Goal: Task Accomplishment & Management: Use online tool/utility

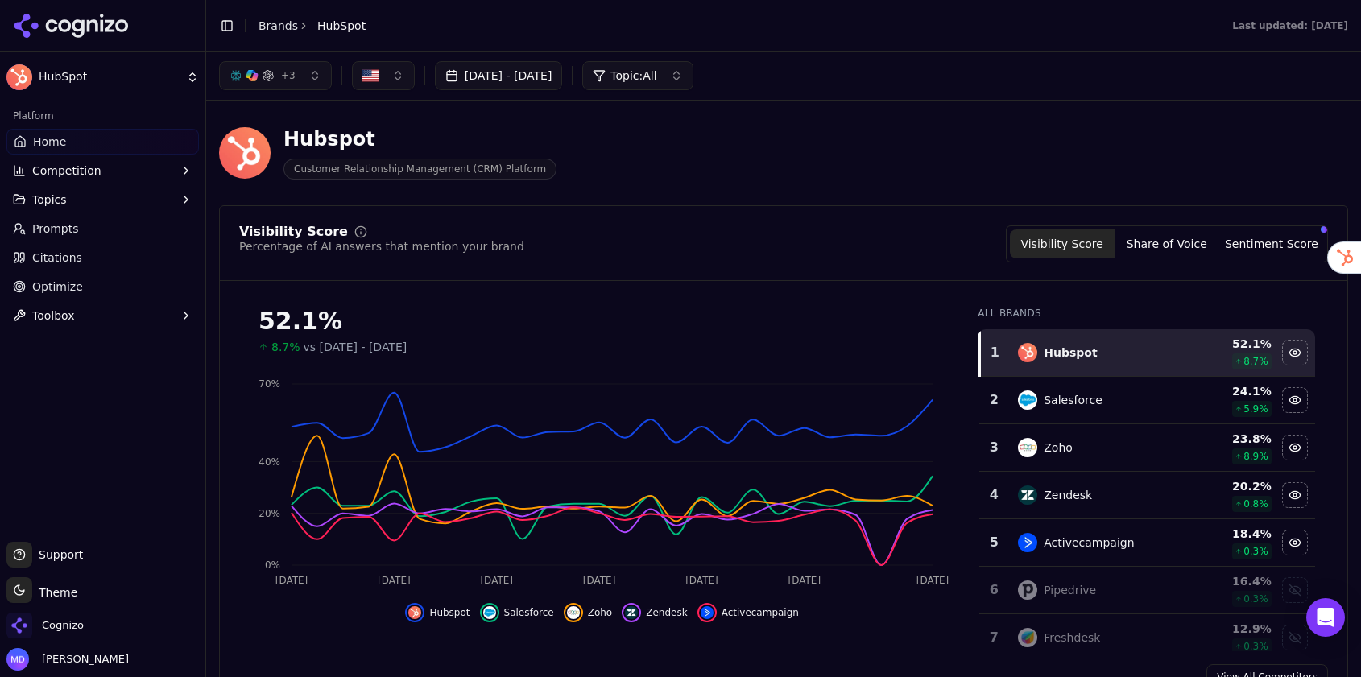
click at [127, 202] on button "Topics" at bounding box center [102, 200] width 192 height 26
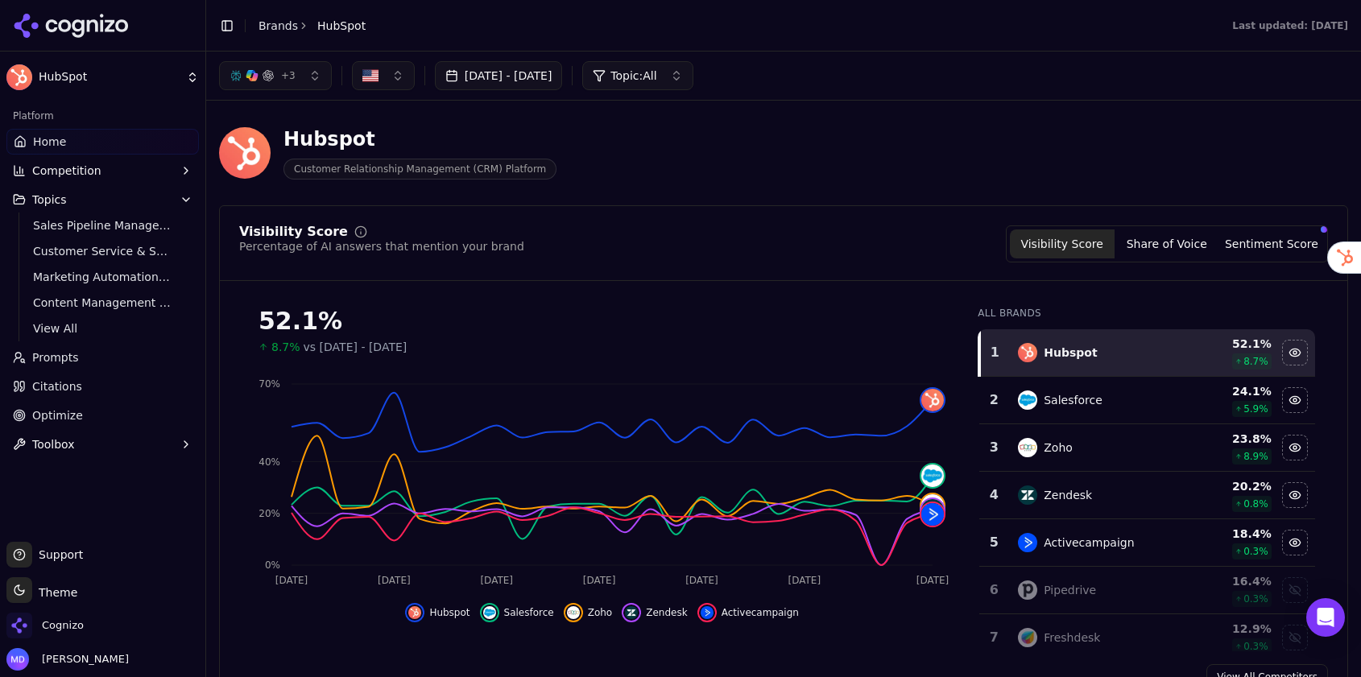
click at [273, 30] on link "Brands" at bounding box center [278, 25] width 39 height 13
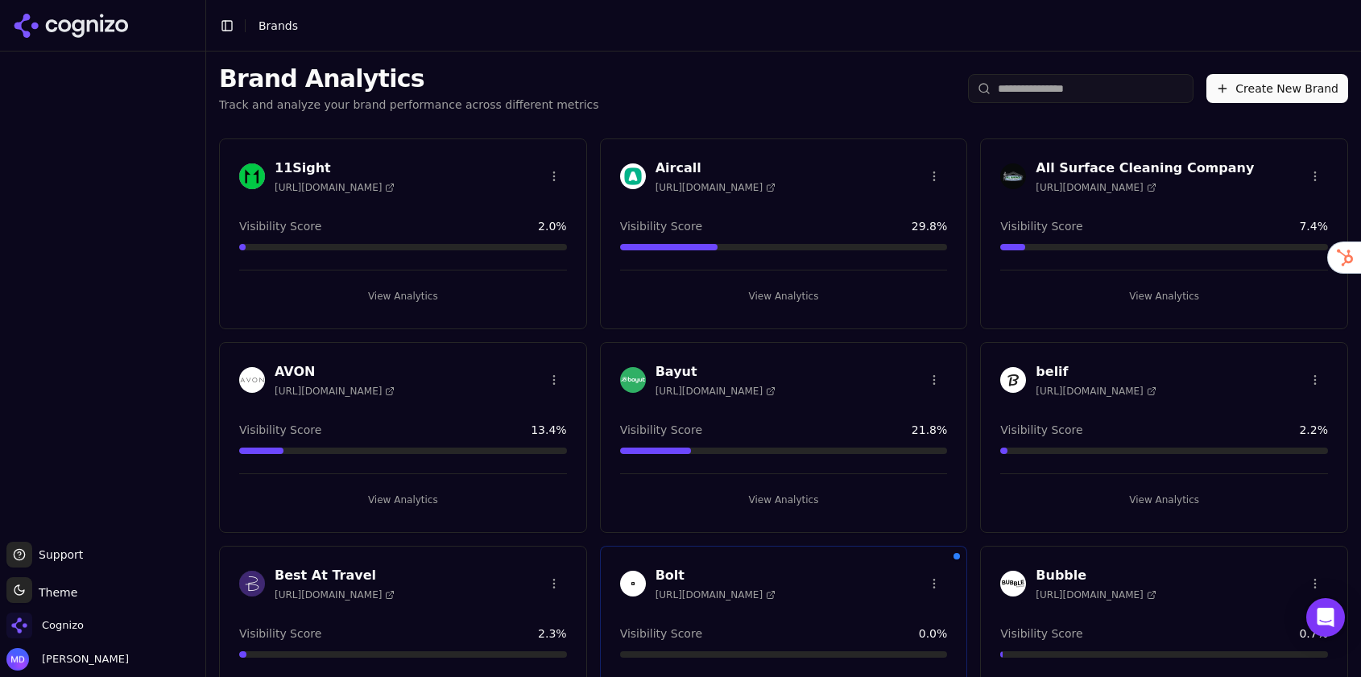
click at [1066, 80] on input "search" at bounding box center [1081, 88] width 226 height 29
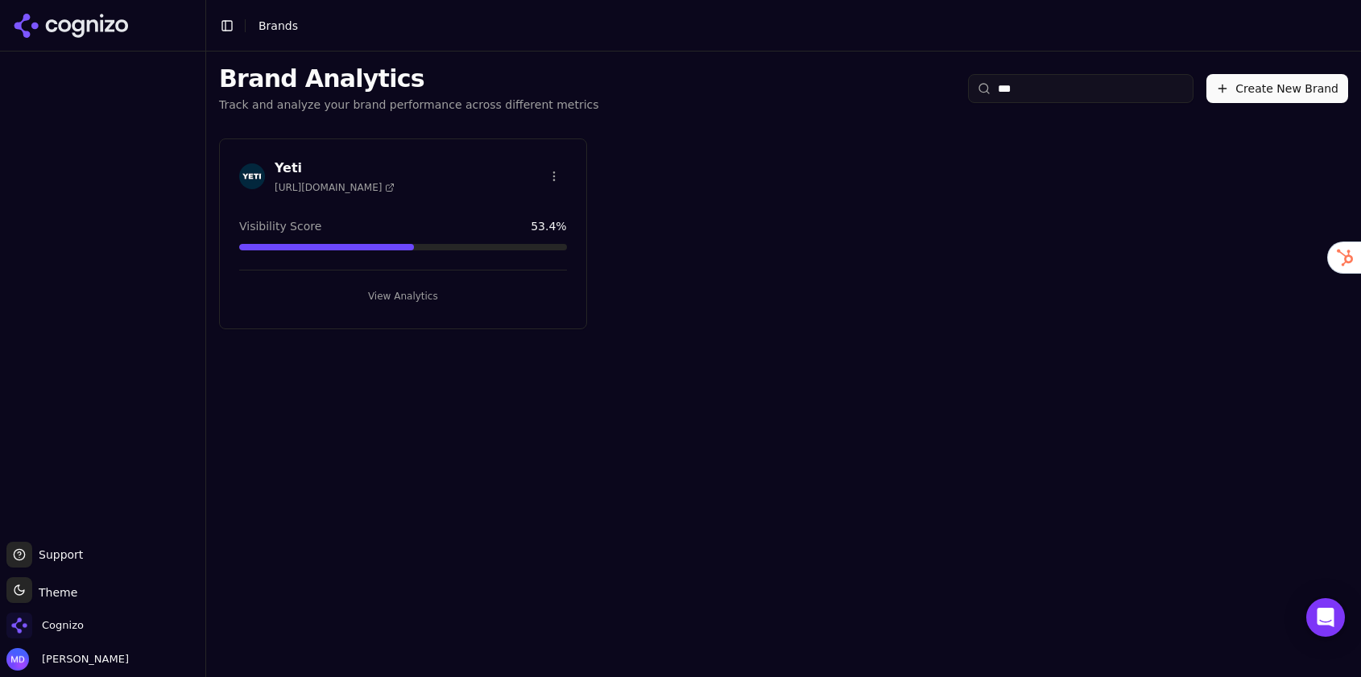
type input "***"
click at [442, 304] on button "View Analytics" at bounding box center [403, 296] width 328 height 26
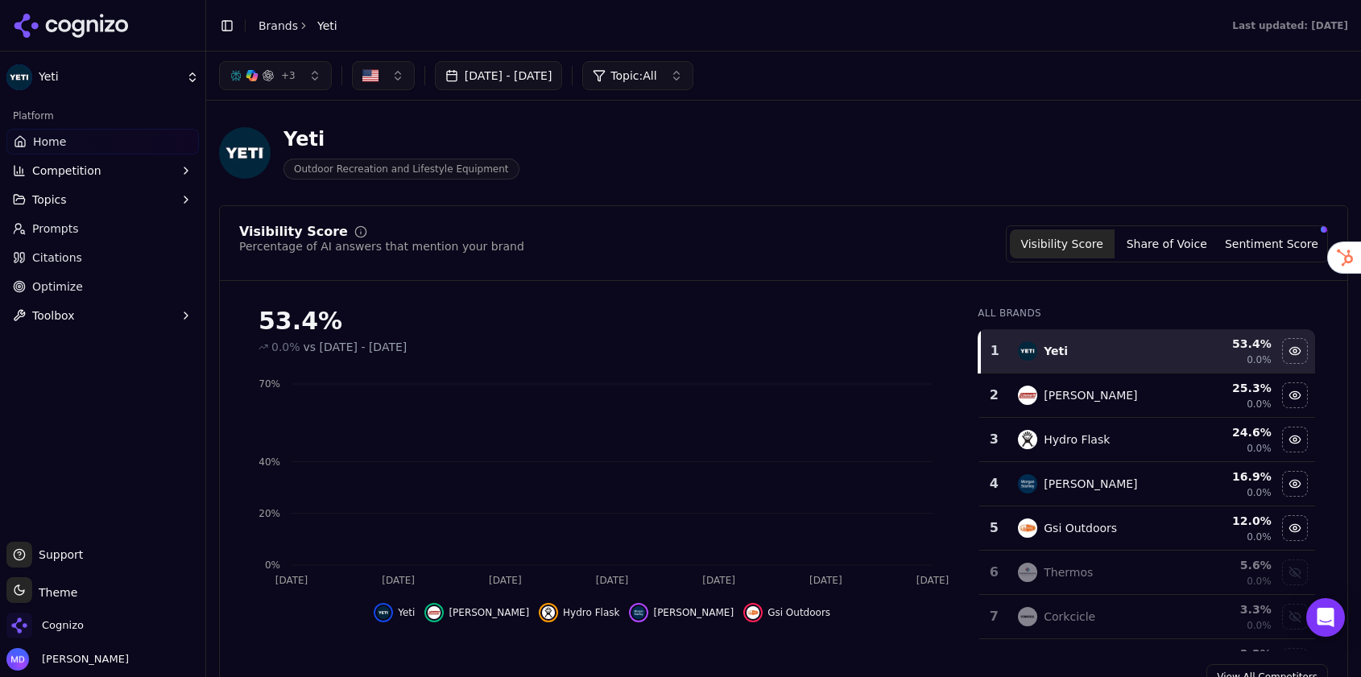
click at [111, 200] on button "Topics" at bounding box center [102, 200] width 192 height 26
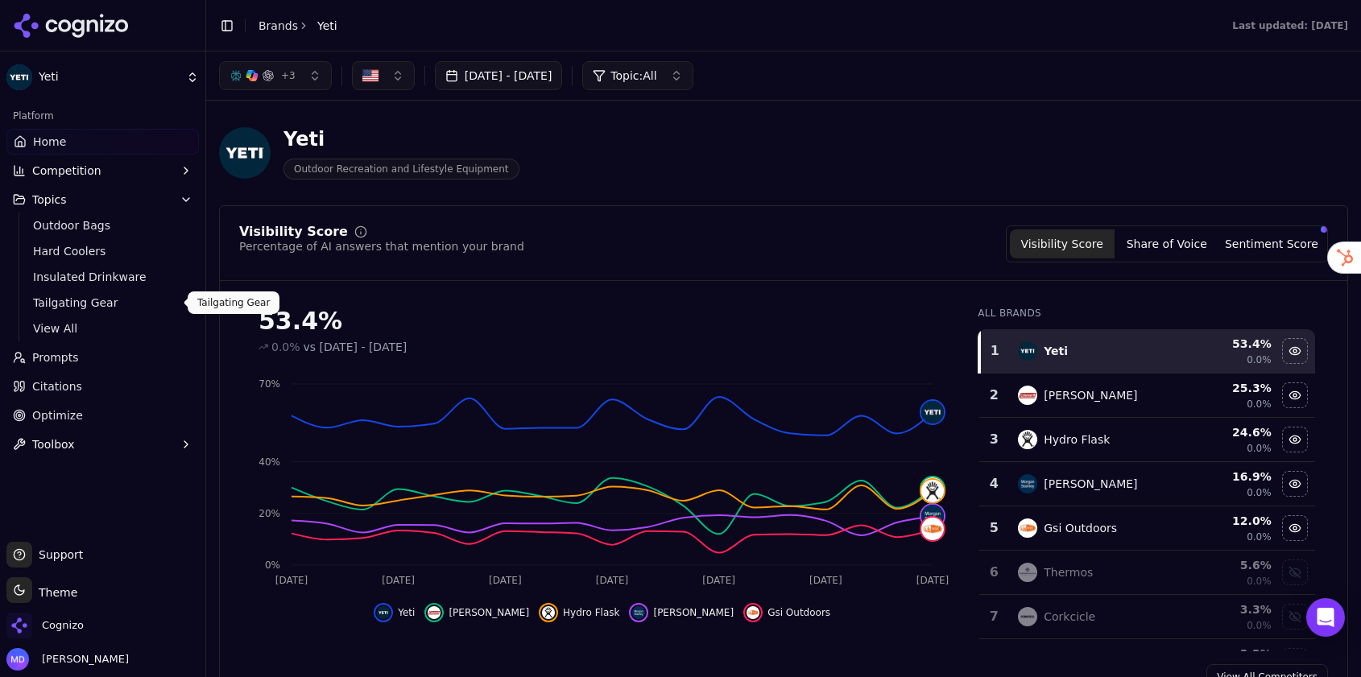
click at [78, 321] on span "View All" at bounding box center [103, 329] width 140 height 16
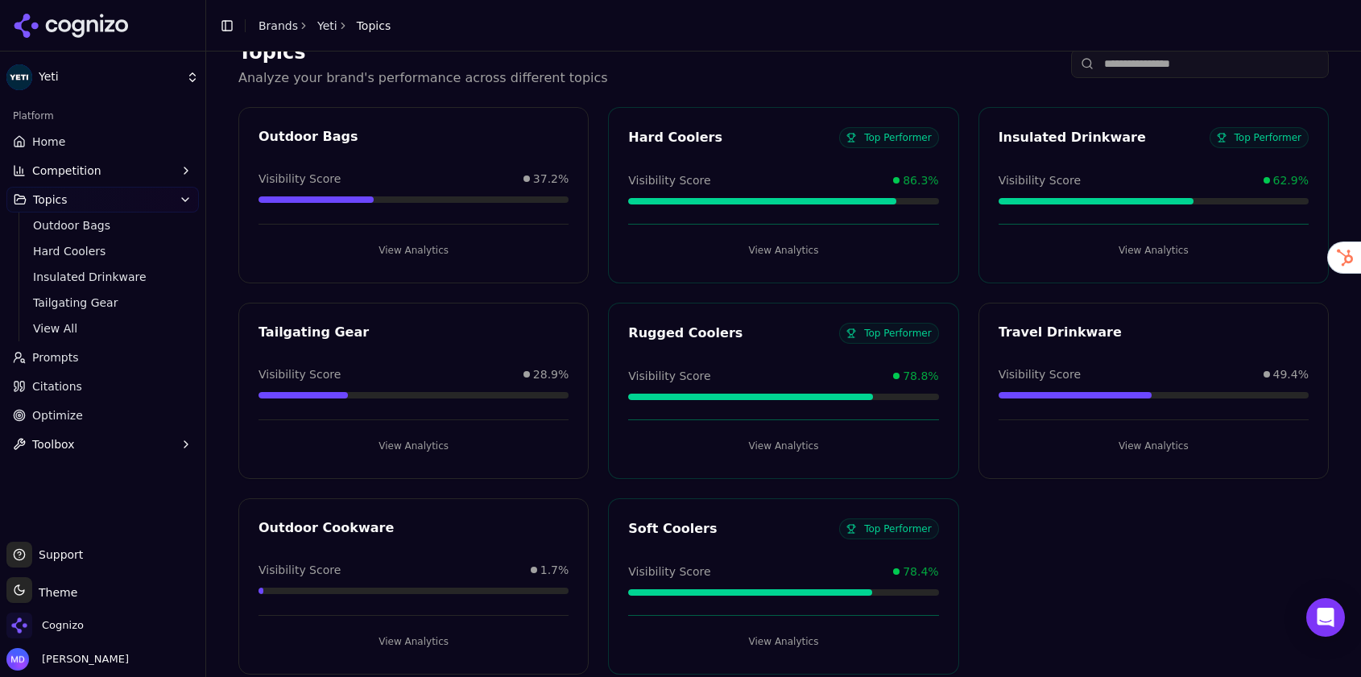
scroll to position [90, 0]
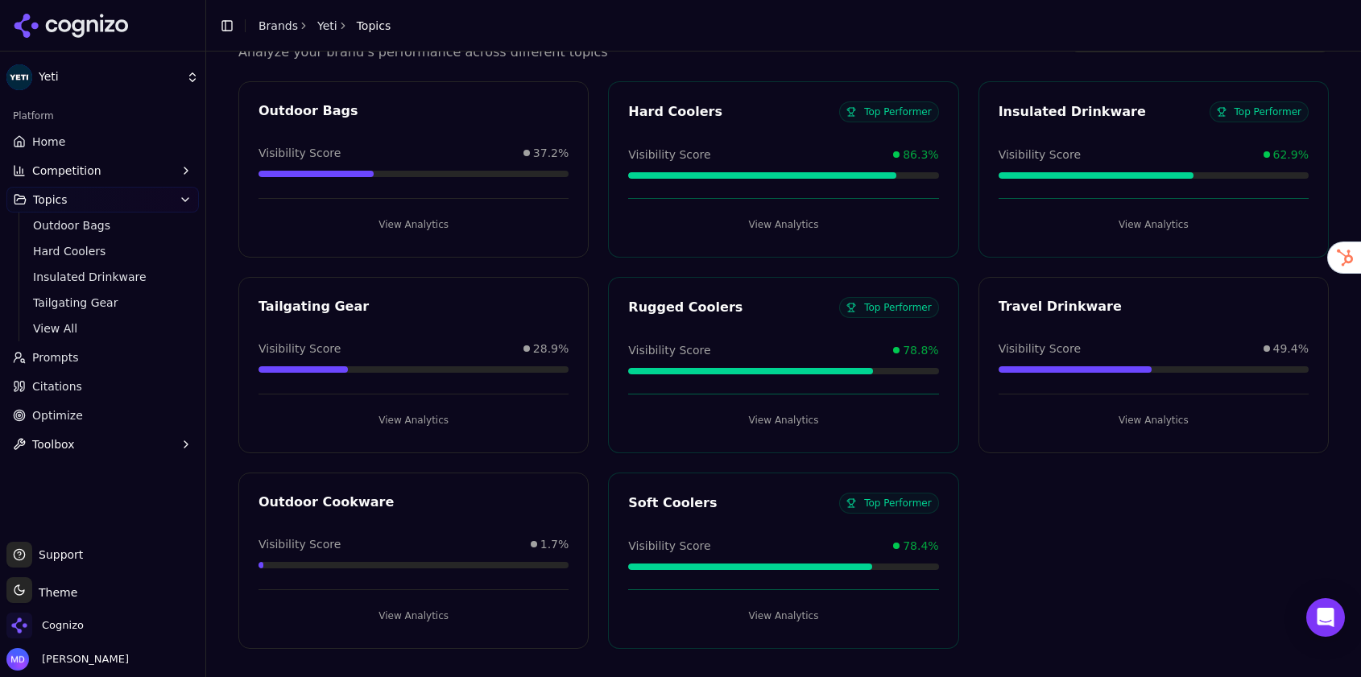
click at [50, 358] on span "Prompts" at bounding box center [55, 358] width 47 height 16
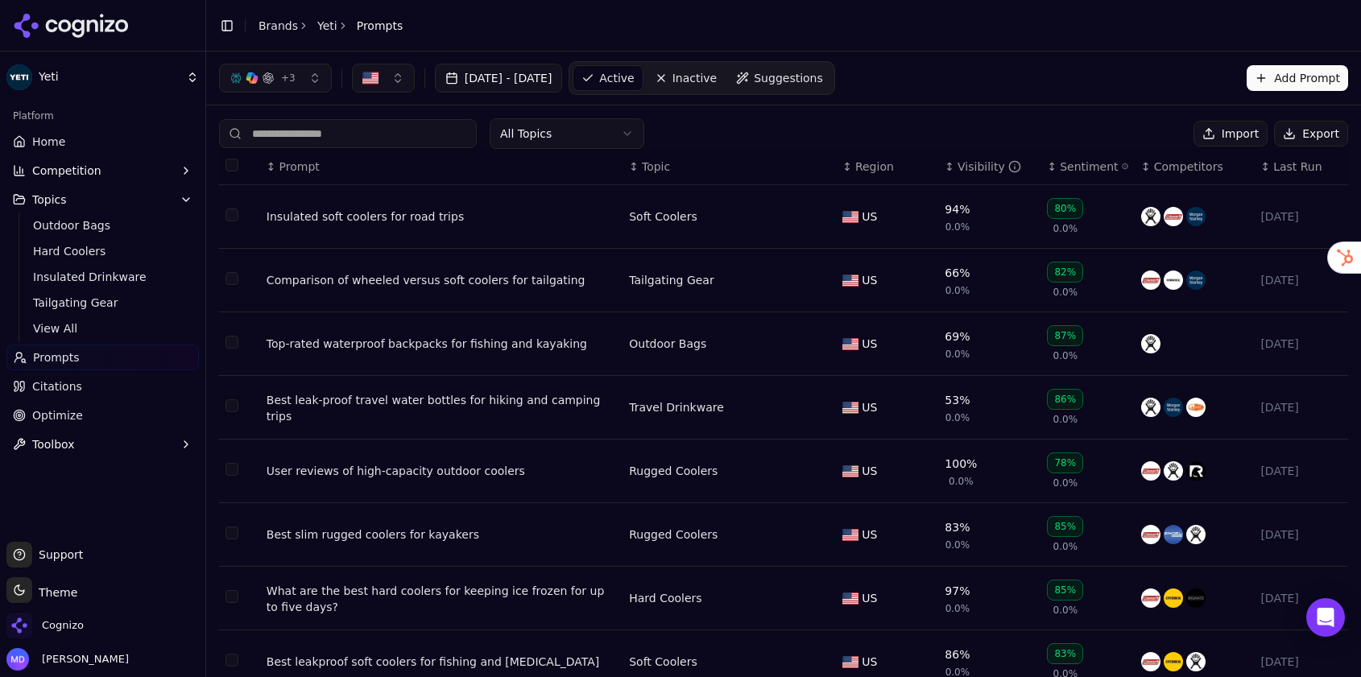
scroll to position [200, 0]
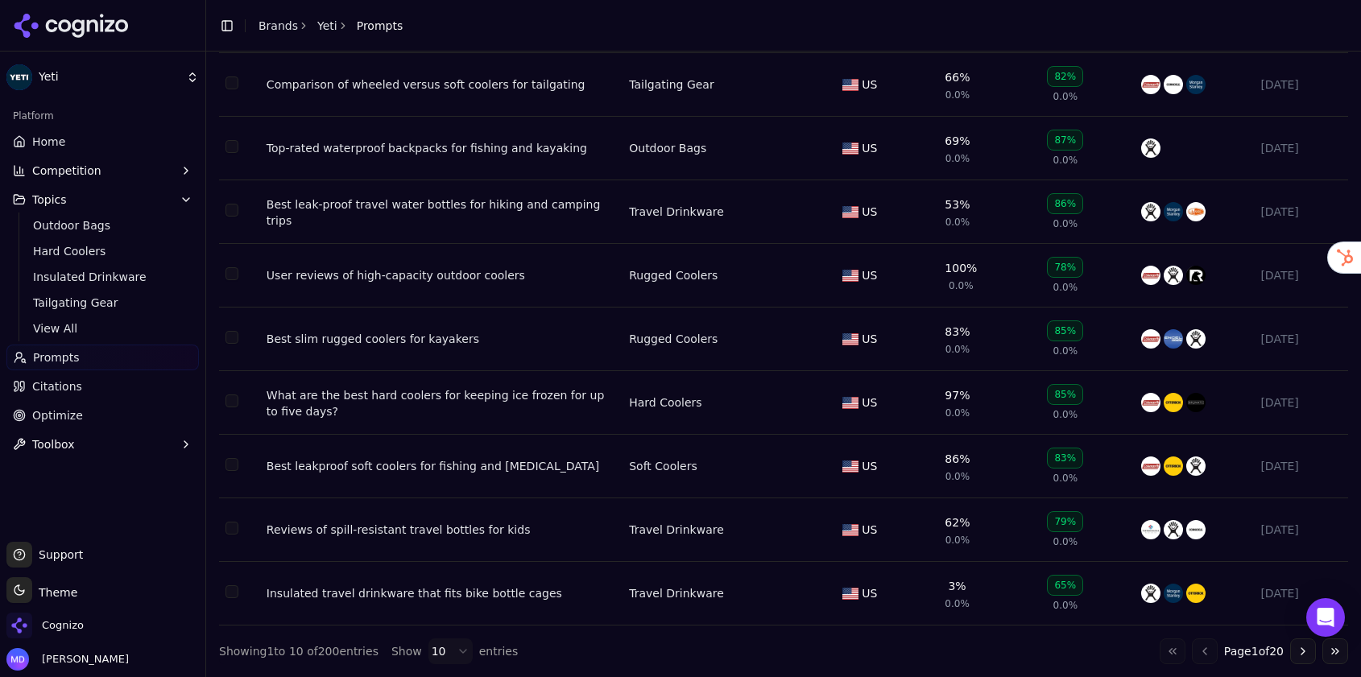
click at [281, 28] on link "Brands" at bounding box center [278, 25] width 39 height 13
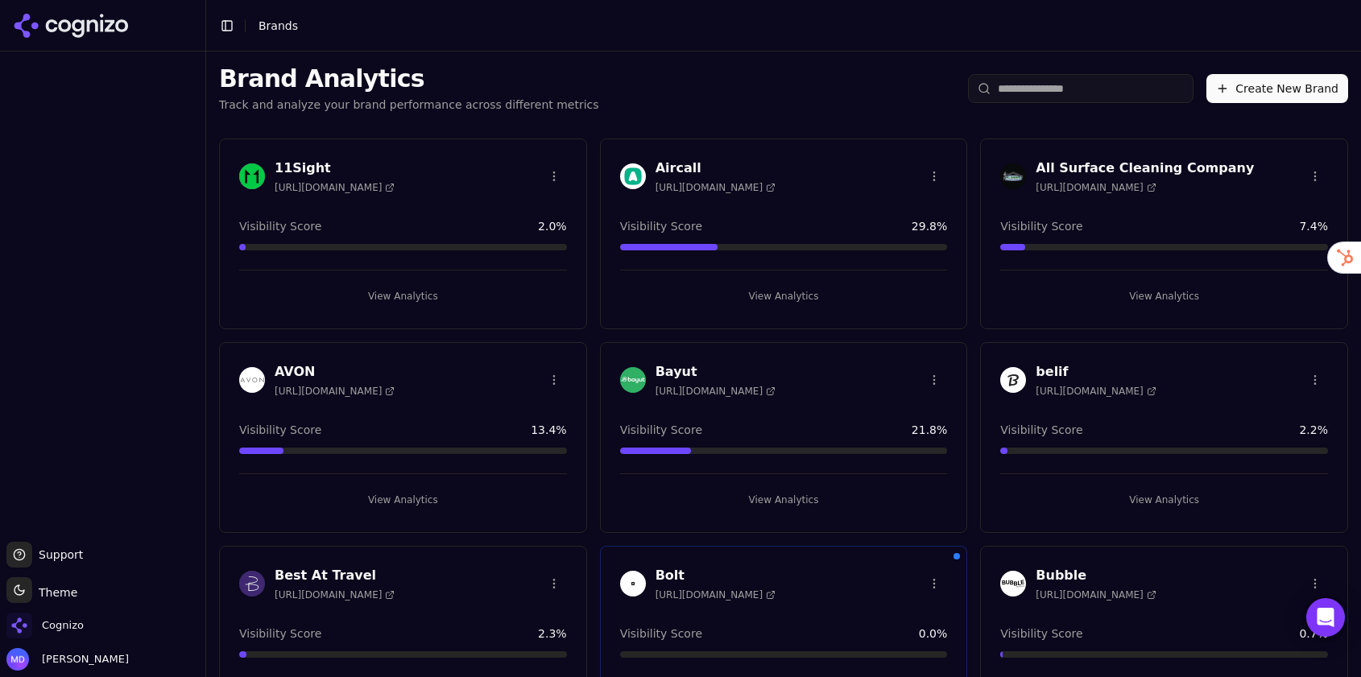
click at [1022, 82] on input "search" at bounding box center [1081, 88] width 226 height 29
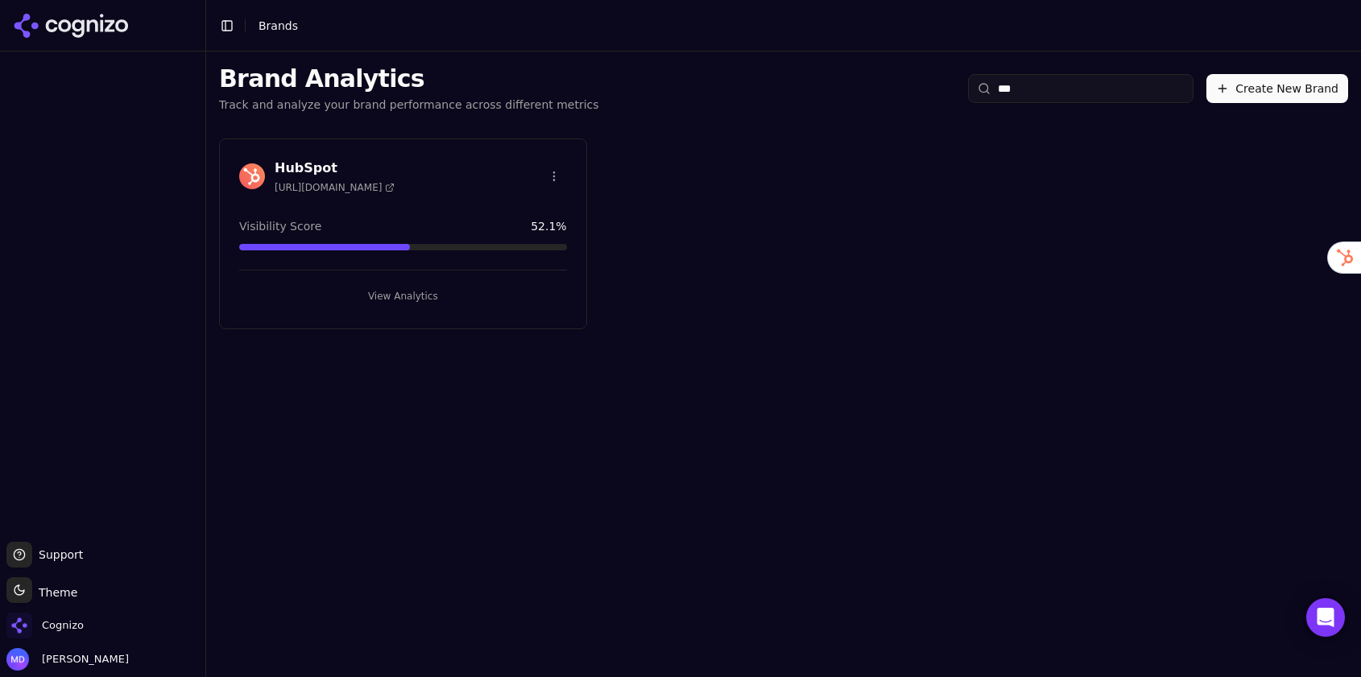
type input "***"
click at [478, 292] on button "View Analytics" at bounding box center [403, 296] width 328 height 26
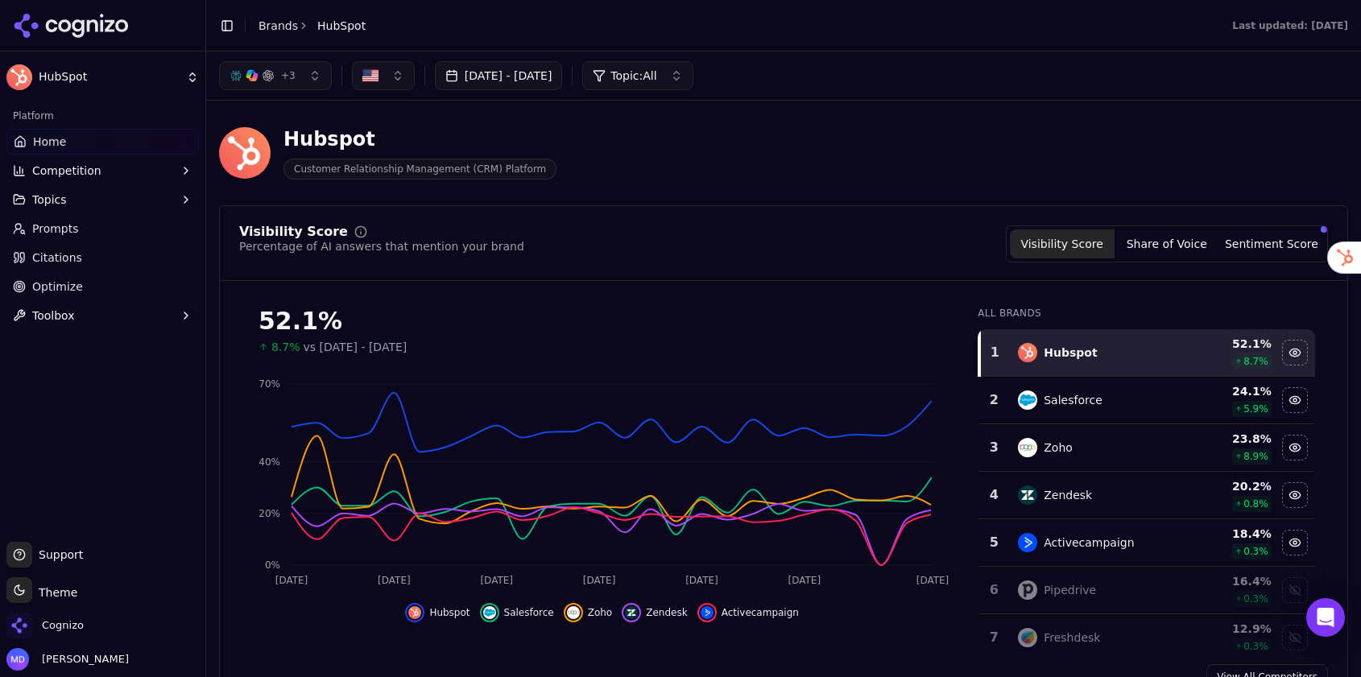
click at [87, 230] on link "Prompts" at bounding box center [102, 229] width 192 height 26
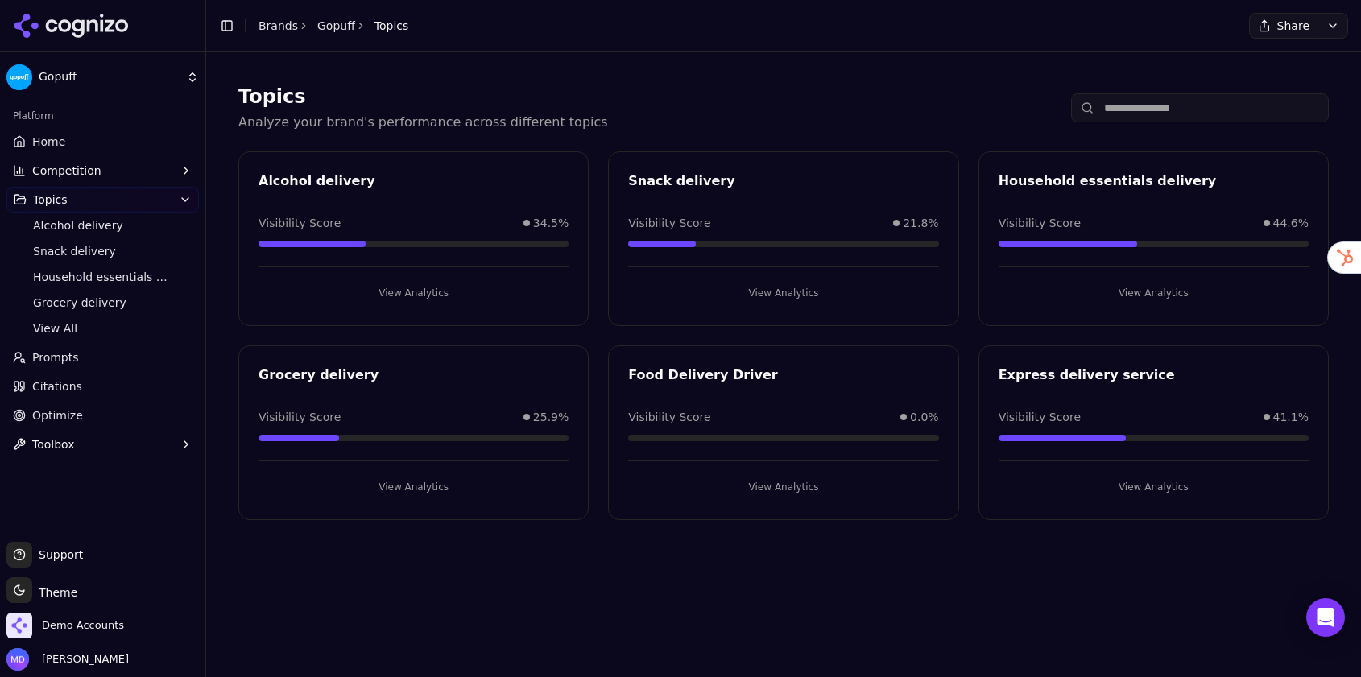
click at [49, 358] on span "Prompts" at bounding box center [55, 358] width 47 height 16
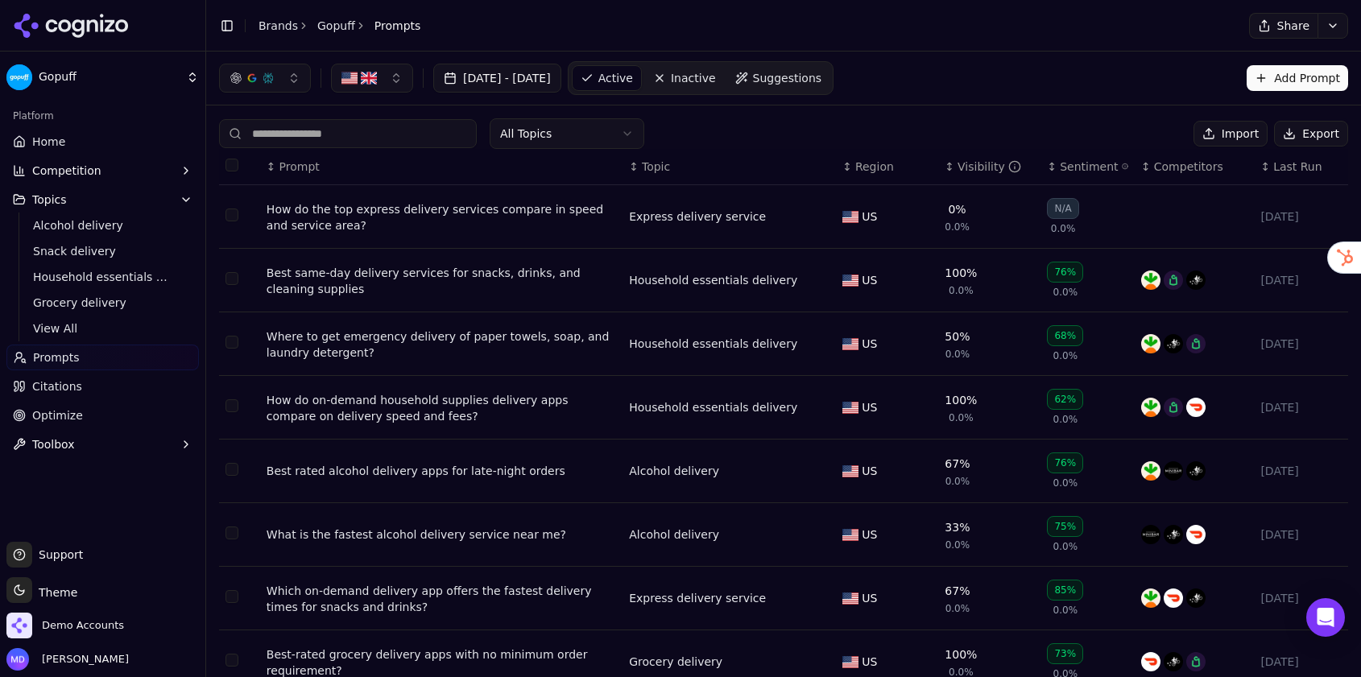
click at [822, 71] on span "Suggestions" at bounding box center [787, 78] width 69 height 16
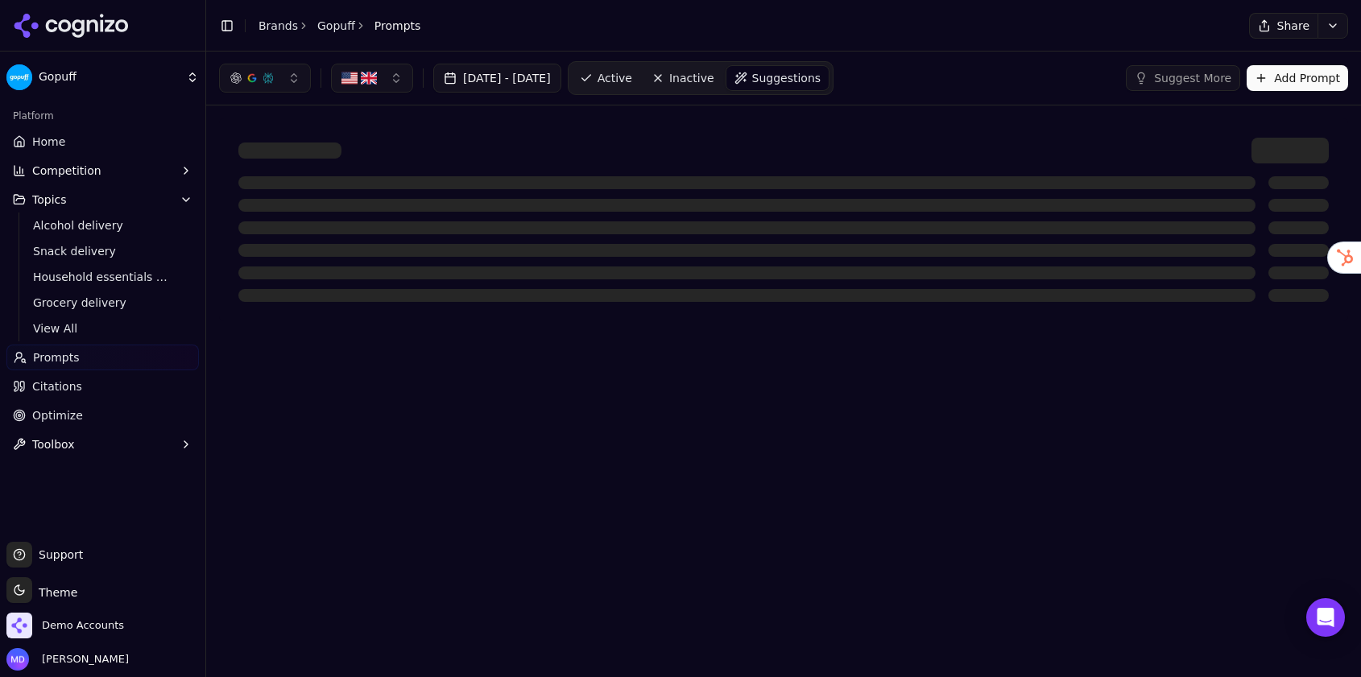
click at [387, 84] on button "button" at bounding box center [372, 78] width 82 height 29
click at [465, 147] on div "United States" at bounding box center [420, 142] width 170 height 26
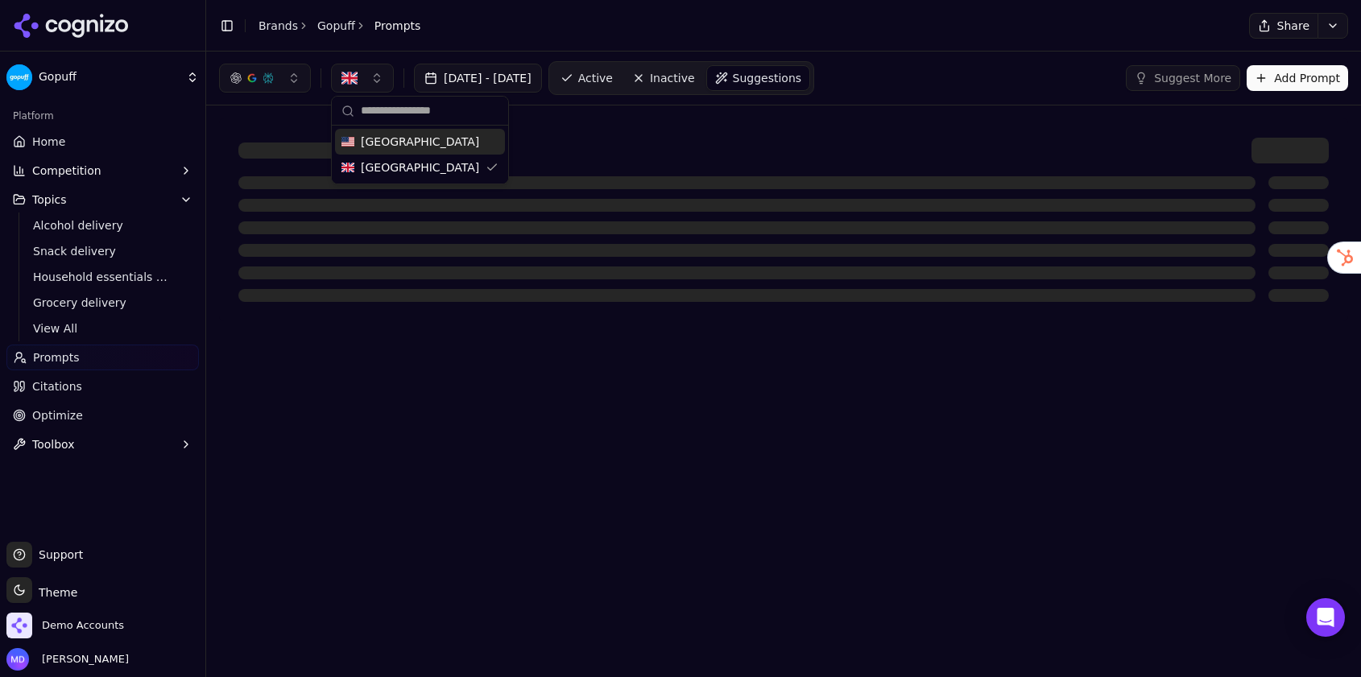
click at [801, 81] on span "Suggestions" at bounding box center [767, 78] width 69 height 16
click at [621, 81] on link "Active" at bounding box center [586, 78] width 68 height 26
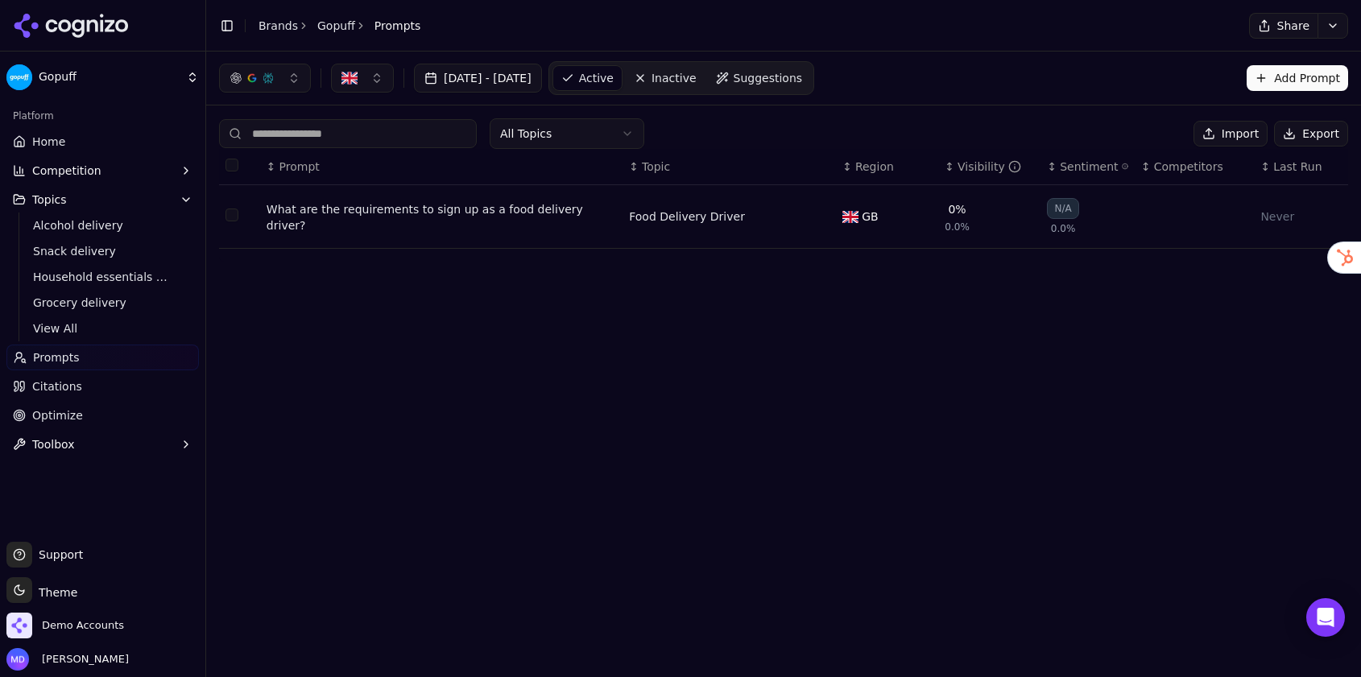
click at [697, 78] on span "Inactive" at bounding box center [674, 78] width 45 height 16
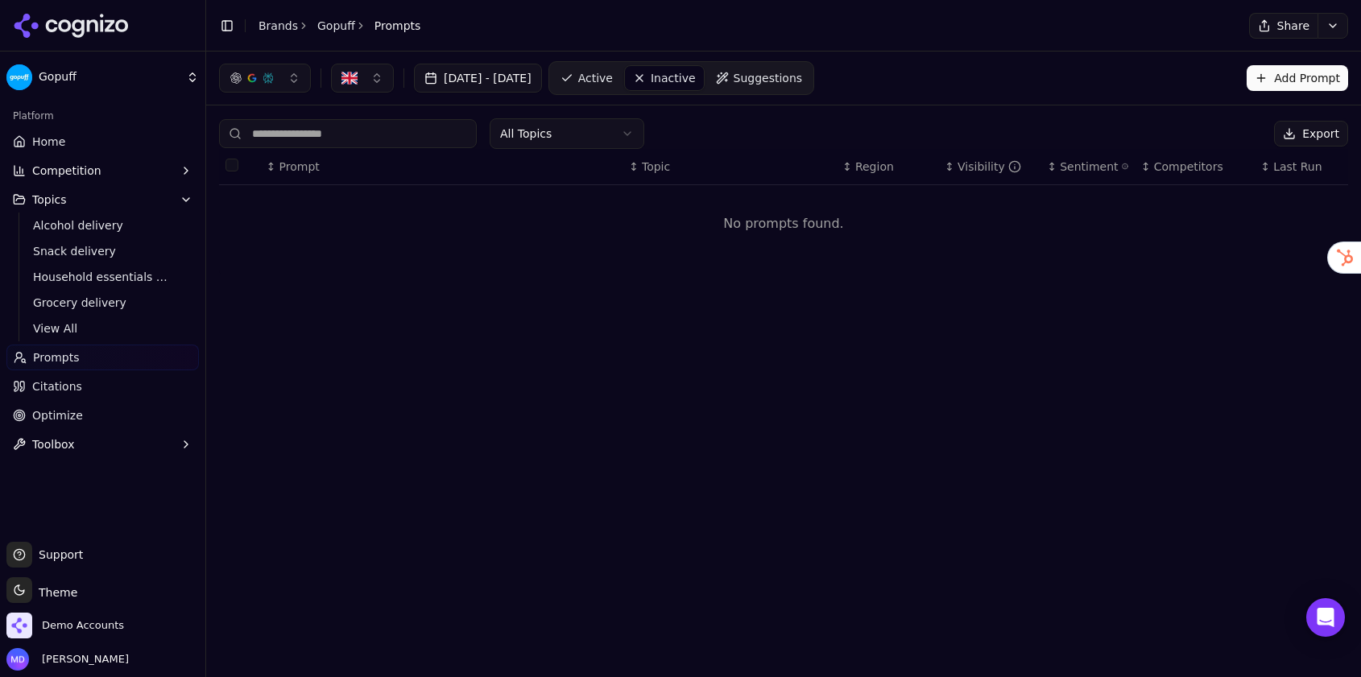
click at [794, 76] on span "Suggestions" at bounding box center [768, 78] width 69 height 16
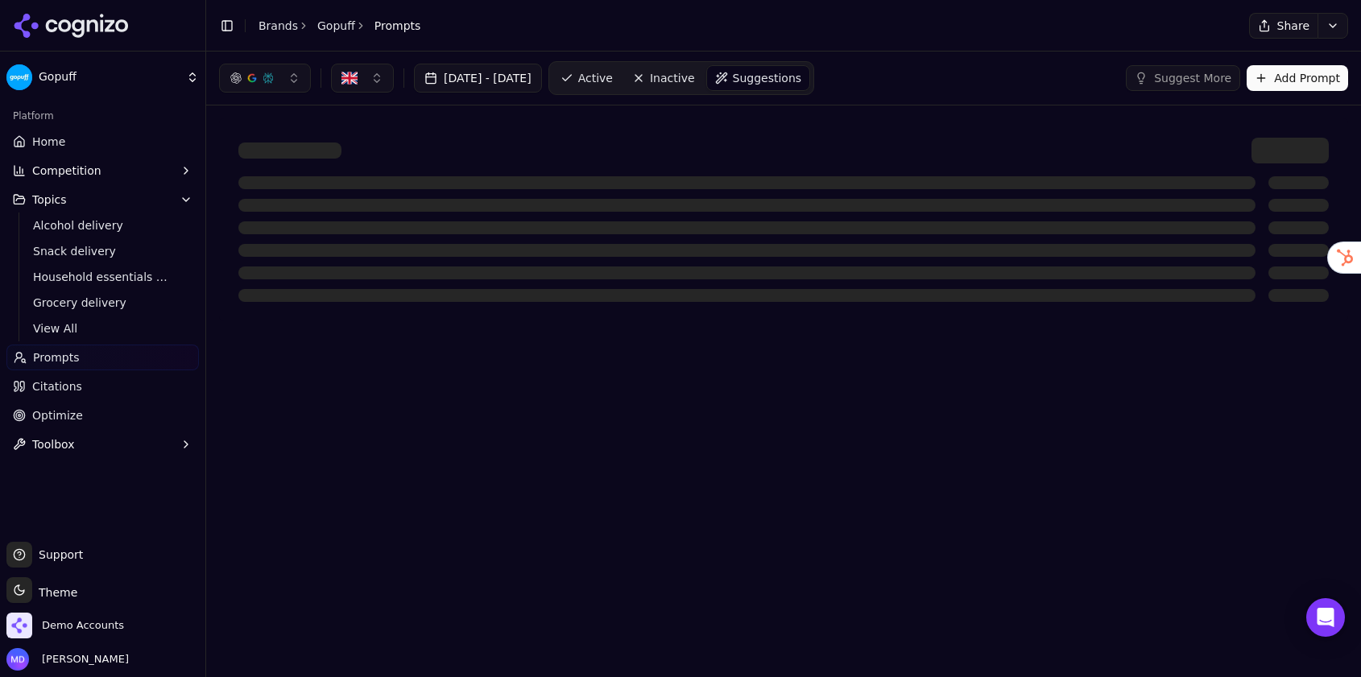
click at [1153, 75] on button "Suggest More" at bounding box center [1183, 78] width 114 height 26
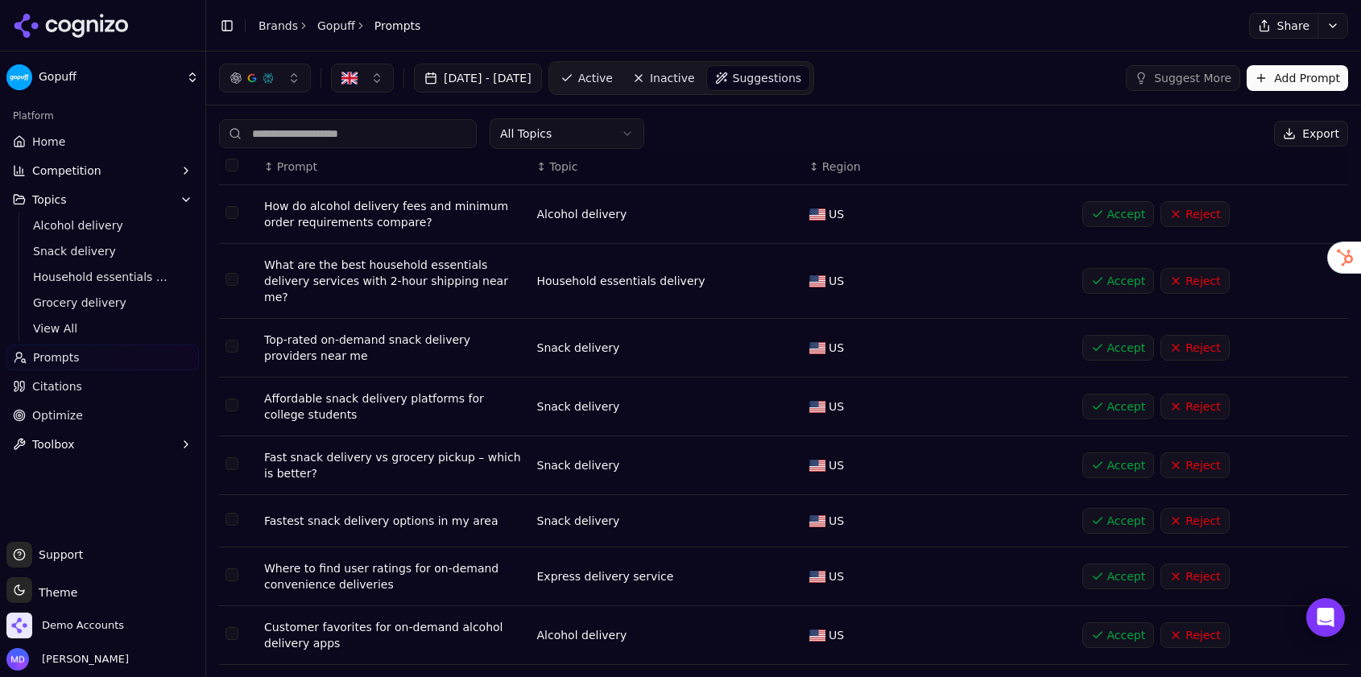
click at [360, 88] on button "button" at bounding box center [362, 78] width 63 height 29
click at [374, 140] on span "United States" at bounding box center [420, 142] width 118 height 16
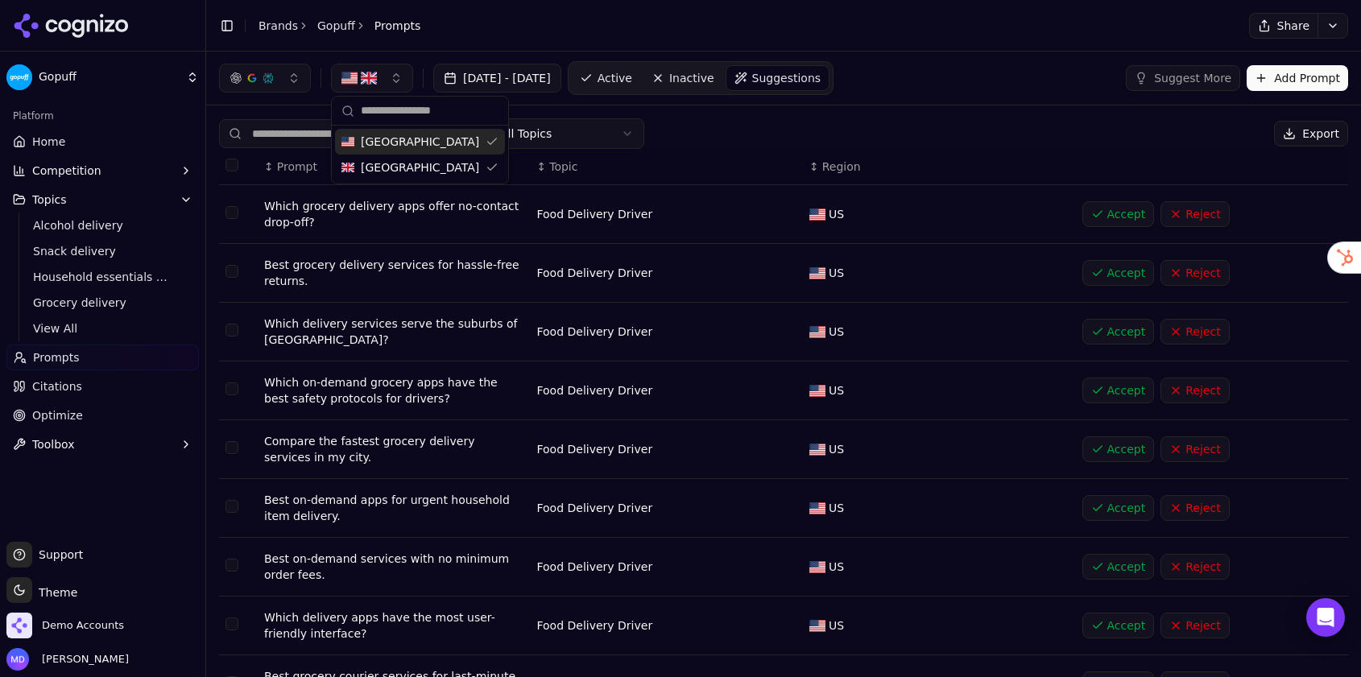
click at [478, 144] on div "United States" at bounding box center [420, 142] width 170 height 26
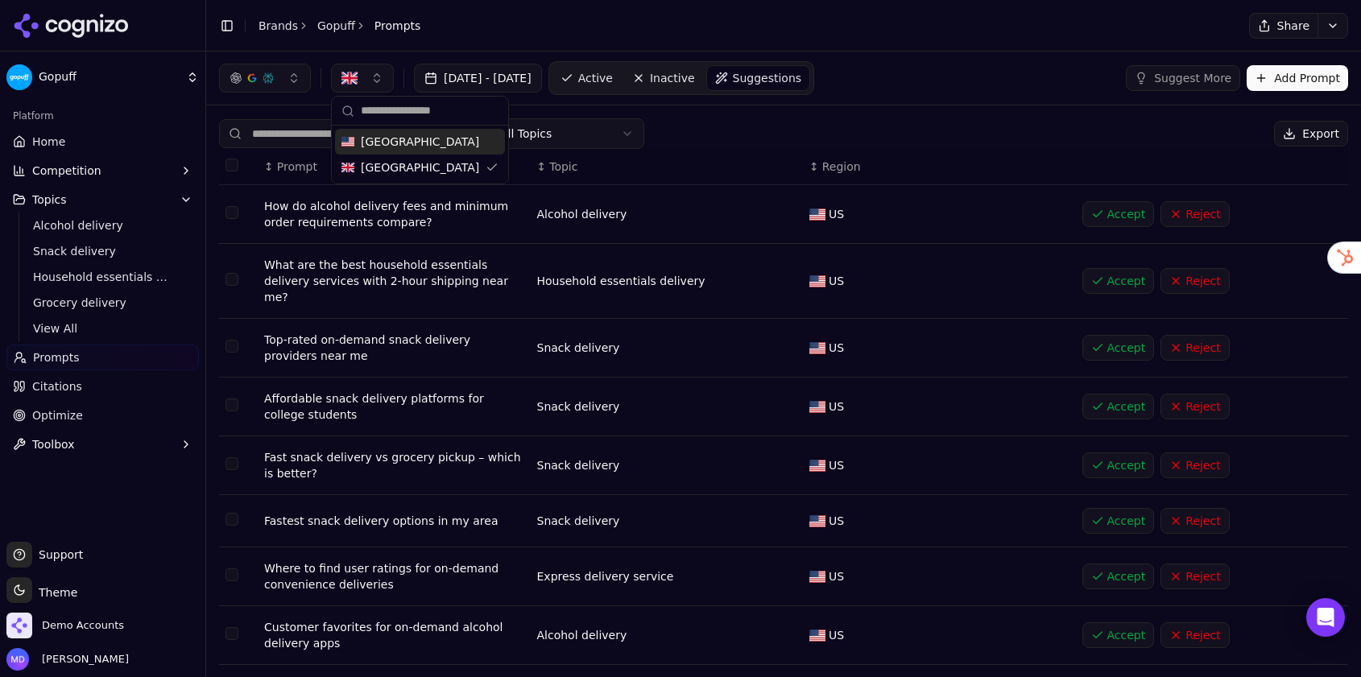
click at [843, 159] on span "Region" at bounding box center [841, 167] width 39 height 16
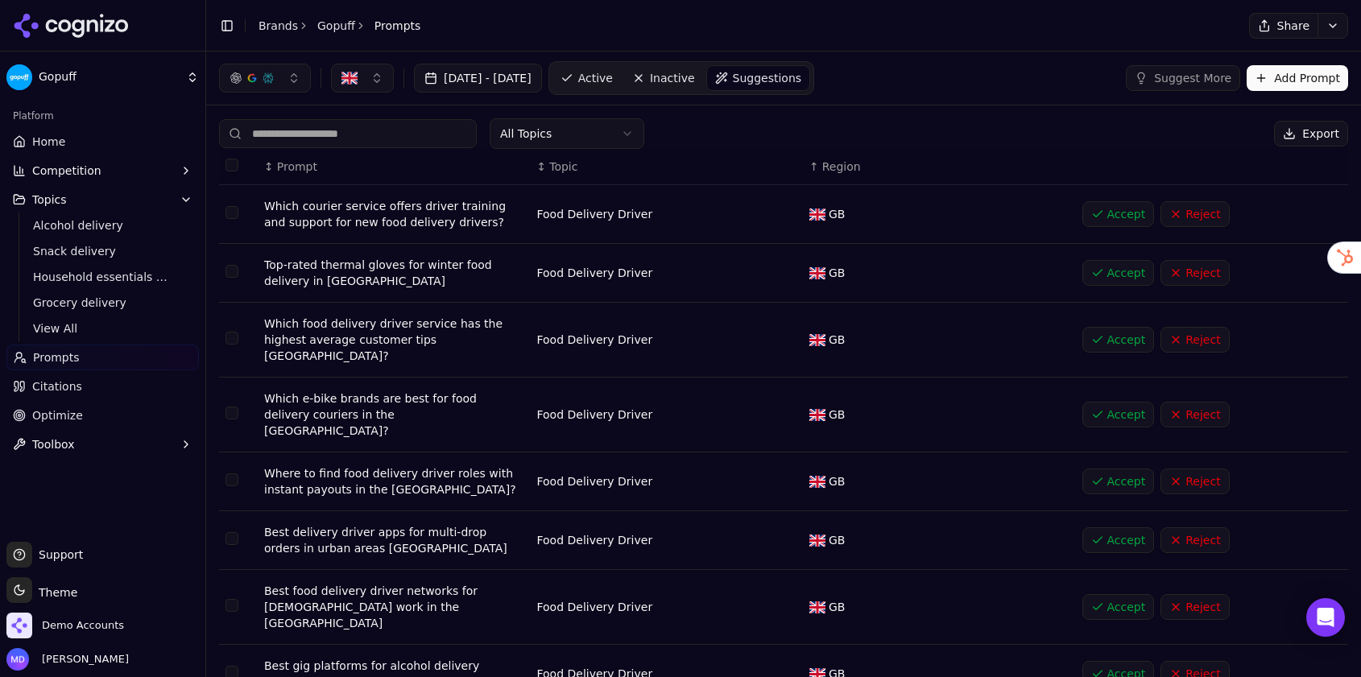
click at [613, 81] on span "Active" at bounding box center [595, 78] width 35 height 16
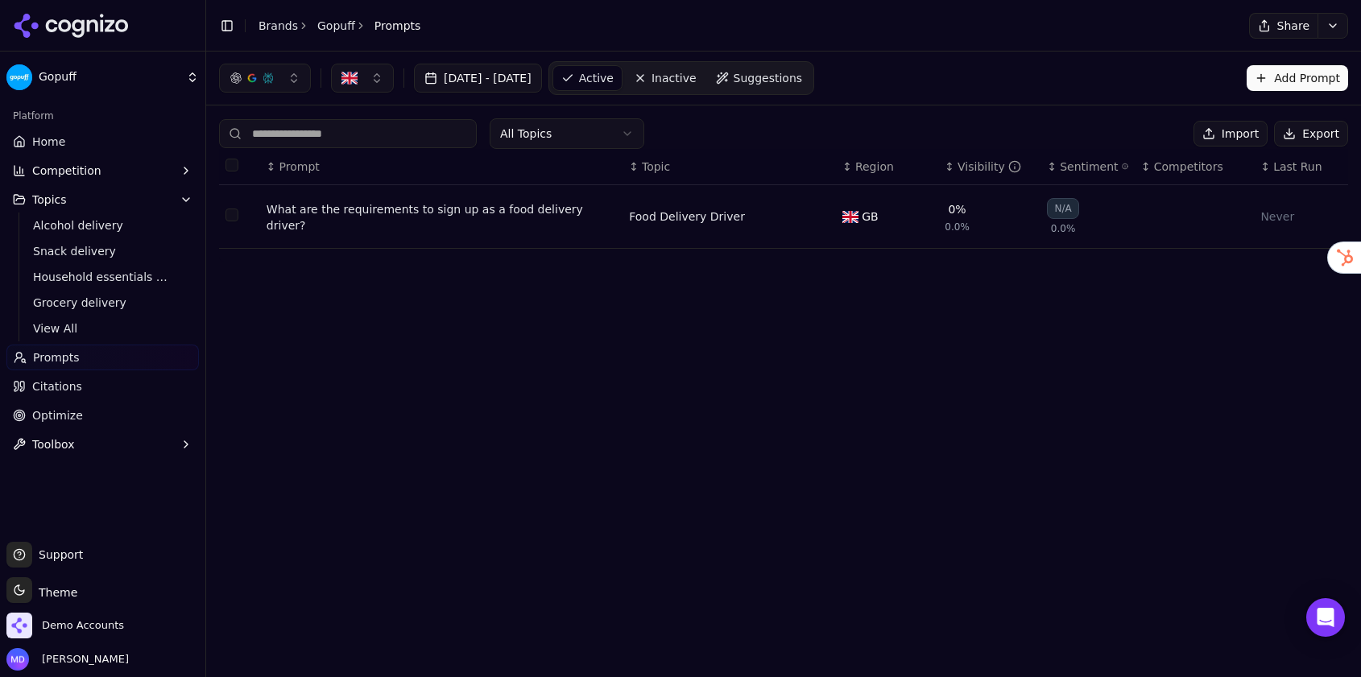
click at [394, 72] on div "[DATE] - [DATE]" at bounding box center [380, 78] width 323 height 29
click at [386, 76] on button "button" at bounding box center [362, 78] width 63 height 29
click at [469, 139] on div "United States" at bounding box center [420, 142] width 170 height 26
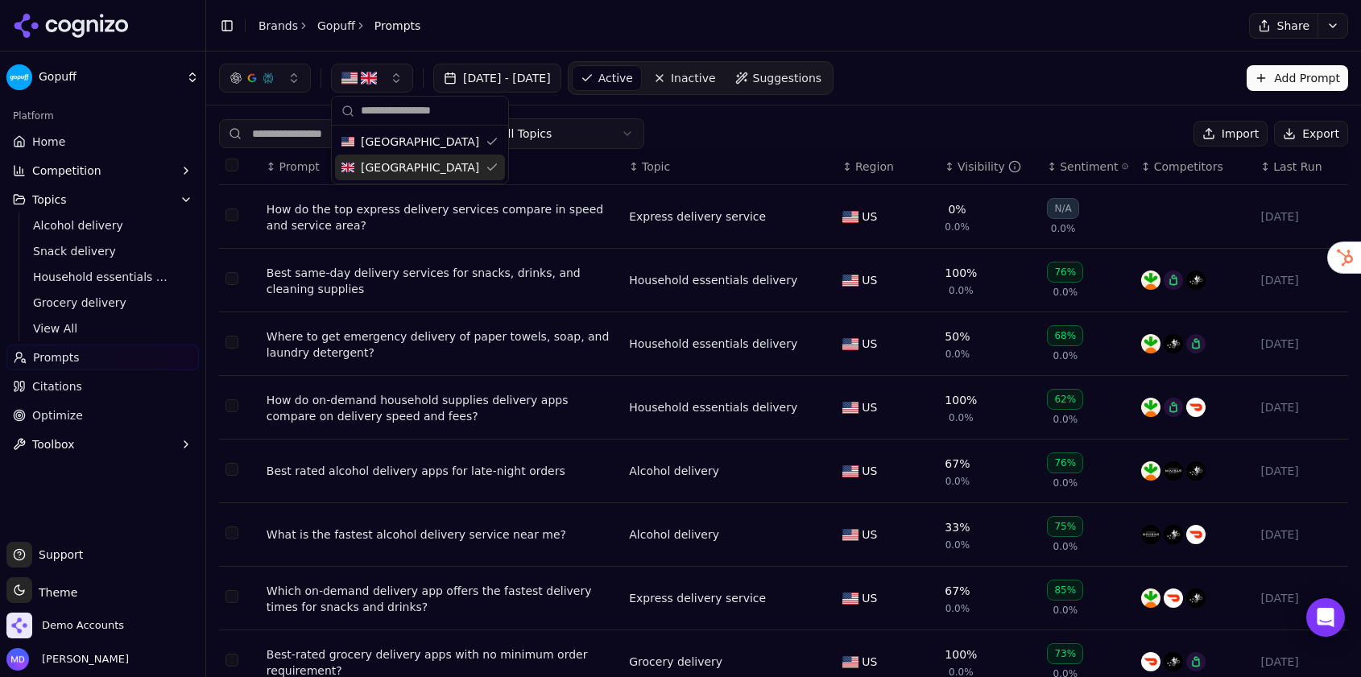
click at [472, 168] on div "United Kingdom" at bounding box center [420, 168] width 170 height 26
click at [560, 112] on div "All Topics Import Export ↕ Prompt ↕ Topic ↕ Region ↕ Visibility ↕ Sentiment ↕ C…" at bounding box center [783, 490] width 1155 height 768
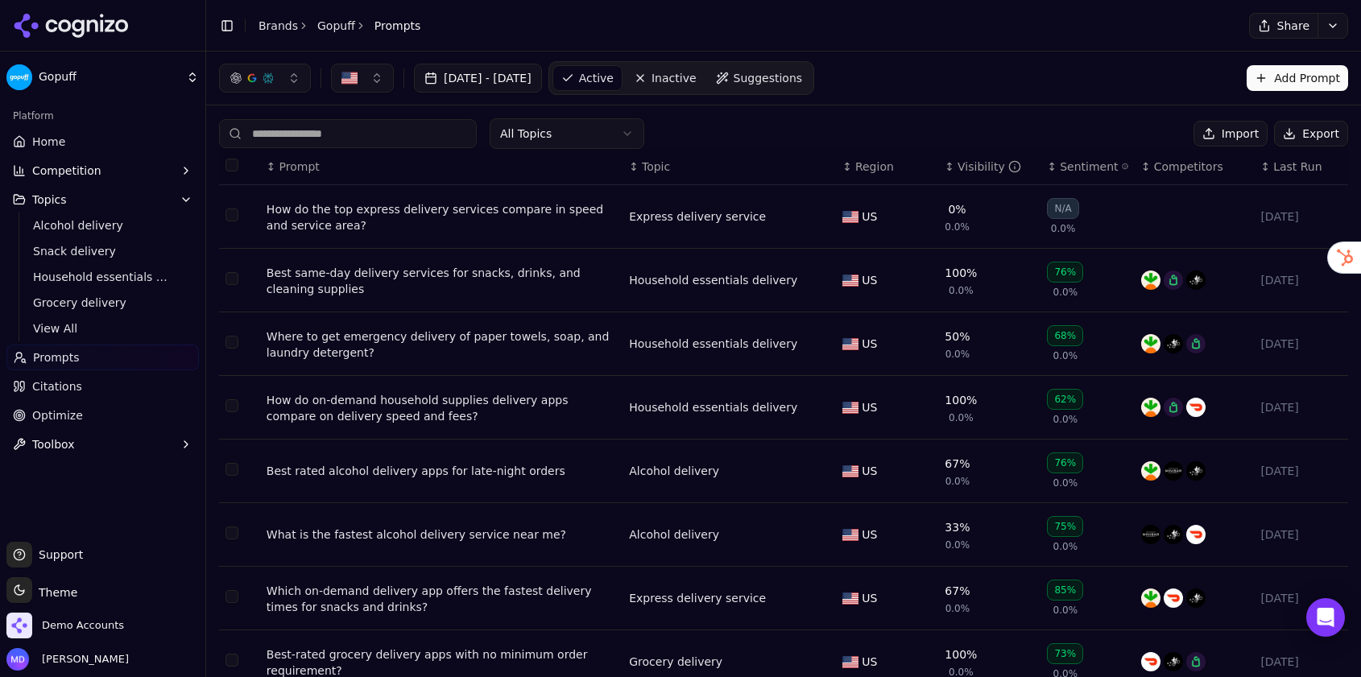
scroll to position [200, 0]
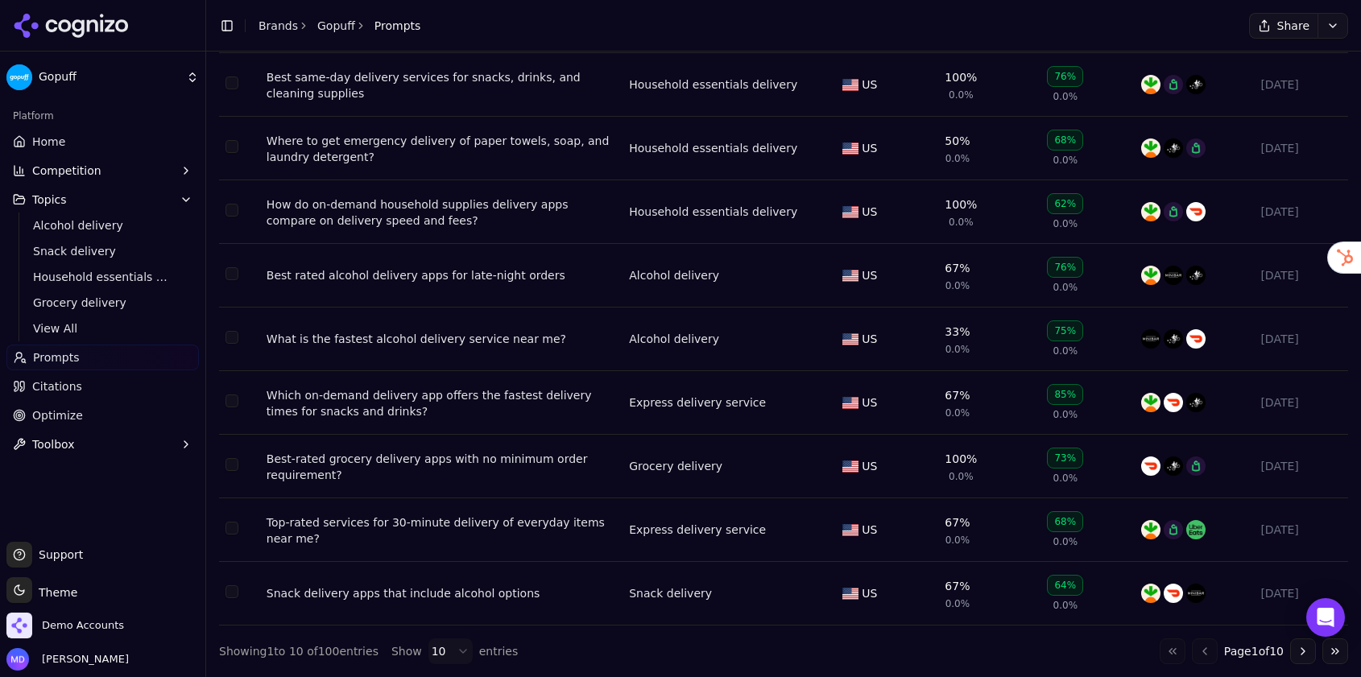
click at [425, 649] on html "Gopuff Platform Home Competition Topics Alcohol delivery Snack delivery Househo…" at bounding box center [680, 338] width 1361 height 677
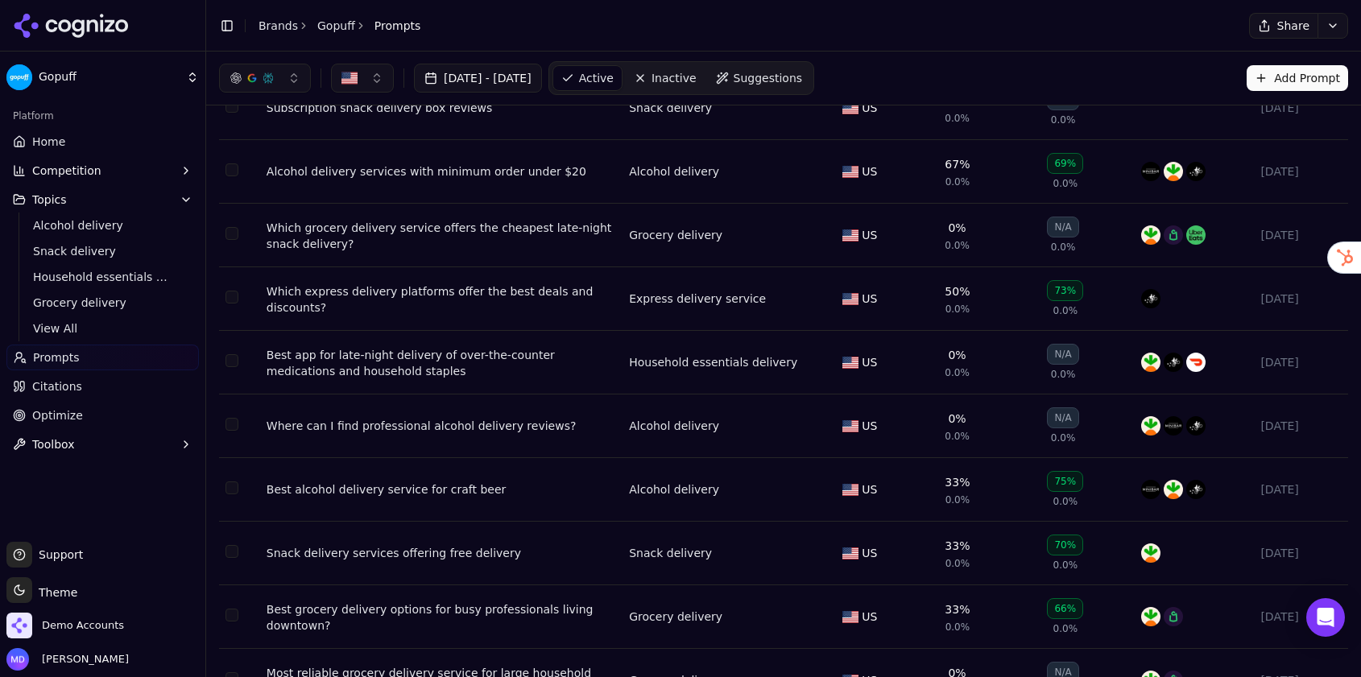
scroll to position [0, 0]
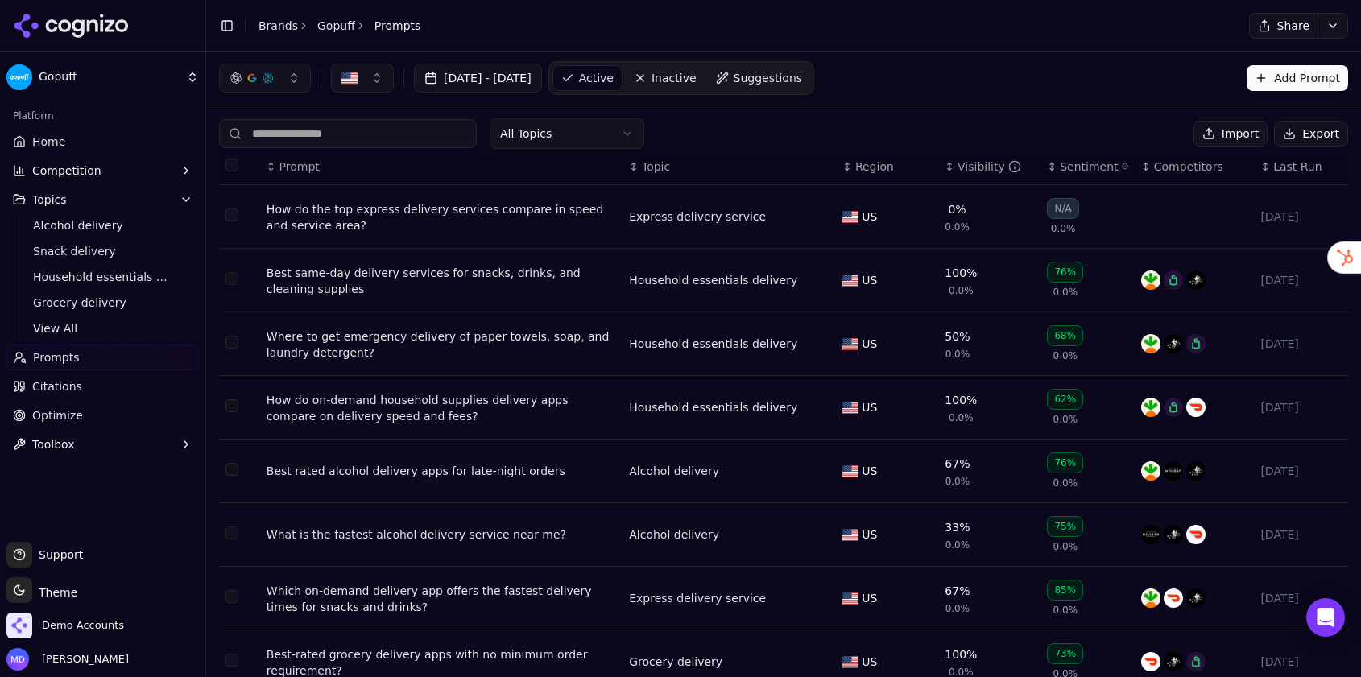
click at [781, 79] on link "Suggestions" at bounding box center [759, 78] width 103 height 26
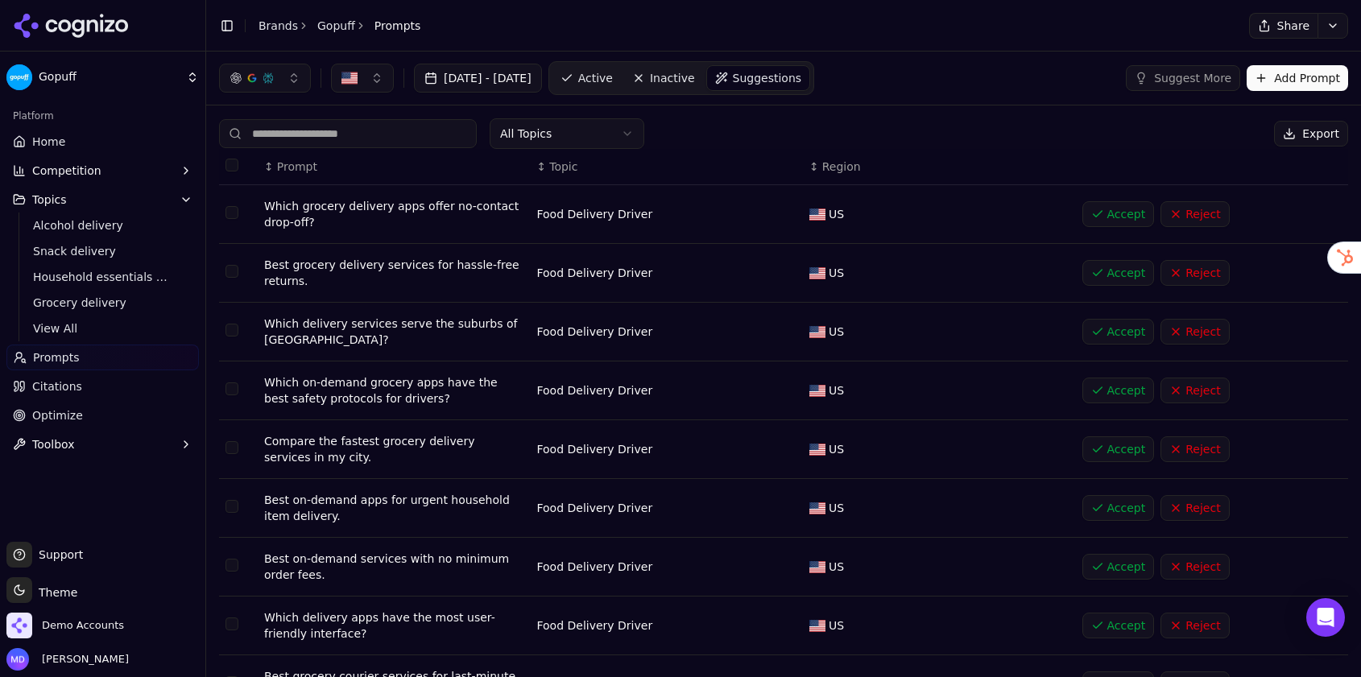
click at [842, 169] on span "Region" at bounding box center [841, 167] width 39 height 16
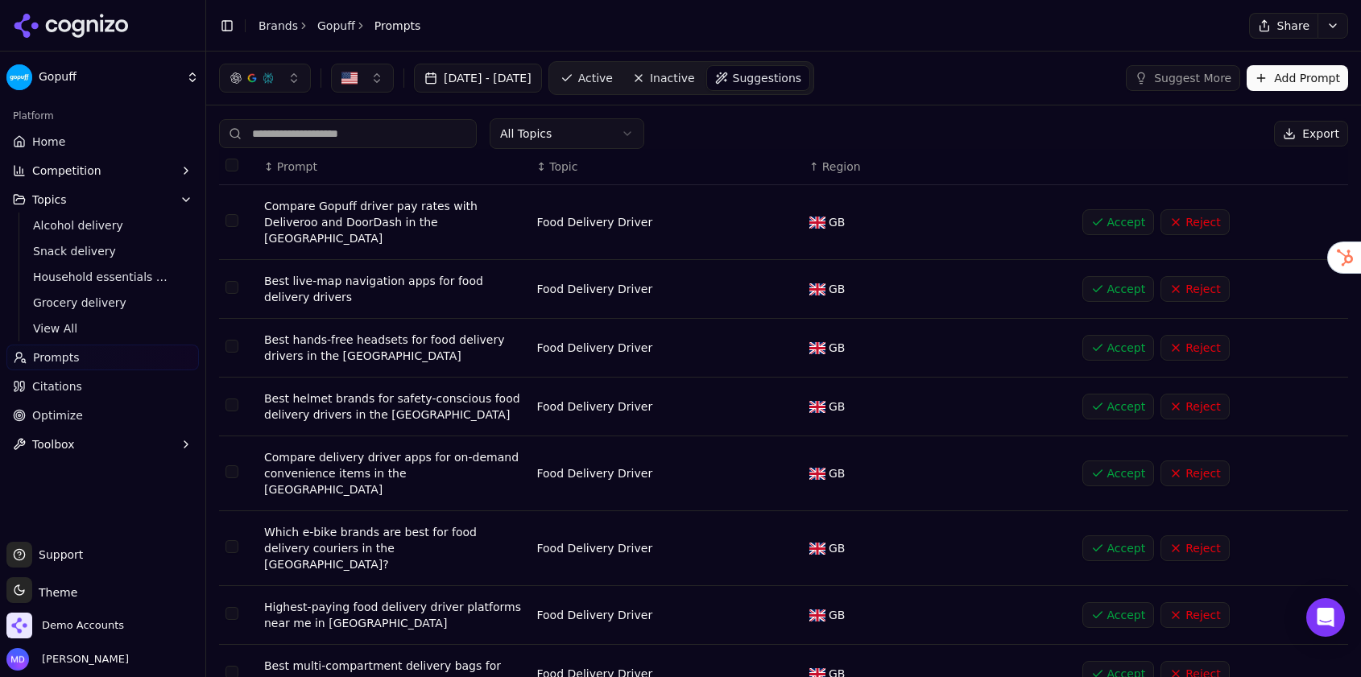
click at [1110, 218] on button "Accept" at bounding box center [1118, 222] width 72 height 26
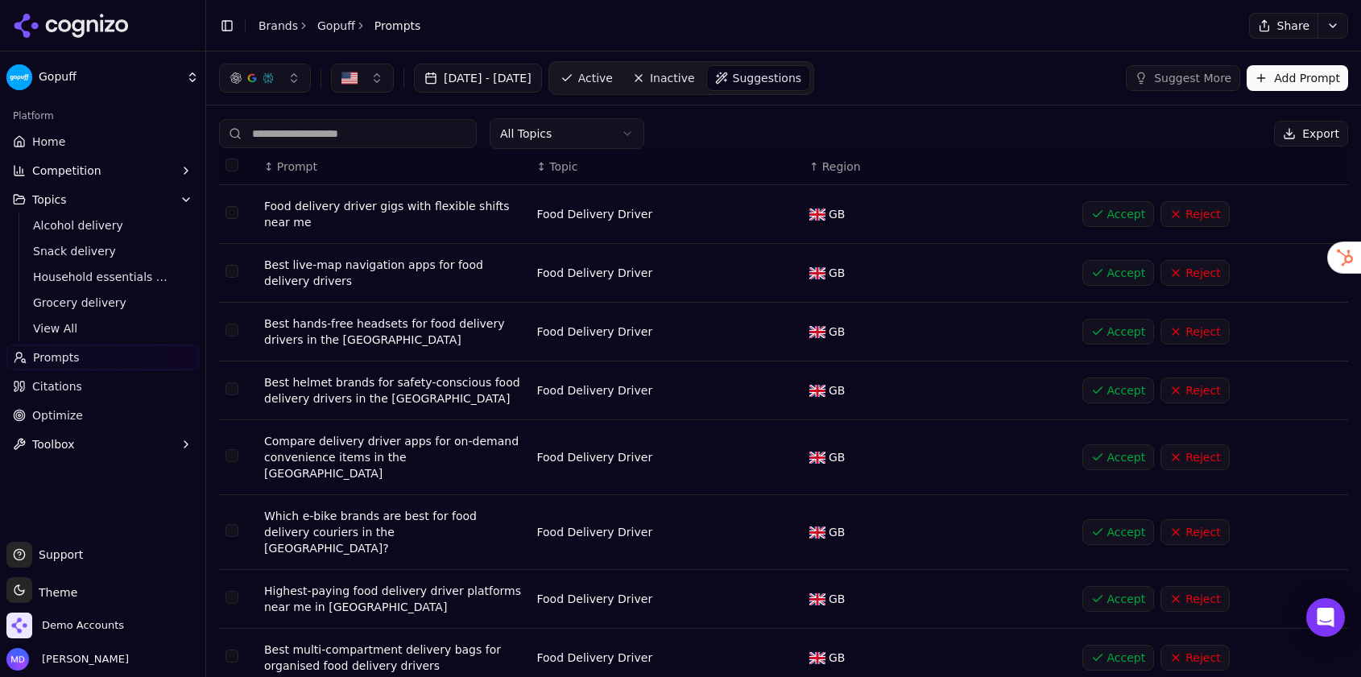
click at [1110, 218] on button "Accept" at bounding box center [1118, 214] width 72 height 26
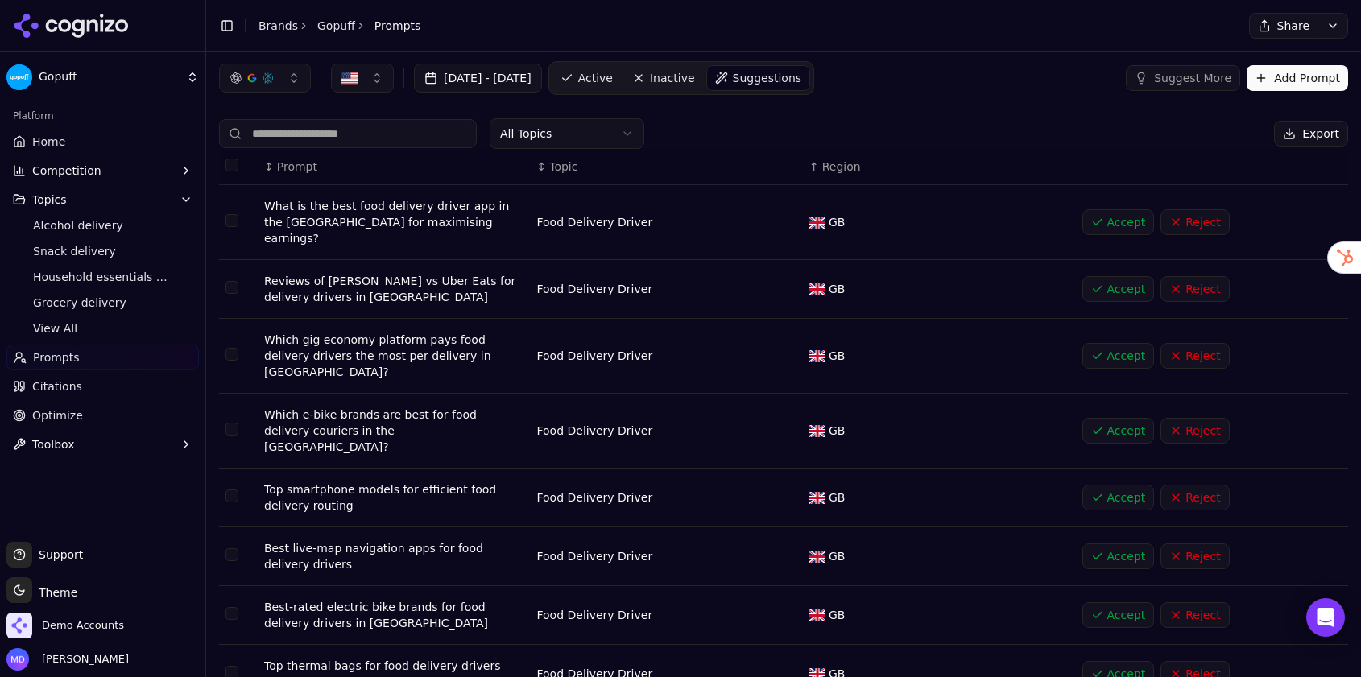
click at [1110, 218] on button "Accept" at bounding box center [1118, 222] width 72 height 26
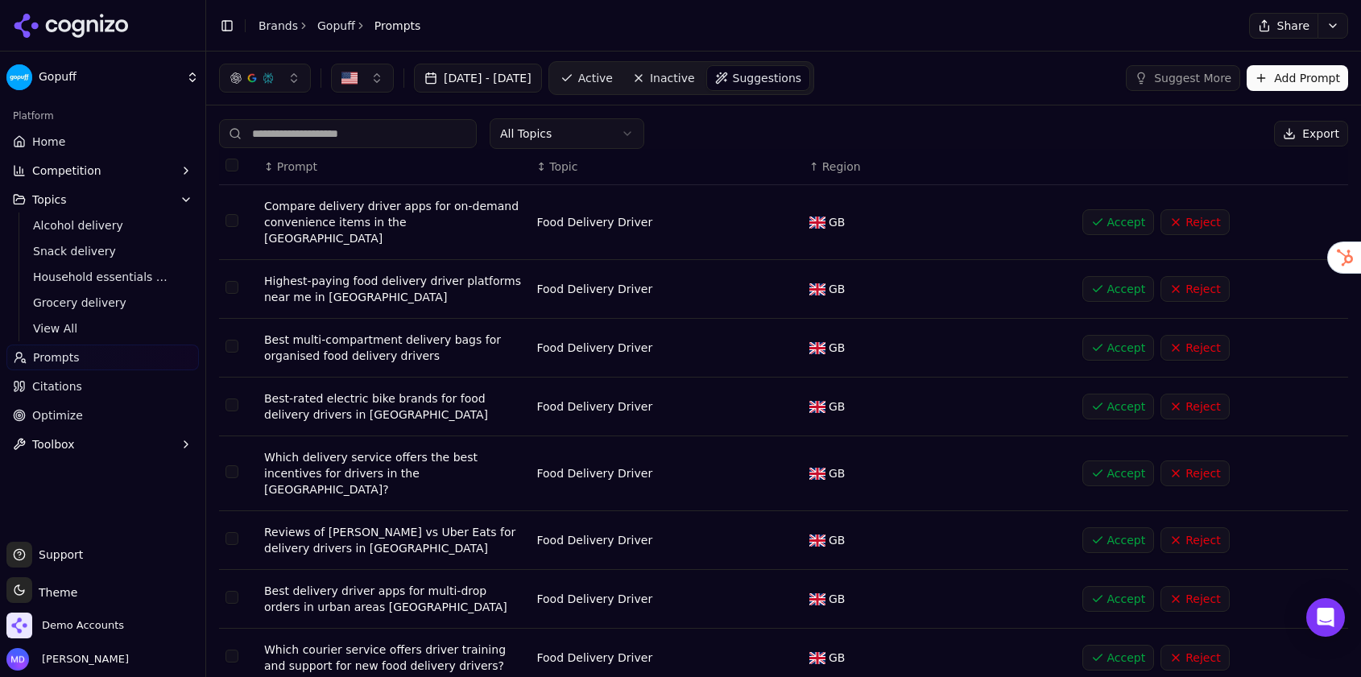
click at [1109, 218] on button "Accept" at bounding box center [1118, 222] width 72 height 26
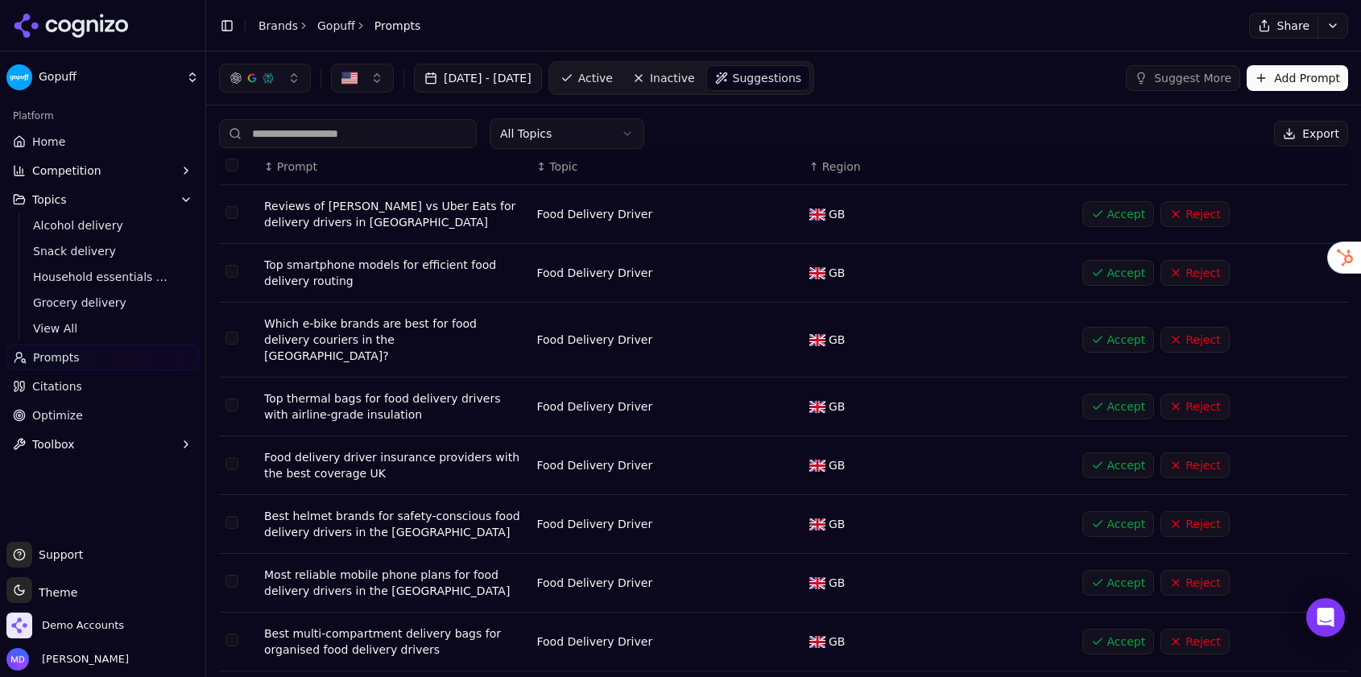
click at [1109, 218] on button "Accept" at bounding box center [1118, 214] width 72 height 26
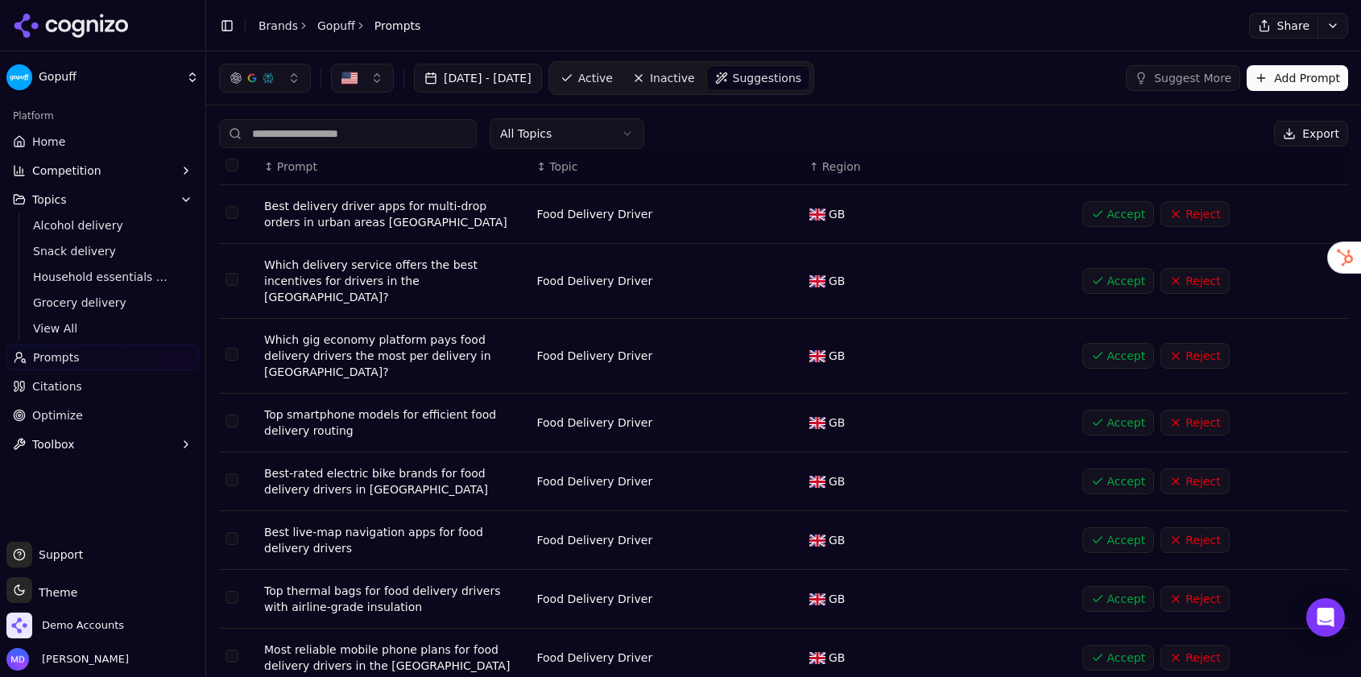
click at [1109, 217] on button "Accept" at bounding box center [1118, 214] width 72 height 26
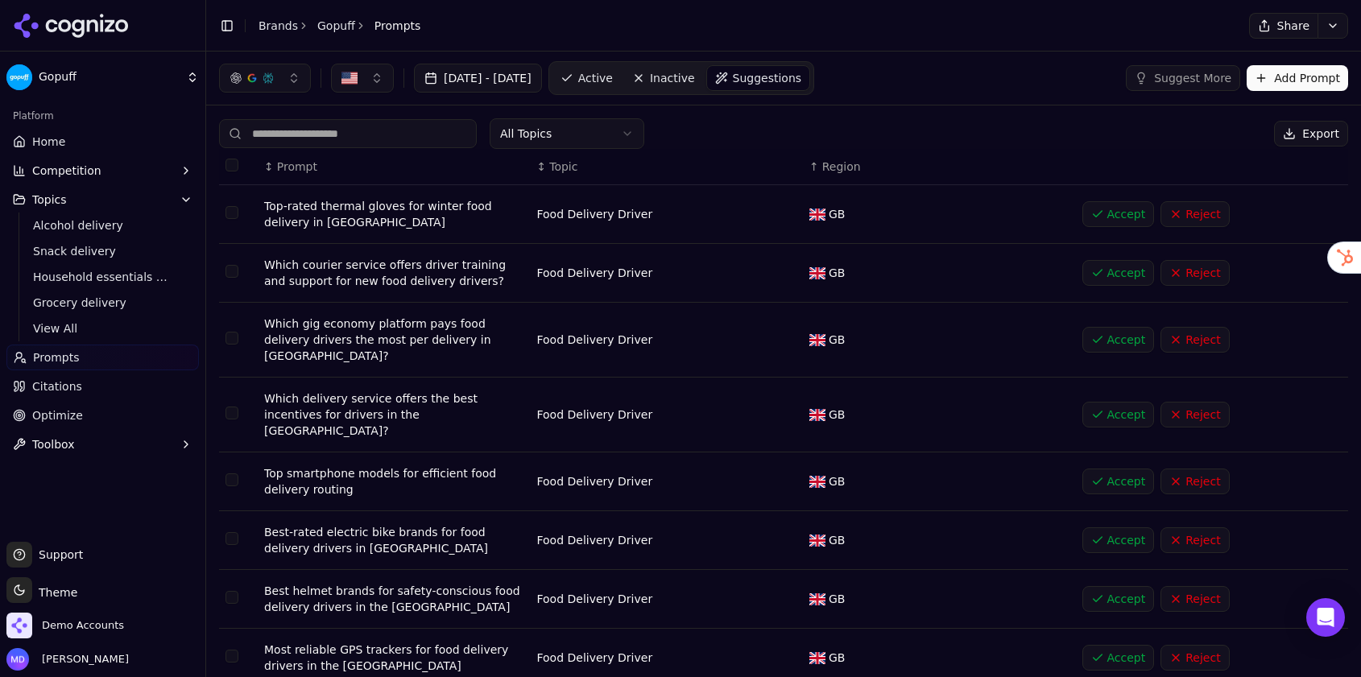
click at [1123, 275] on button "Accept" at bounding box center [1118, 273] width 72 height 26
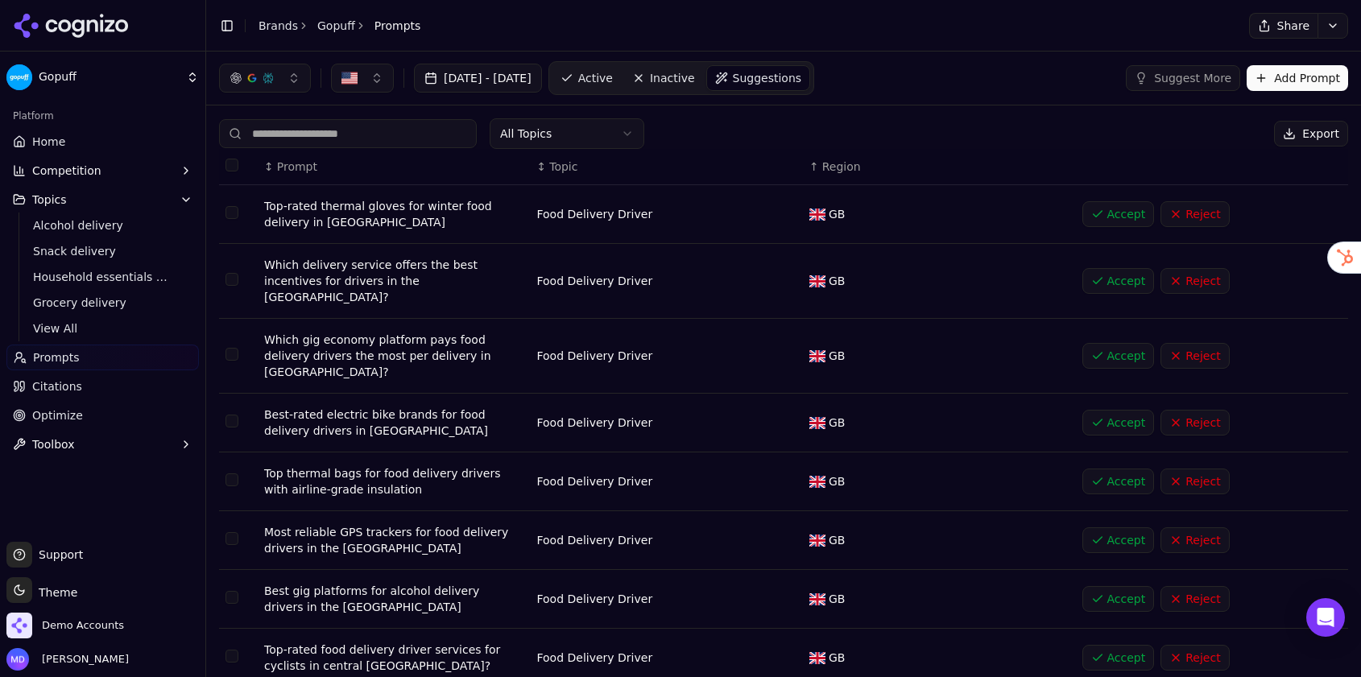
click at [1123, 275] on button "Accept" at bounding box center [1118, 281] width 72 height 26
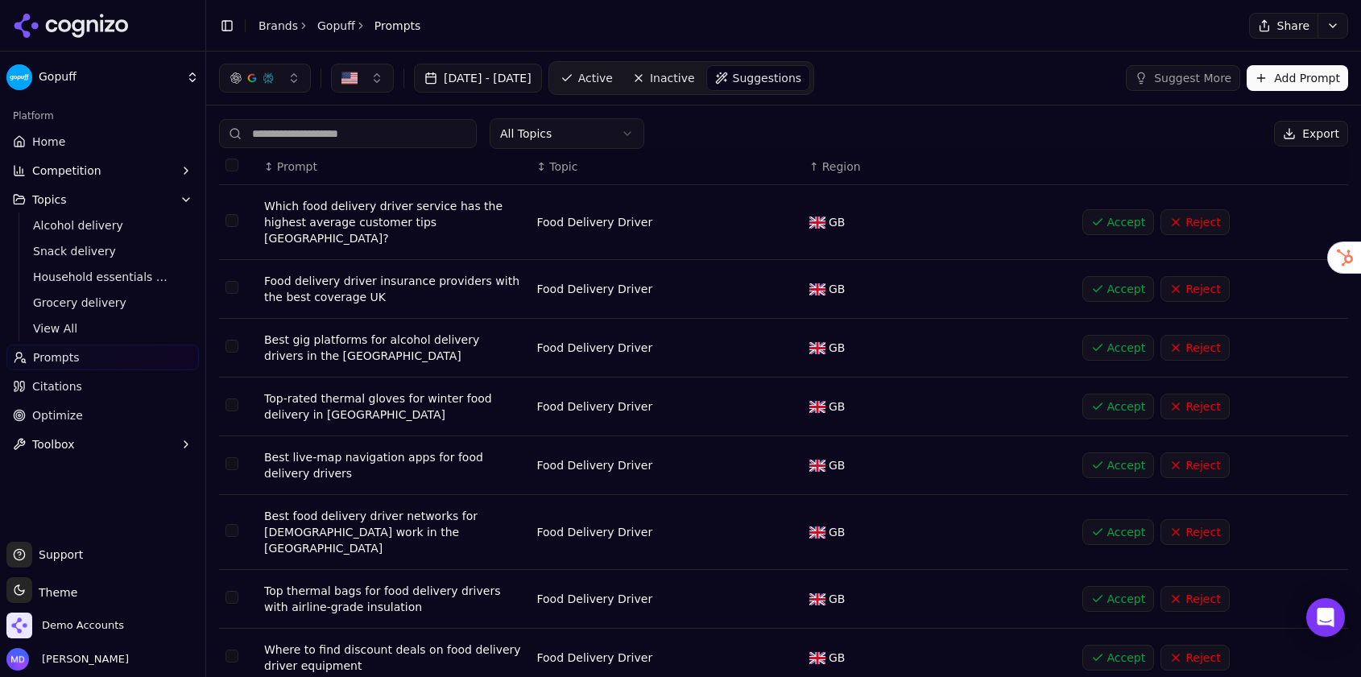
click at [1132, 212] on button "Accept" at bounding box center [1118, 222] width 72 height 26
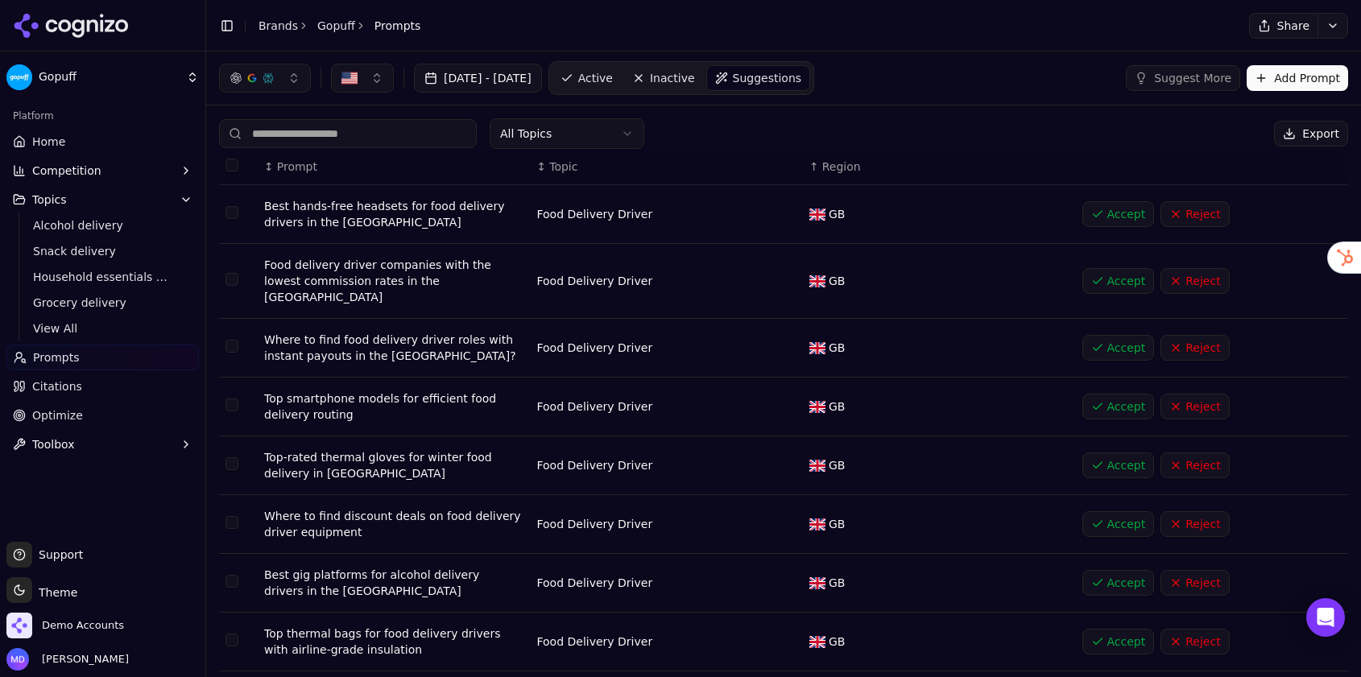
click at [1209, 211] on button "Reject" at bounding box center [1195, 214] width 68 height 26
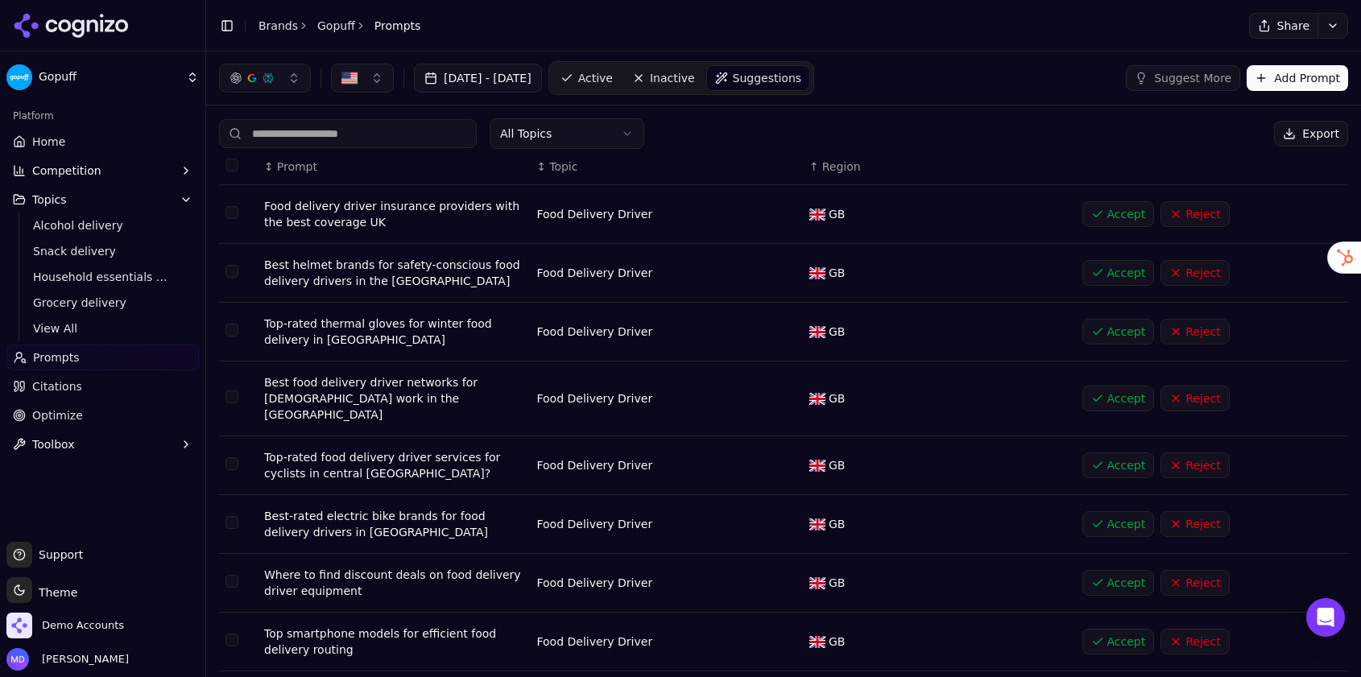
click at [1209, 211] on button "Reject" at bounding box center [1195, 214] width 68 height 26
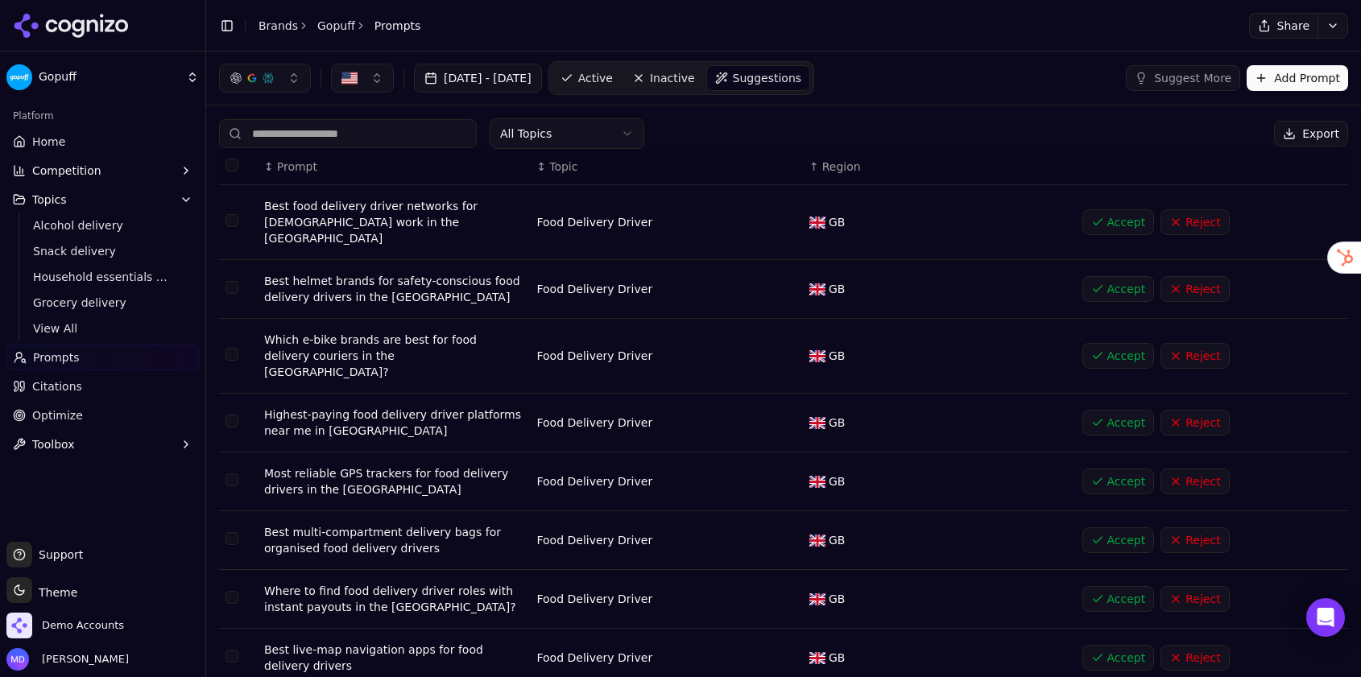
click at [1116, 216] on button "Accept" at bounding box center [1118, 222] width 72 height 26
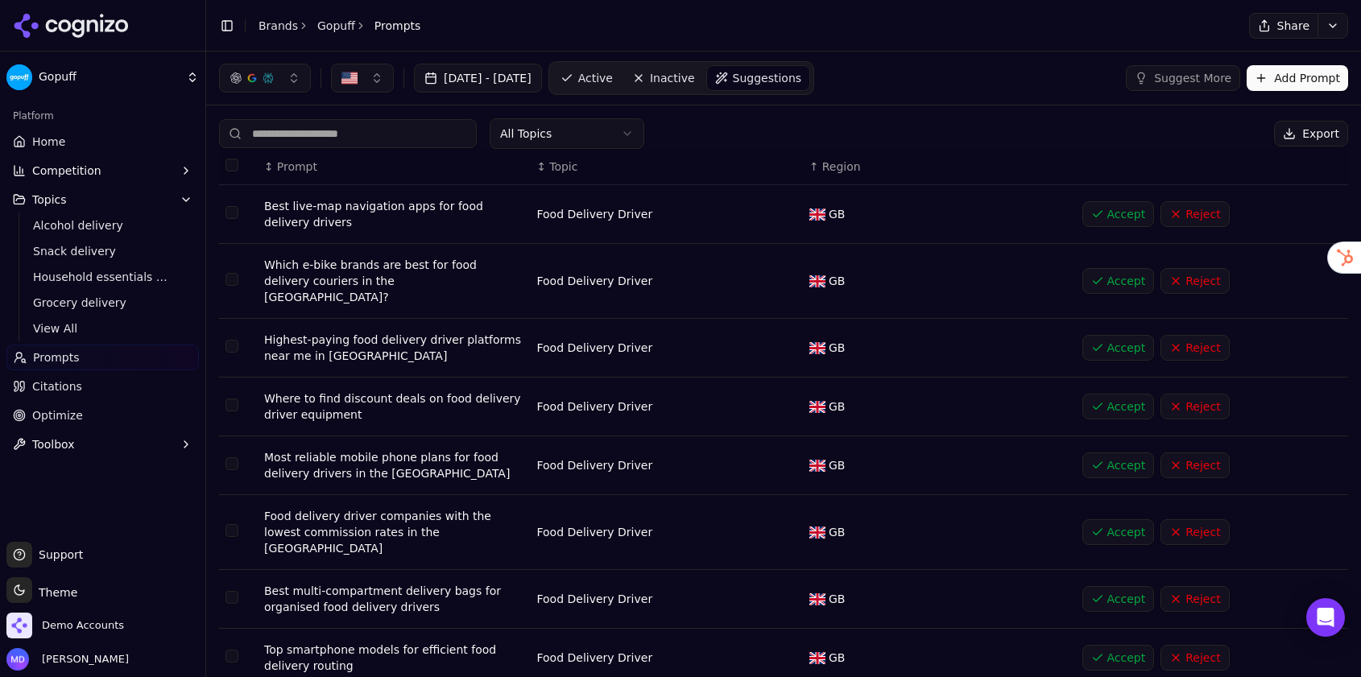
click at [1116, 216] on button "Accept" at bounding box center [1118, 214] width 72 height 26
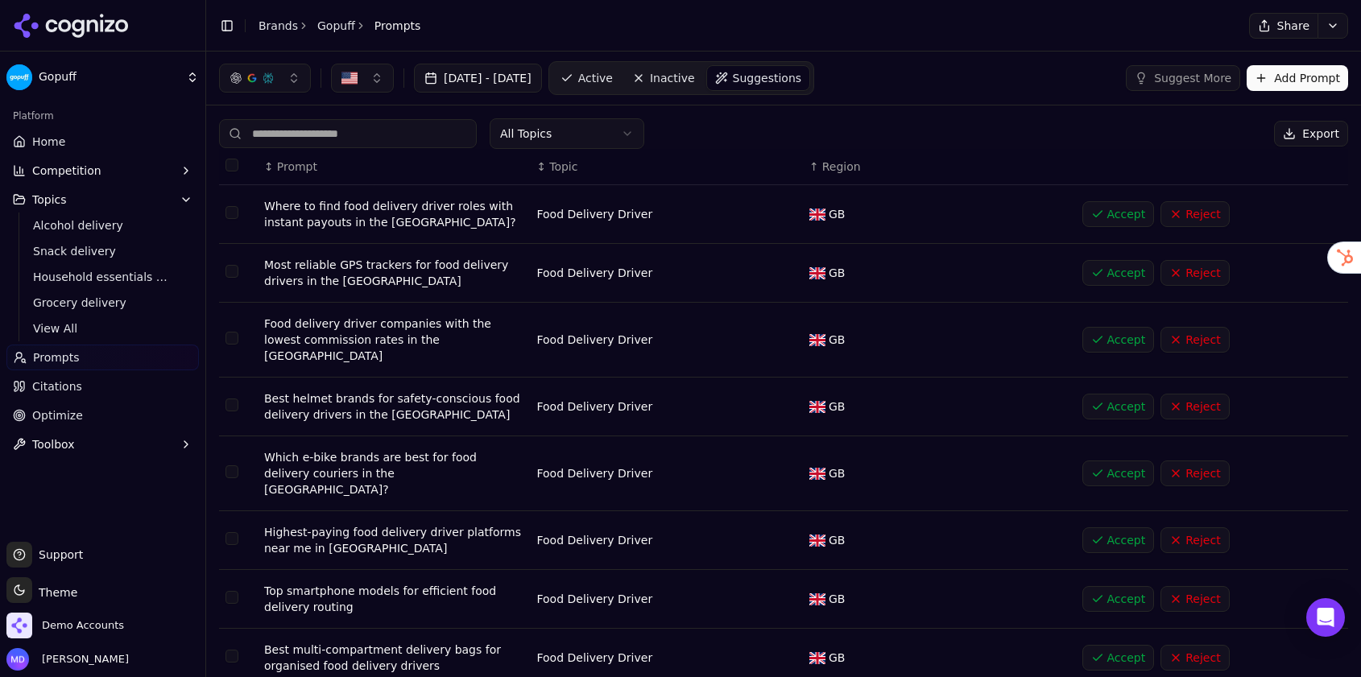
click at [1116, 216] on button "Accept" at bounding box center [1118, 214] width 72 height 26
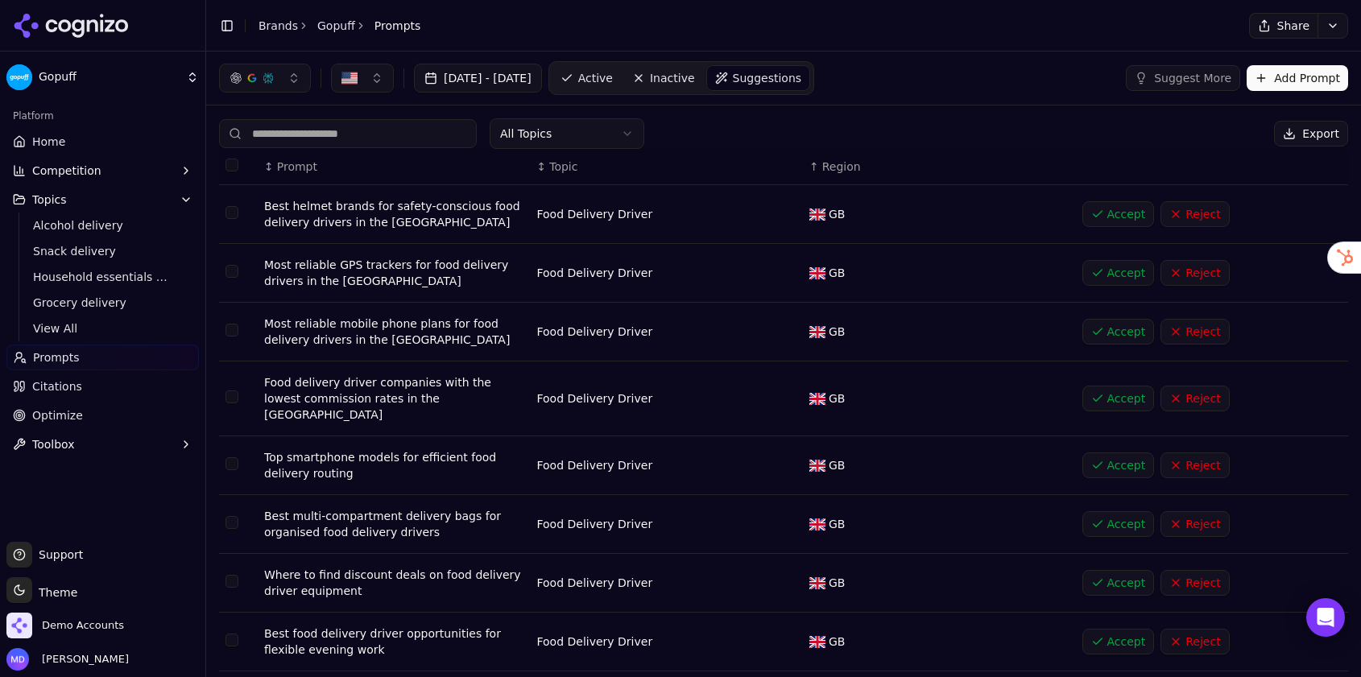
click at [1190, 275] on button "Reject" at bounding box center [1195, 273] width 68 height 26
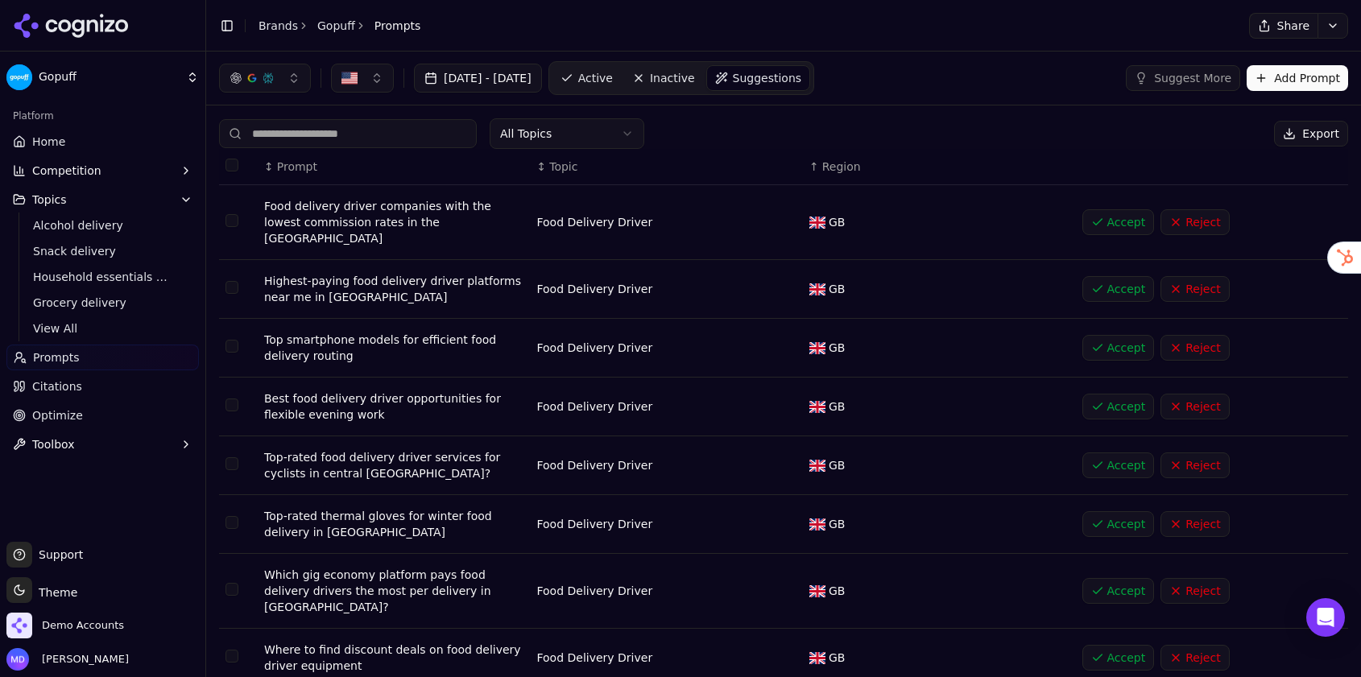
click at [1116, 276] on button "Accept" at bounding box center [1118, 289] width 72 height 26
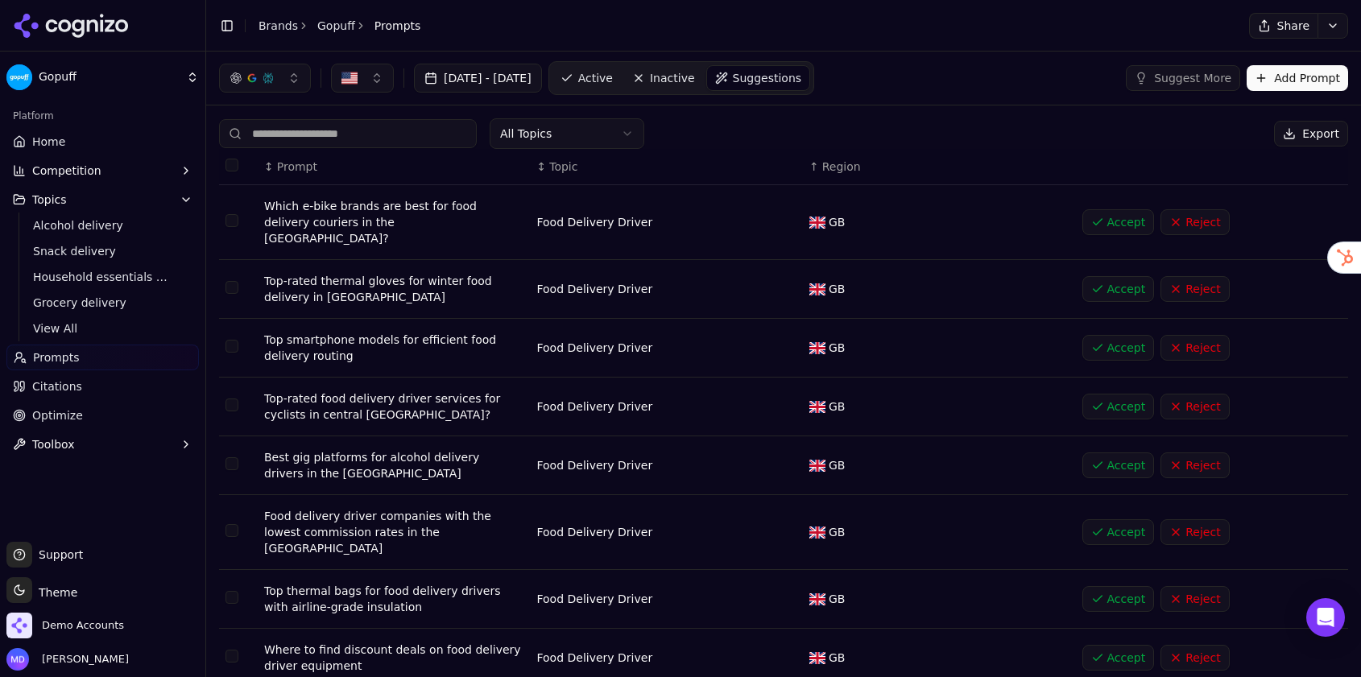
click at [1126, 397] on button "Accept" at bounding box center [1118, 407] width 72 height 26
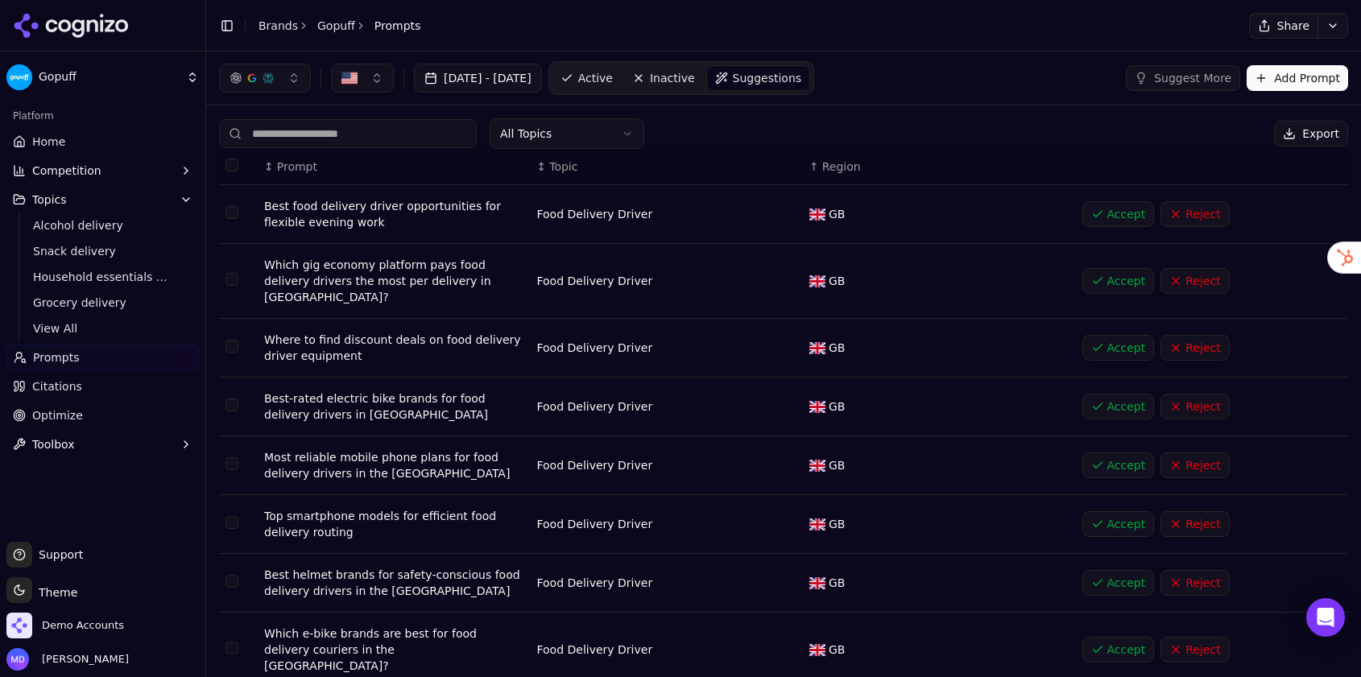
click at [1123, 211] on button "Accept" at bounding box center [1118, 214] width 72 height 26
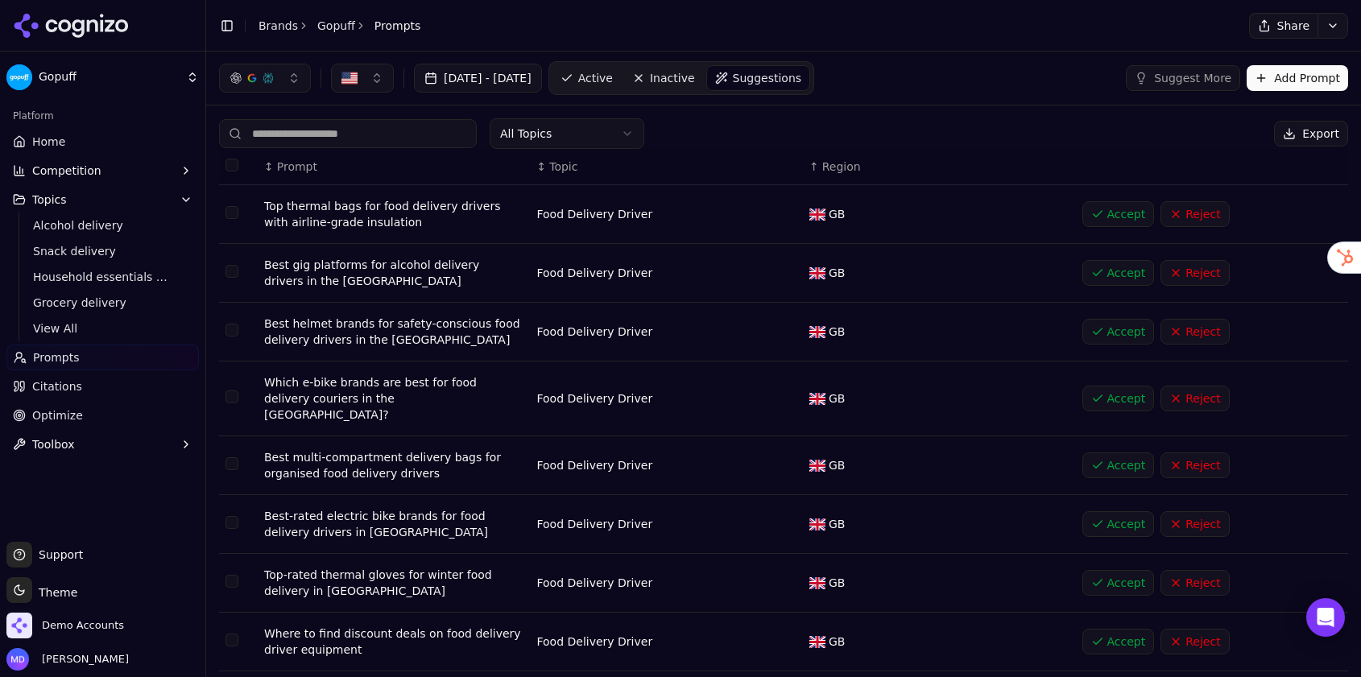
click at [1185, 211] on button "Reject" at bounding box center [1195, 214] width 68 height 26
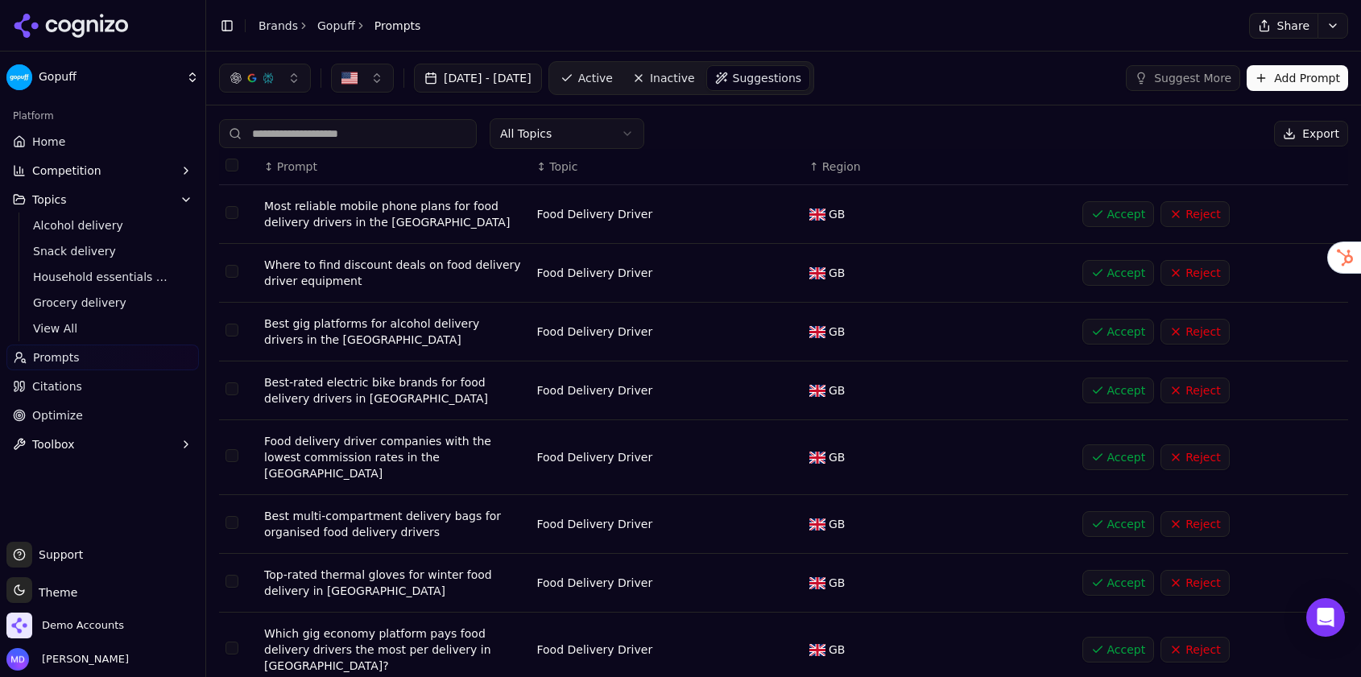
click at [1214, 216] on button "Reject" at bounding box center [1195, 214] width 68 height 26
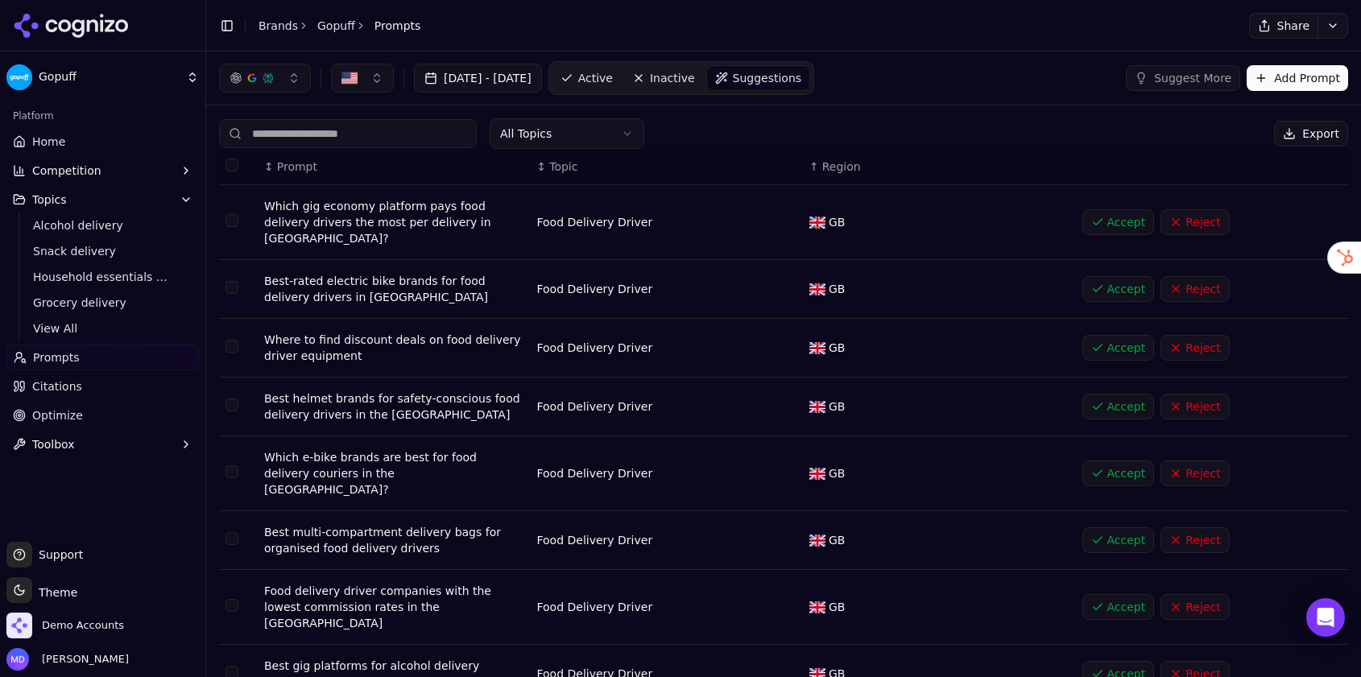
click at [1097, 213] on button "Accept" at bounding box center [1118, 222] width 72 height 26
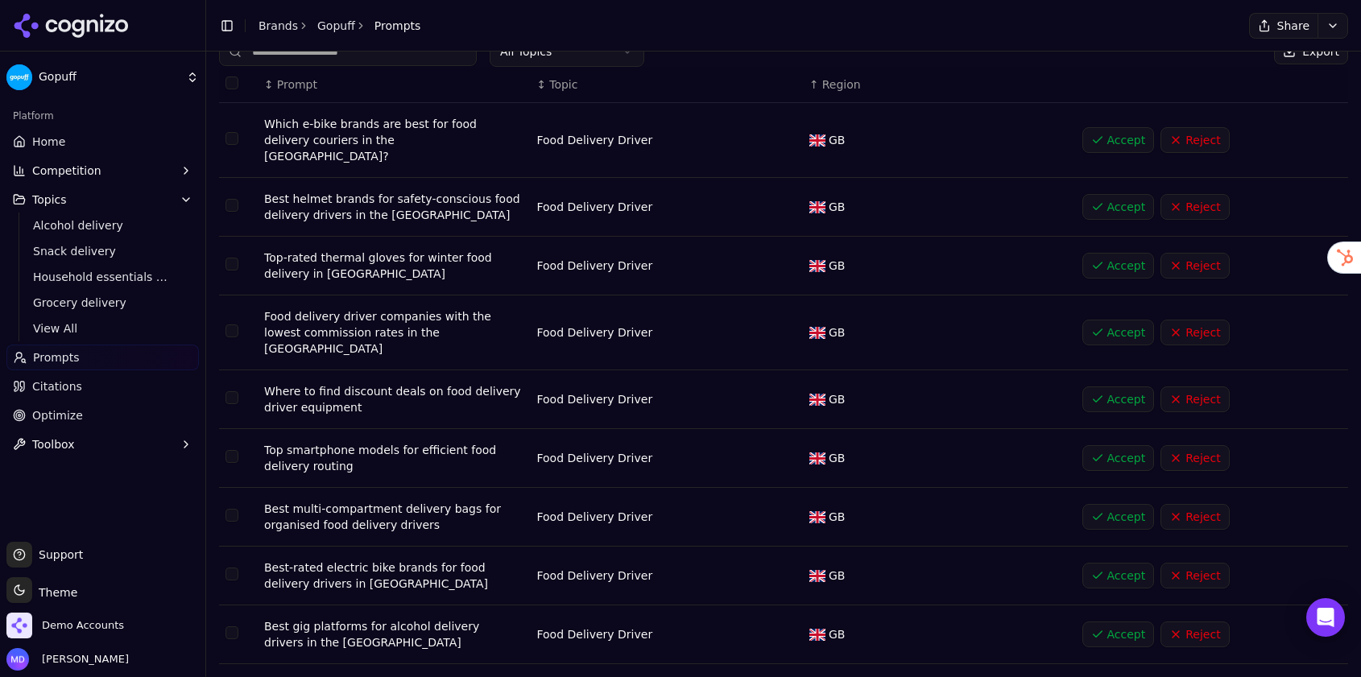
scroll to position [147, 0]
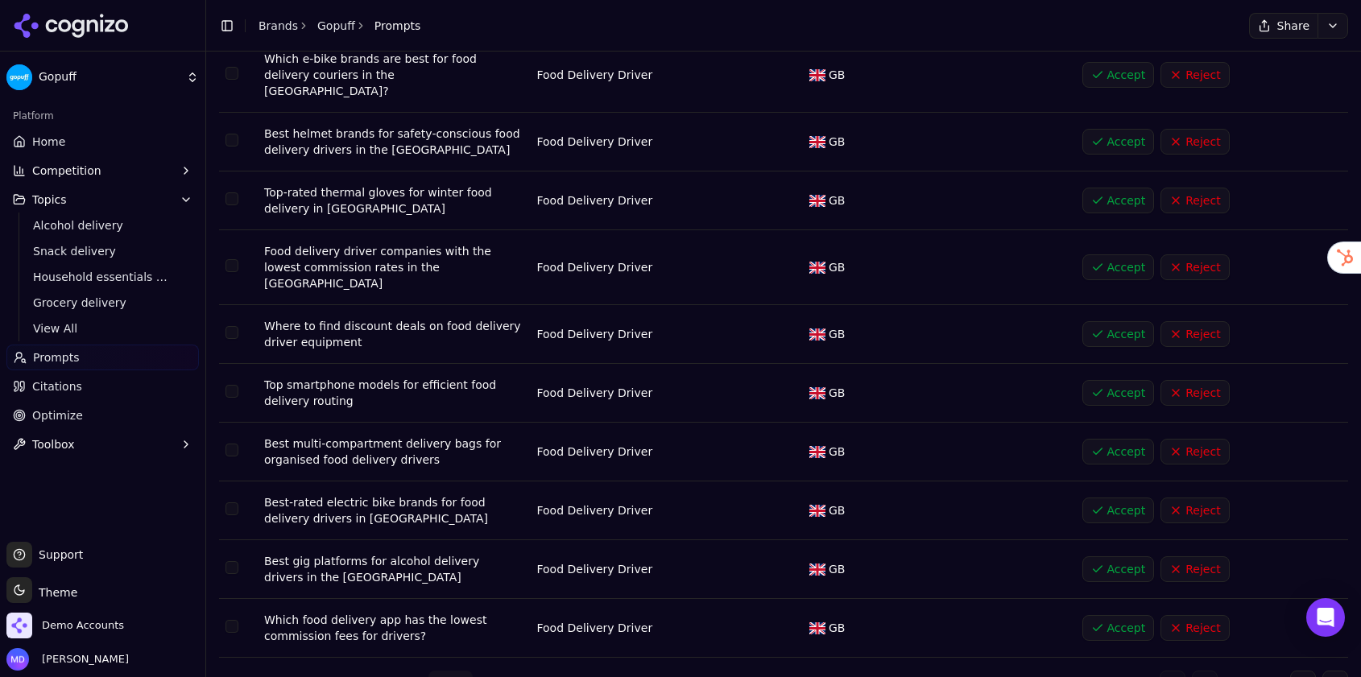
click at [1303, 671] on button "Go to next page" at bounding box center [1303, 684] width 26 height 26
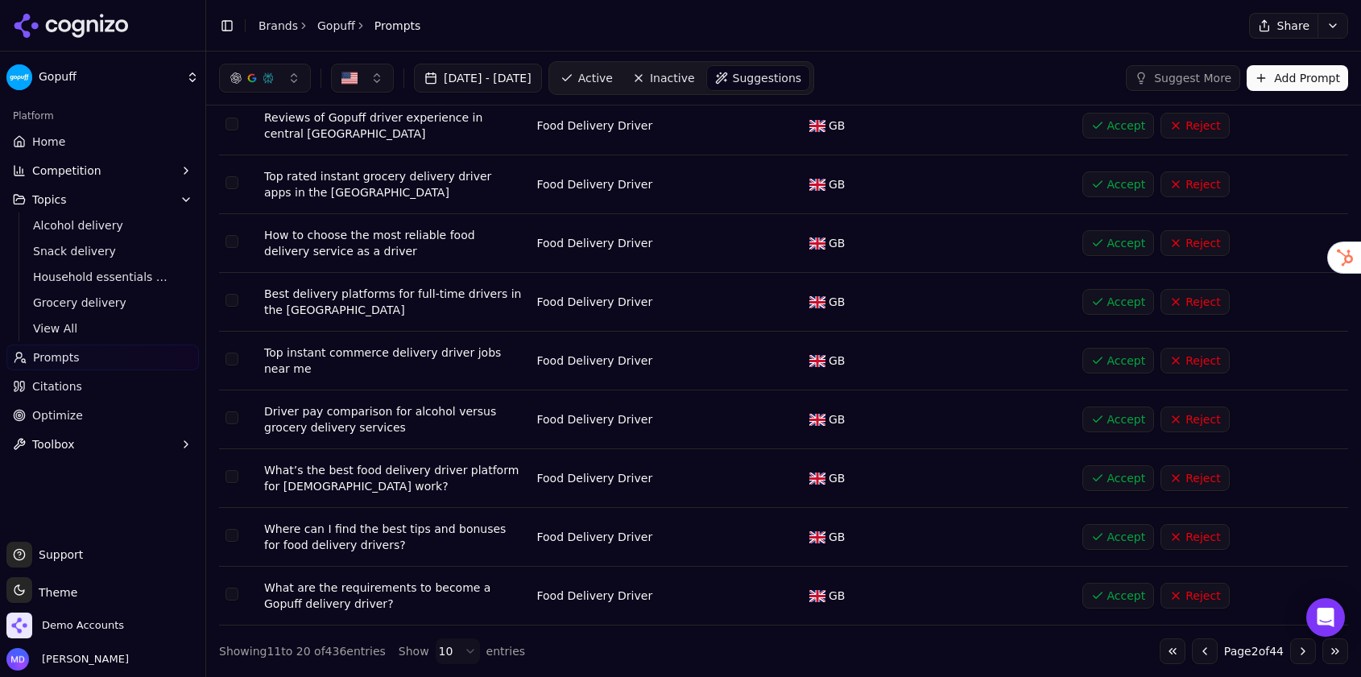
scroll to position [0, 0]
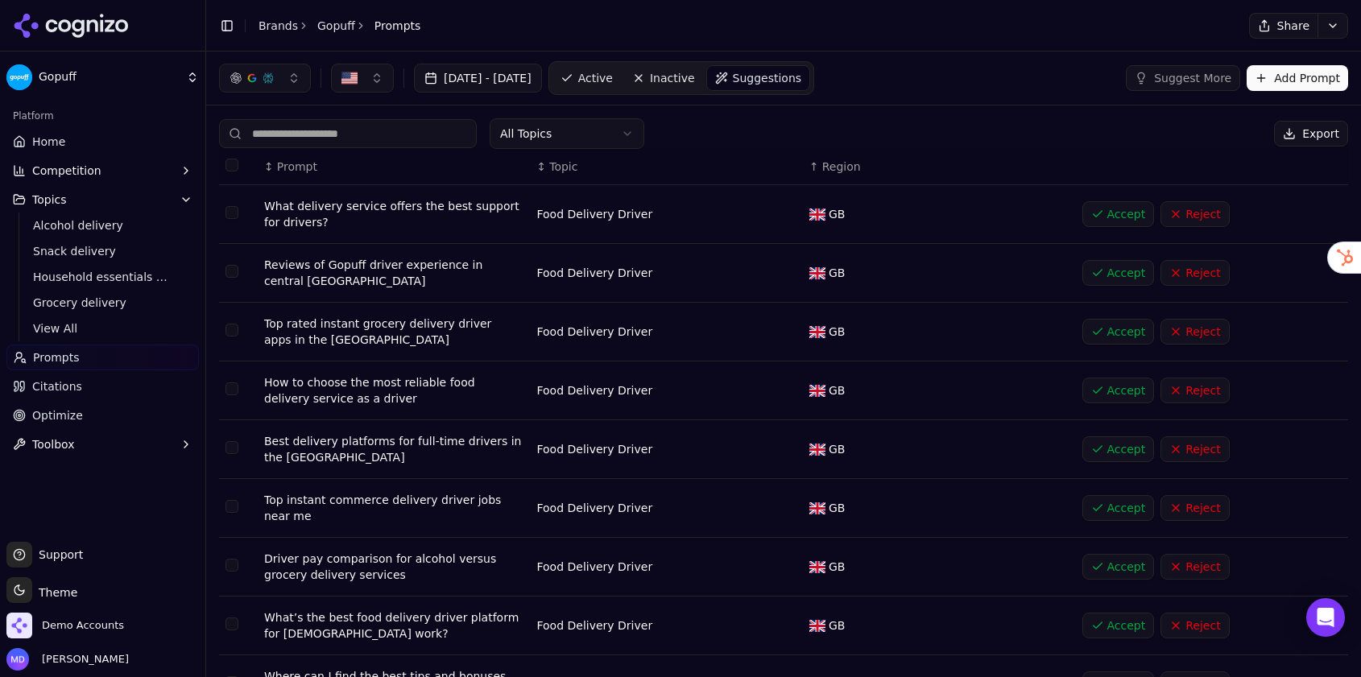
click at [1119, 213] on button "Accept" at bounding box center [1118, 214] width 72 height 26
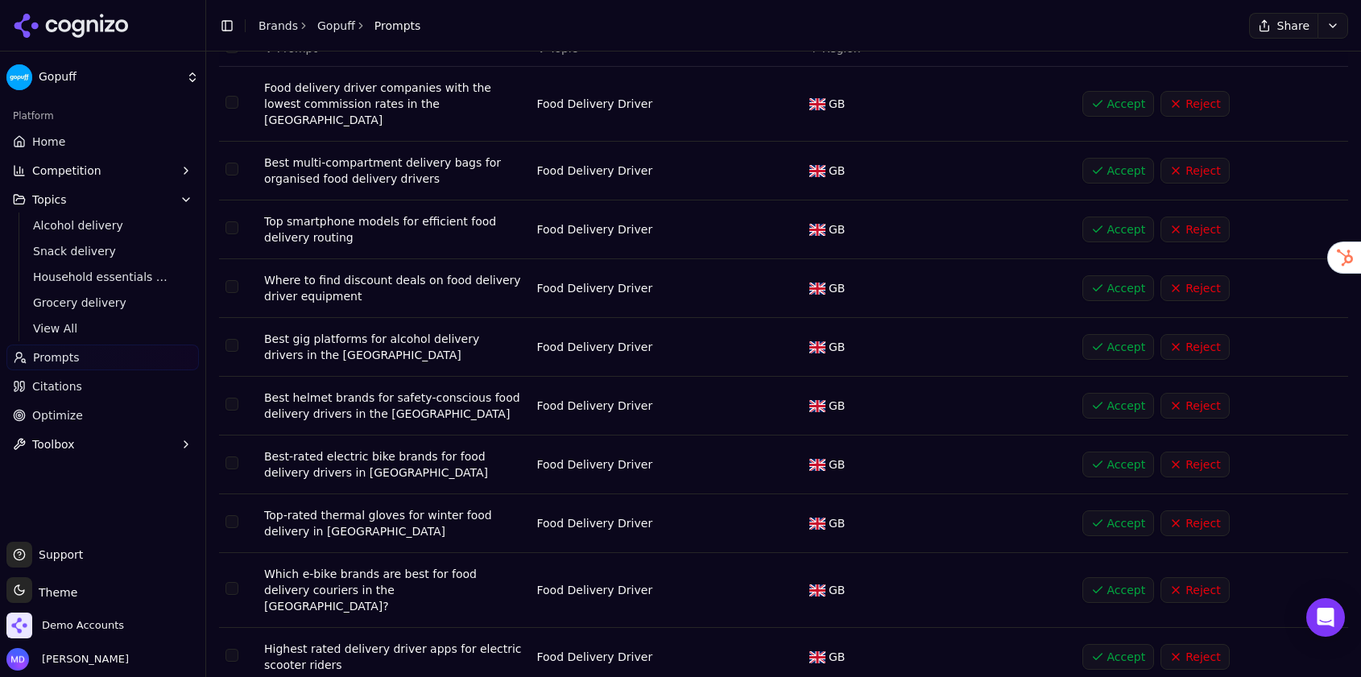
scroll to position [147, 0]
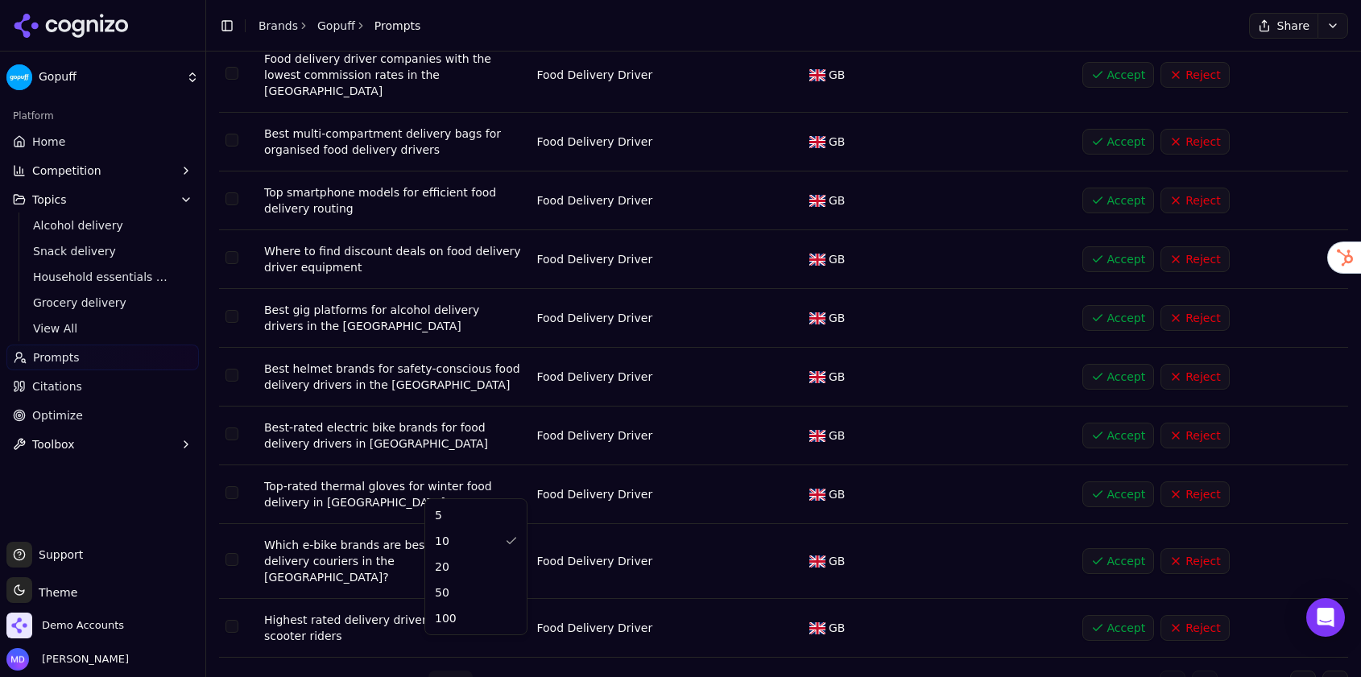
click at [433, 653] on html "Gopuff Platform Home Competition Topics Alcohol delivery Snack delivery Househo…" at bounding box center [680, 338] width 1361 height 677
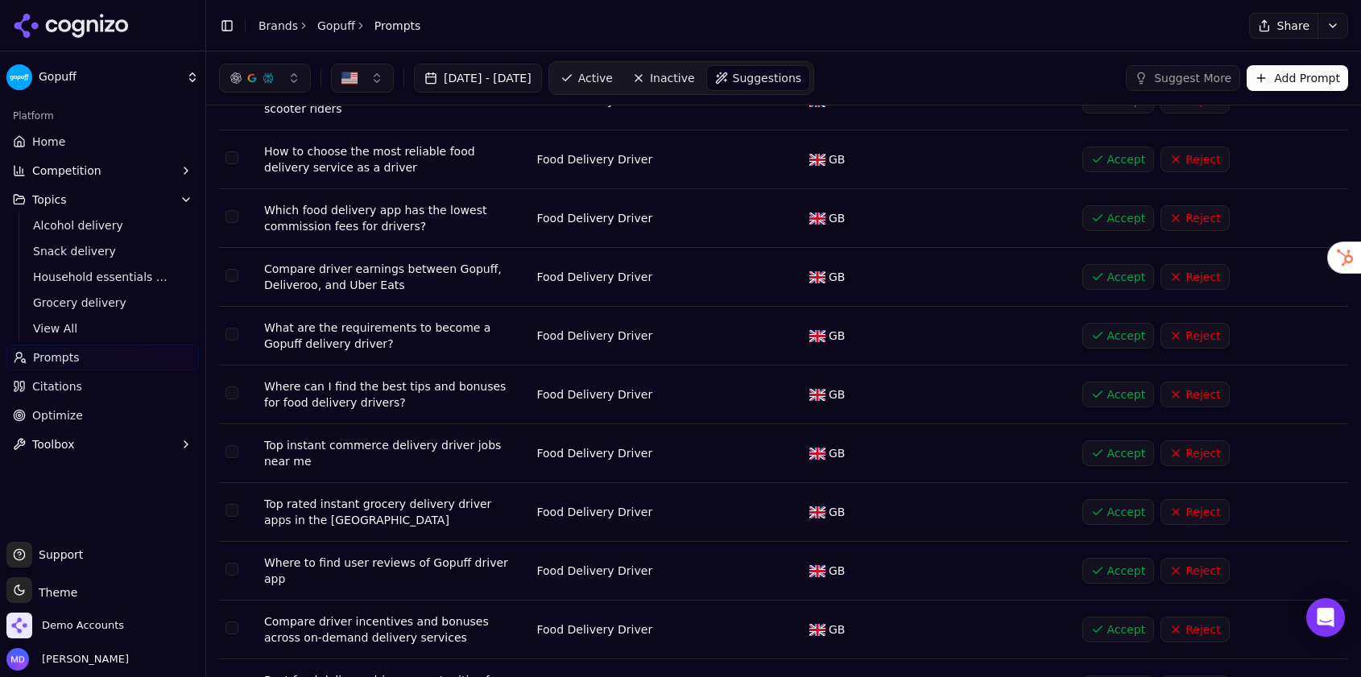
scroll to position [674, 0]
click at [1093, 147] on button "Accept" at bounding box center [1118, 160] width 72 height 26
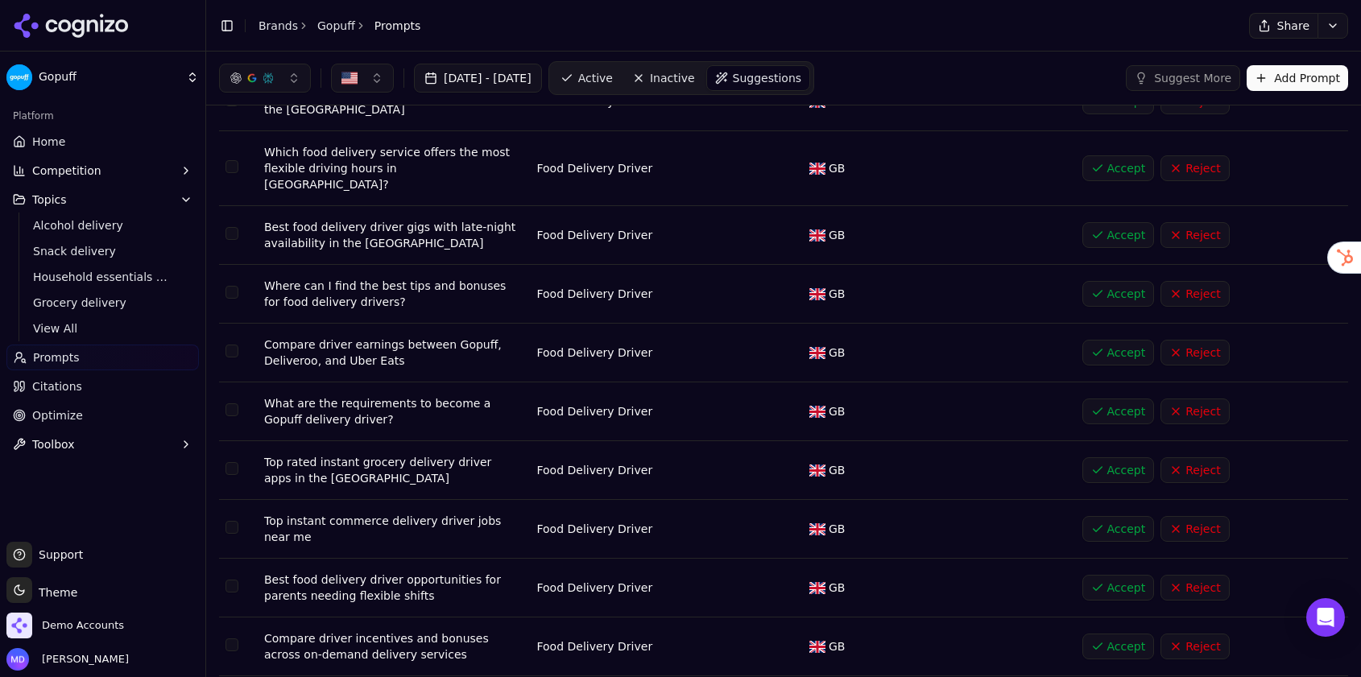
click at [1106, 155] on button "Accept" at bounding box center [1118, 168] width 72 height 26
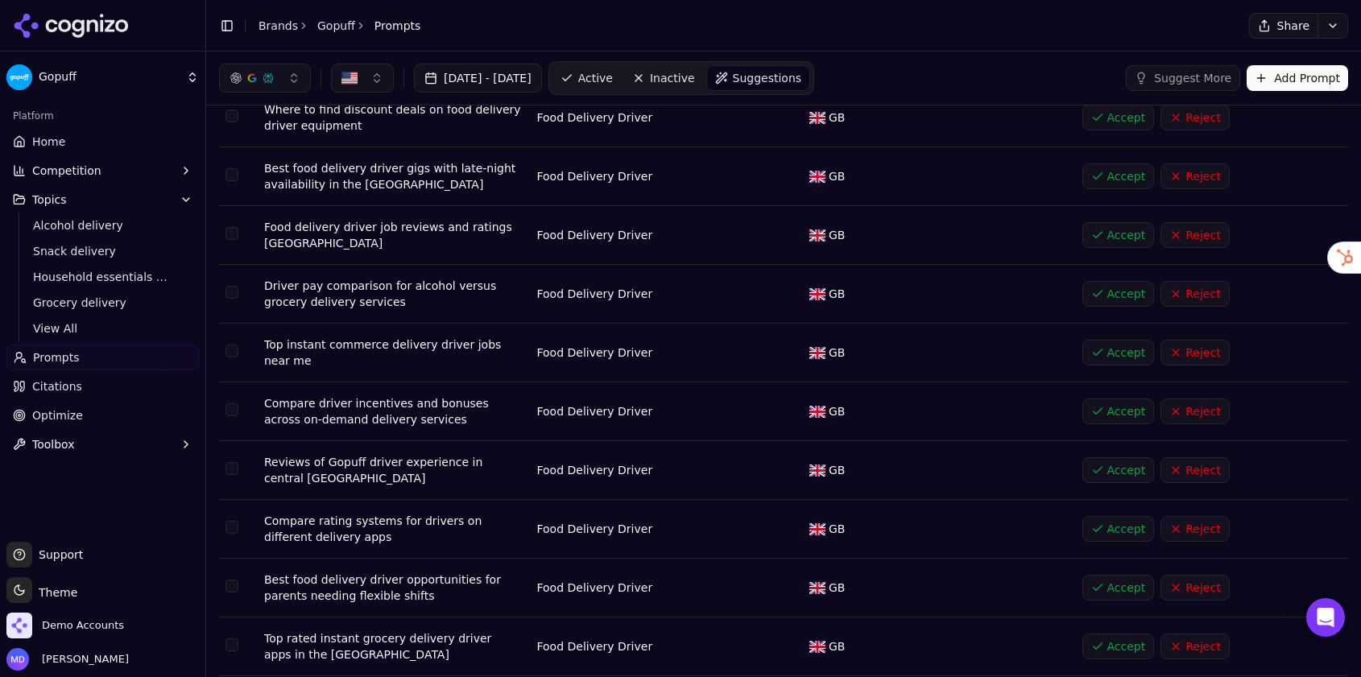
scroll to position [592, 0]
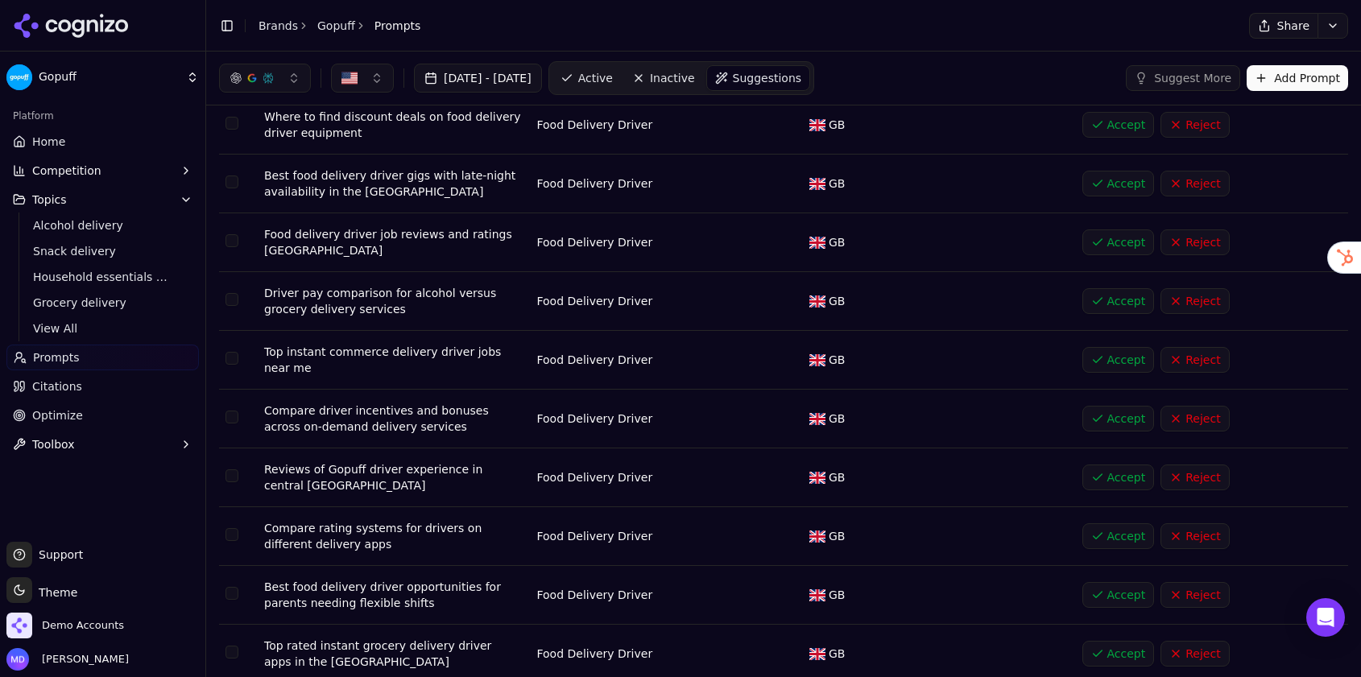
click at [1140, 171] on button "Accept" at bounding box center [1118, 184] width 72 height 26
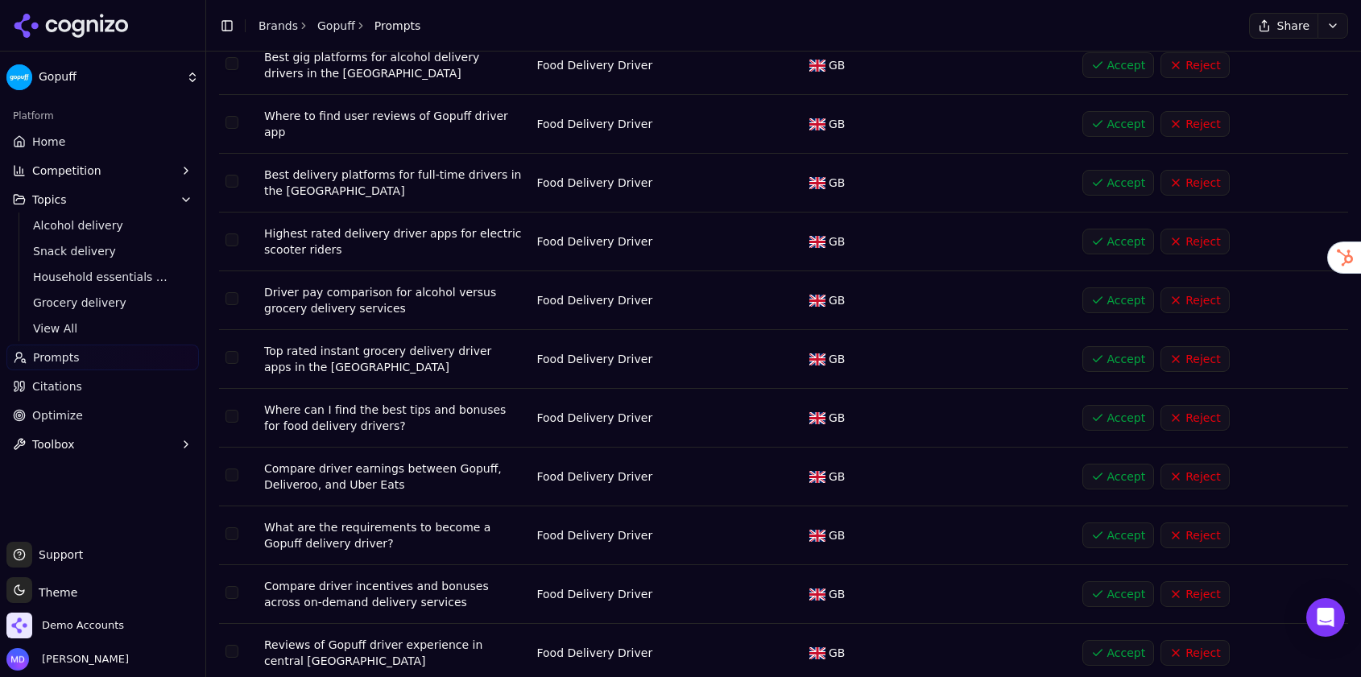
scroll to position [661, 0]
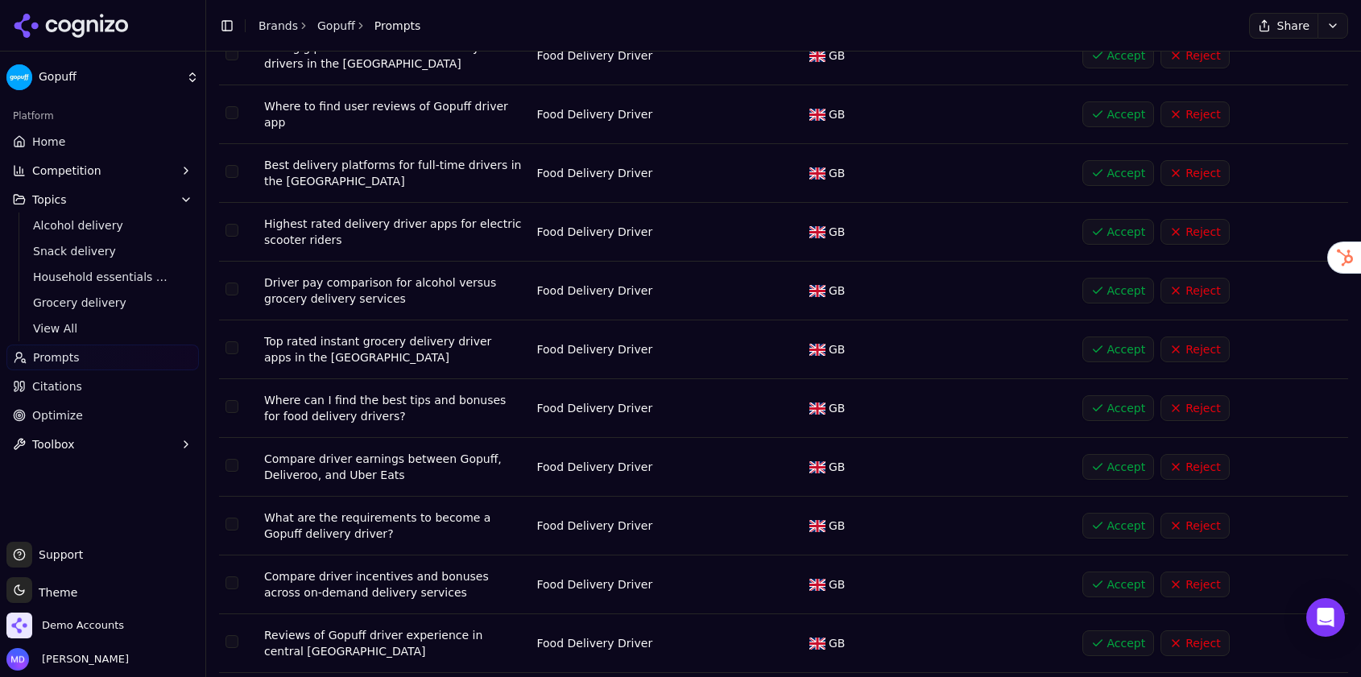
click at [1132, 160] on button "Accept" at bounding box center [1118, 173] width 72 height 26
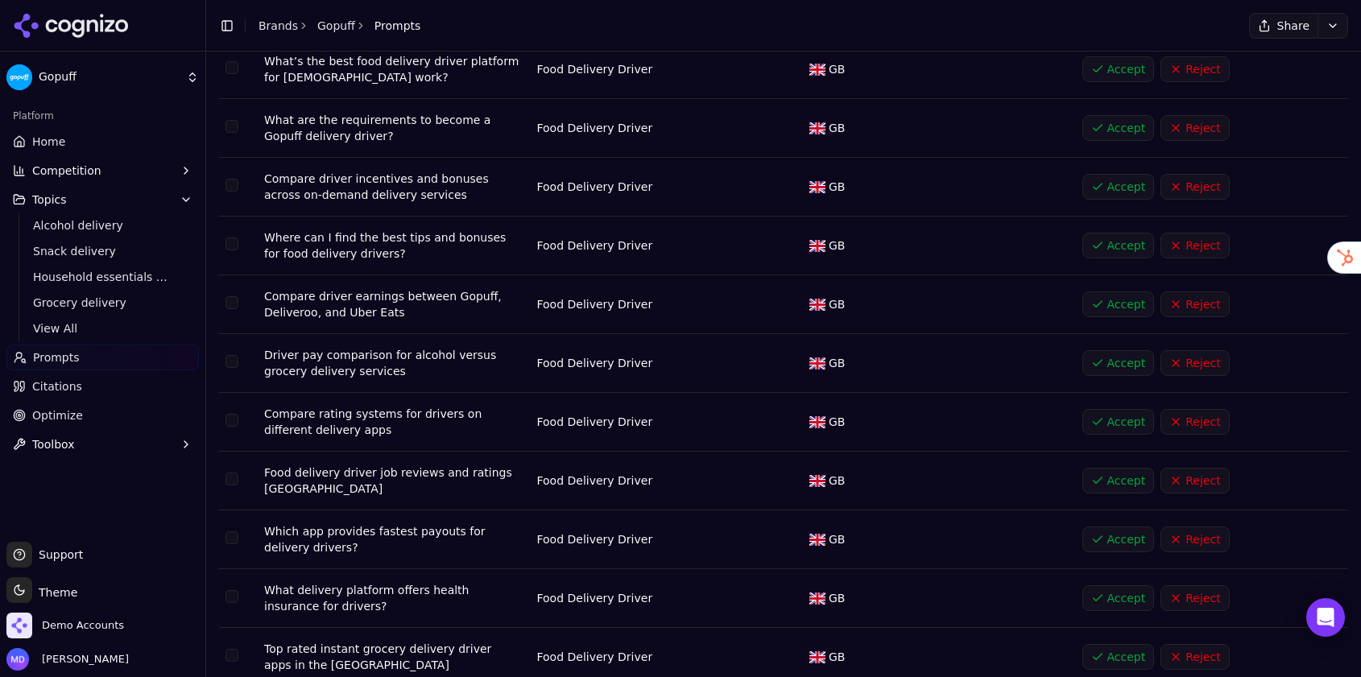
scroll to position [781, 0]
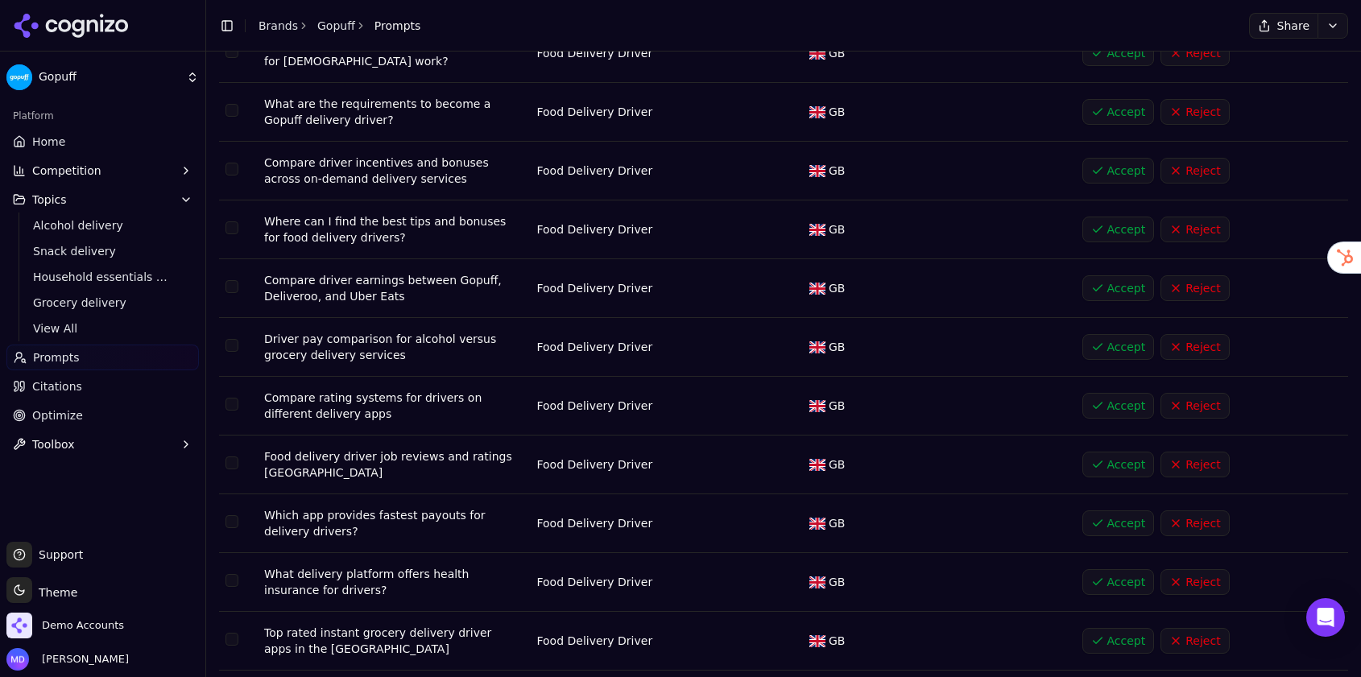
click at [1099, 158] on button "Accept" at bounding box center [1118, 171] width 72 height 26
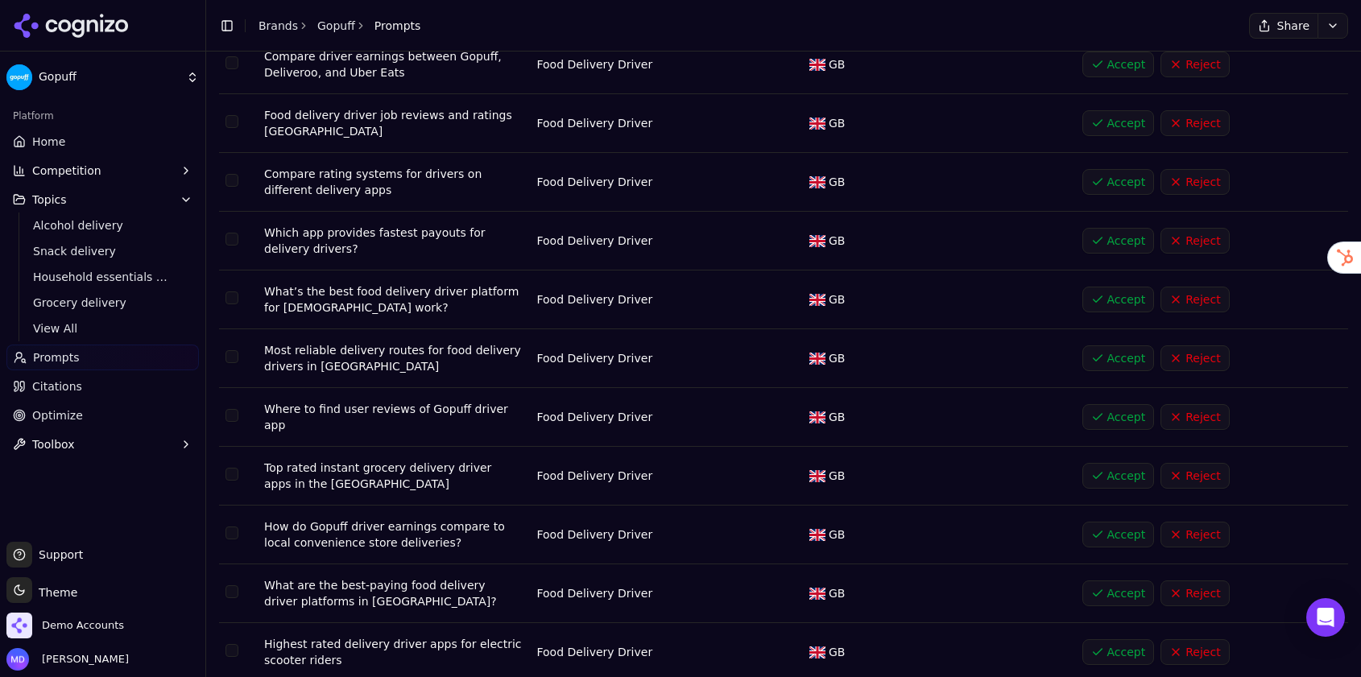
scroll to position [1069, 0]
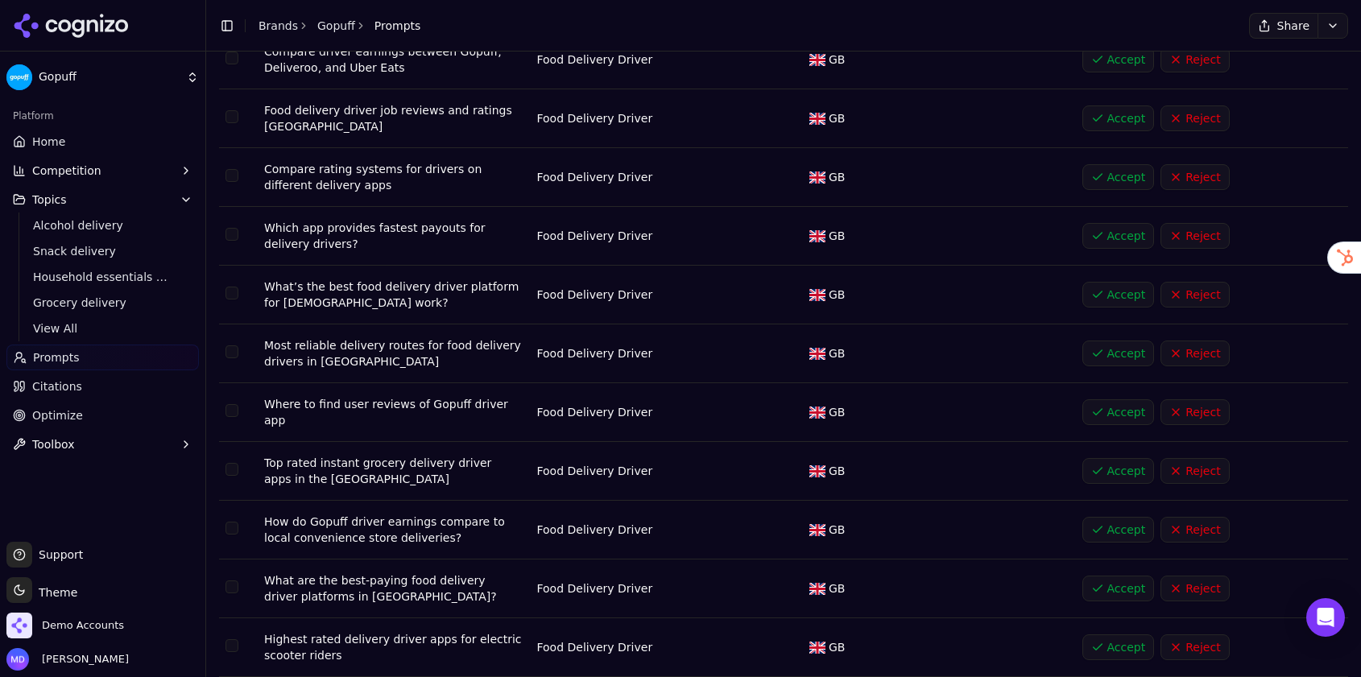
click at [1103, 106] on button "Accept" at bounding box center [1118, 119] width 72 height 26
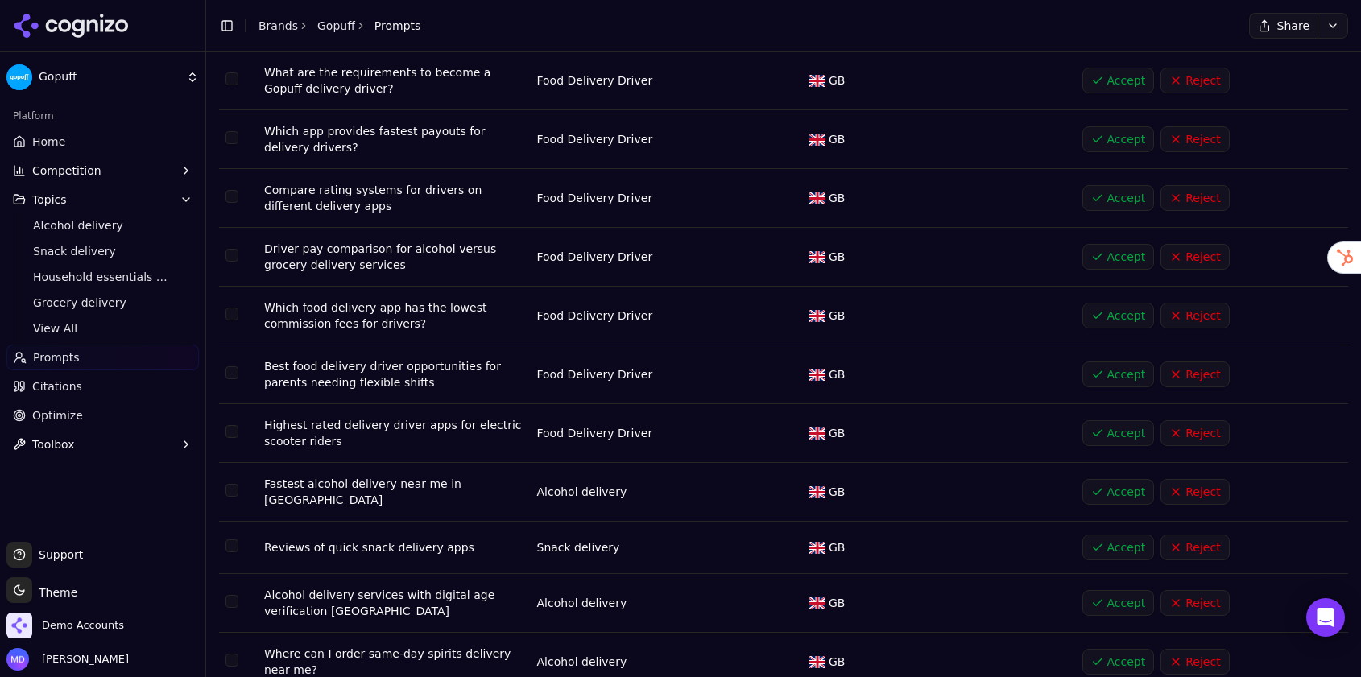
scroll to position [1343, 0]
click at [1101, 126] on button "Accept" at bounding box center [1118, 139] width 72 height 26
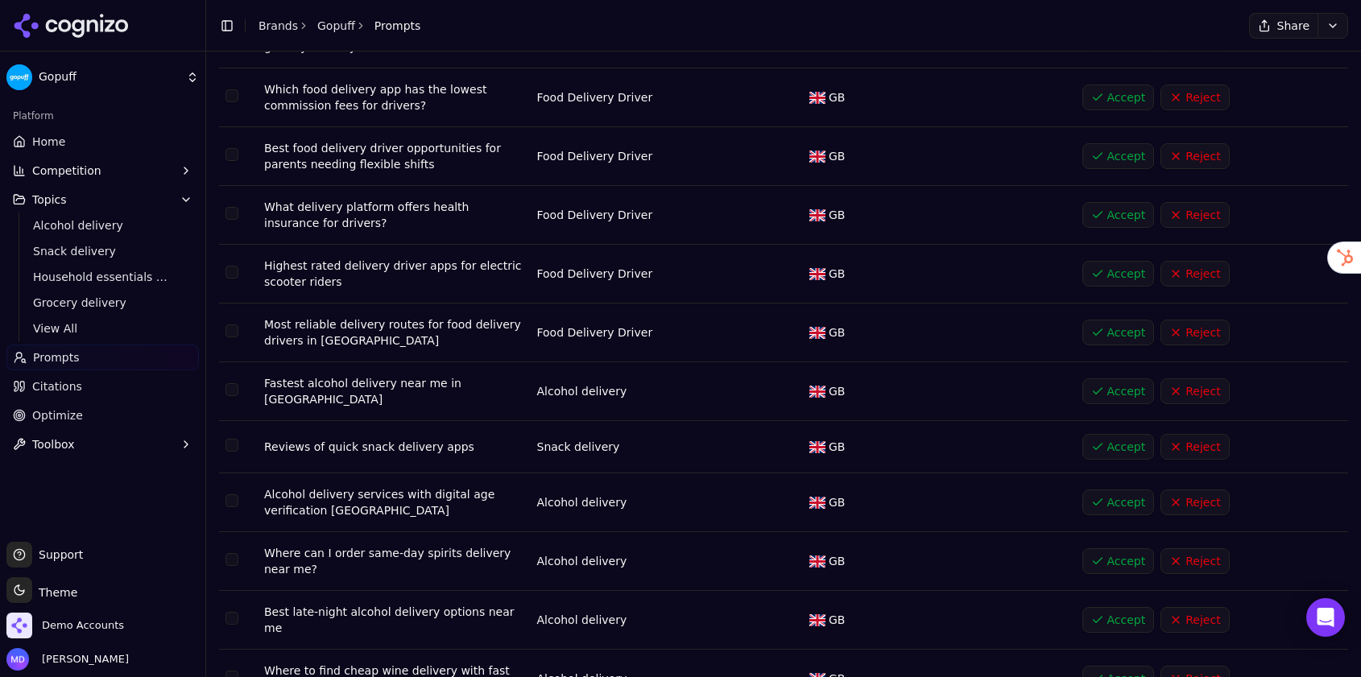
scroll to position [1385, 0]
click at [1127, 142] on button "Accept" at bounding box center [1118, 155] width 72 height 26
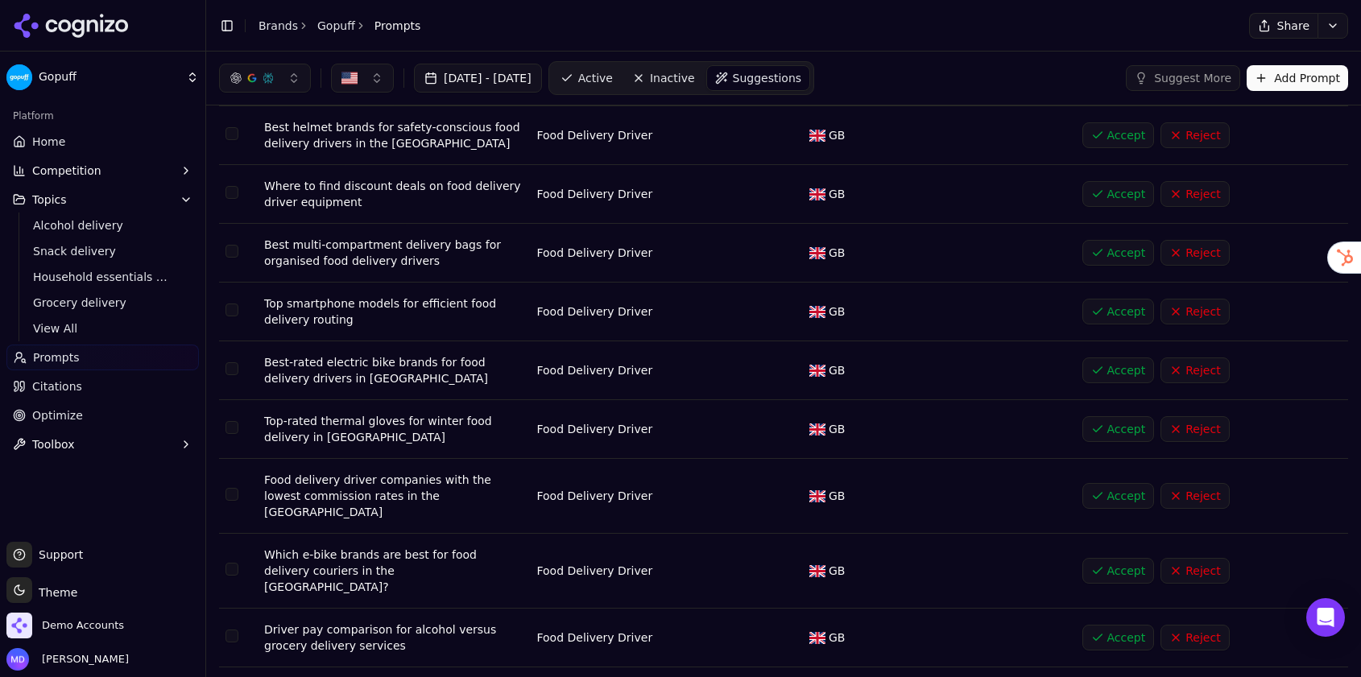
scroll to position [0, 0]
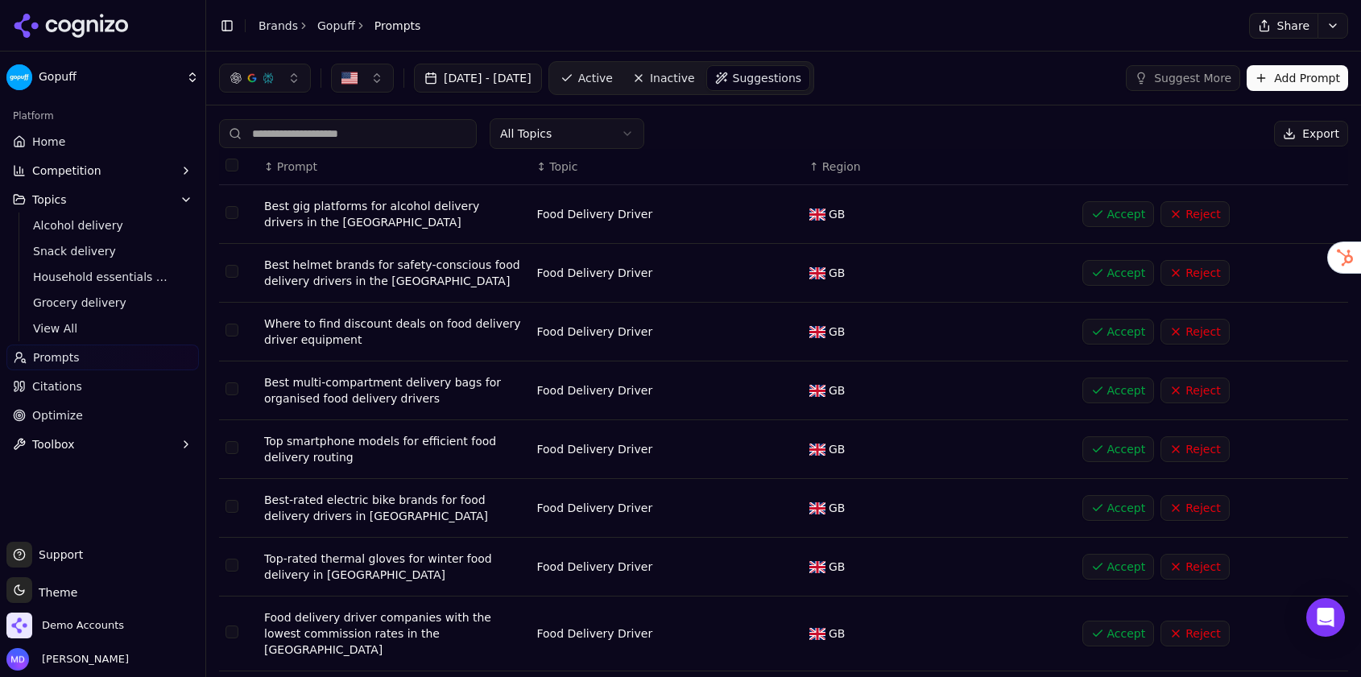
click at [98, 368] on link "Prompts" at bounding box center [102, 358] width 192 height 26
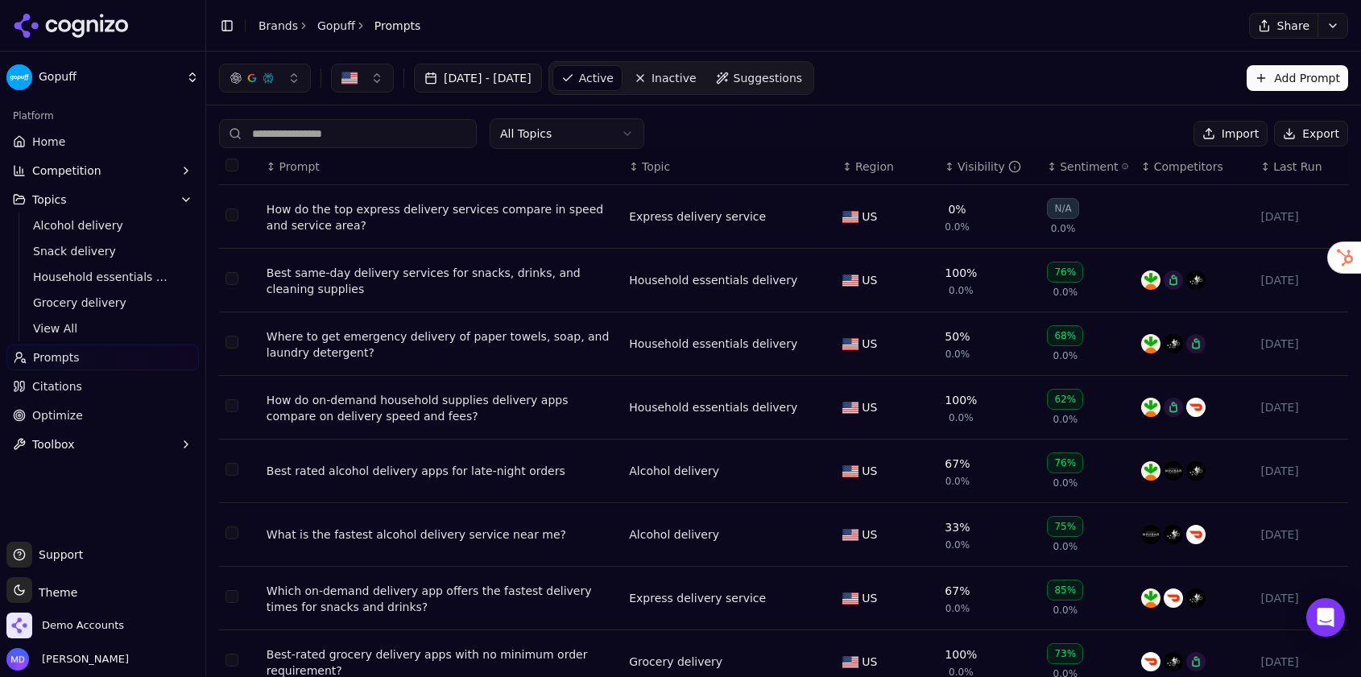
click at [366, 81] on button "button" at bounding box center [362, 78] width 63 height 29
click at [379, 166] on span "United Kingdom" at bounding box center [420, 167] width 118 height 16
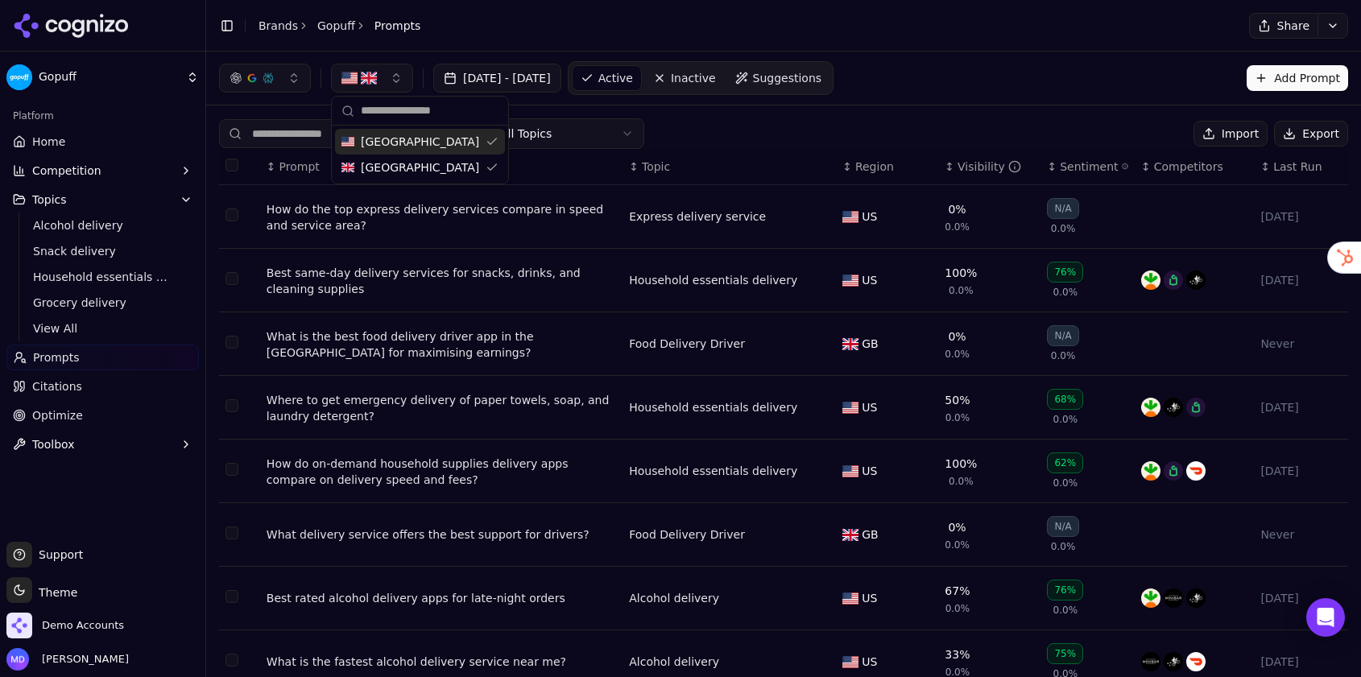
click at [481, 96] on div "United States United Kingdom" at bounding box center [420, 140] width 178 height 89
click at [480, 134] on div "United States" at bounding box center [420, 142] width 170 height 26
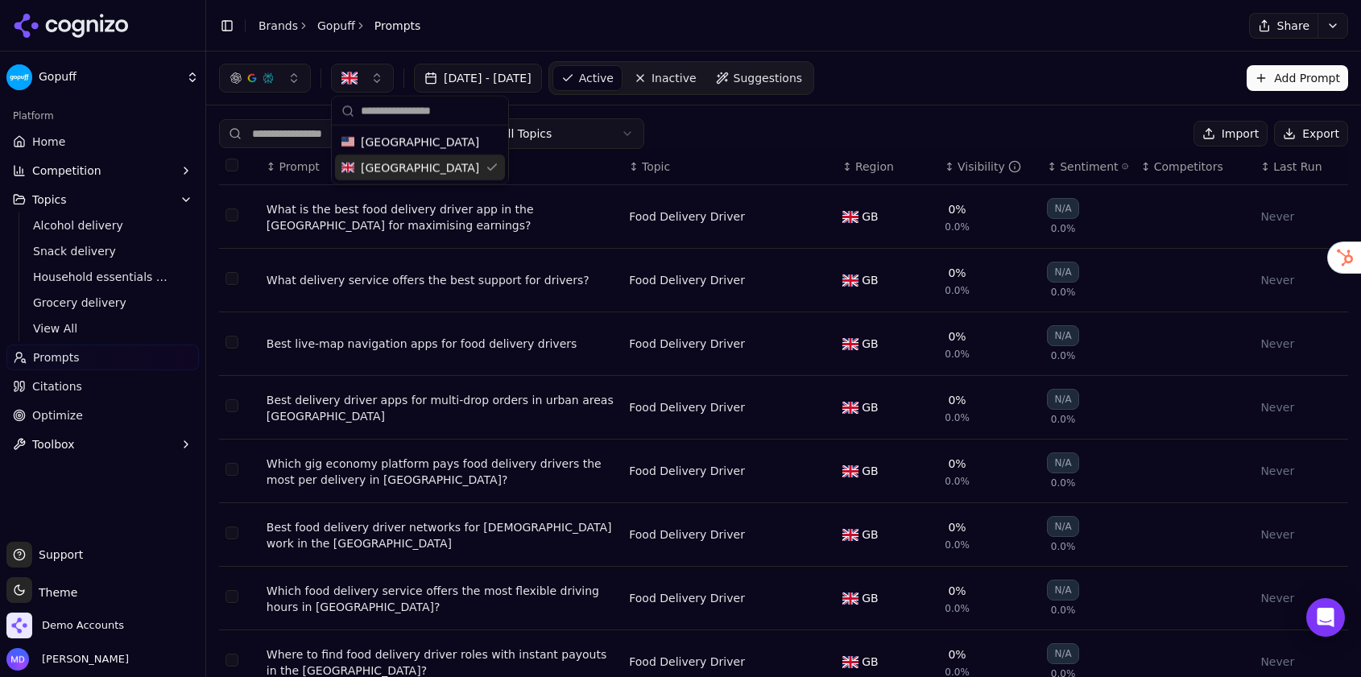
click at [776, 73] on link "Suggestions" at bounding box center [759, 78] width 103 height 26
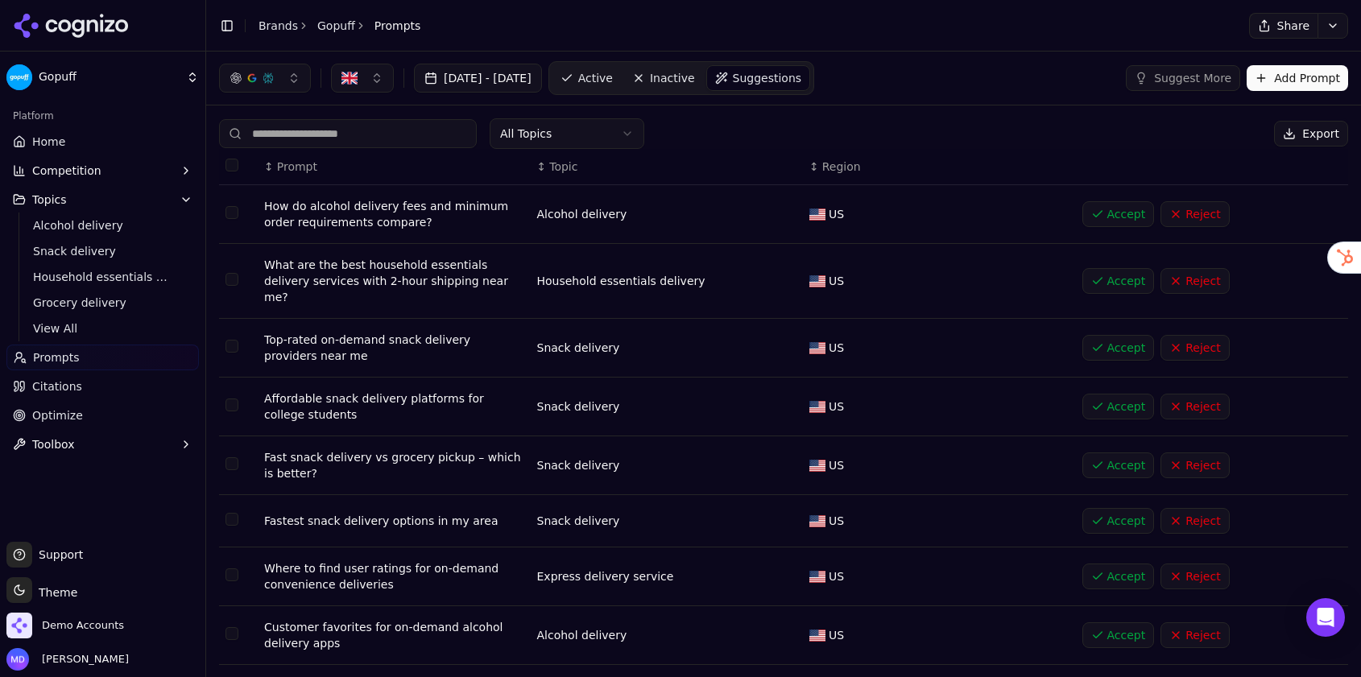
click at [622, 130] on html "Gopuff Platform Home Competition Topics Alcohol delivery Snack delivery Househo…" at bounding box center [680, 338] width 1361 height 677
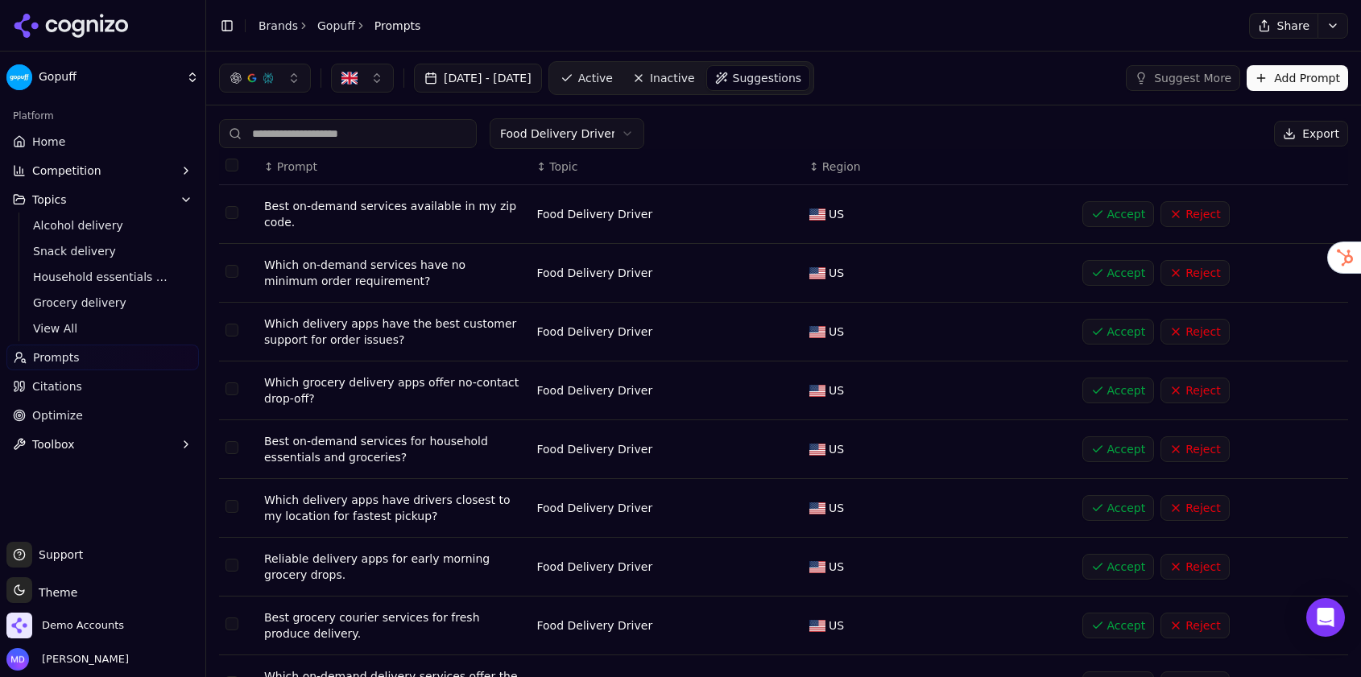
click at [841, 172] on span "Region" at bounding box center [841, 167] width 39 height 16
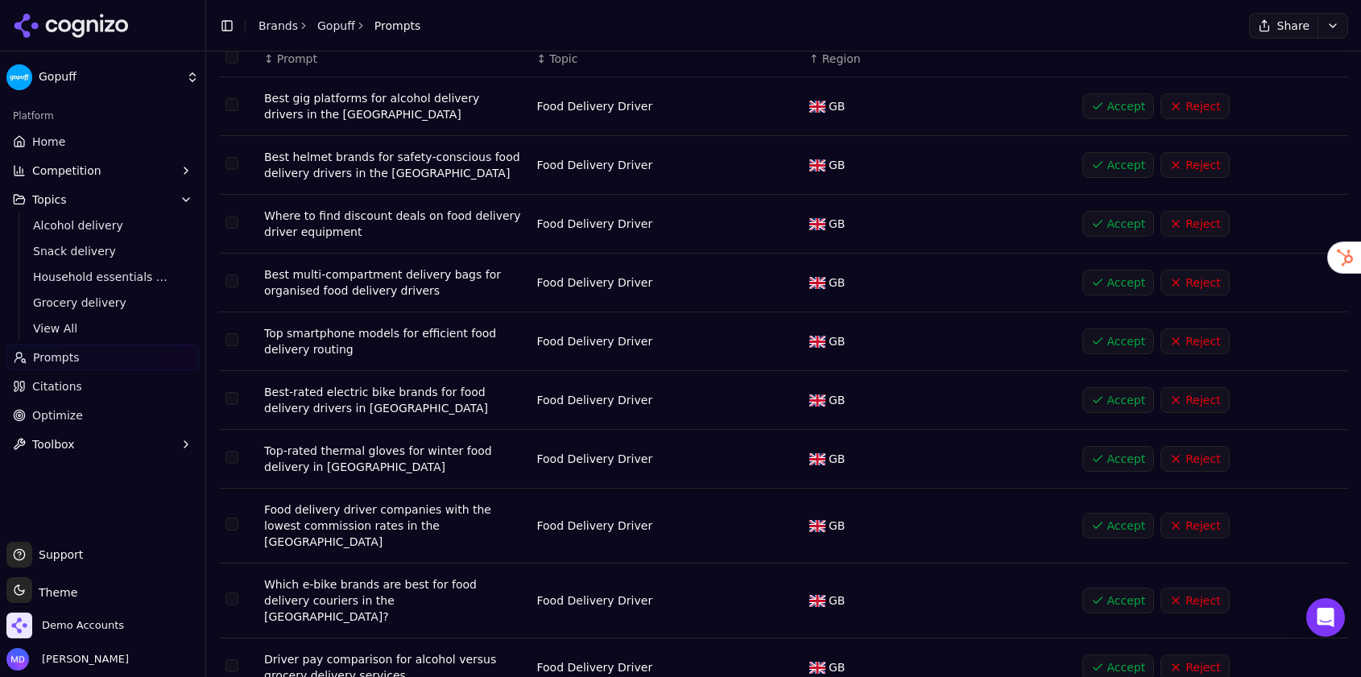
scroll to position [147, 0]
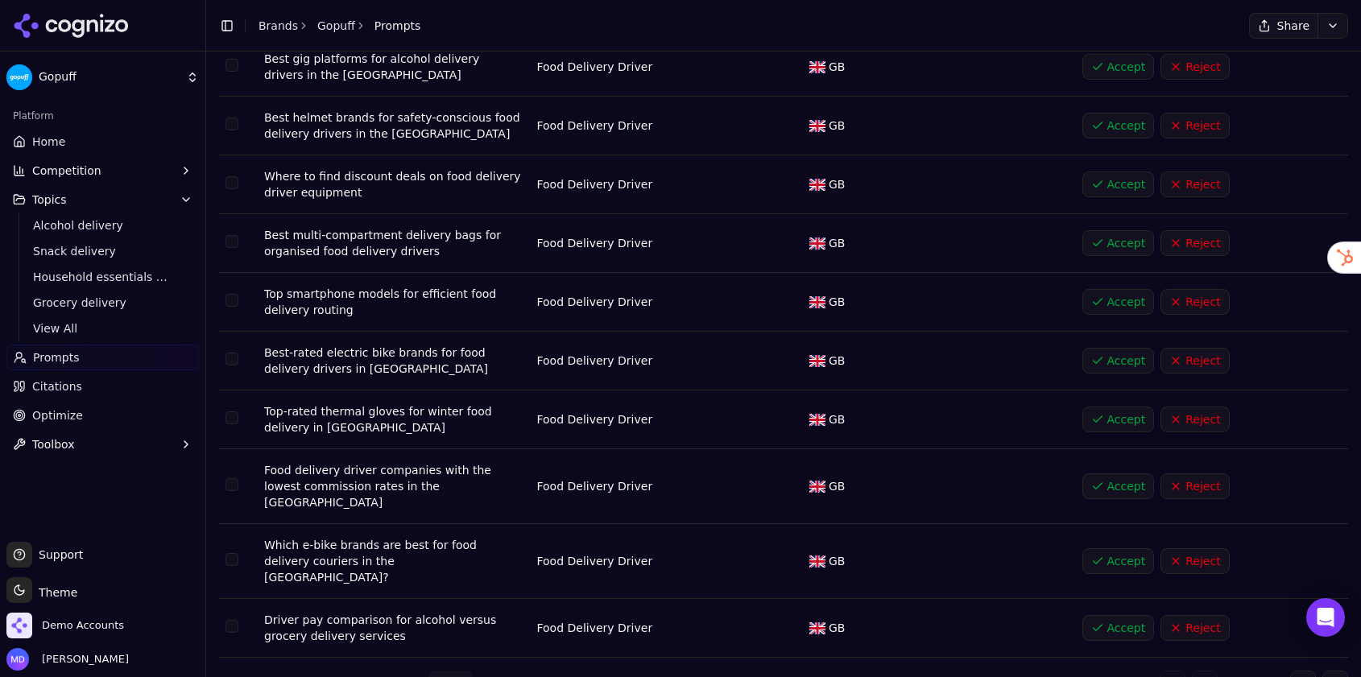
click at [1135, 615] on button "Accept" at bounding box center [1118, 628] width 72 height 26
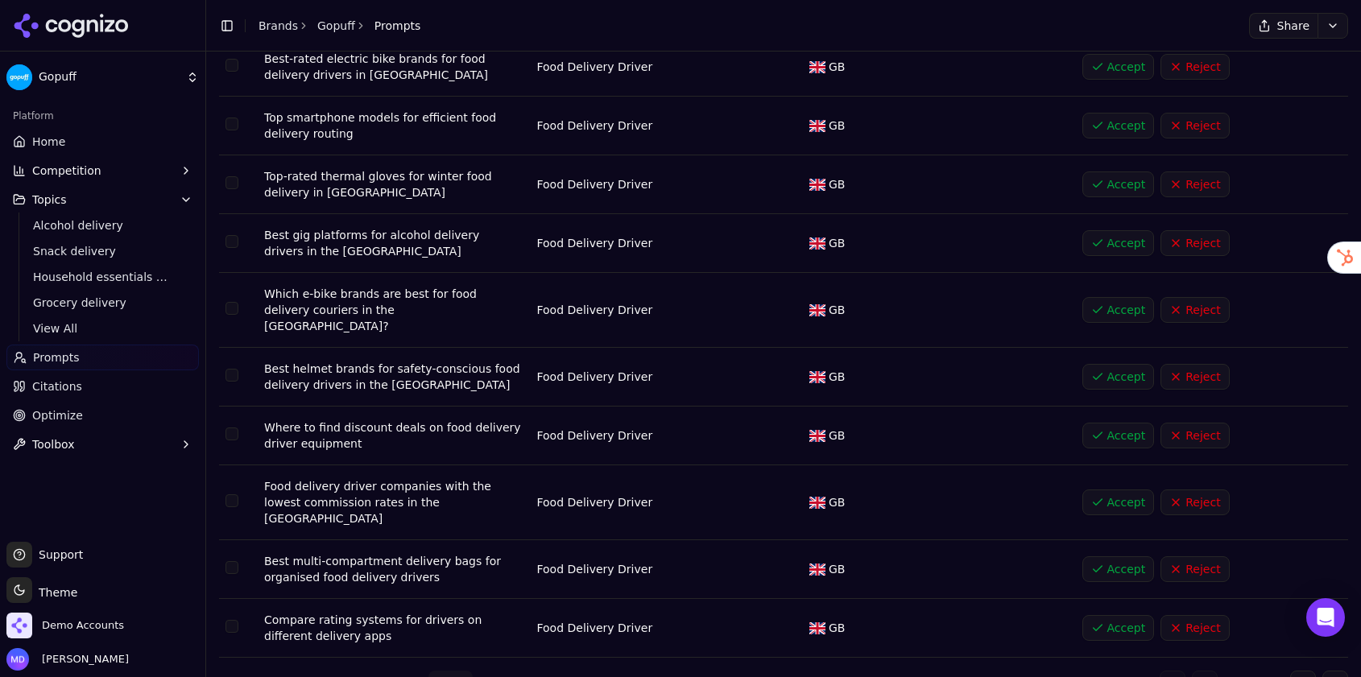
click at [1135, 615] on button "Accept" at bounding box center [1118, 628] width 72 height 26
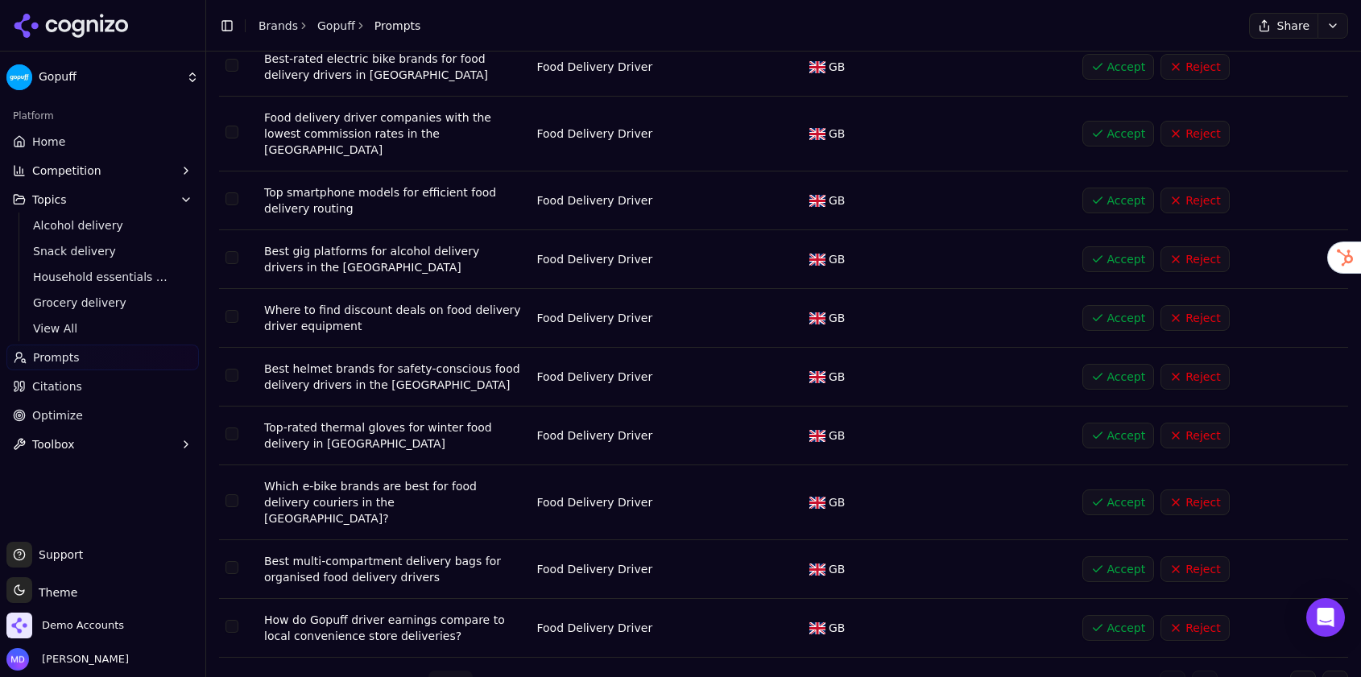
click at [1305, 671] on button "Go to next page" at bounding box center [1303, 684] width 26 height 26
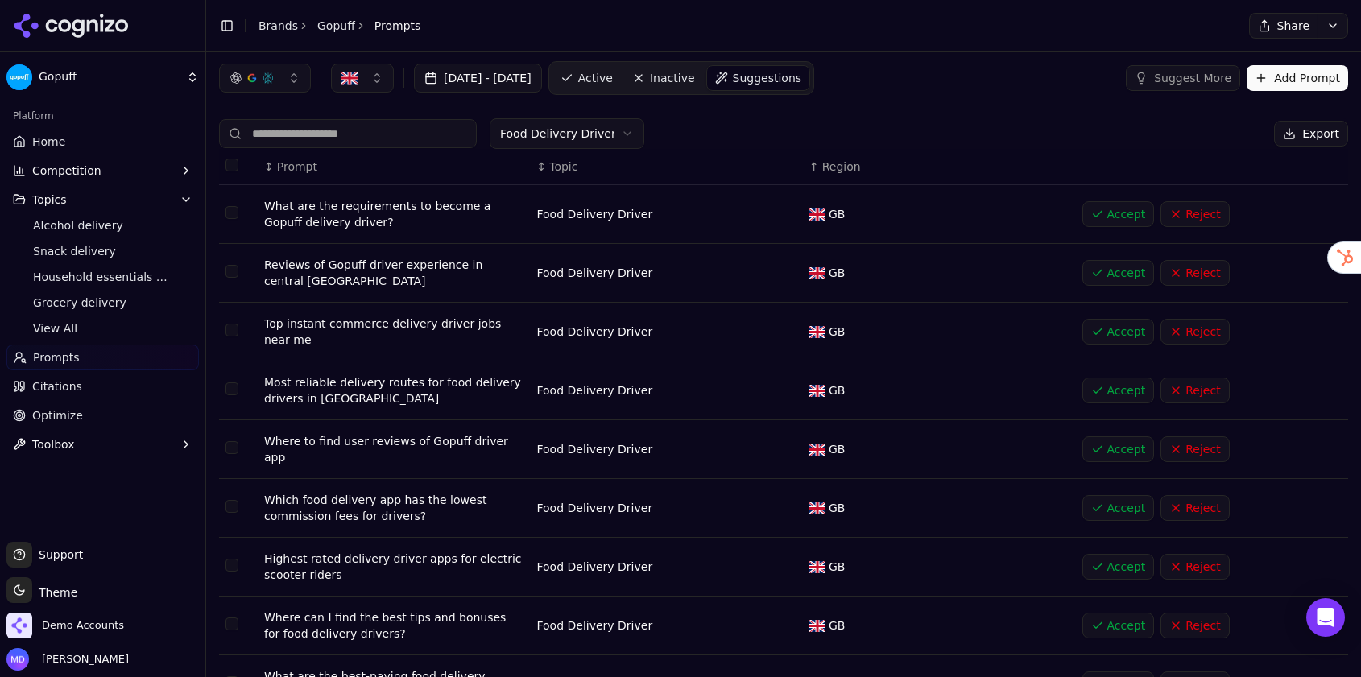
scroll to position [141, 0]
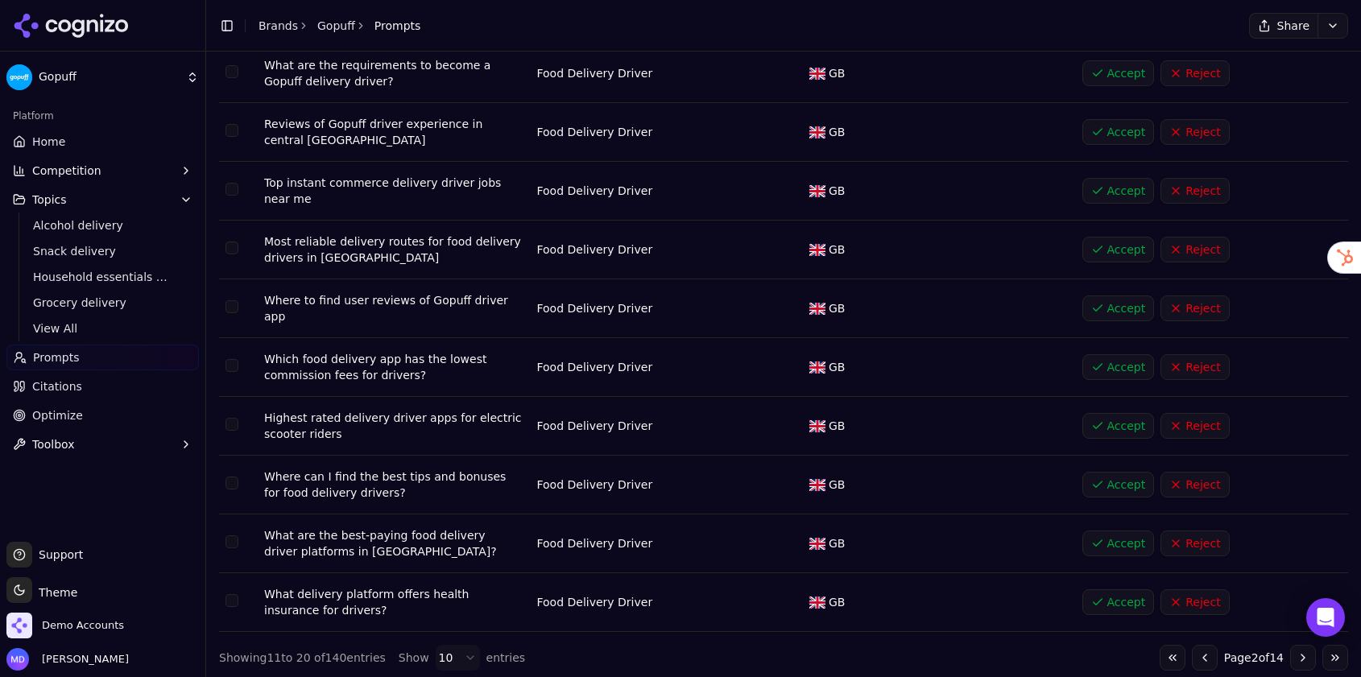
click at [1305, 655] on button "Go to next page" at bounding box center [1303, 658] width 26 height 26
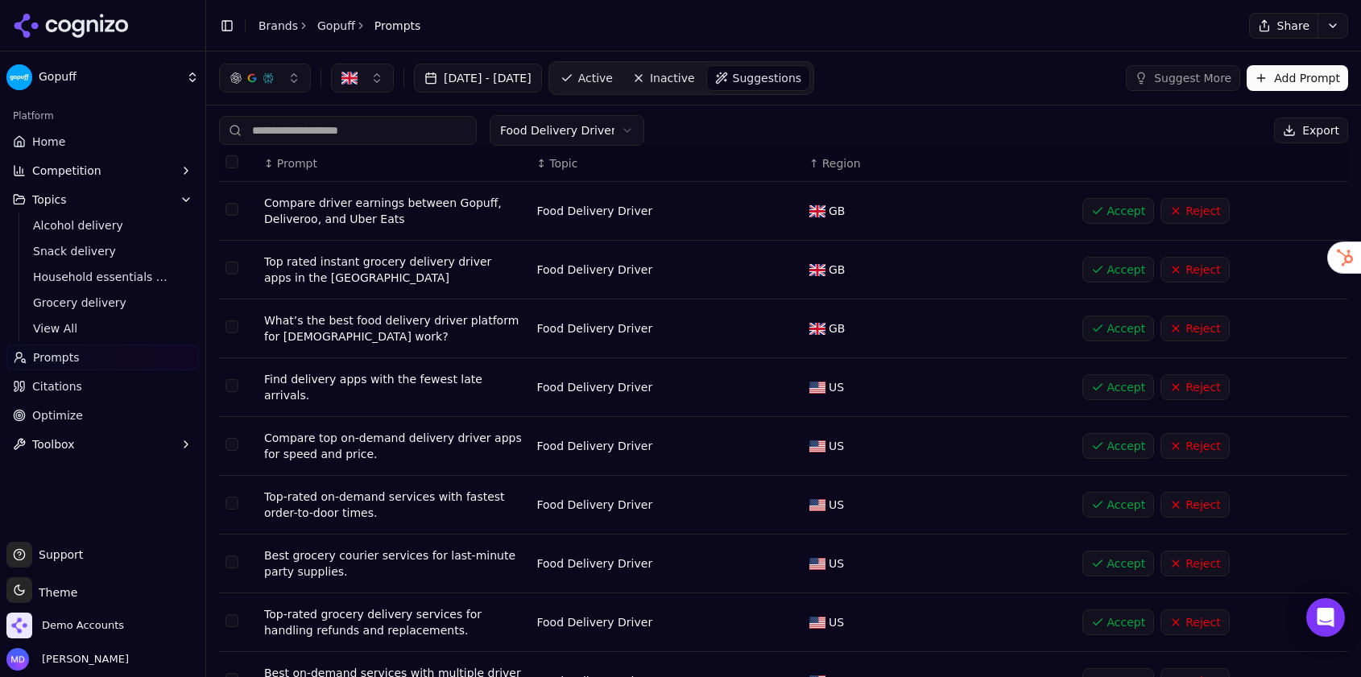
scroll to position [0, 0]
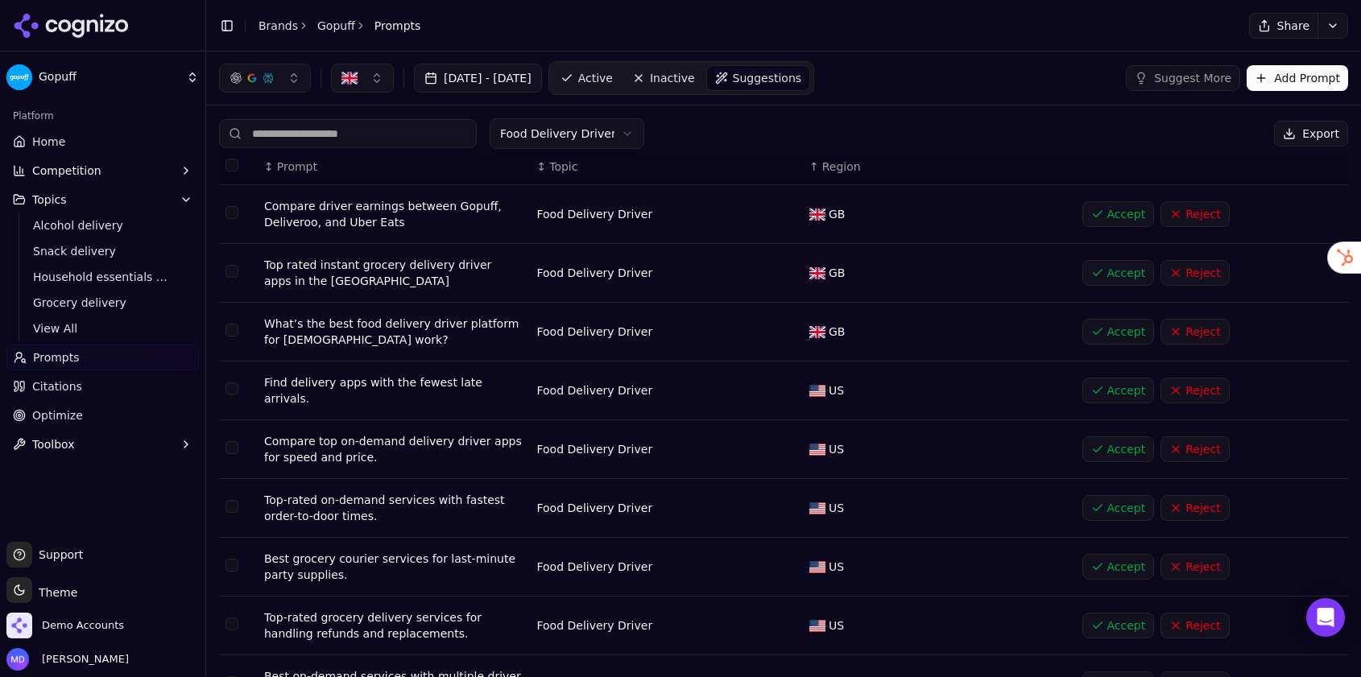
click at [1107, 337] on button "Accept" at bounding box center [1118, 332] width 72 height 26
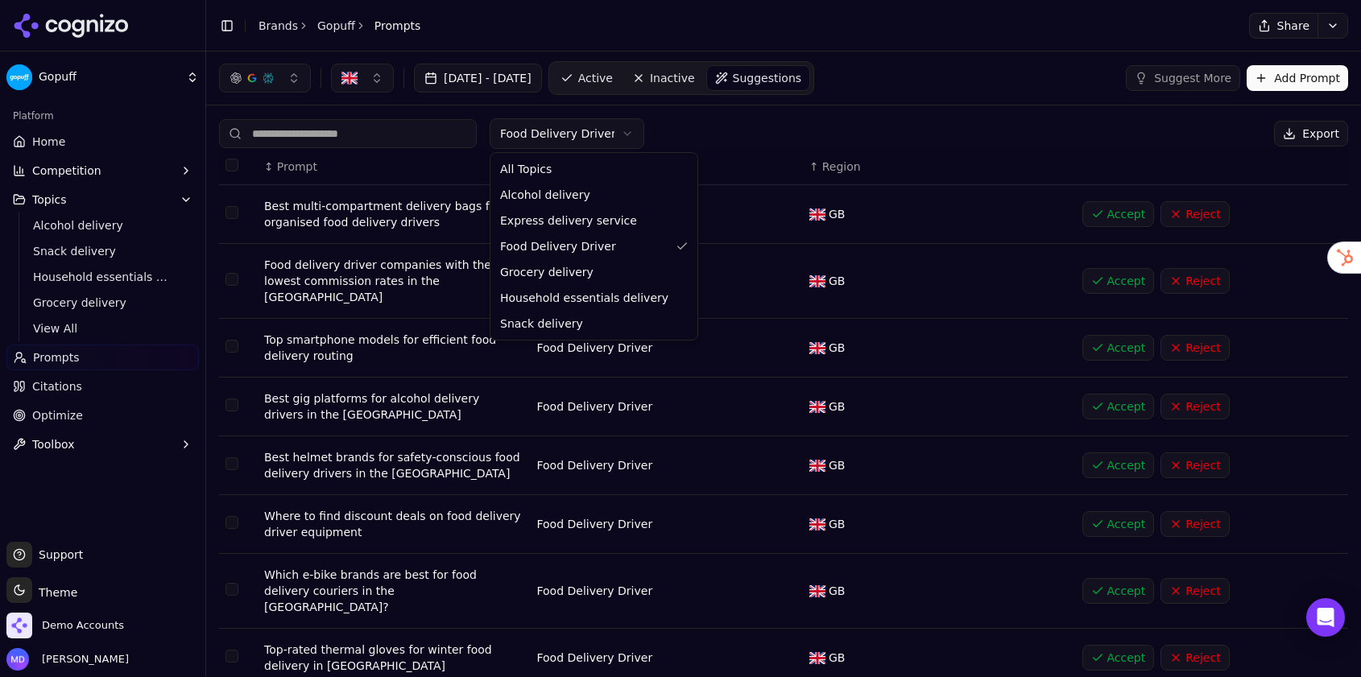
click at [552, 139] on html "Gopuff Platform Home Competition Topics Alcohol delivery Snack delivery Househo…" at bounding box center [680, 338] width 1361 height 677
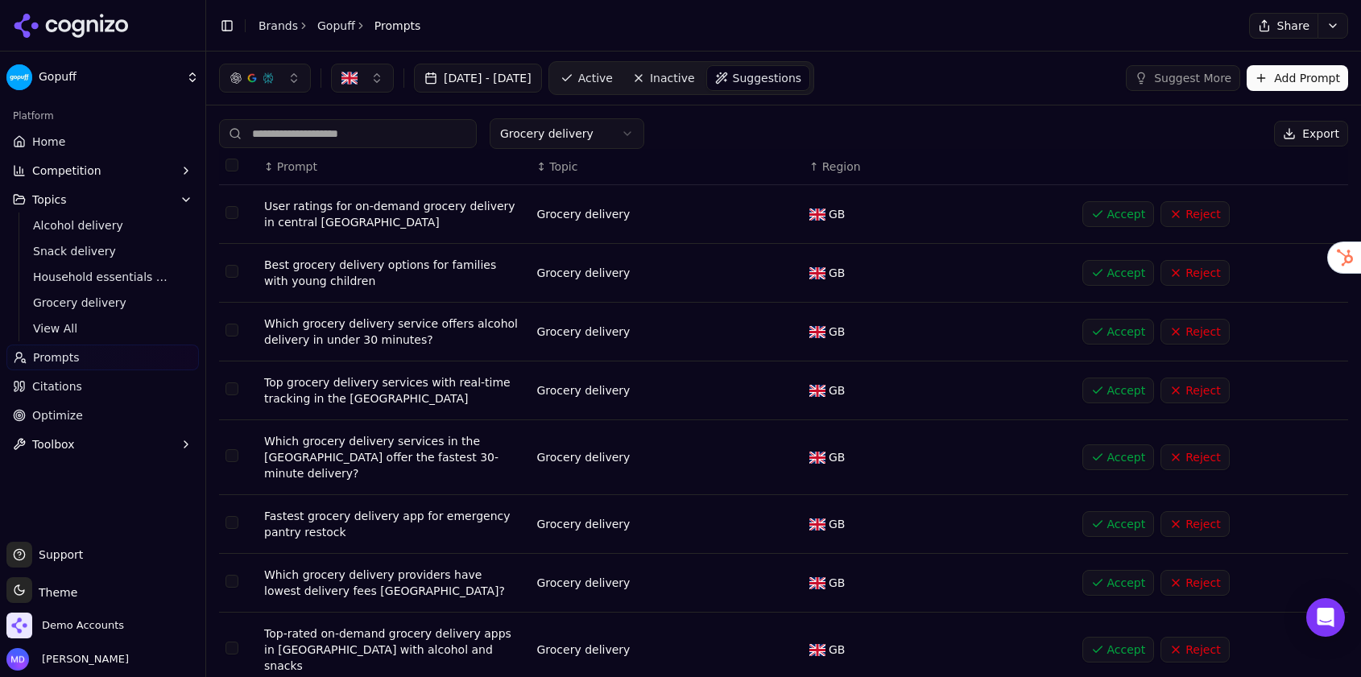
click at [1114, 393] on button "Accept" at bounding box center [1118, 391] width 72 height 26
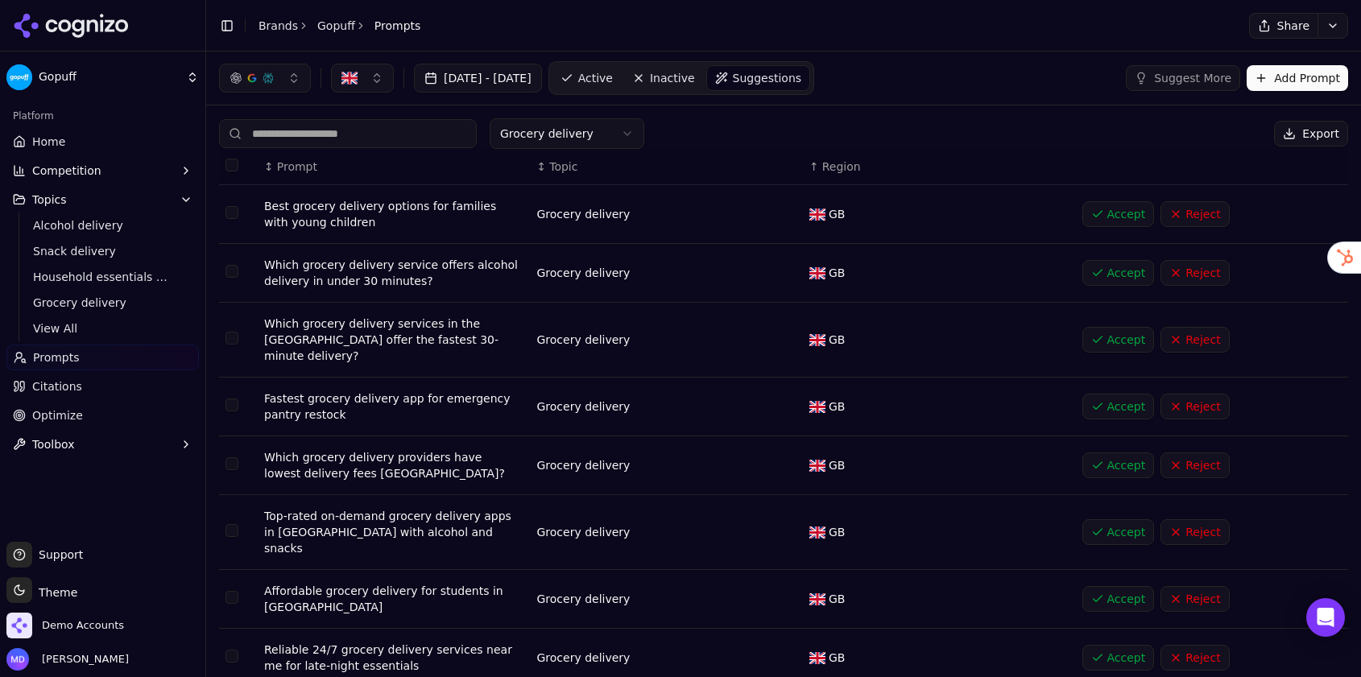
click at [1116, 277] on button "Accept" at bounding box center [1118, 273] width 72 height 26
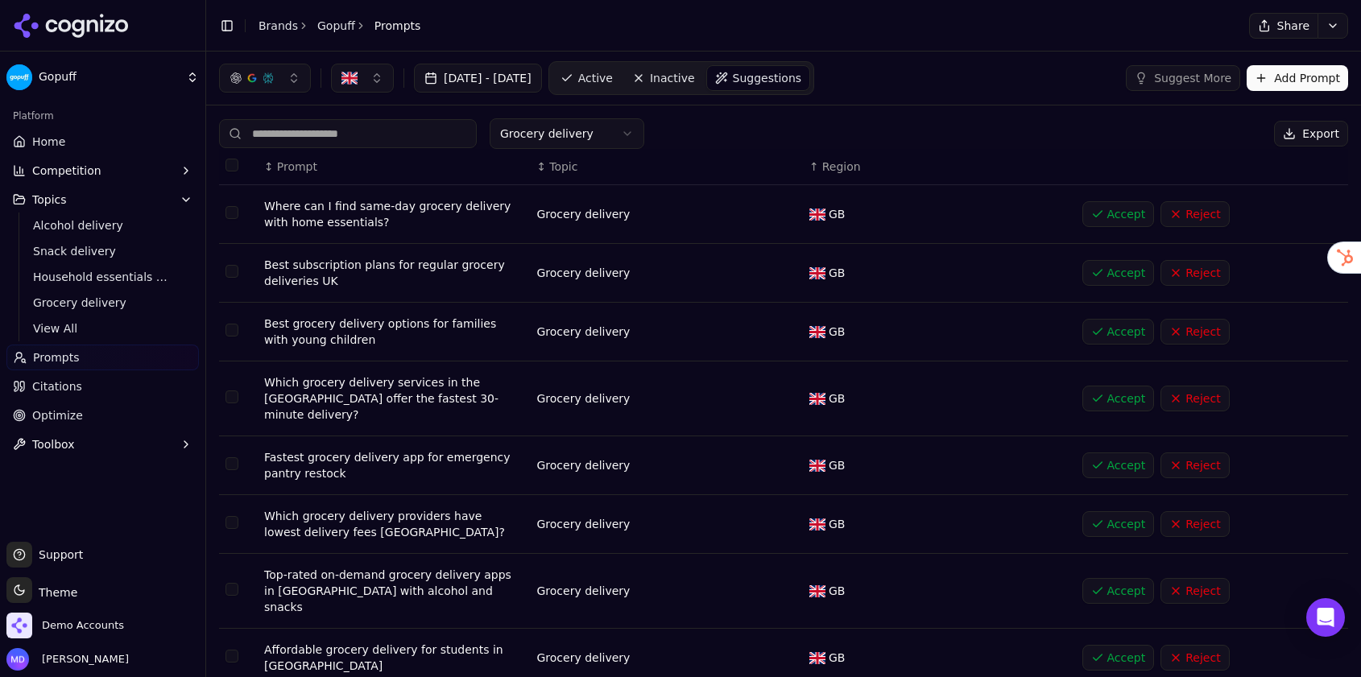
click at [1112, 513] on button "Accept" at bounding box center [1118, 524] width 72 height 26
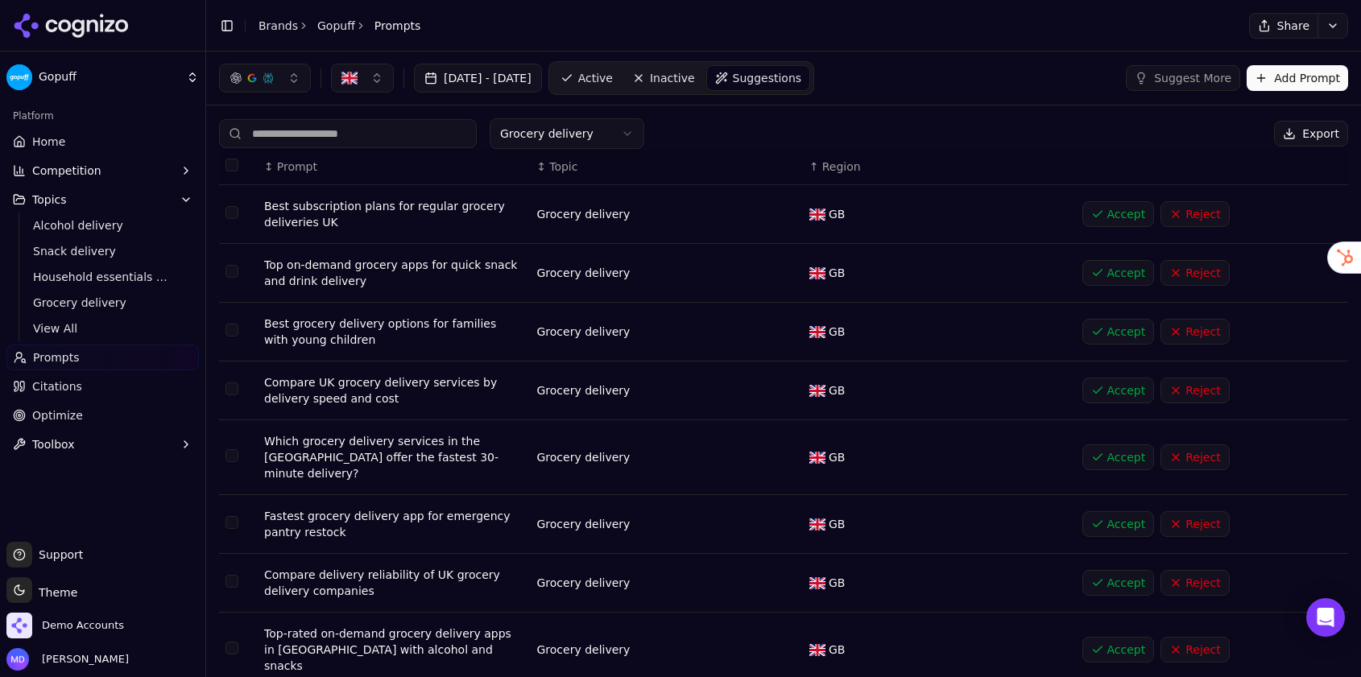
click at [1121, 399] on button "Accept" at bounding box center [1118, 391] width 72 height 26
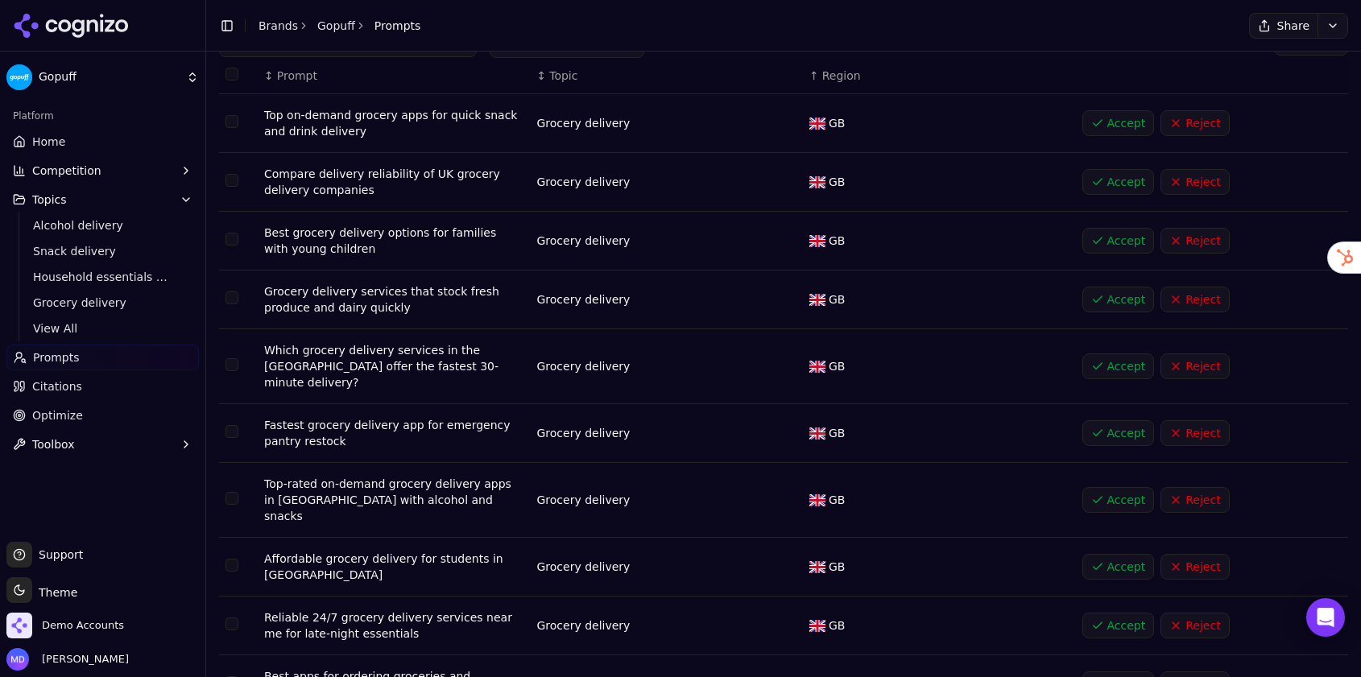
scroll to position [93, 0]
click at [1115, 552] on button "Accept" at bounding box center [1118, 565] width 72 height 26
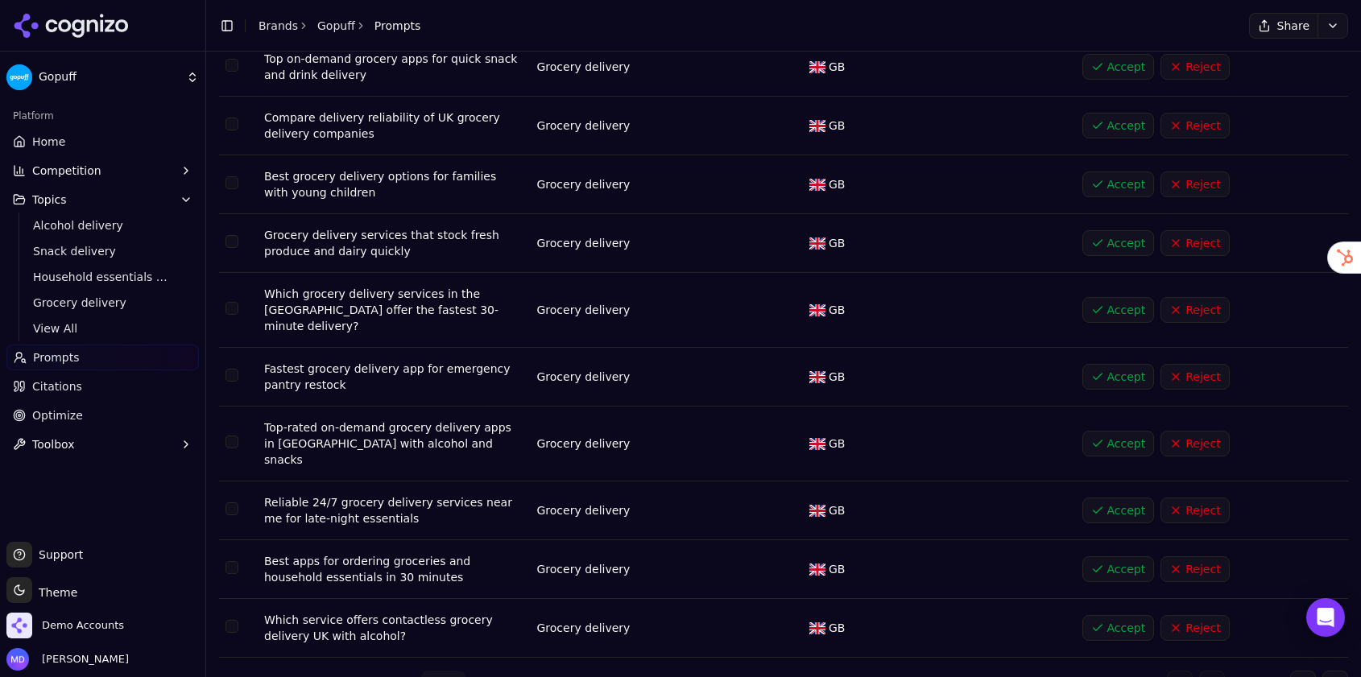
click at [1129, 498] on button "Accept" at bounding box center [1118, 511] width 72 height 26
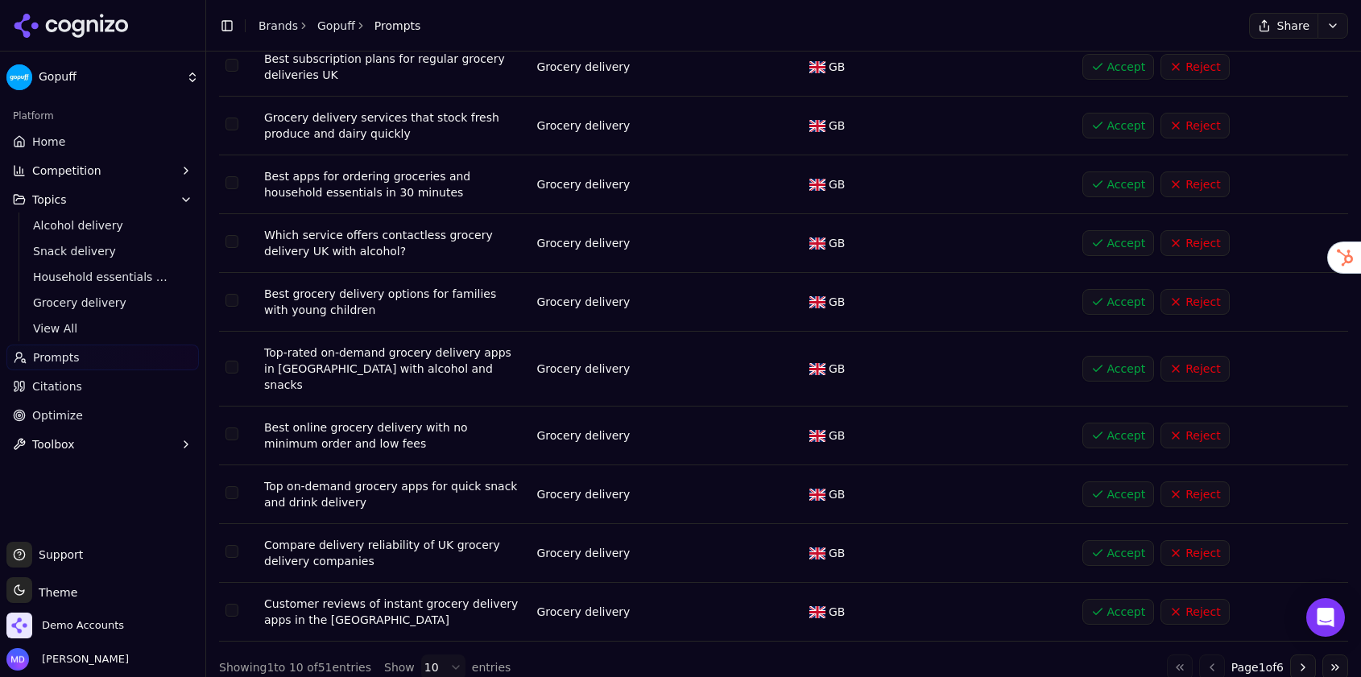
click at [1125, 540] on button "Accept" at bounding box center [1118, 553] width 72 height 26
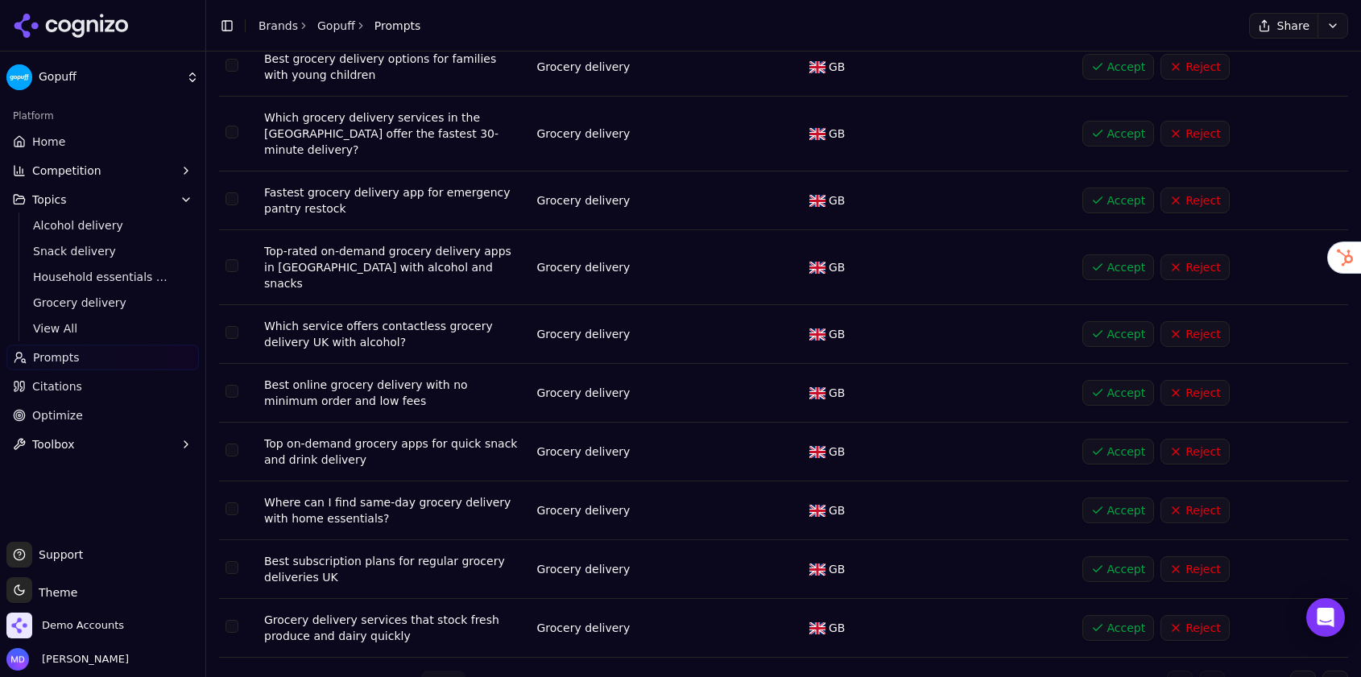
click at [1123, 498] on button "Accept" at bounding box center [1118, 511] width 72 height 26
click at [1115, 439] on button "Accept" at bounding box center [1118, 452] width 72 height 26
click at [1122, 557] on button "Accept" at bounding box center [1118, 570] width 72 height 26
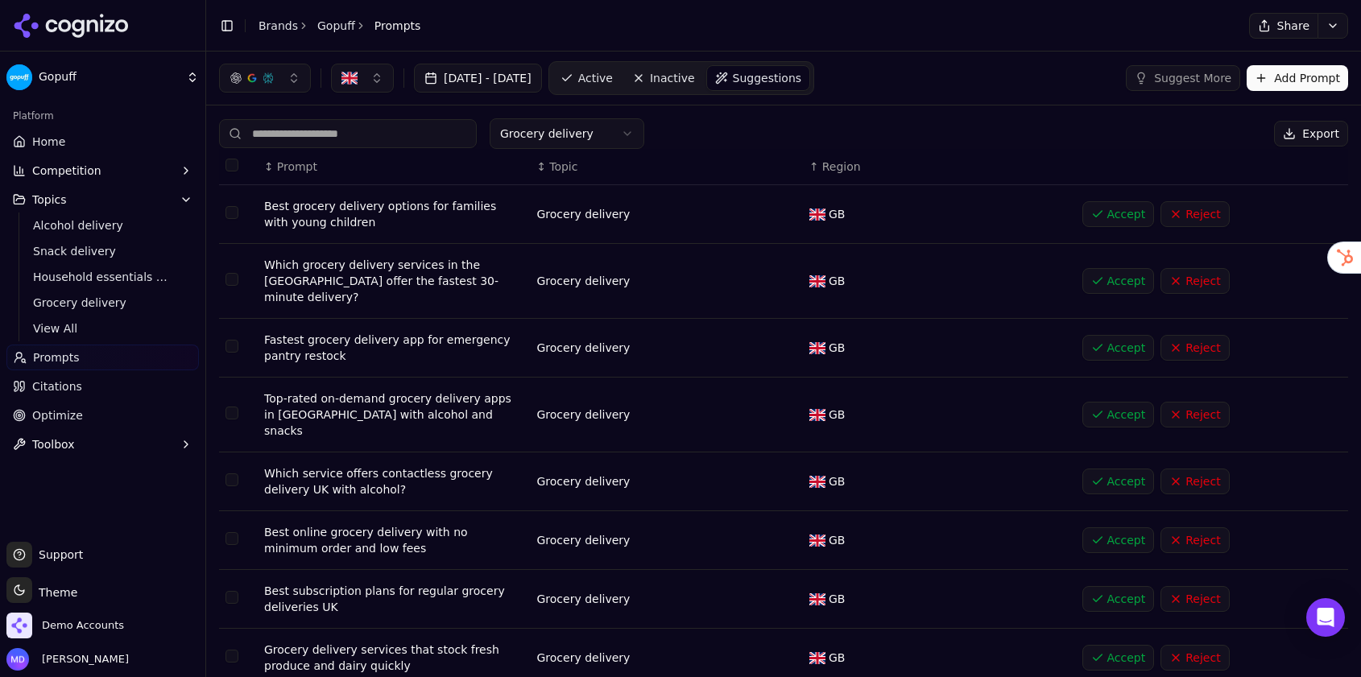
click at [621, 85] on link "Active" at bounding box center [586, 78] width 68 height 26
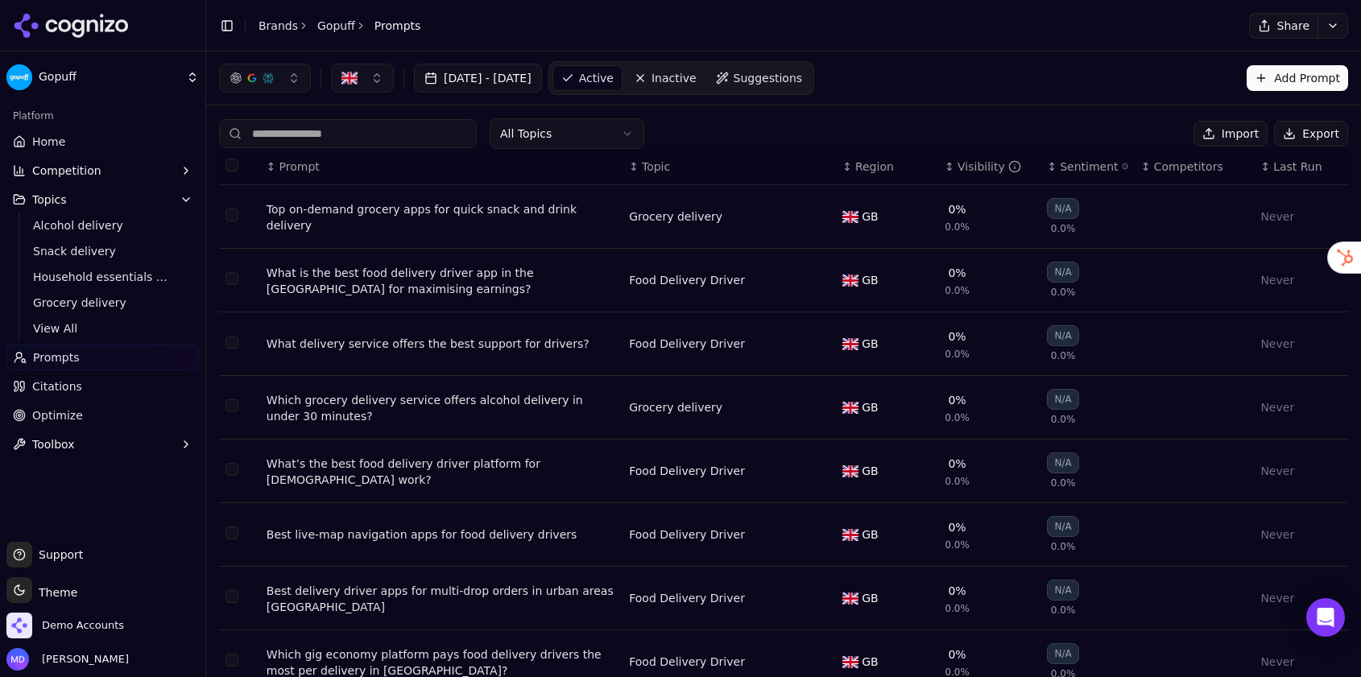
click at [346, 72] on img "button" at bounding box center [349, 78] width 16 height 16
click at [359, 143] on div "United States" at bounding box center [420, 142] width 170 height 26
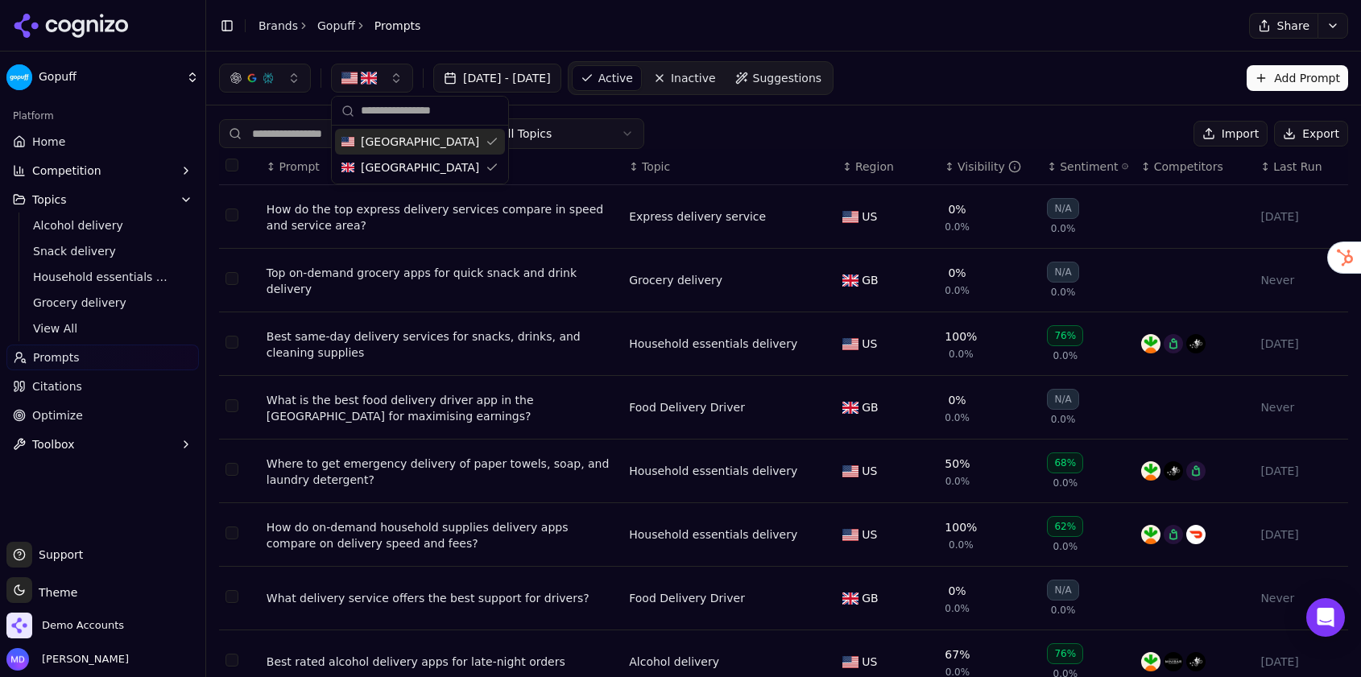
click at [769, 126] on div "All Topics Import Export" at bounding box center [783, 133] width 1129 height 31
click at [398, 83] on button "button" at bounding box center [372, 78] width 82 height 29
click at [409, 171] on span "United Kingdom" at bounding box center [420, 167] width 118 height 16
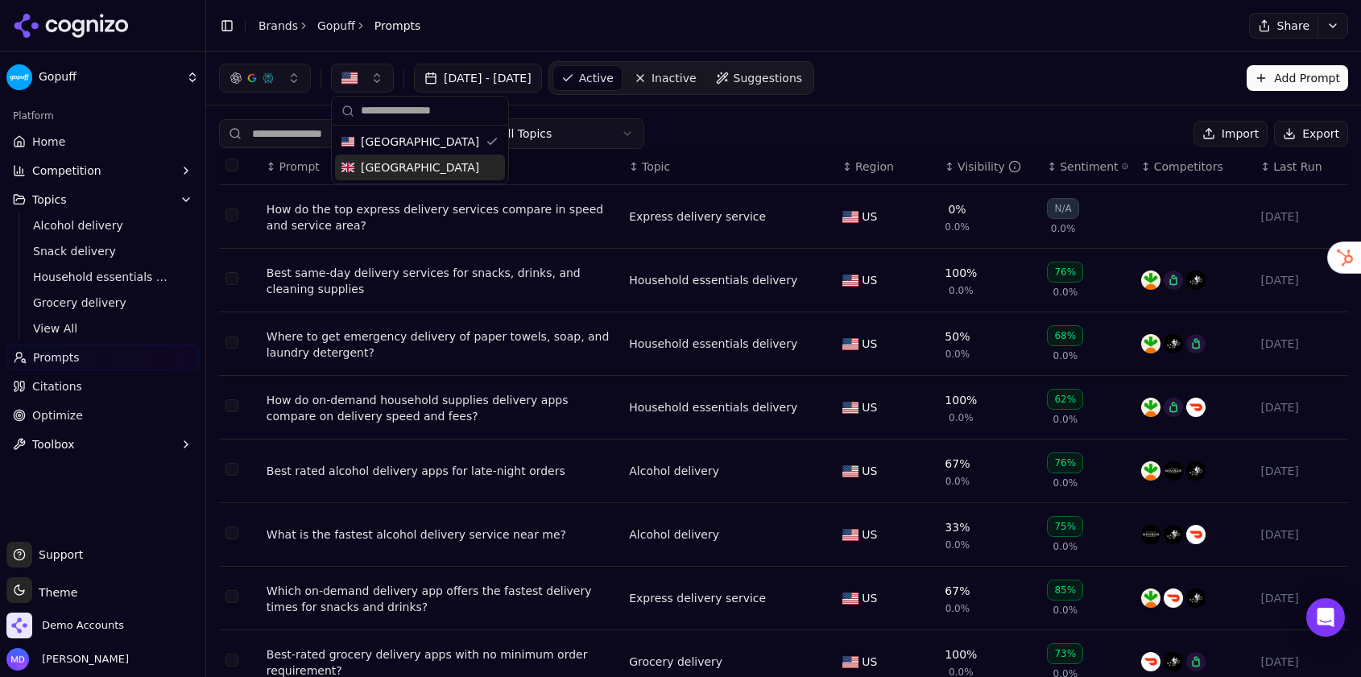
click at [1293, 140] on button "Export" at bounding box center [1311, 134] width 74 height 26
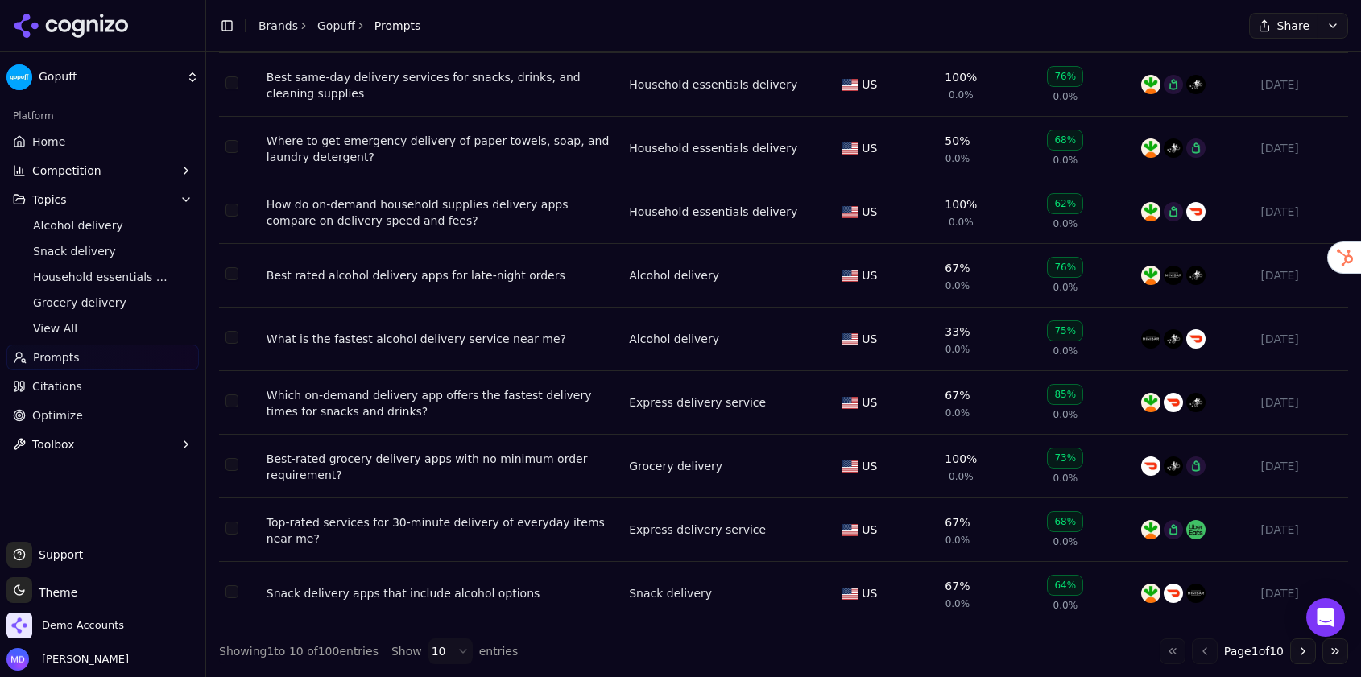
click at [445, 648] on html "Gopuff Platform Home Competition Topics Alcohol delivery Snack delivery Househo…" at bounding box center [680, 338] width 1361 height 677
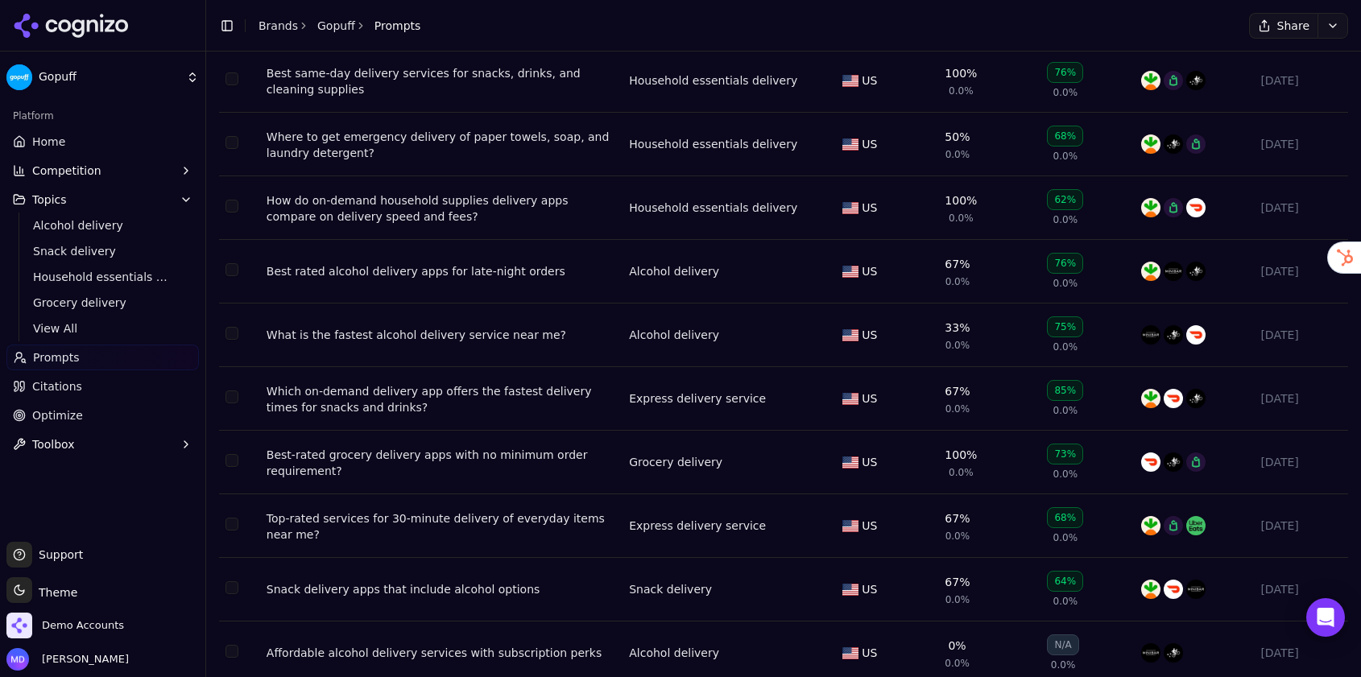
scroll to position [0, 0]
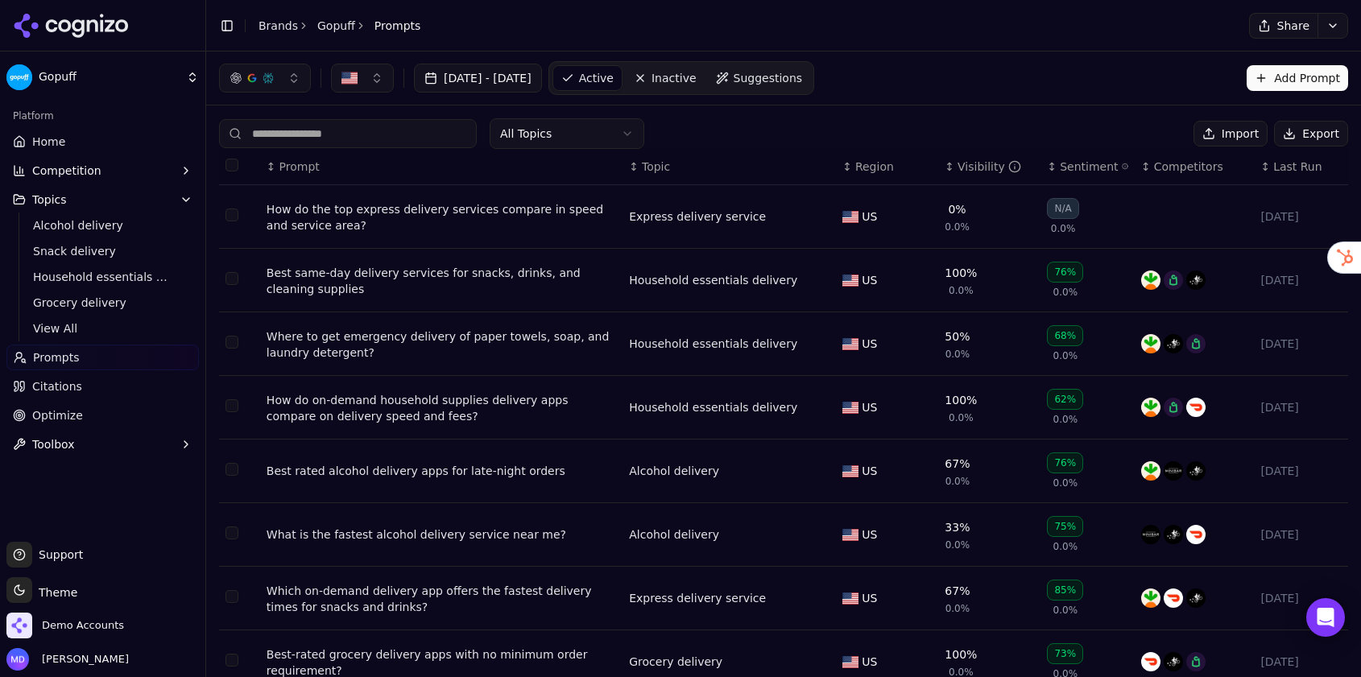
click at [233, 167] on button "Select all rows" at bounding box center [232, 165] width 13 height 13
click at [1152, 134] on button "Deactivate ( 100 )" at bounding box center [1121, 134] width 132 height 26
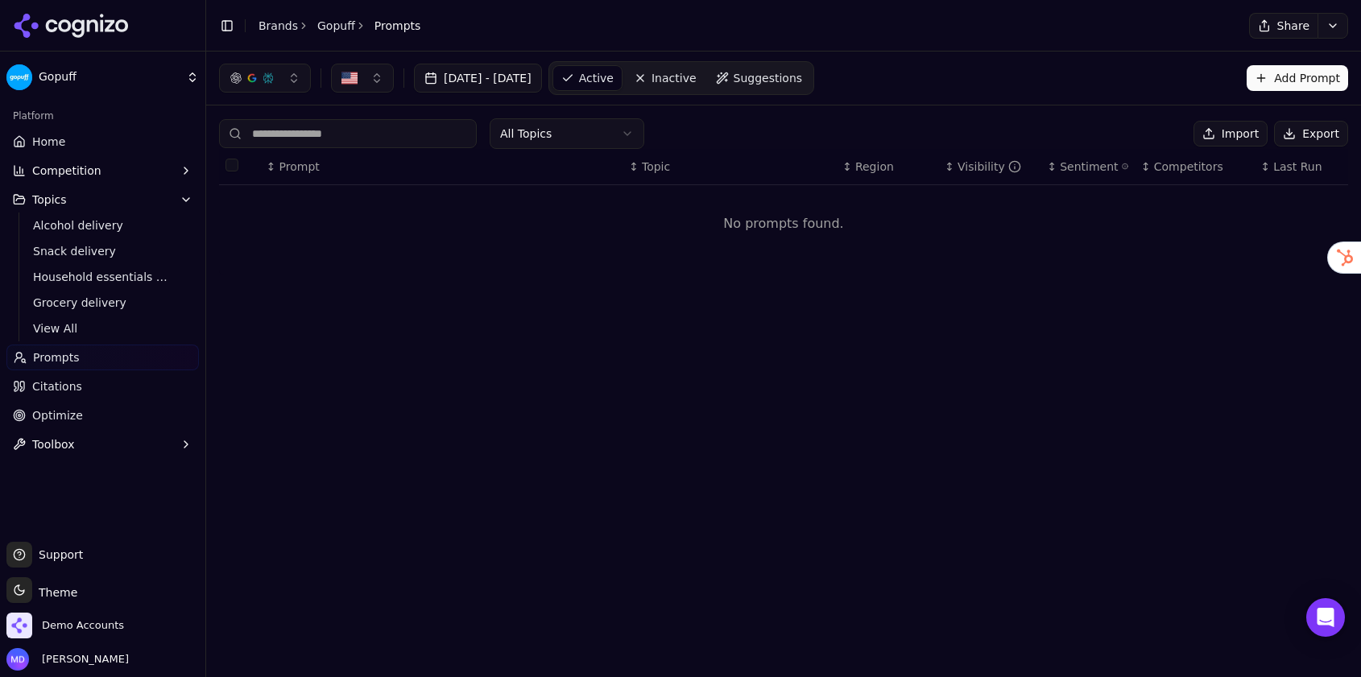
click at [1237, 134] on button "Import" at bounding box center [1231, 134] width 74 height 26
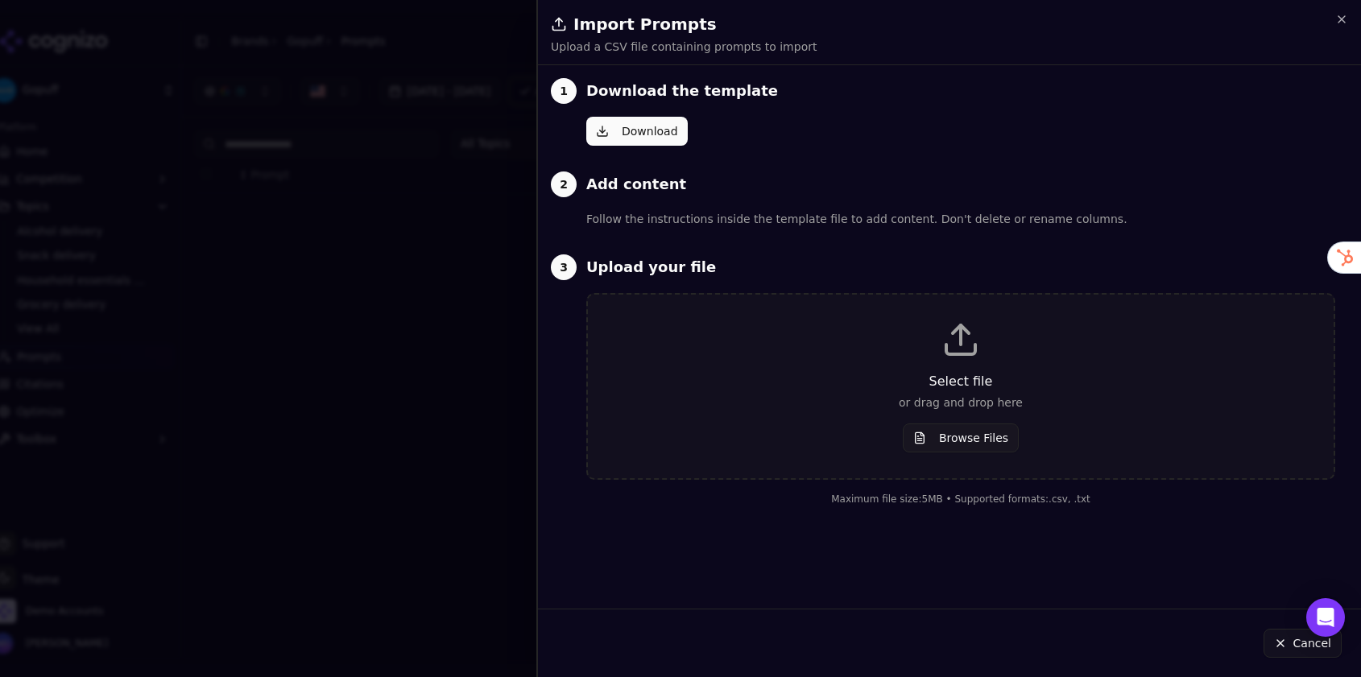
click at [648, 132] on button "Download" at bounding box center [636, 131] width 101 height 29
click at [936, 443] on button "Browse Files" at bounding box center [961, 438] width 116 height 29
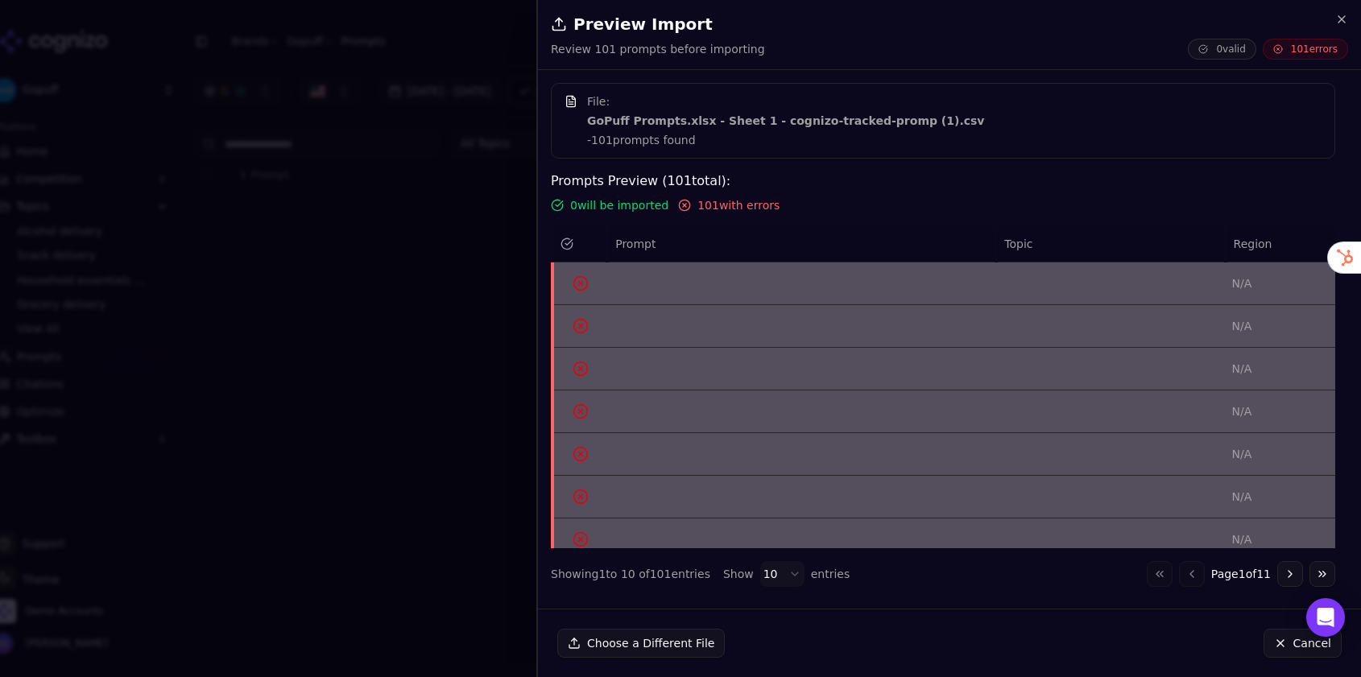
click at [611, 295] on td "Data table" at bounding box center [801, 284] width 389 height 43
click at [677, 634] on button "Choose a Different File" at bounding box center [641, 643] width 168 height 29
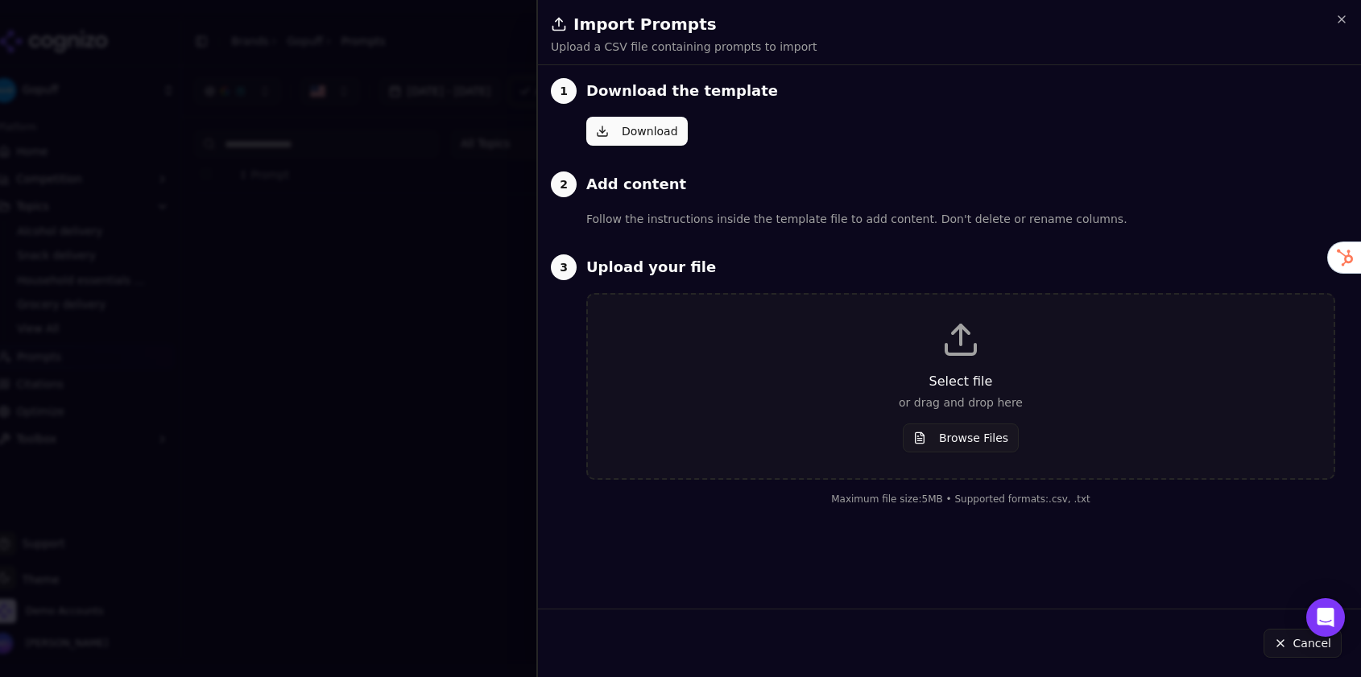
click at [940, 444] on button "Browse Files" at bounding box center [961, 438] width 116 height 29
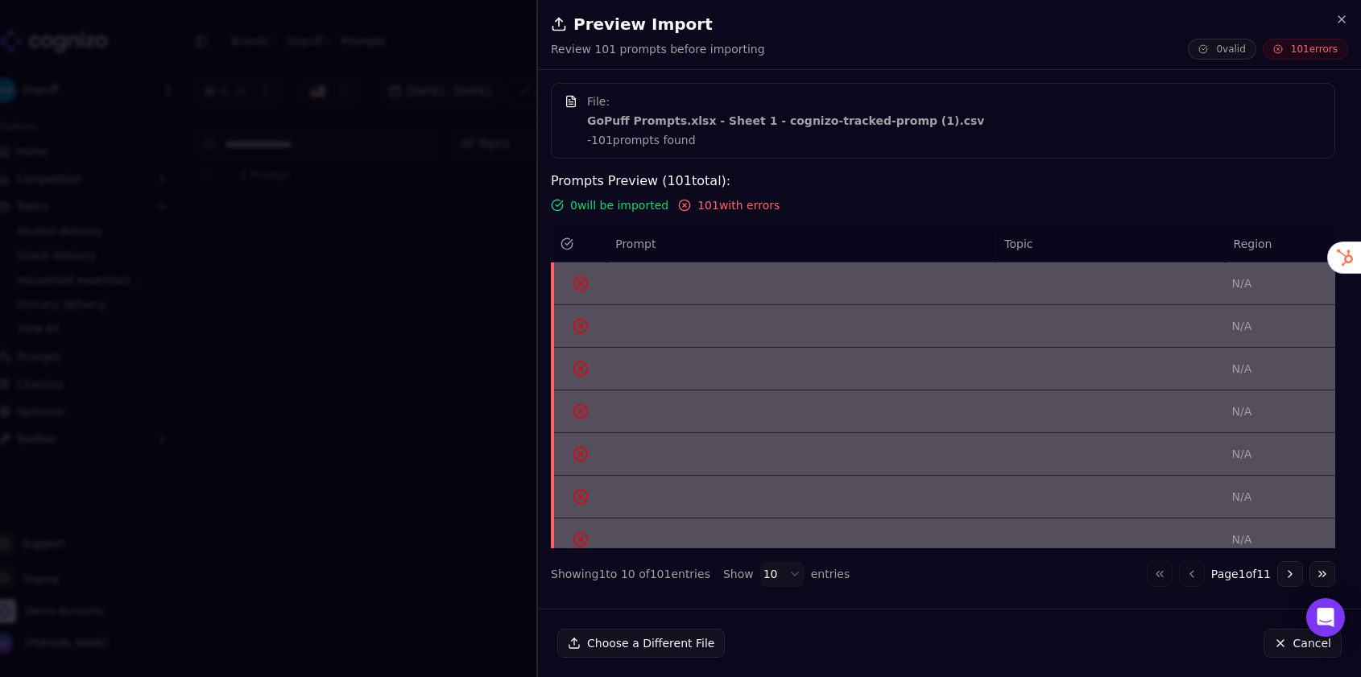
click at [619, 643] on button "Choose a Different File" at bounding box center [641, 643] width 168 height 29
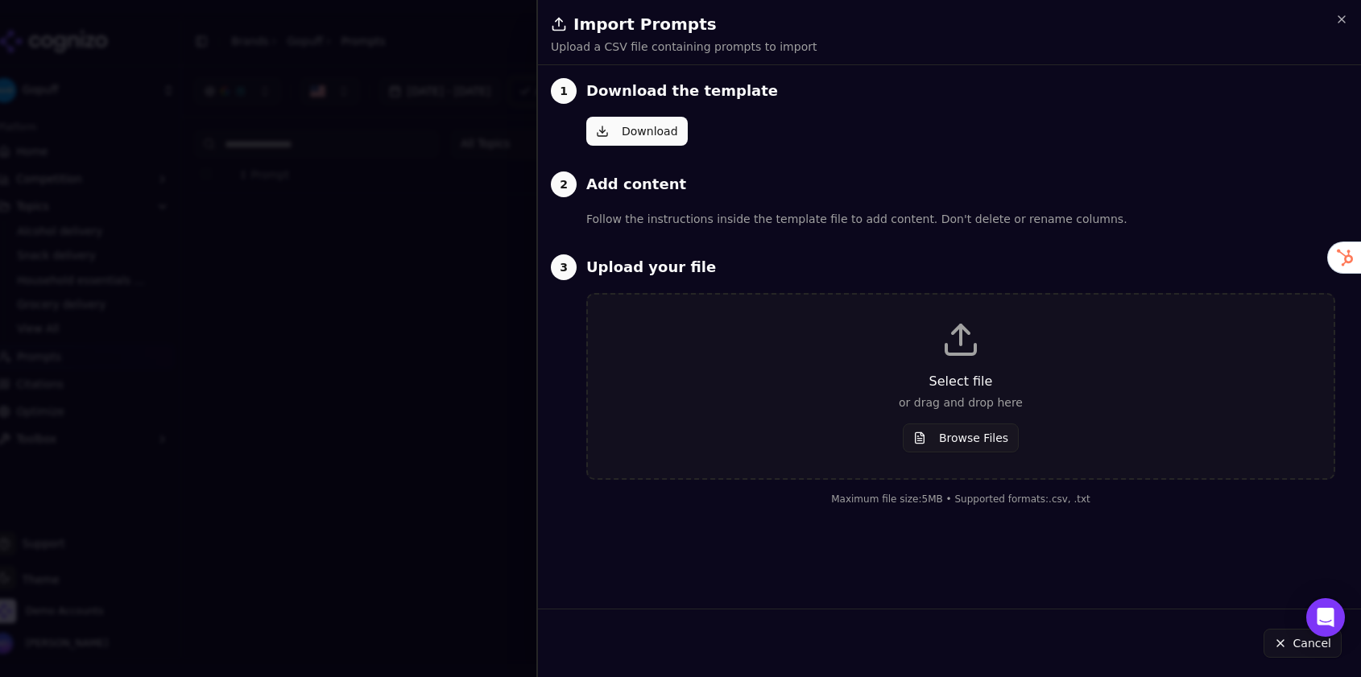
click at [661, 132] on button "Download" at bounding box center [636, 131] width 101 height 29
click at [984, 399] on p "or drag and drop here" at bounding box center [961, 403] width 694 height 16
click at [945, 429] on button "Browse Files" at bounding box center [961, 438] width 116 height 29
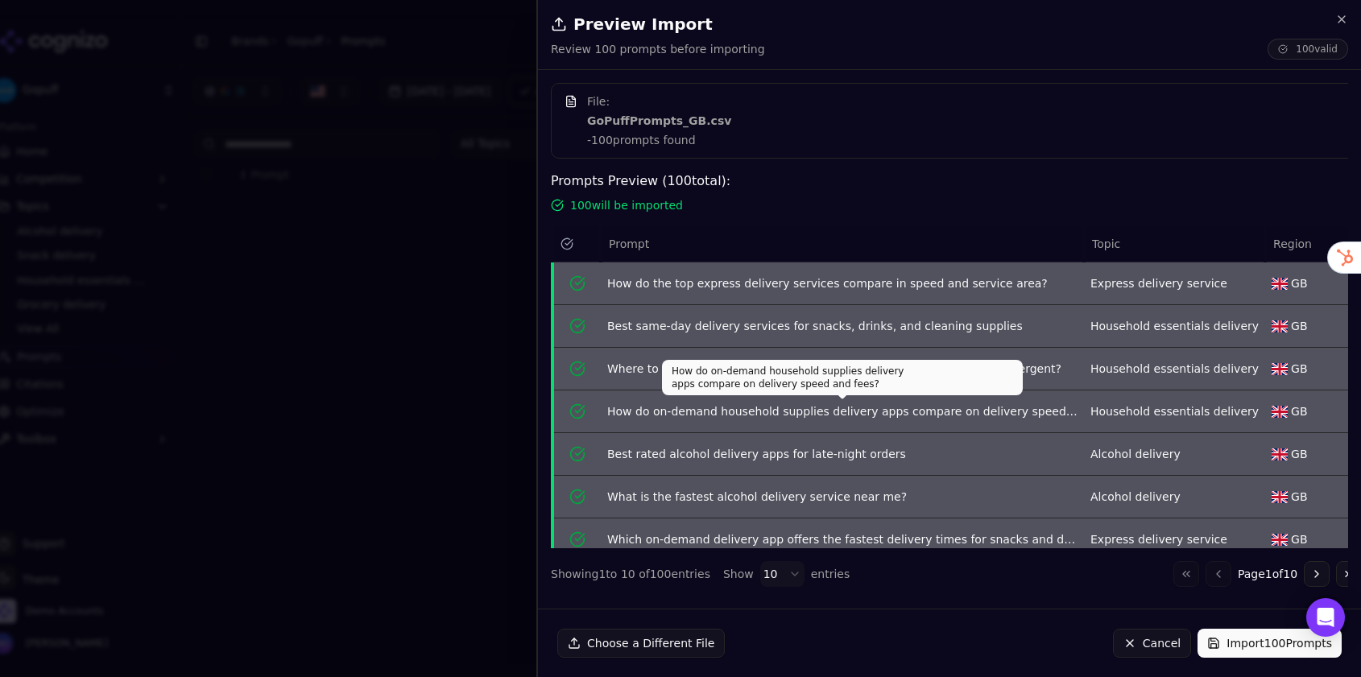
scroll to position [141, 0]
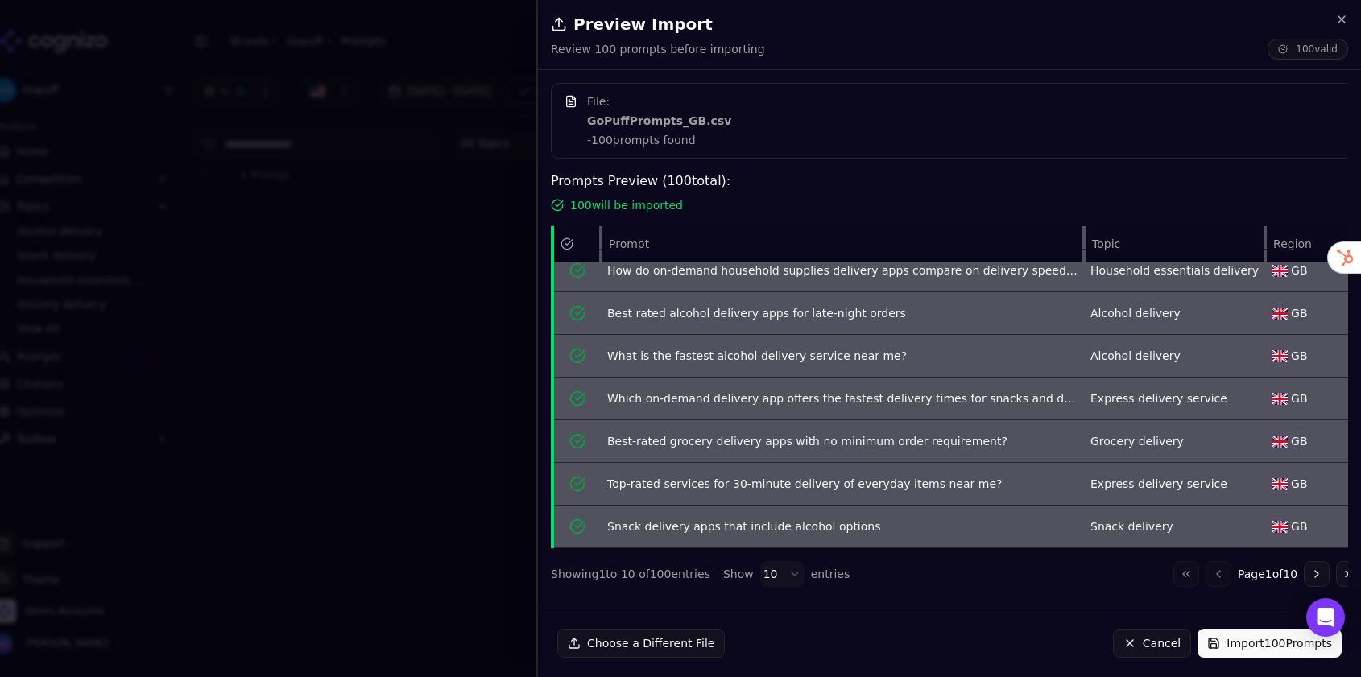
click at [1243, 648] on button "Import 100 Prompts" at bounding box center [1270, 643] width 144 height 29
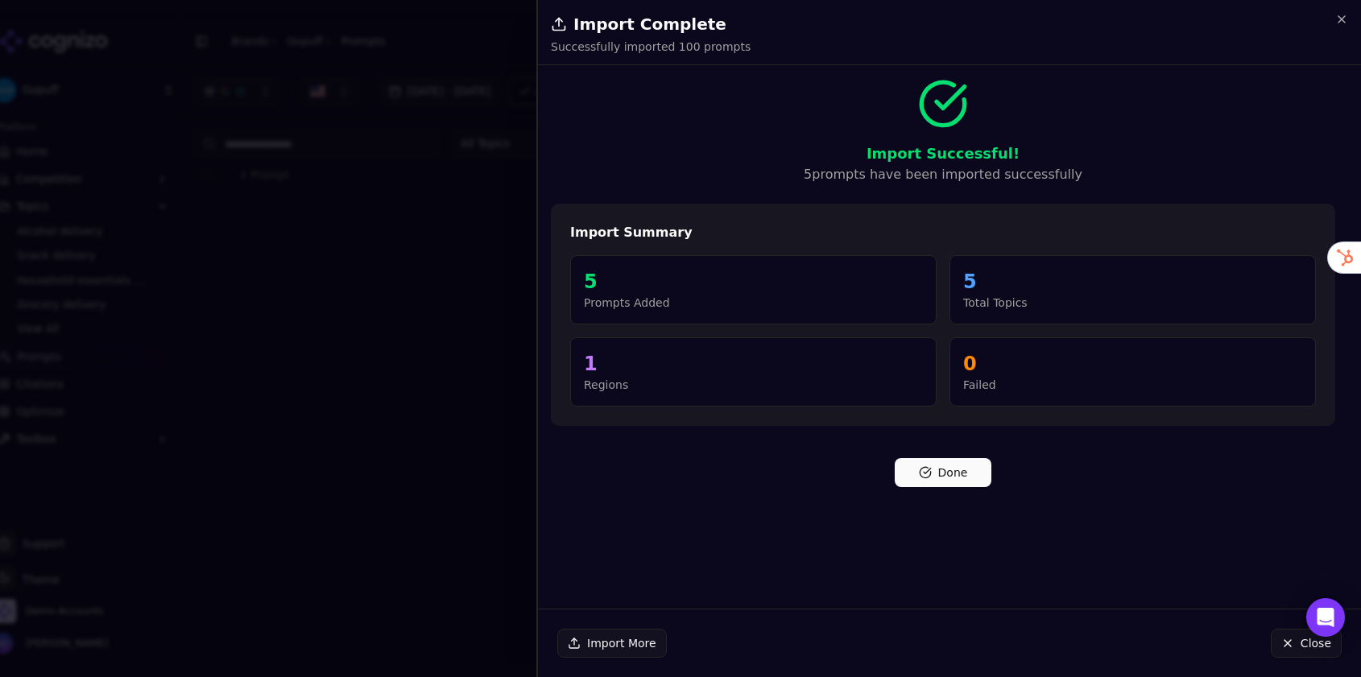
click at [933, 470] on button "Done" at bounding box center [943, 472] width 97 height 29
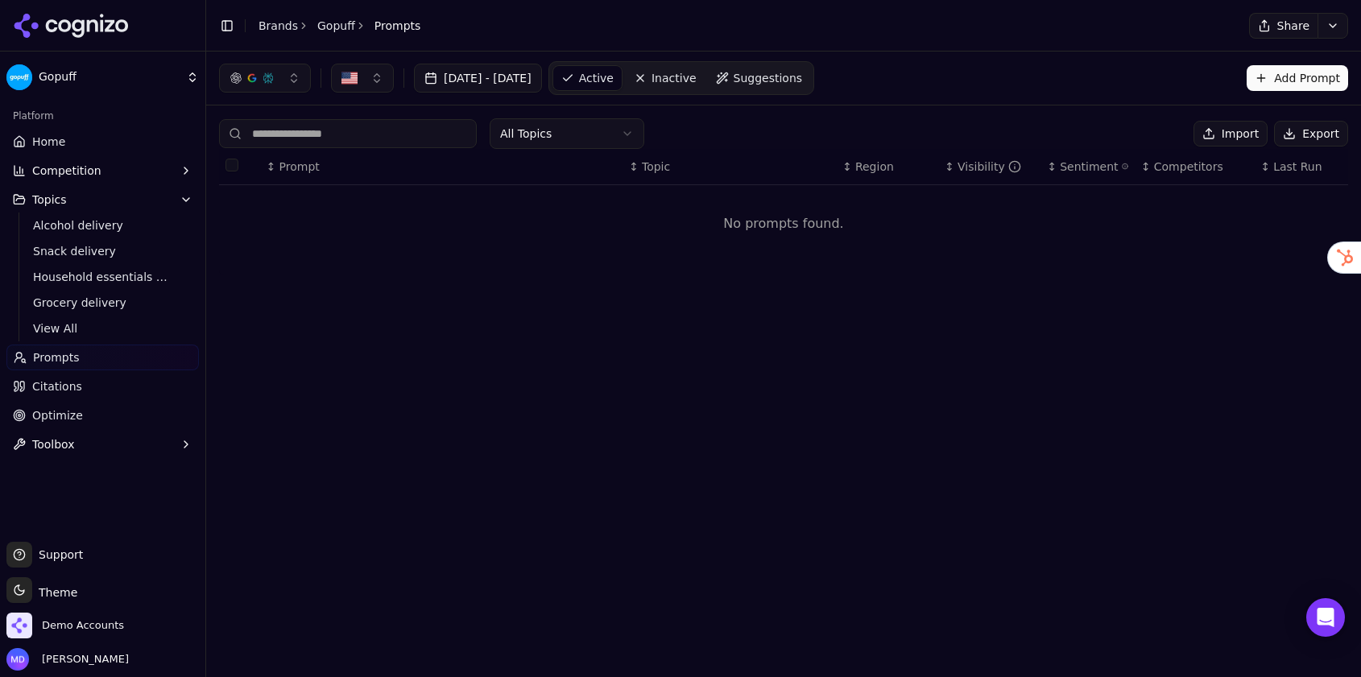
click at [614, 77] on span "Active" at bounding box center [596, 78] width 35 height 16
click at [614, 80] on span "Active" at bounding box center [596, 78] width 35 height 16
click at [383, 78] on button "button" at bounding box center [362, 78] width 63 height 29
click at [383, 183] on div "United States United Kingdom" at bounding box center [420, 155] width 176 height 58
click at [378, 168] on span "United Kingdom" at bounding box center [420, 167] width 118 height 16
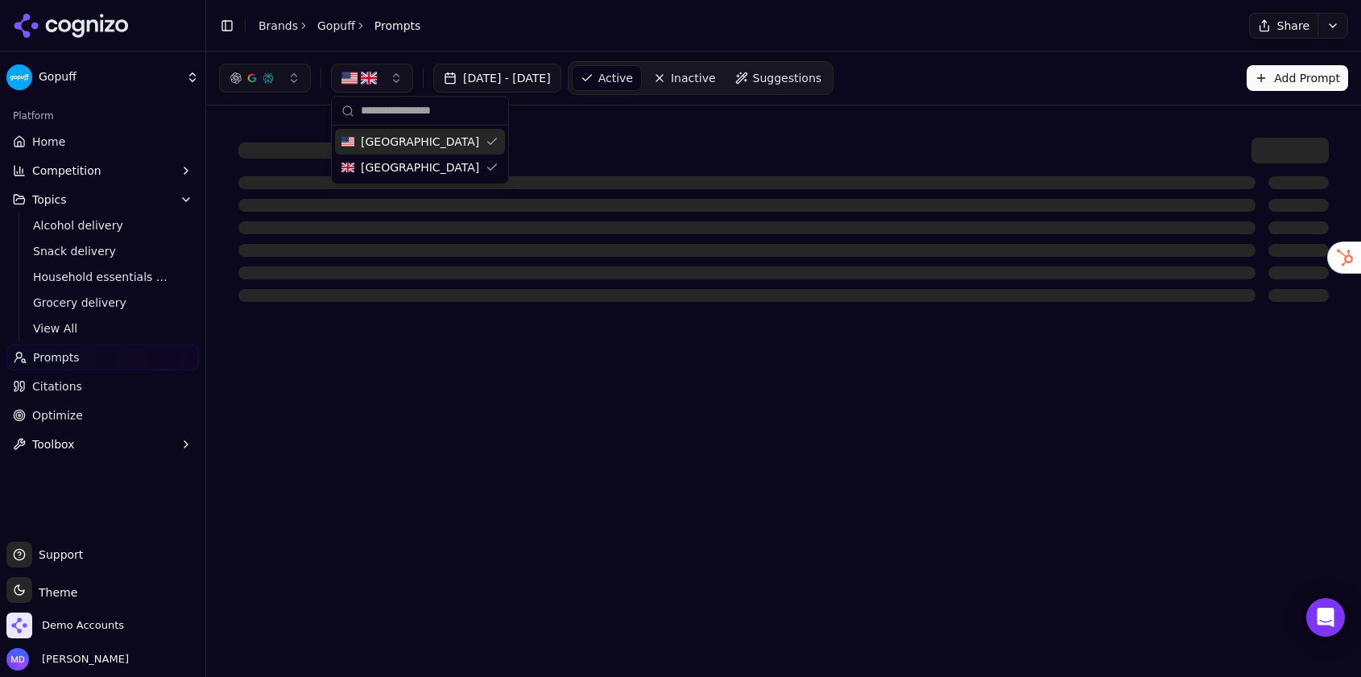
click at [474, 139] on div "United States" at bounding box center [420, 142] width 170 height 26
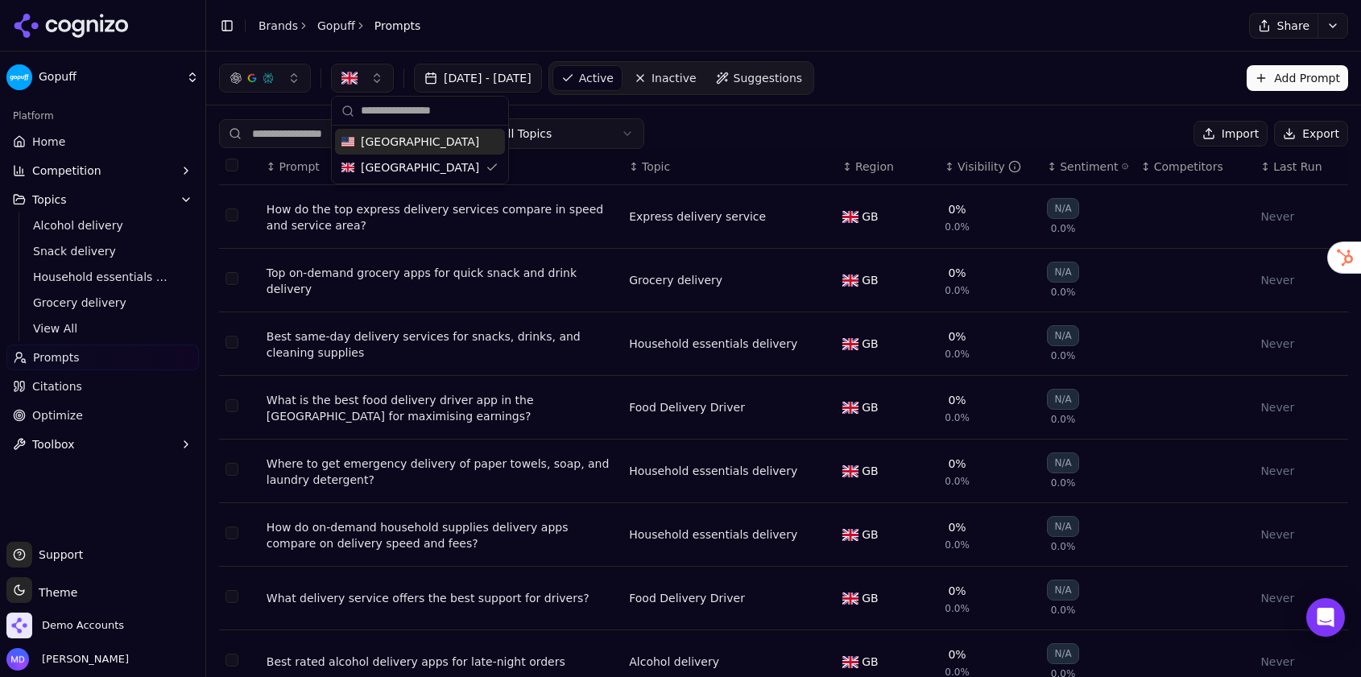
scroll to position [200, 0]
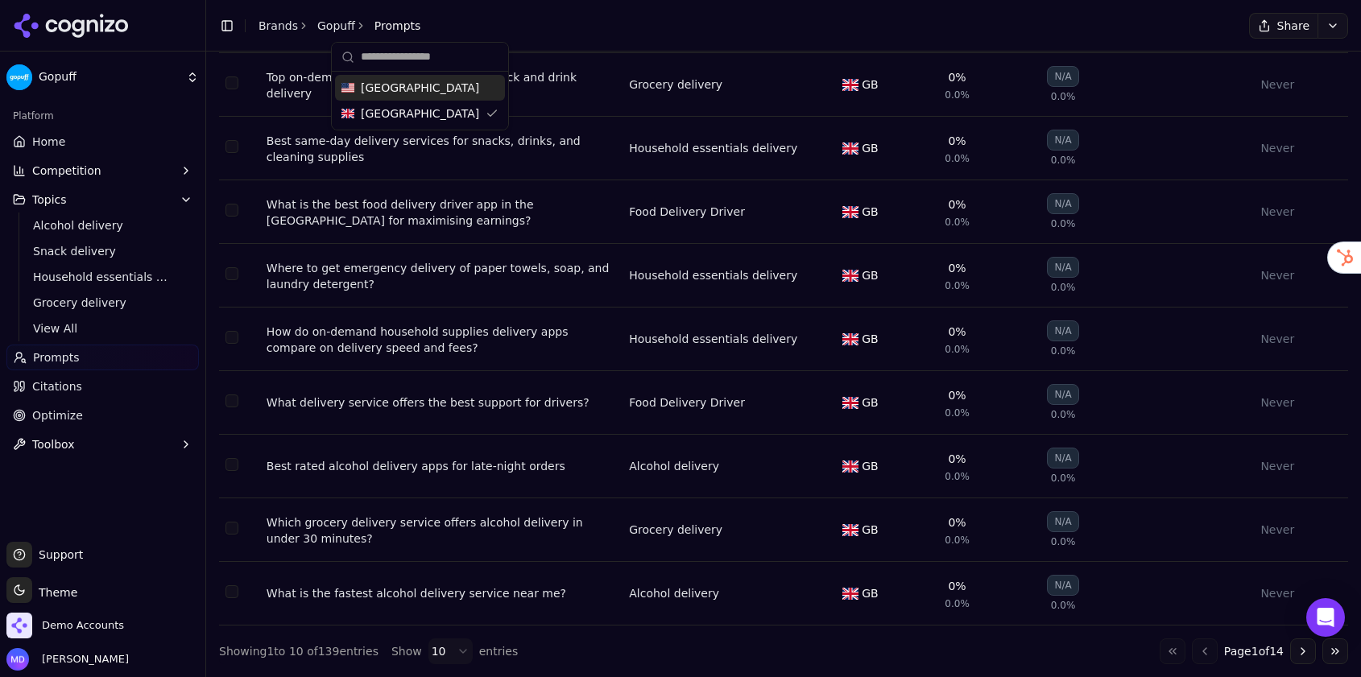
click at [453, 652] on html "Gopuff Platform Home Competition Topics Alcohol delivery Snack delivery Househo…" at bounding box center [680, 338] width 1361 height 677
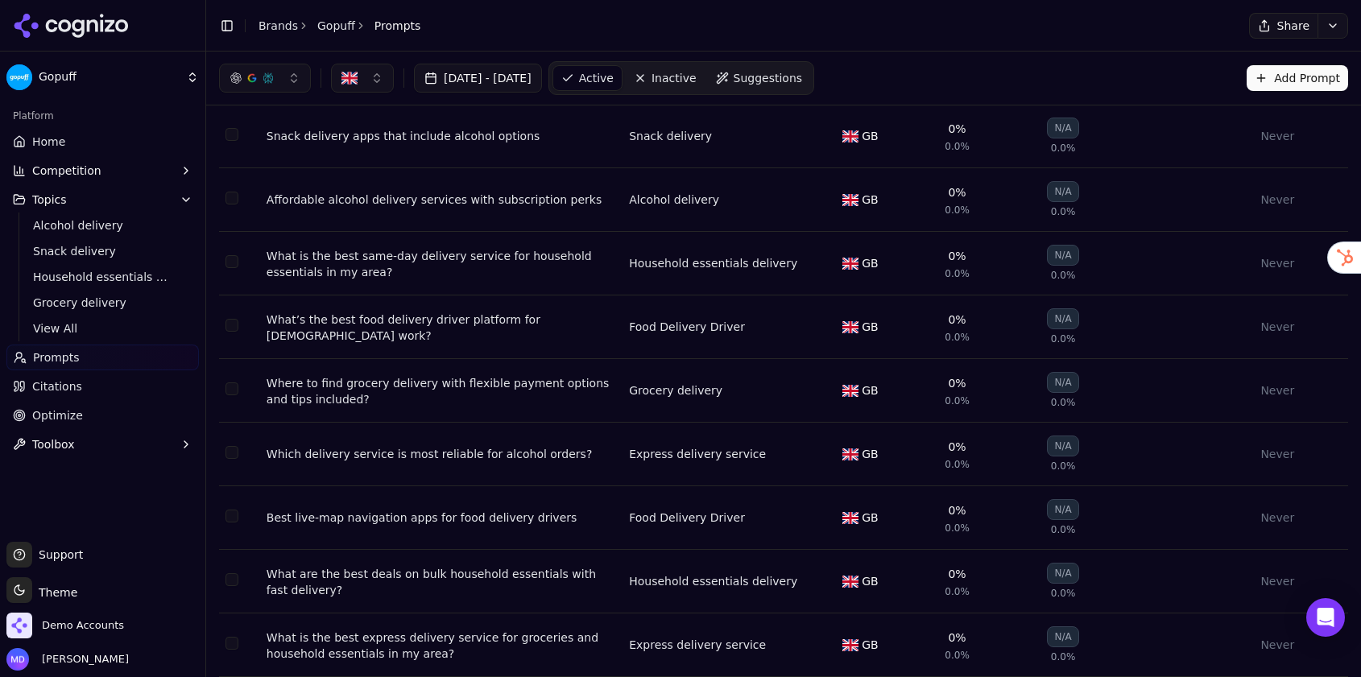
scroll to position [0, 0]
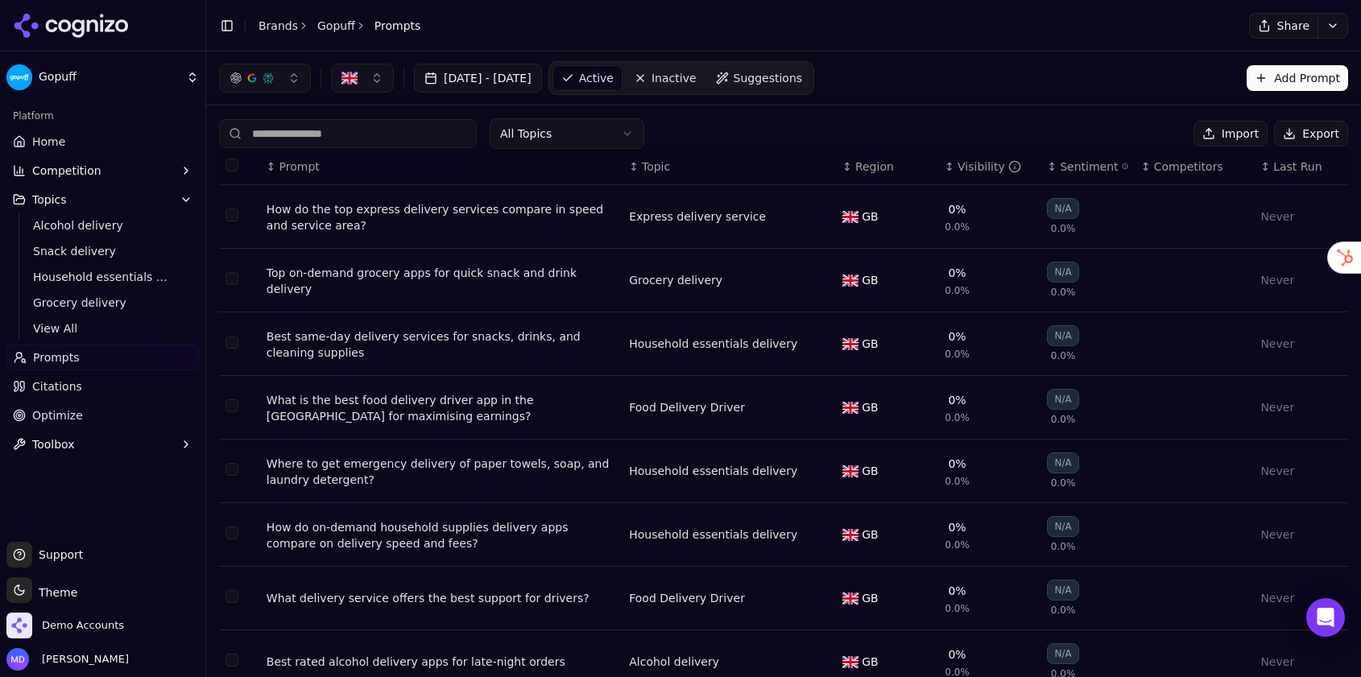
click at [1330, 26] on html "Gopuff Platform Home Competition Topics Alcohol delivery Snack delivery Househo…" at bounding box center [680, 338] width 1361 height 677
click at [1313, 60] on div "Run Again" at bounding box center [1296, 59] width 95 height 26
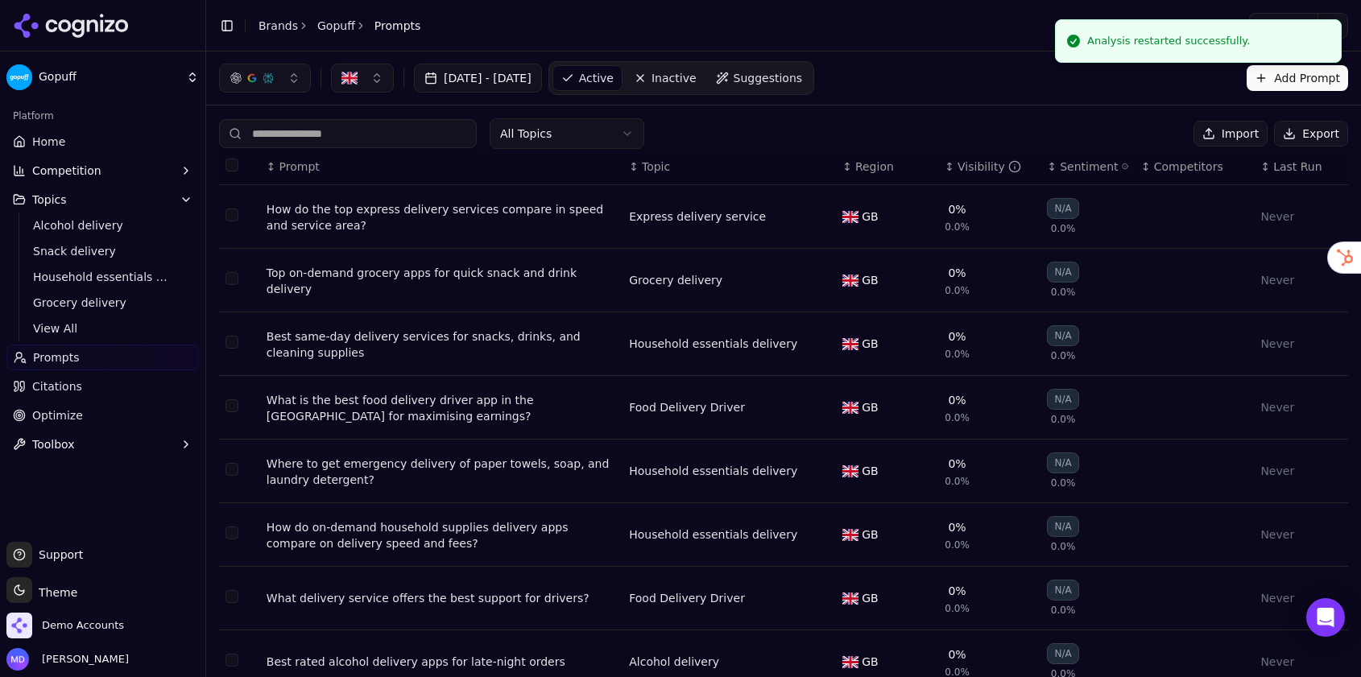
click at [66, 144] on link "Home" at bounding box center [102, 142] width 192 height 26
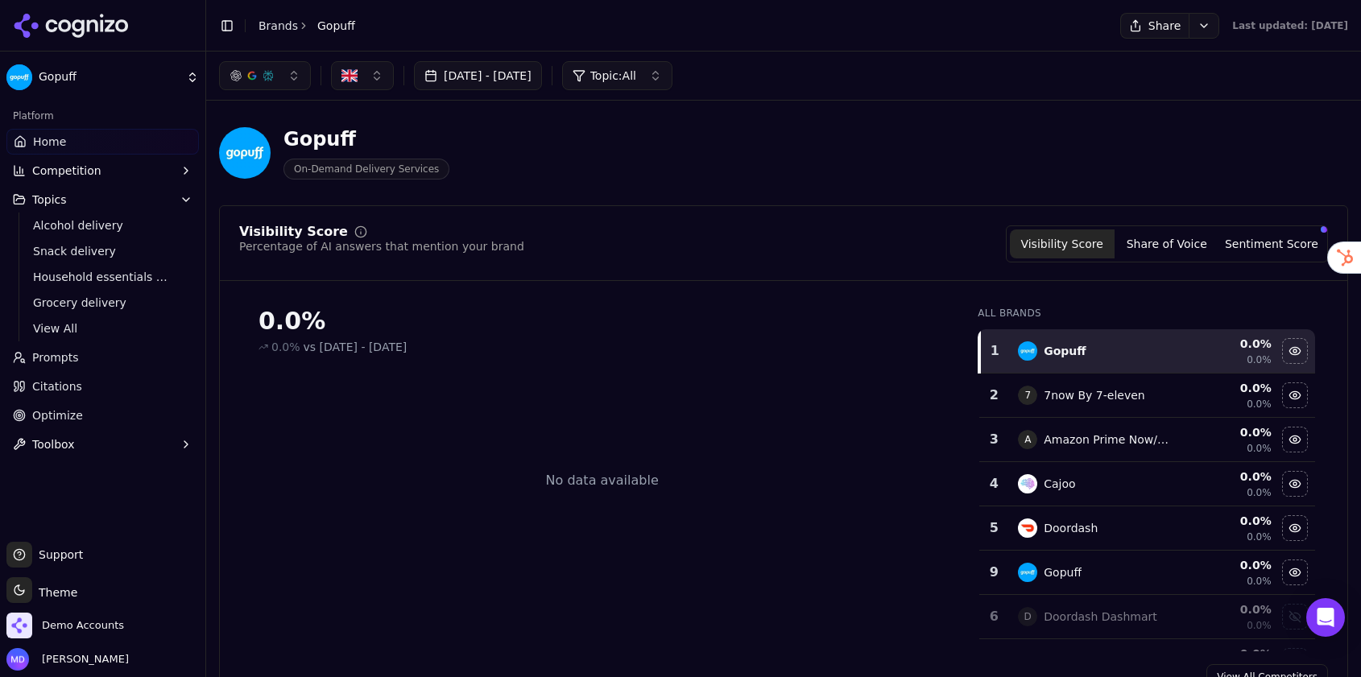
click at [103, 139] on link "Home" at bounding box center [102, 142] width 192 height 26
click at [59, 140] on span "Home" at bounding box center [49, 142] width 33 height 16
click at [82, 351] on link "Prompts" at bounding box center [102, 358] width 192 height 26
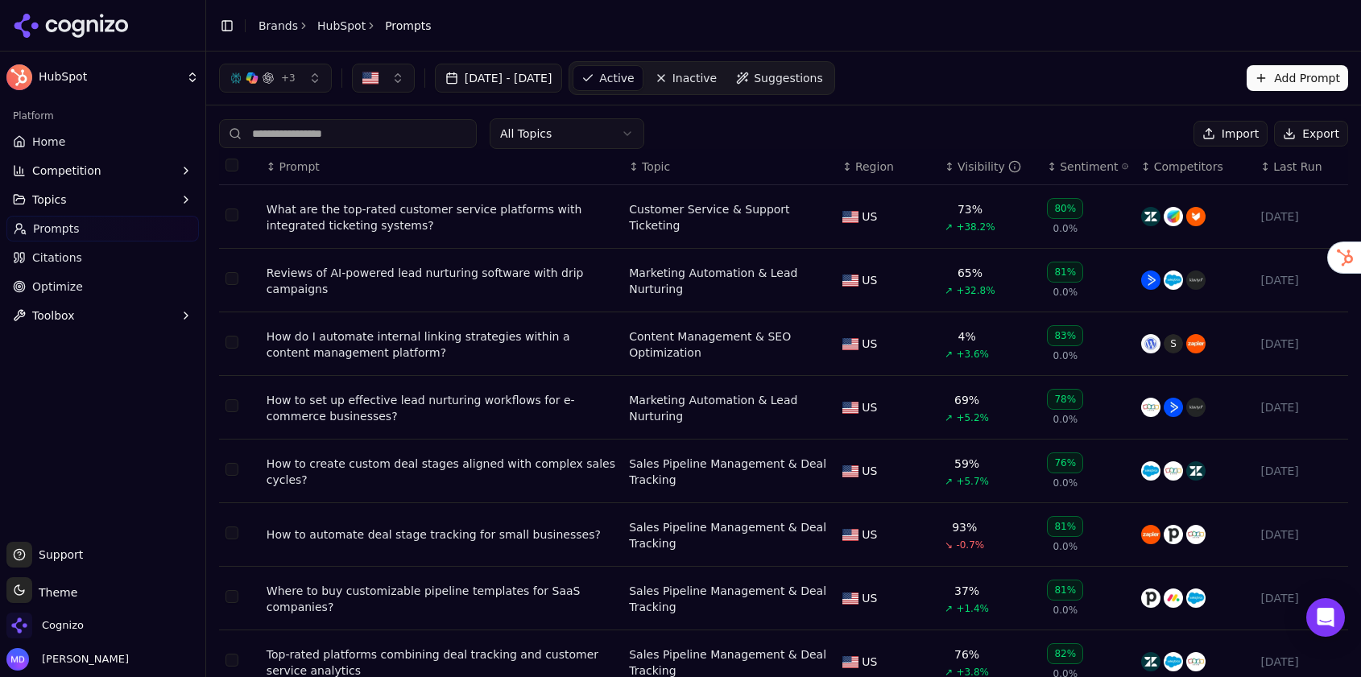
click at [90, 619] on div "Cognizo" at bounding box center [102, 629] width 192 height 32
click at [70, 629] on span "Cognizo" at bounding box center [63, 626] width 42 height 14
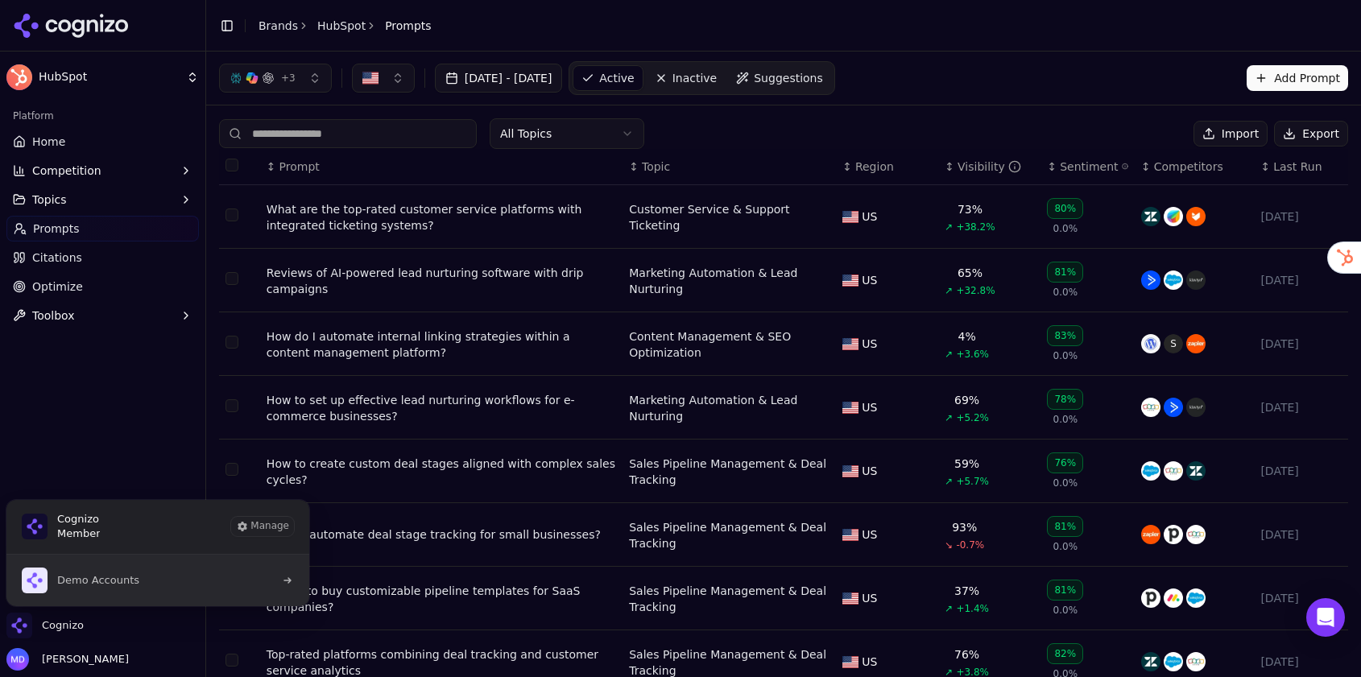
click at [101, 587] on span "Demo Accounts" at bounding box center [98, 580] width 82 height 14
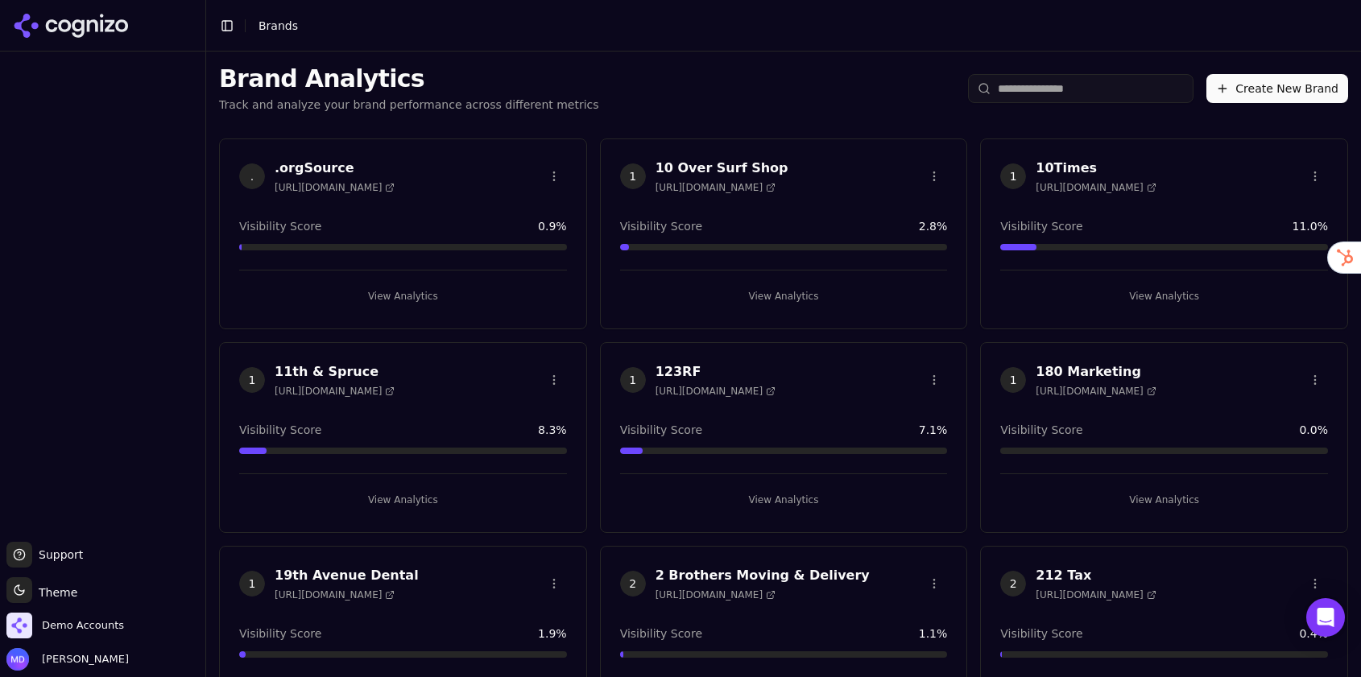
click at [1019, 94] on input "search" at bounding box center [1081, 88] width 226 height 29
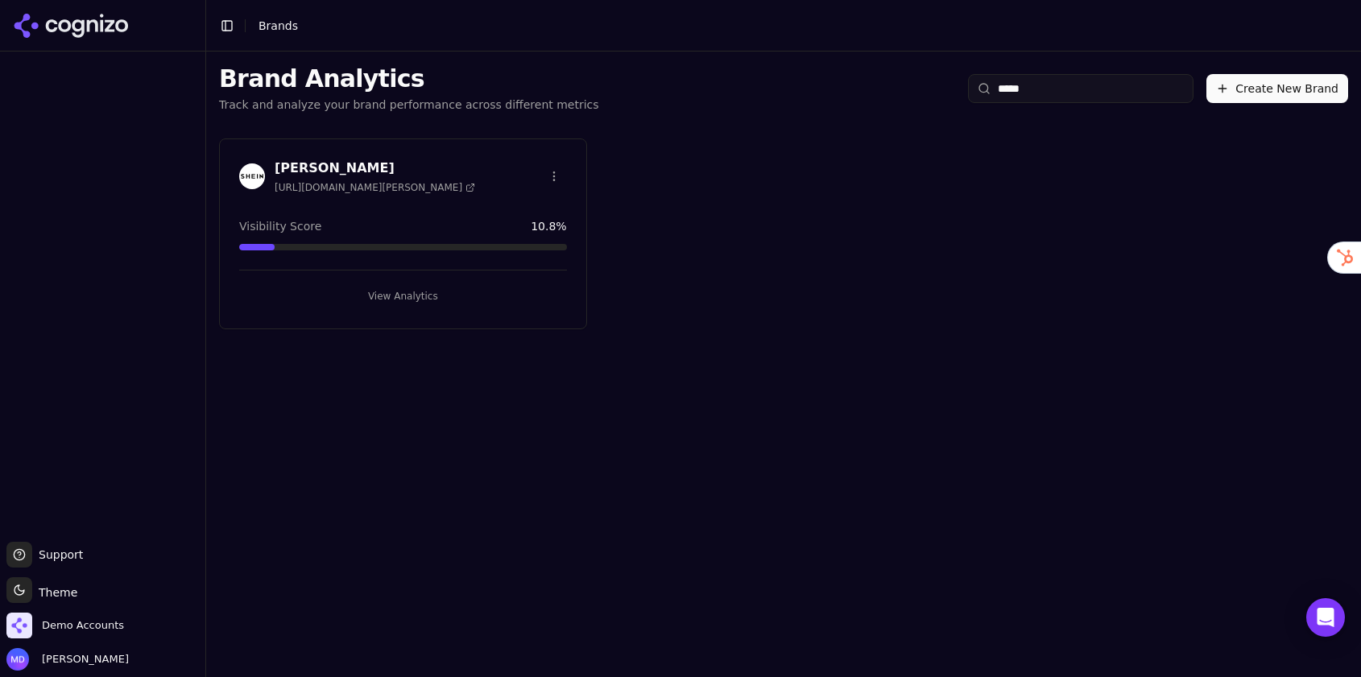
type input "*****"
click at [356, 294] on button "View Analytics" at bounding box center [403, 296] width 328 height 26
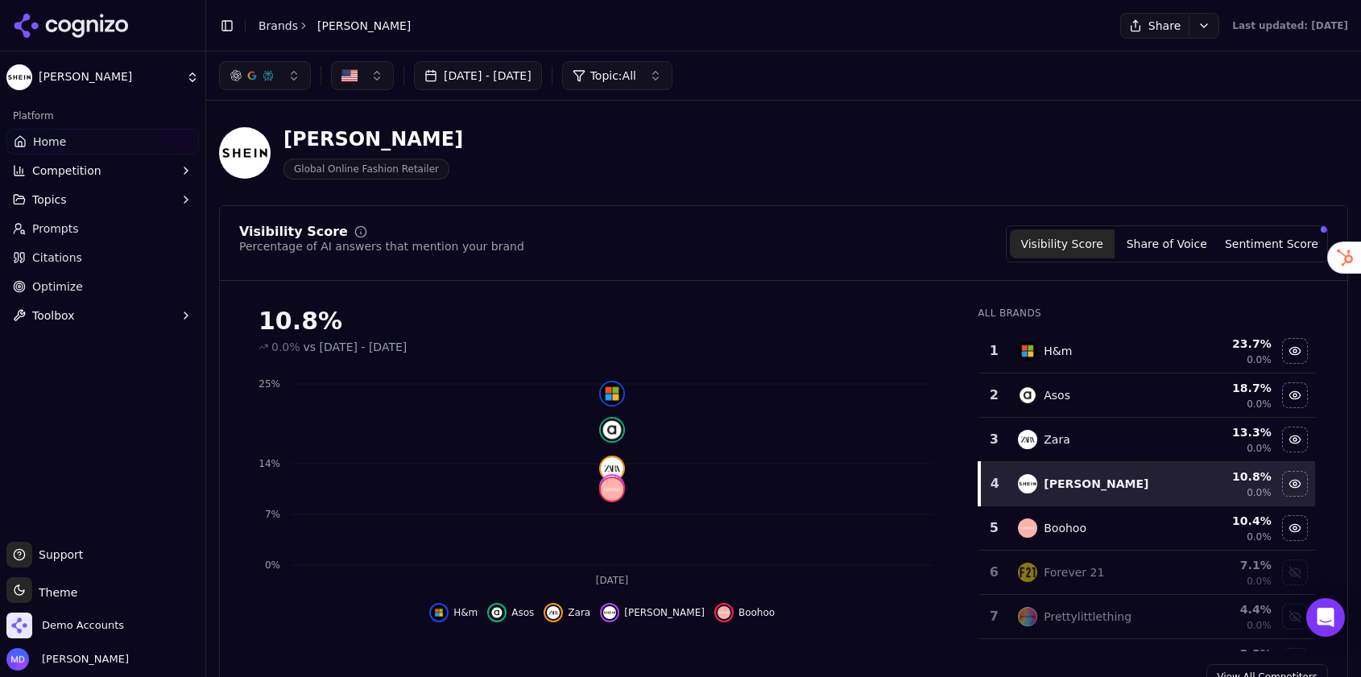
click at [67, 286] on span "Optimize" at bounding box center [57, 287] width 51 height 16
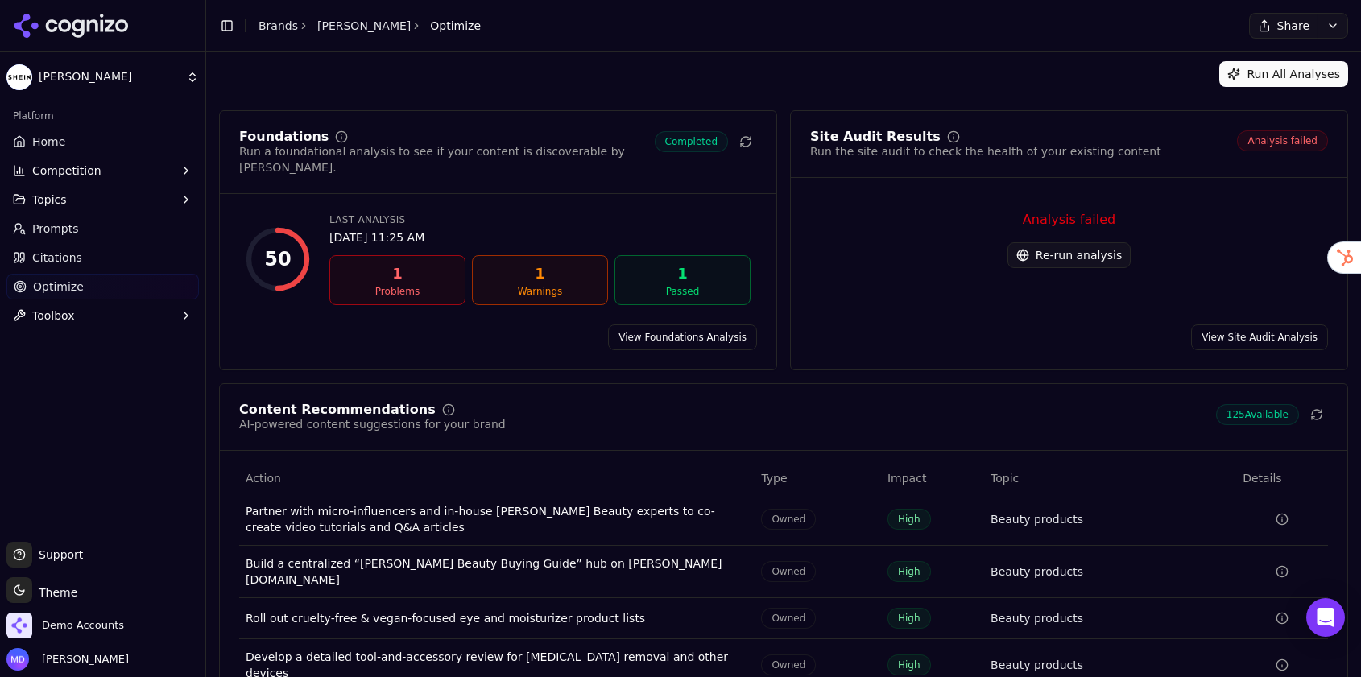
click at [1082, 258] on button "Re-run analysis" at bounding box center [1069, 255] width 123 height 26
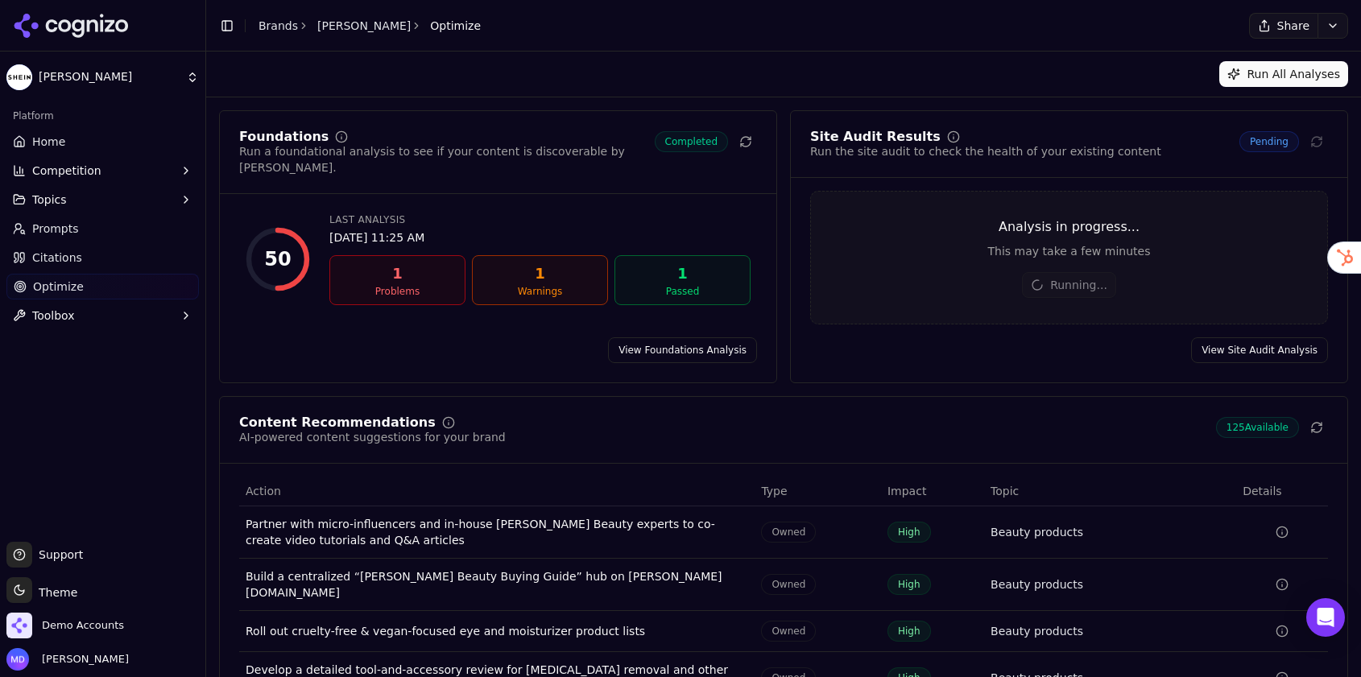
click at [85, 134] on link "Home" at bounding box center [102, 142] width 192 height 26
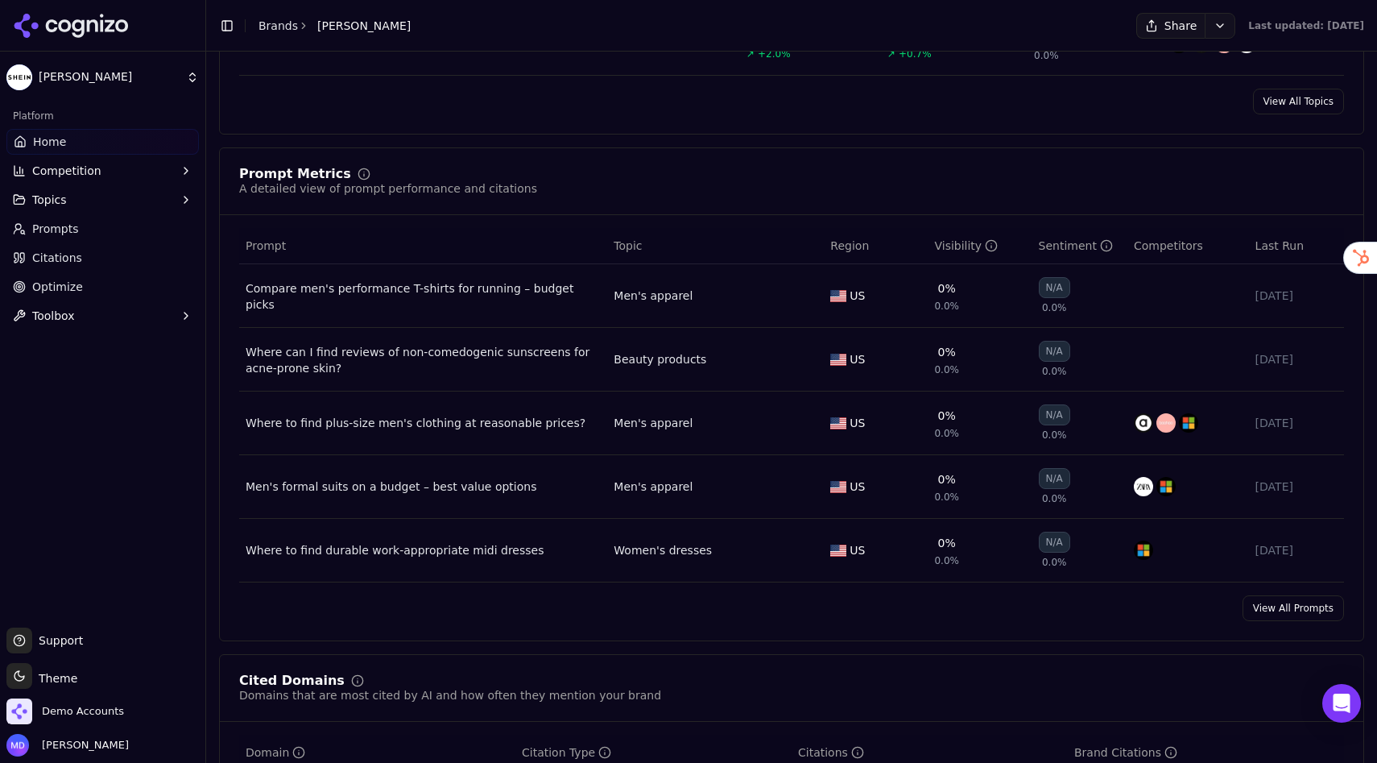
scroll to position [1089, 0]
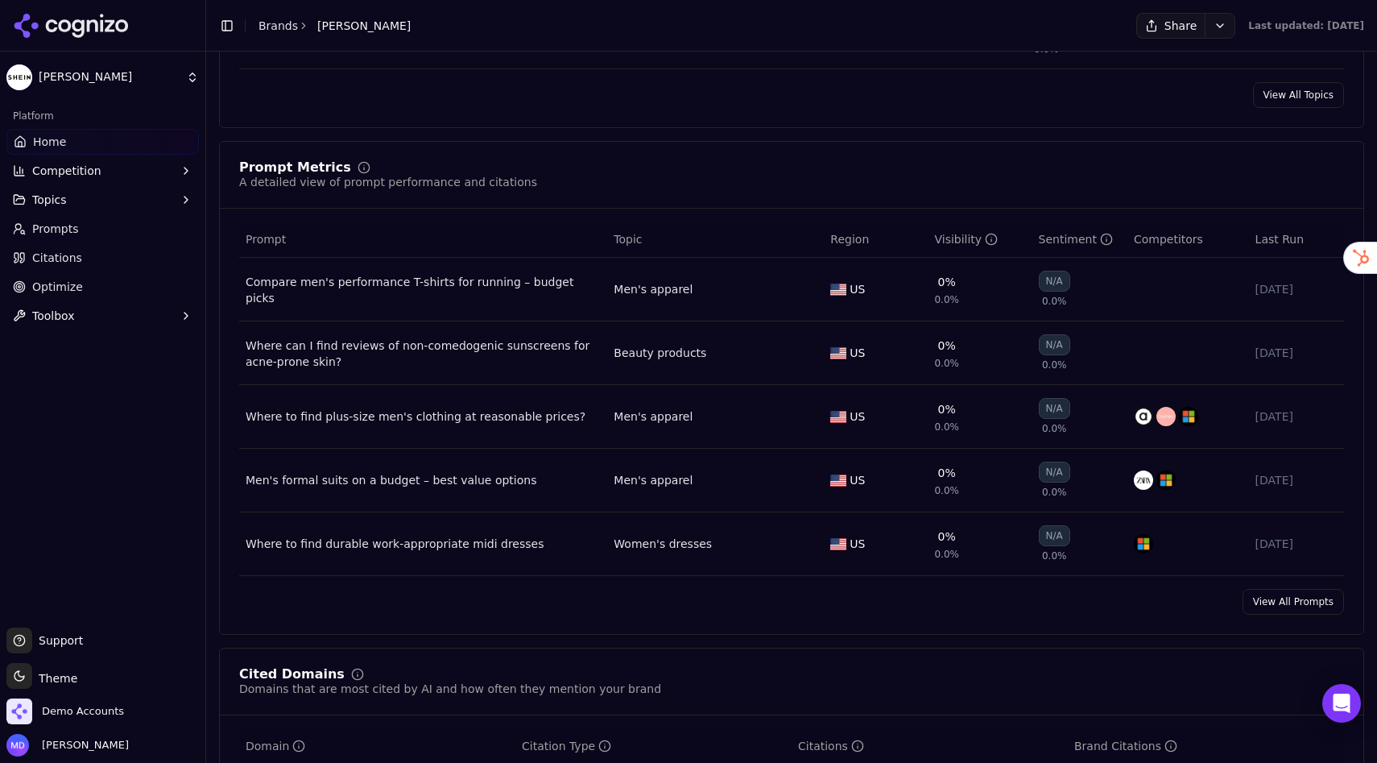
click at [944, 241] on div "Visibility" at bounding box center [966, 239] width 64 height 16
click at [1258, 606] on link "View All Prompts" at bounding box center [1293, 602] width 101 height 26
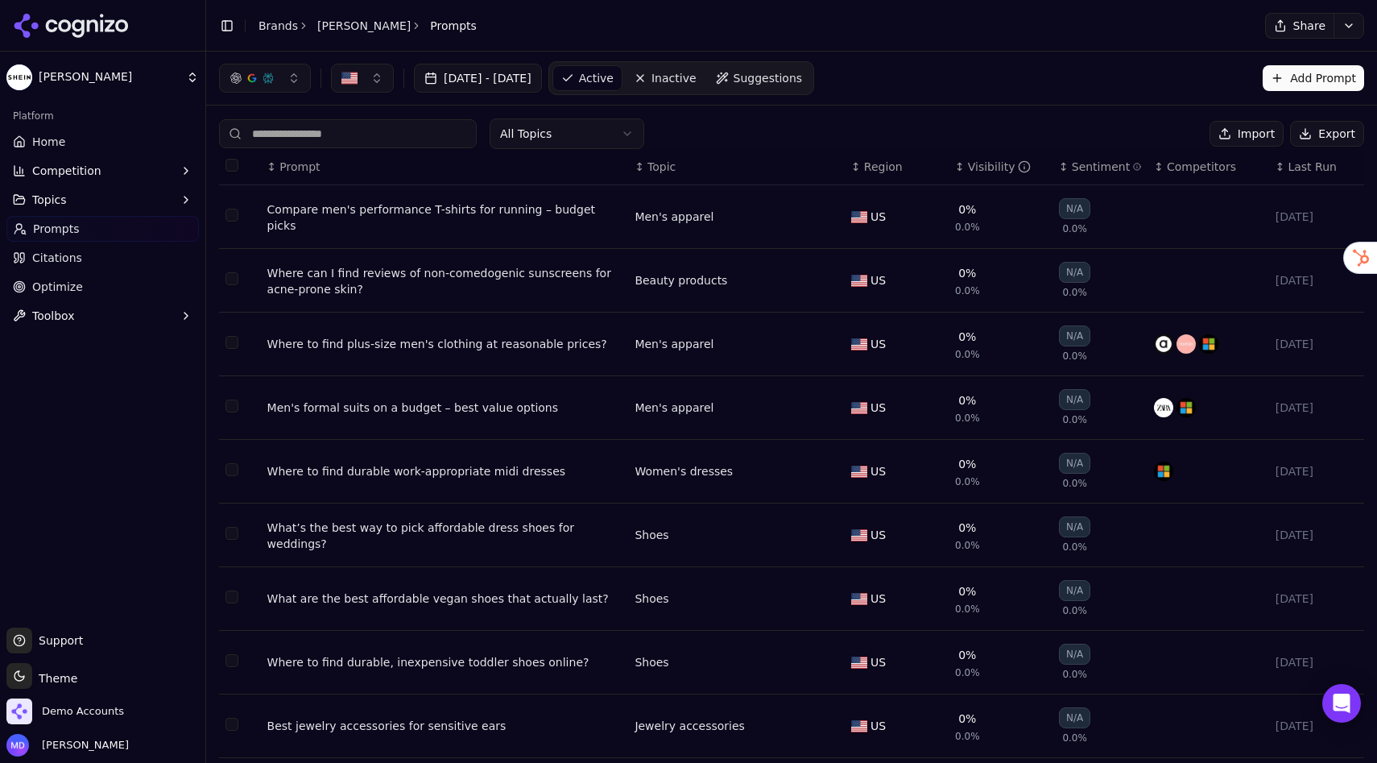
click at [988, 176] on th "↕ Visibility" at bounding box center [1001, 167] width 104 height 36
click at [983, 161] on div "Visibility" at bounding box center [1000, 167] width 64 height 16
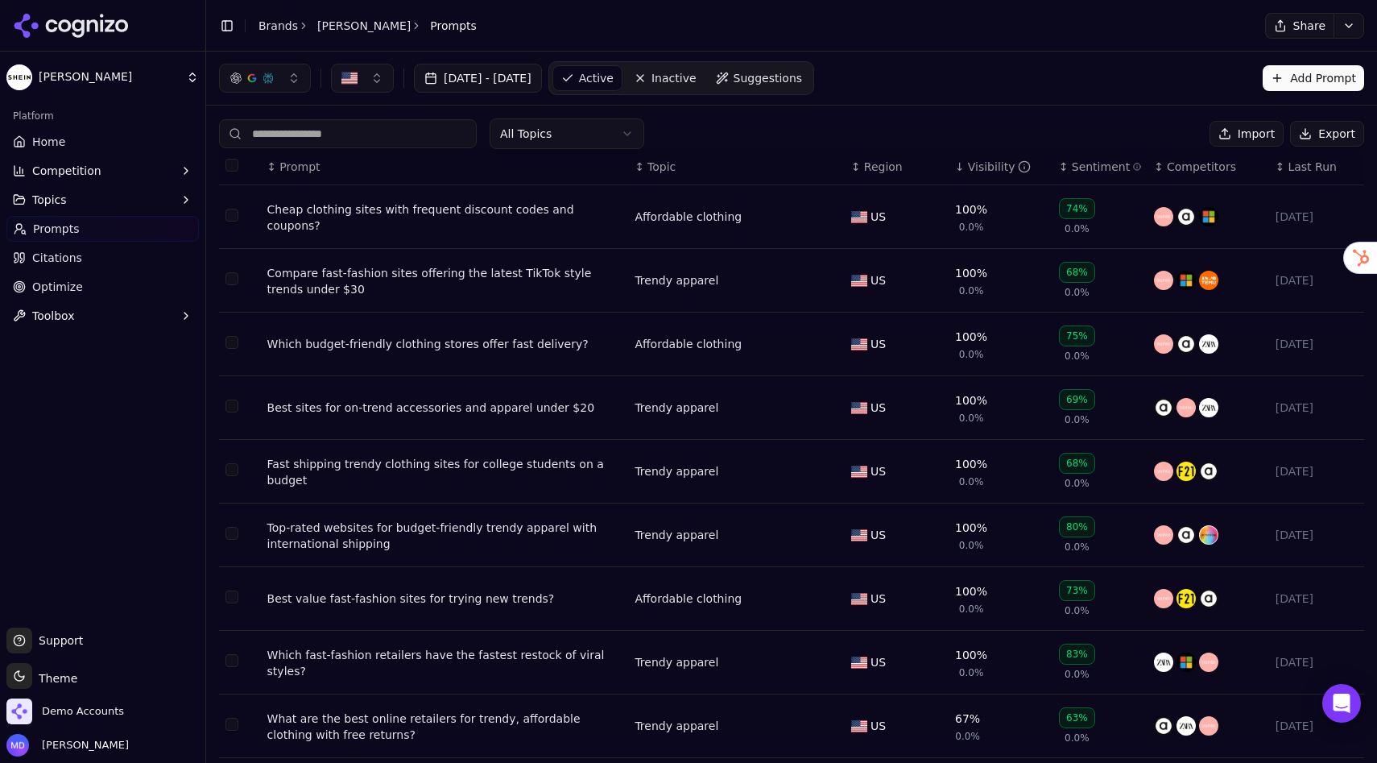
scroll to position [114, 0]
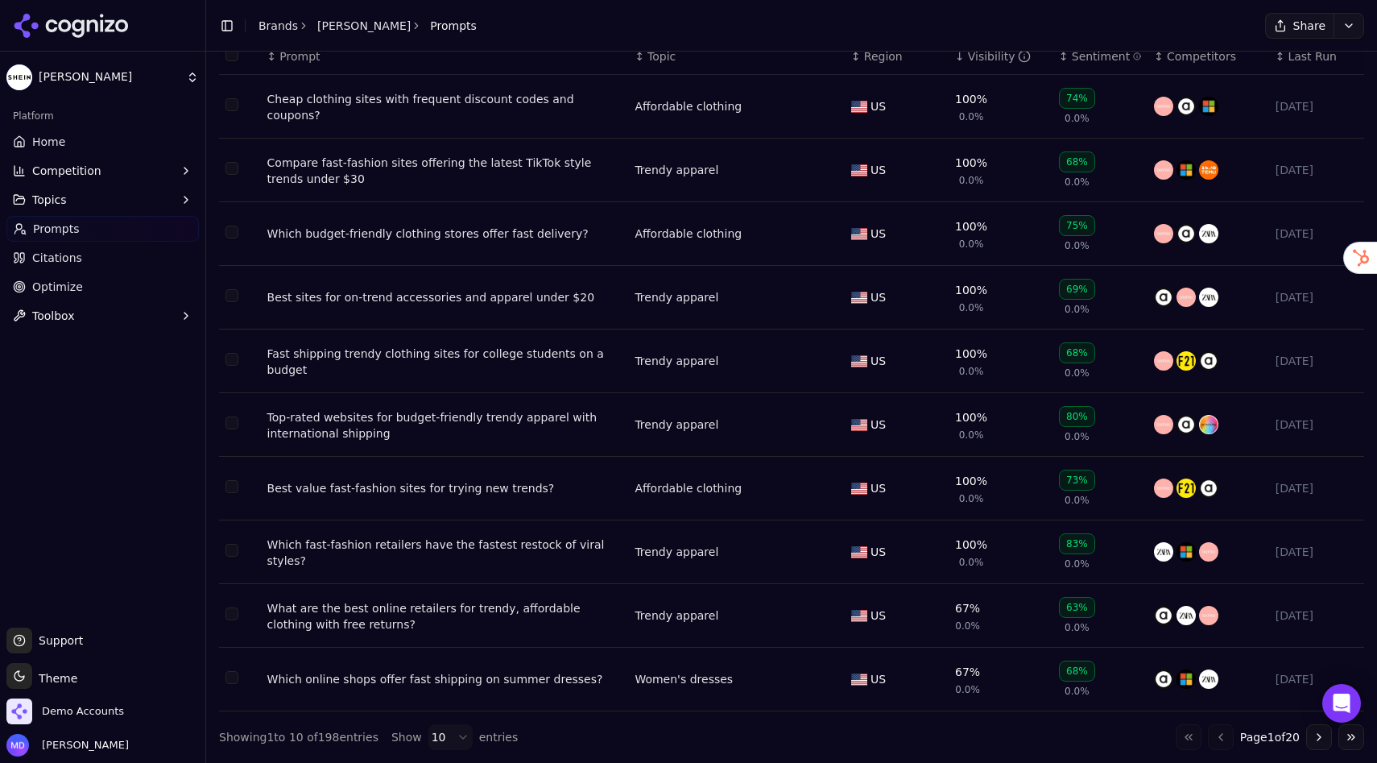
click at [1317, 677] on button "Go to next page" at bounding box center [1319, 737] width 26 height 26
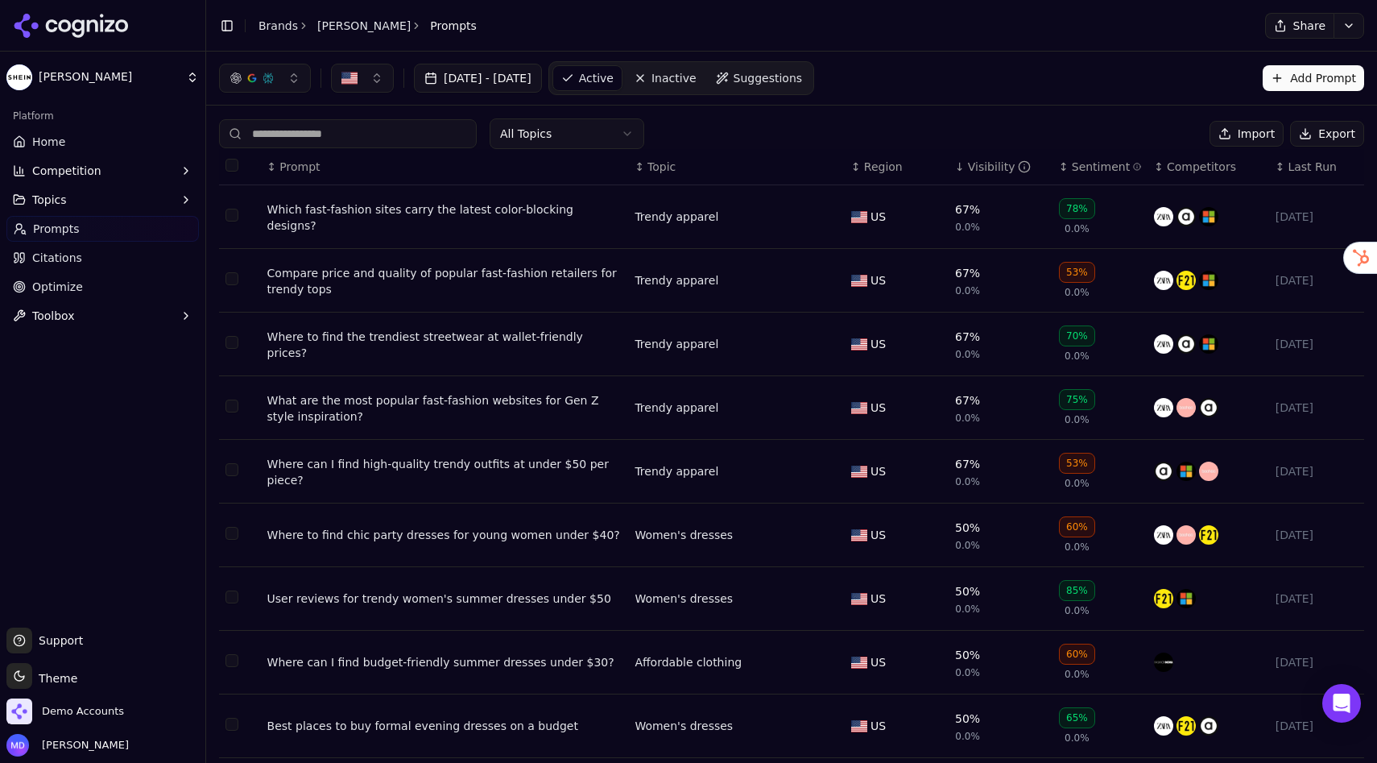
scroll to position [6, 0]
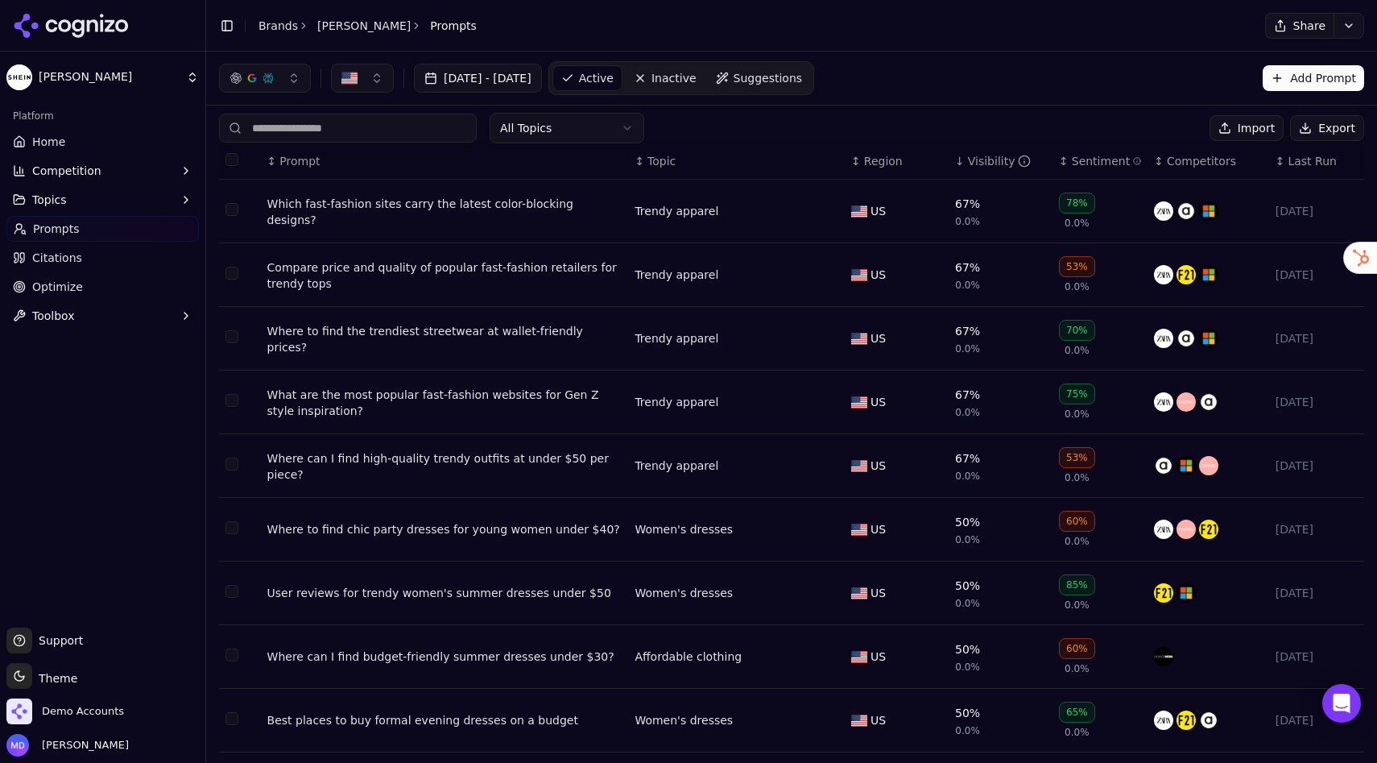
click at [62, 263] on span "Citations" at bounding box center [57, 258] width 50 height 16
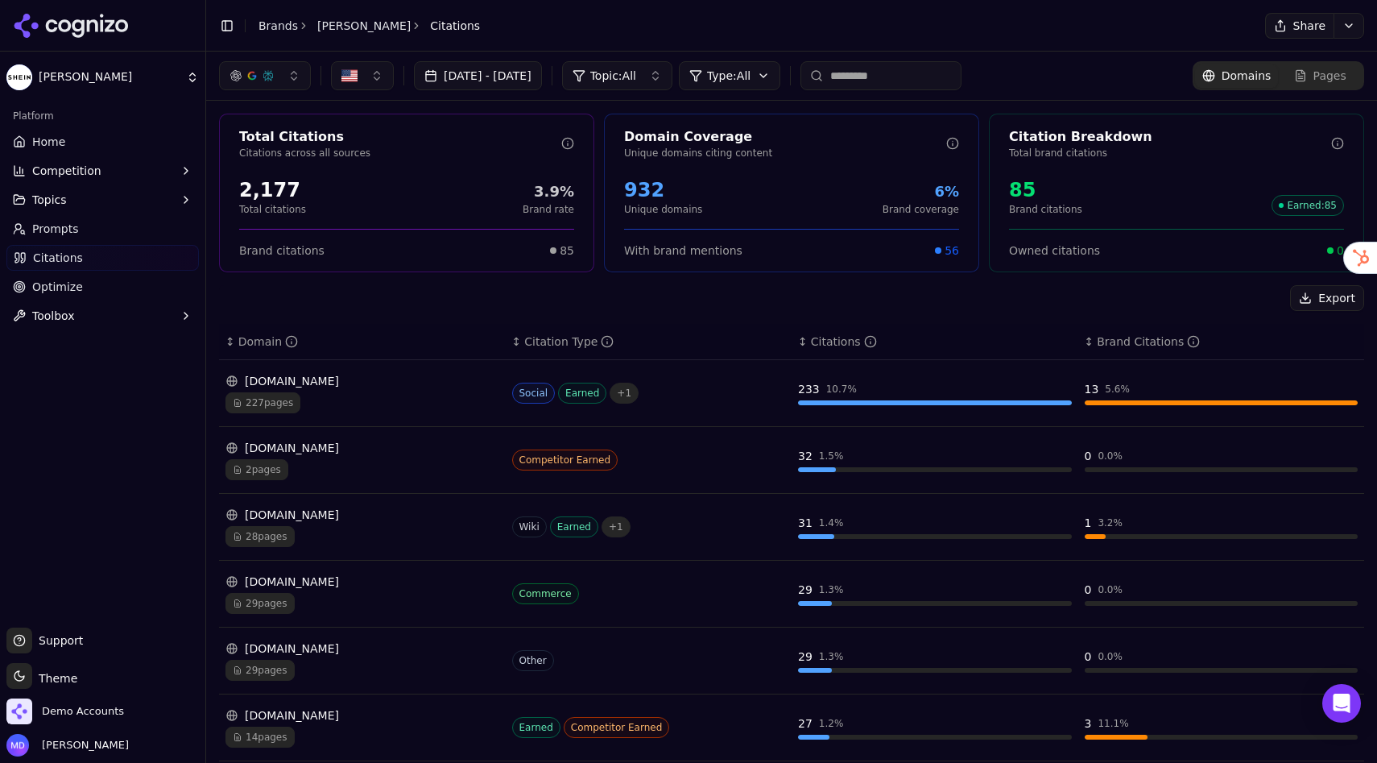
click at [75, 284] on span "Optimize" at bounding box center [57, 287] width 51 height 16
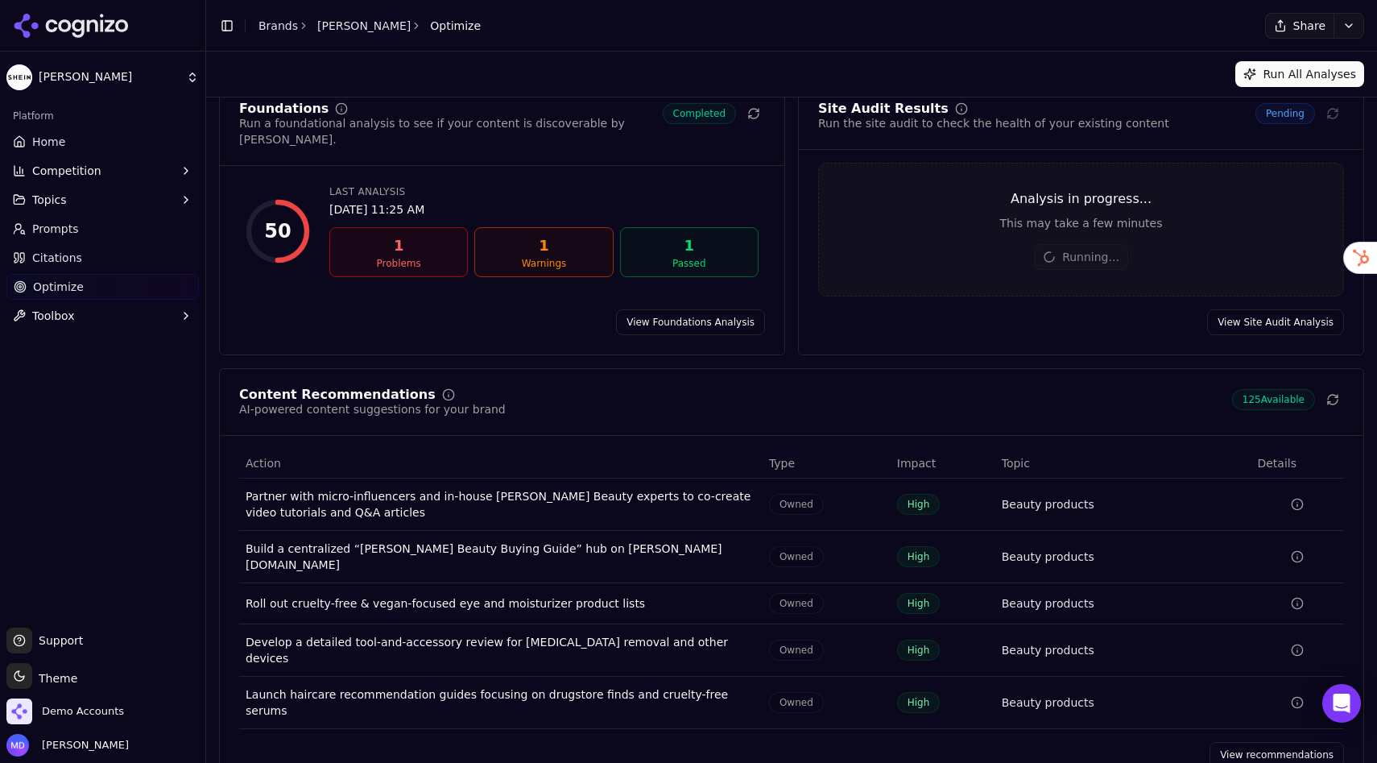
scroll to position [34, 0]
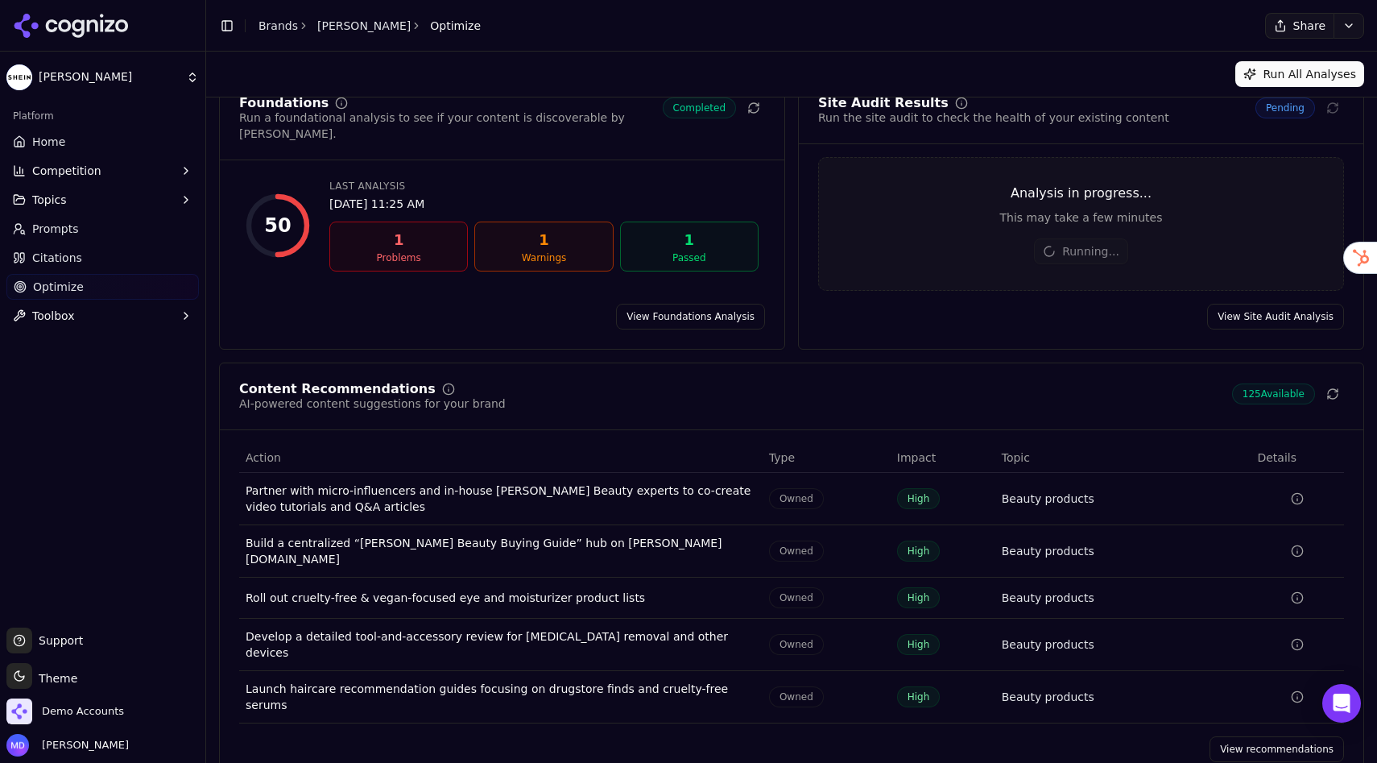
click at [686, 308] on link "View Foundations Analysis" at bounding box center [690, 317] width 149 height 26
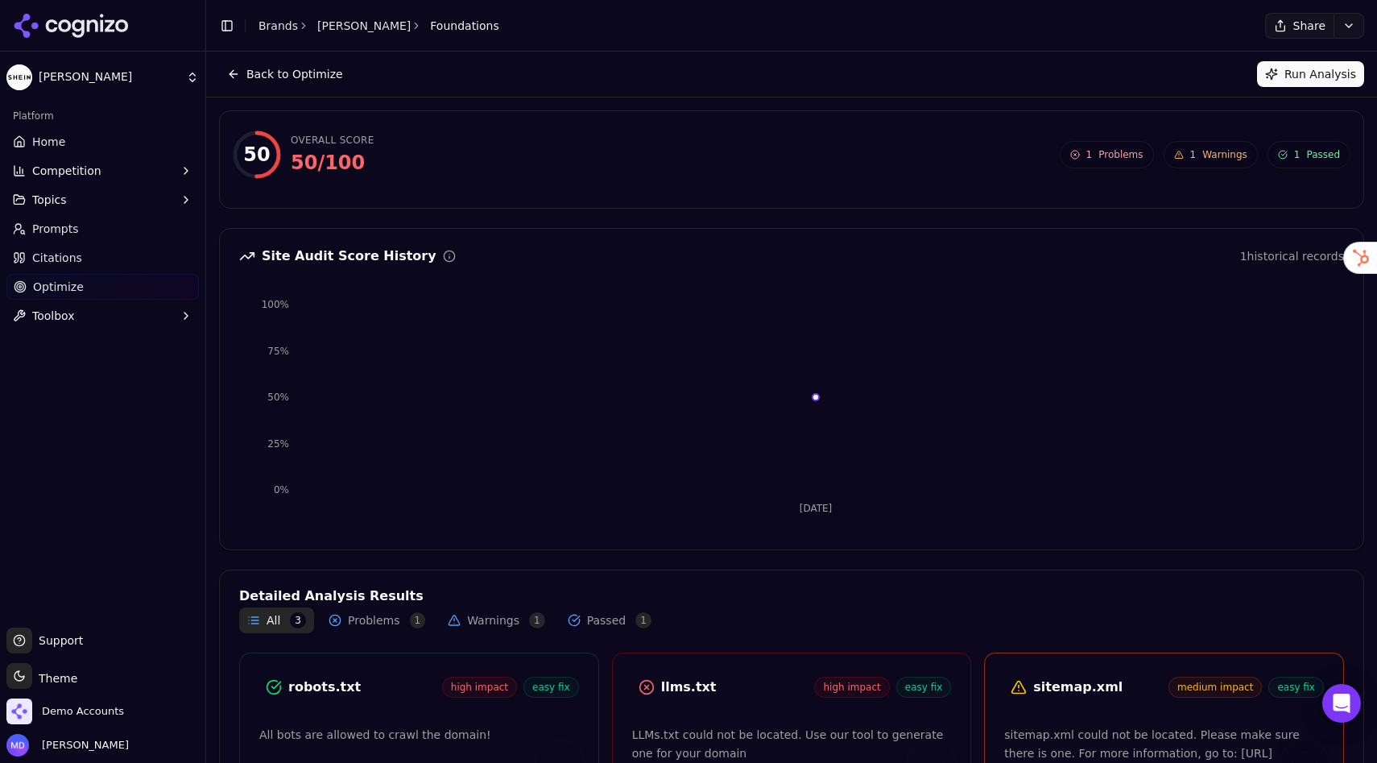
scroll to position [34, 0]
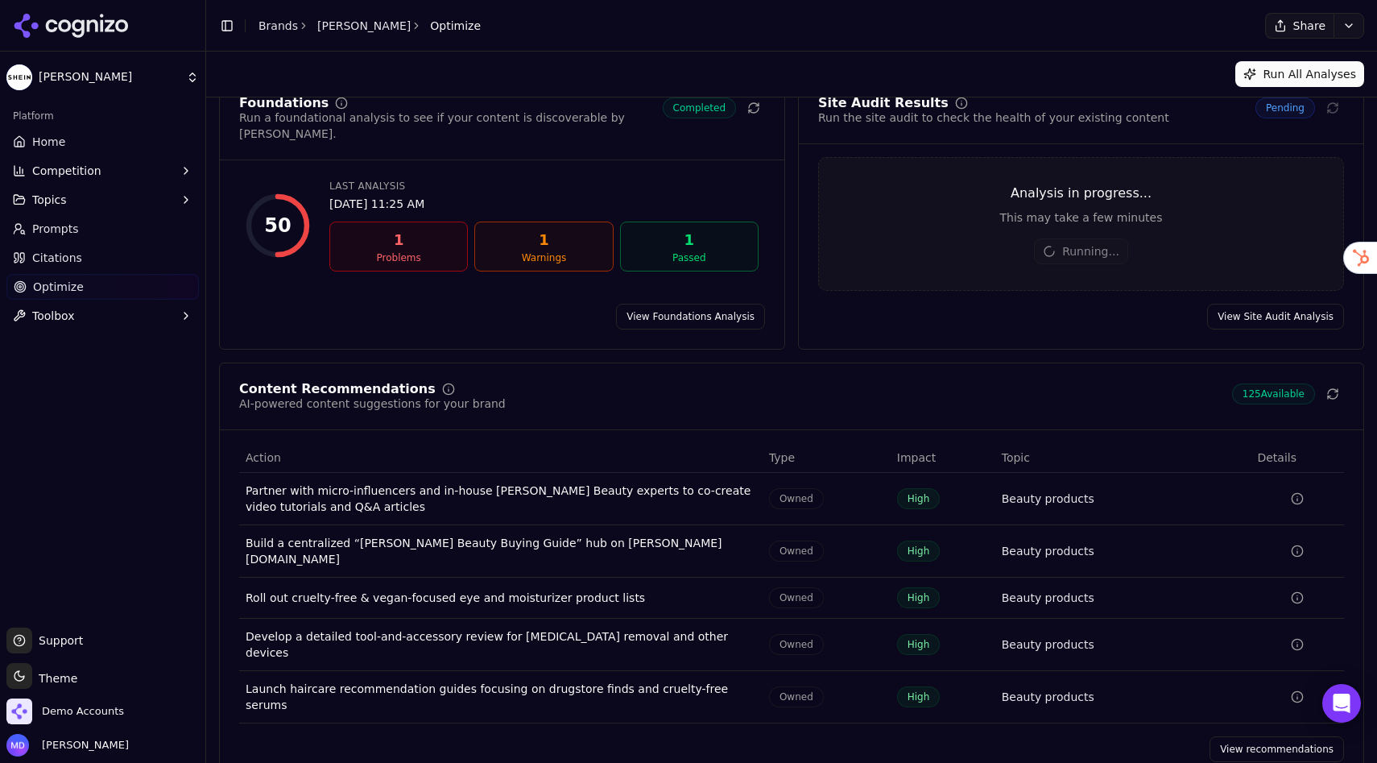
click at [1256, 677] on link "View recommendations" at bounding box center [1277, 749] width 134 height 26
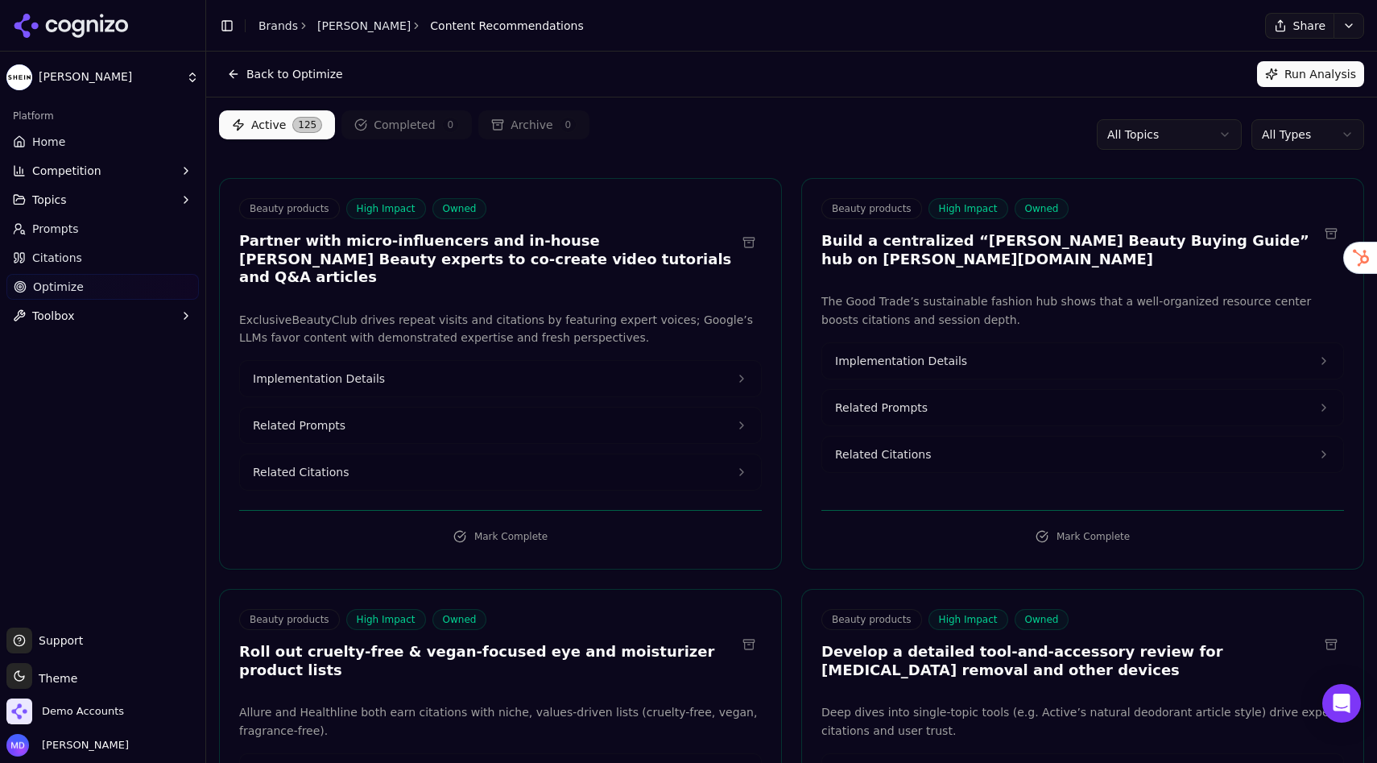
click at [1288, 137] on html "[PERSON_NAME] Platform Home Competition Topics Prompts Citations Optimize Toolb…" at bounding box center [688, 381] width 1377 height 763
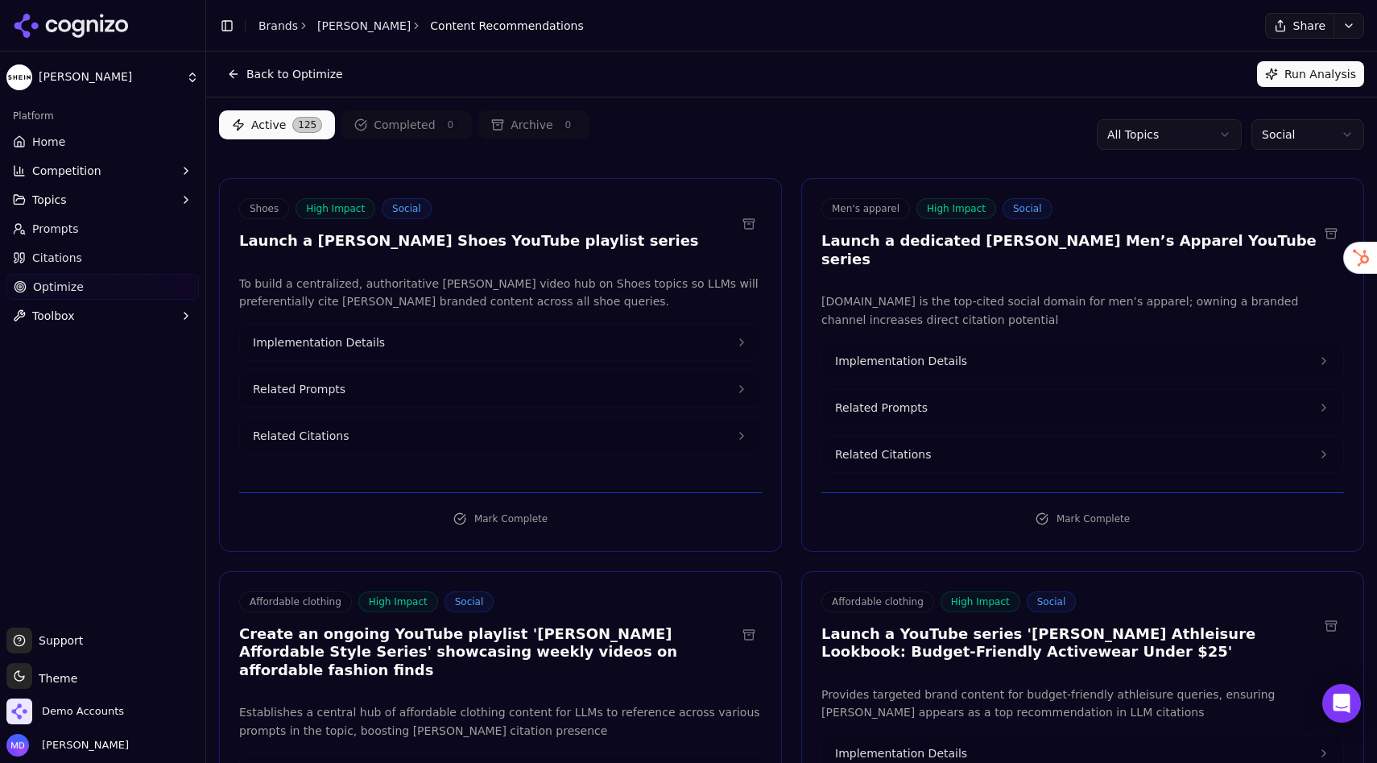
click at [1281, 132] on html "[PERSON_NAME] Platform Home Competition Topics Prompts Citations Optimize Toolb…" at bounding box center [688, 381] width 1377 height 763
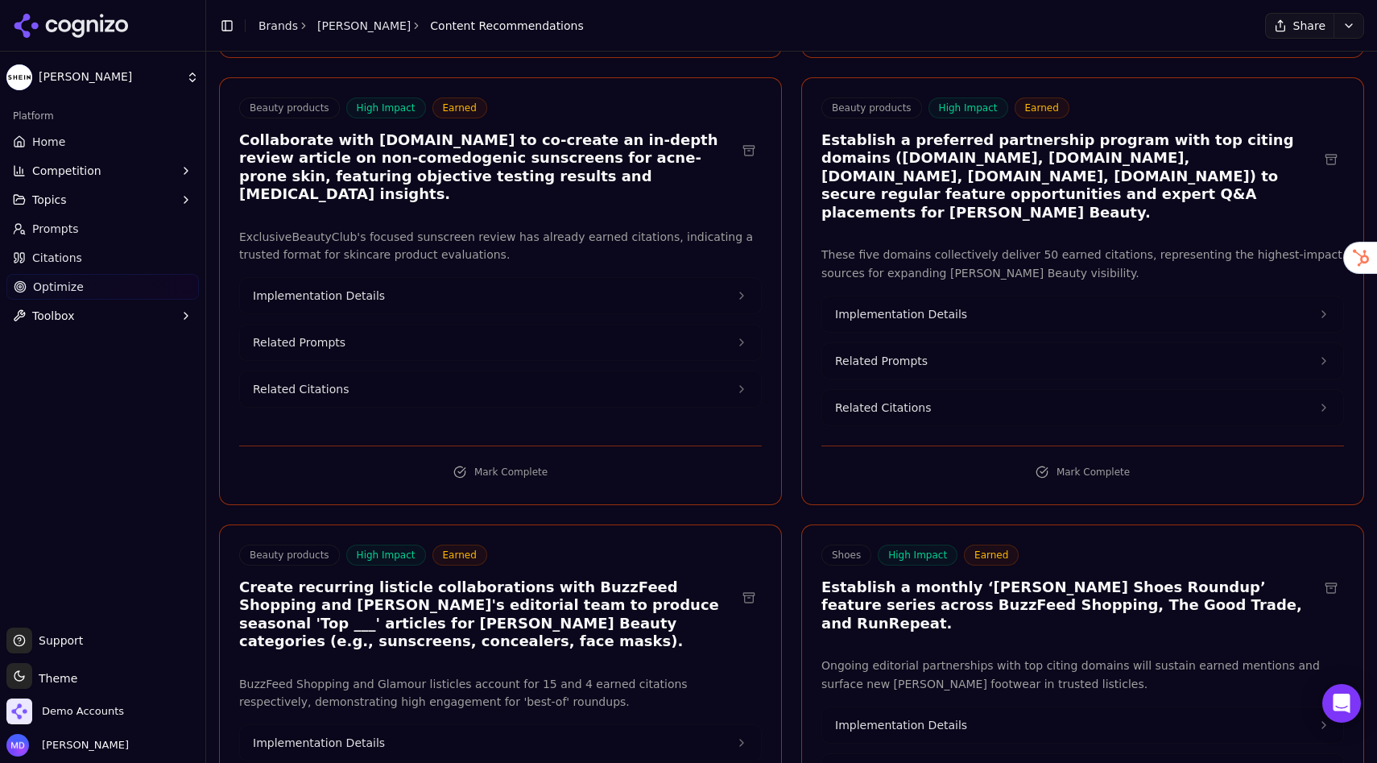
scroll to position [981, 0]
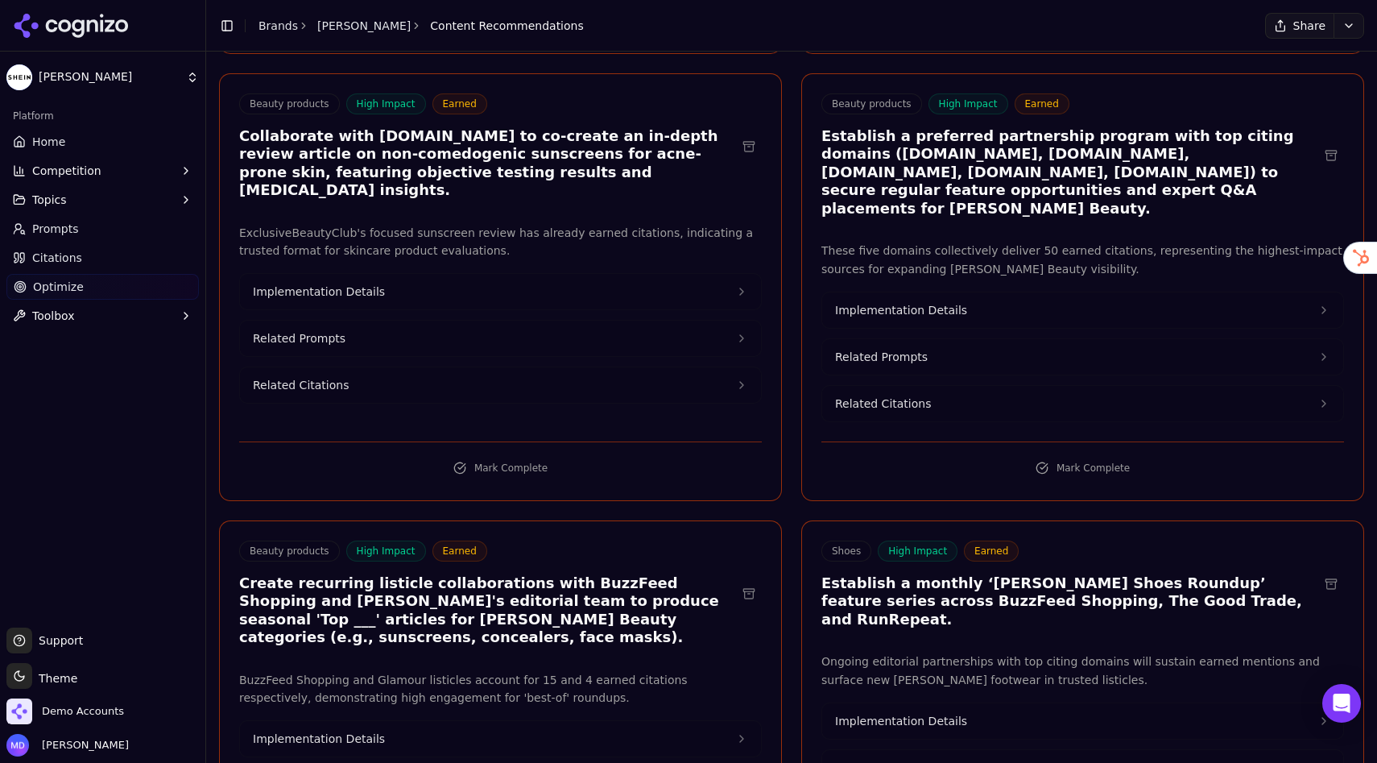
click at [139, 139] on link "Home" at bounding box center [102, 142] width 192 height 26
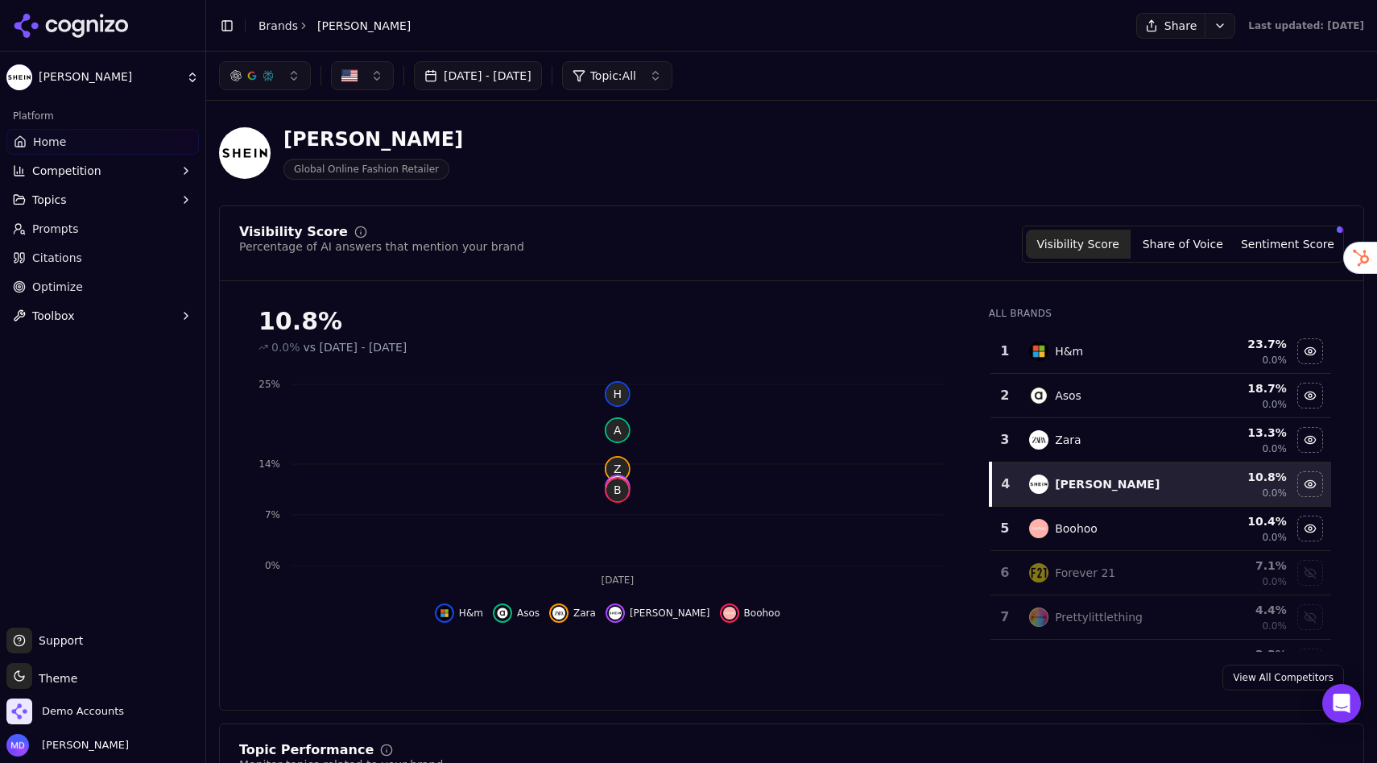
click at [278, 23] on link "Brands" at bounding box center [278, 25] width 39 height 13
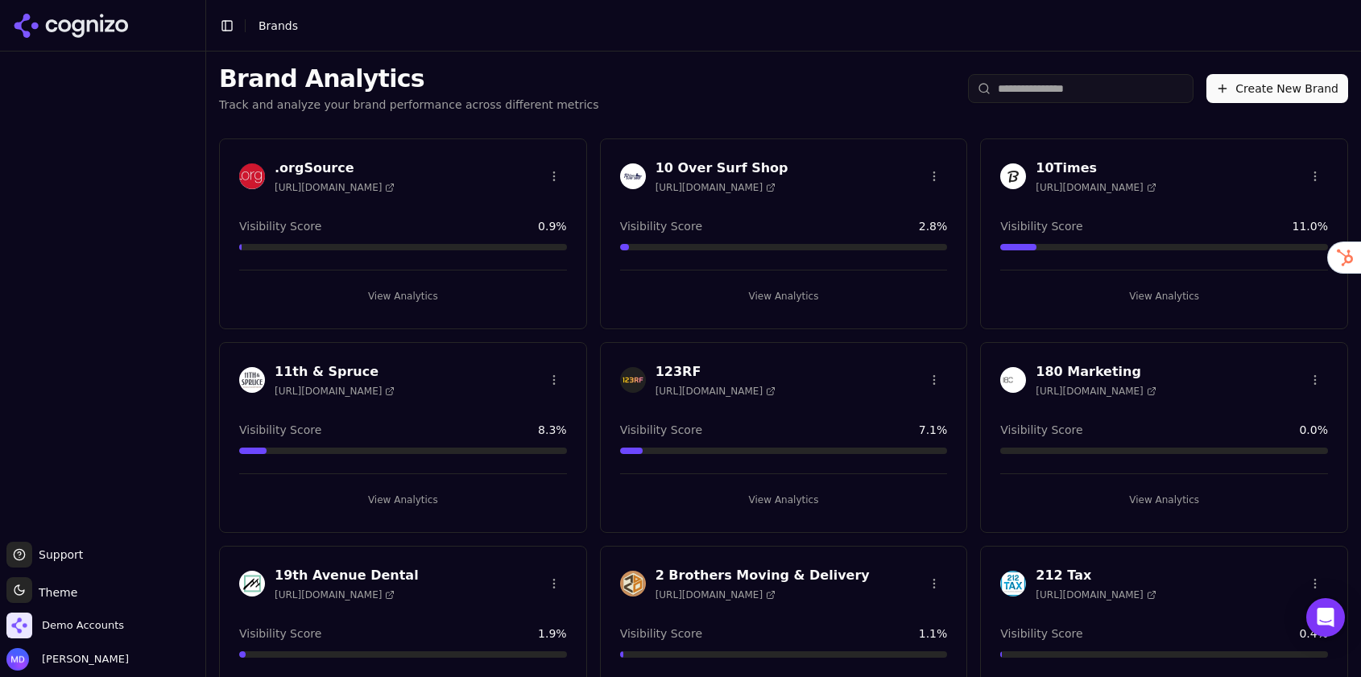
click at [1121, 89] on input "search" at bounding box center [1081, 88] width 226 height 29
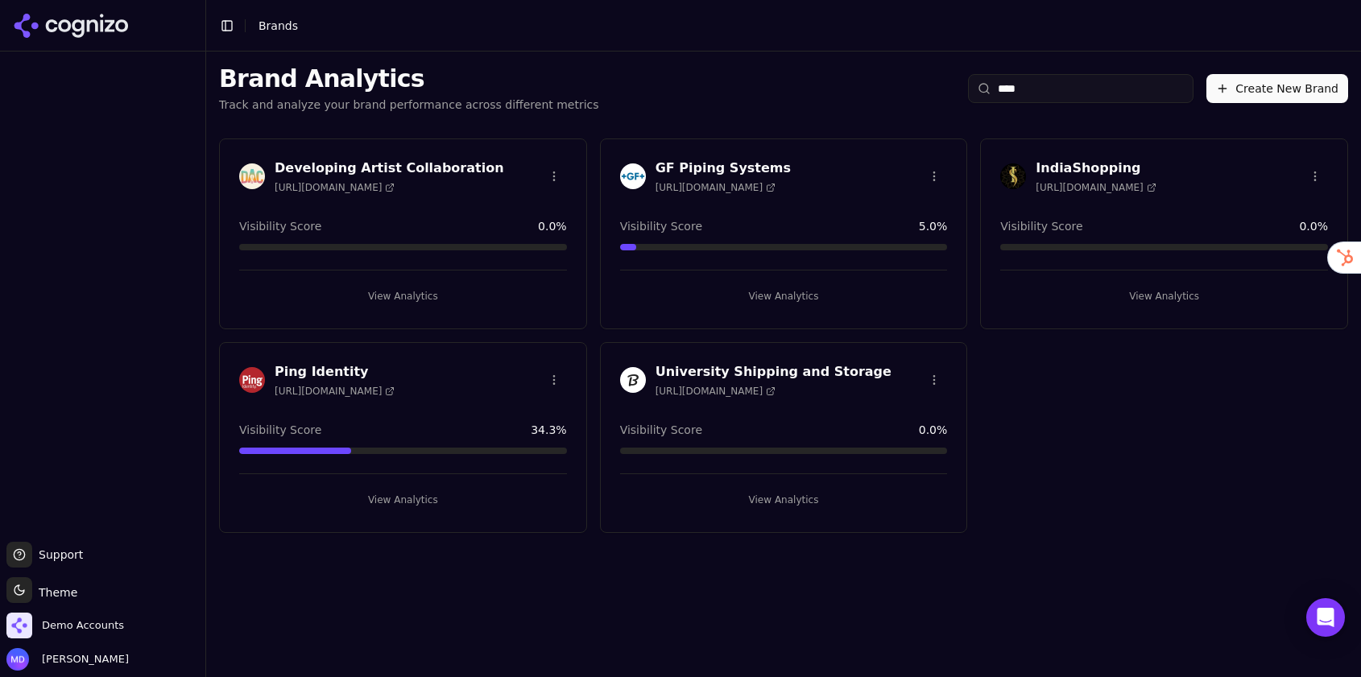
type input "****"
click at [394, 478] on div "View Analytics" at bounding box center [403, 493] width 328 height 39
click at [401, 500] on button "View Analytics" at bounding box center [403, 500] width 328 height 26
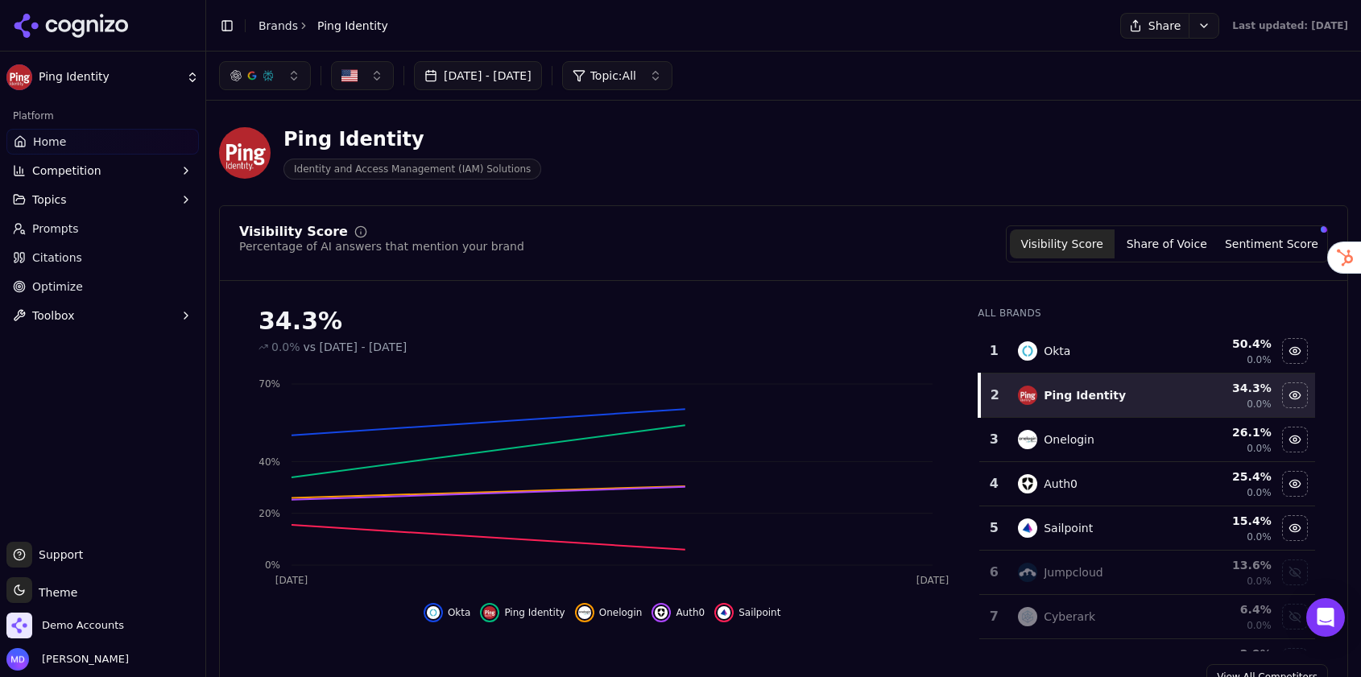
click at [86, 288] on link "Optimize" at bounding box center [102, 287] width 192 height 26
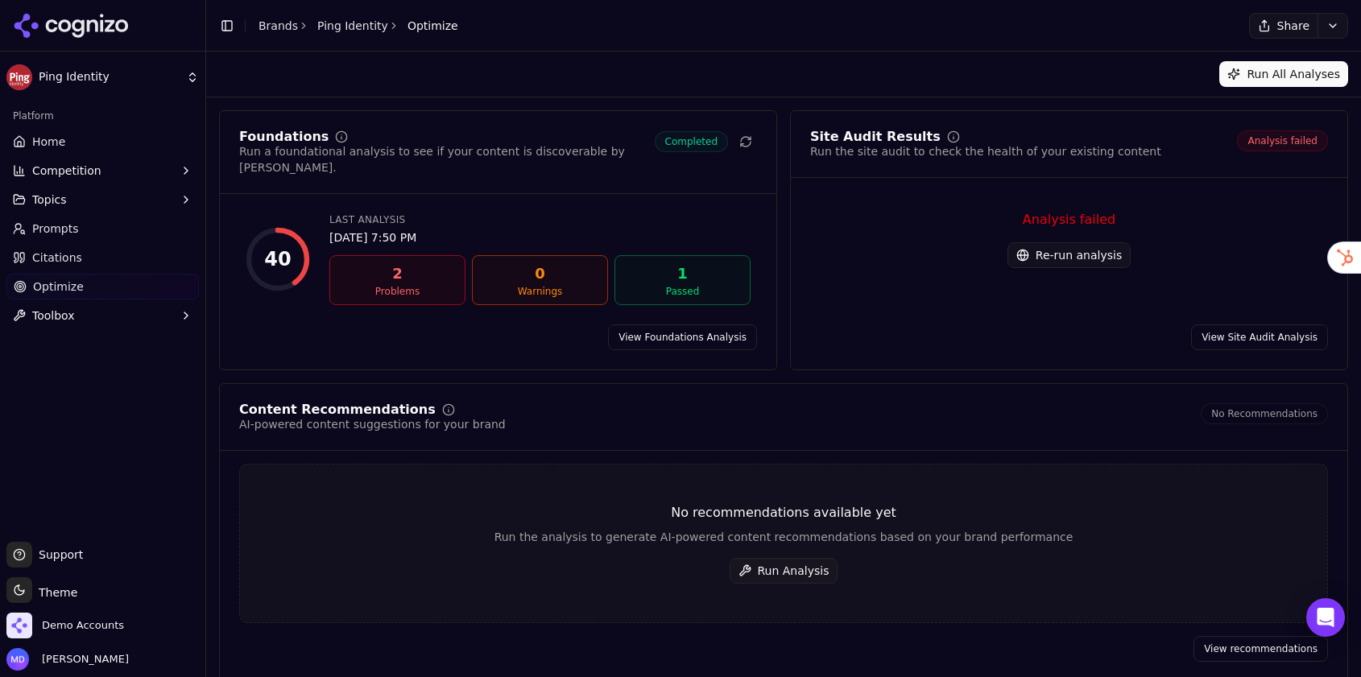
click at [1088, 263] on button "Re-run analysis" at bounding box center [1069, 255] width 123 height 26
click at [770, 560] on button "Run Analysis" at bounding box center [784, 571] width 109 height 26
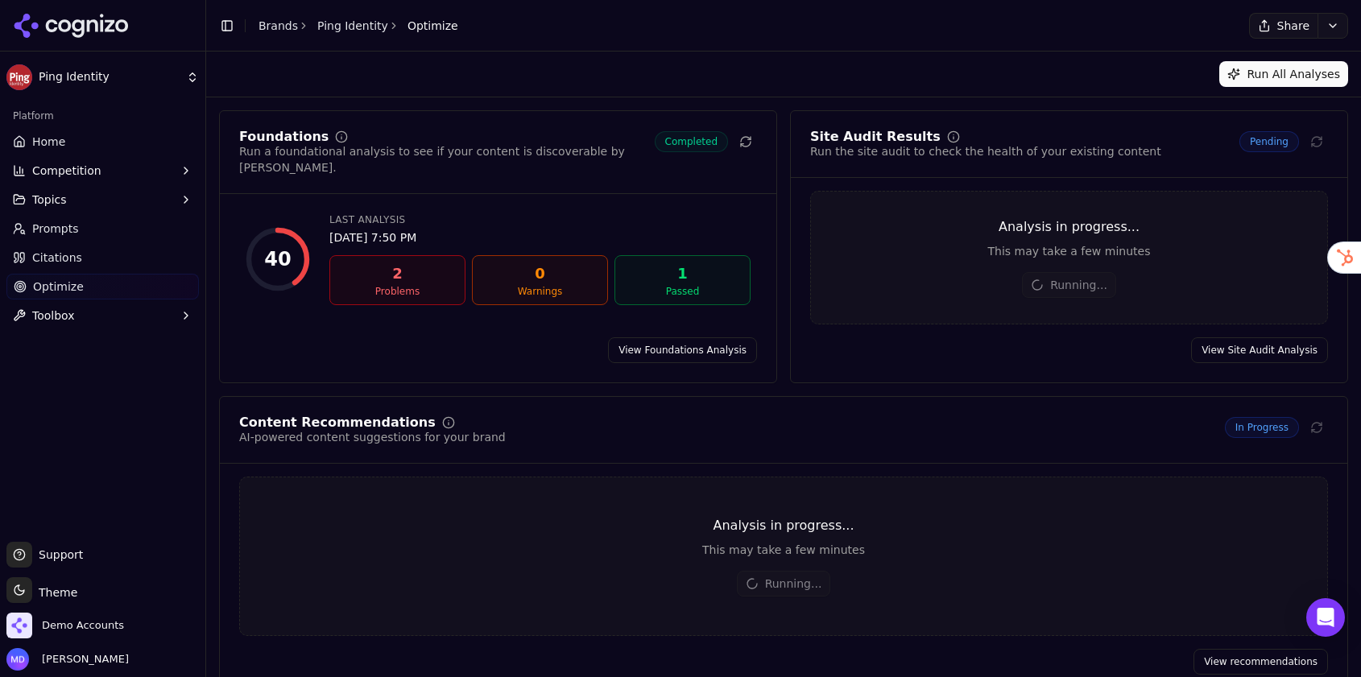
click at [671, 351] on link "View Foundations Analysis" at bounding box center [682, 350] width 149 height 26
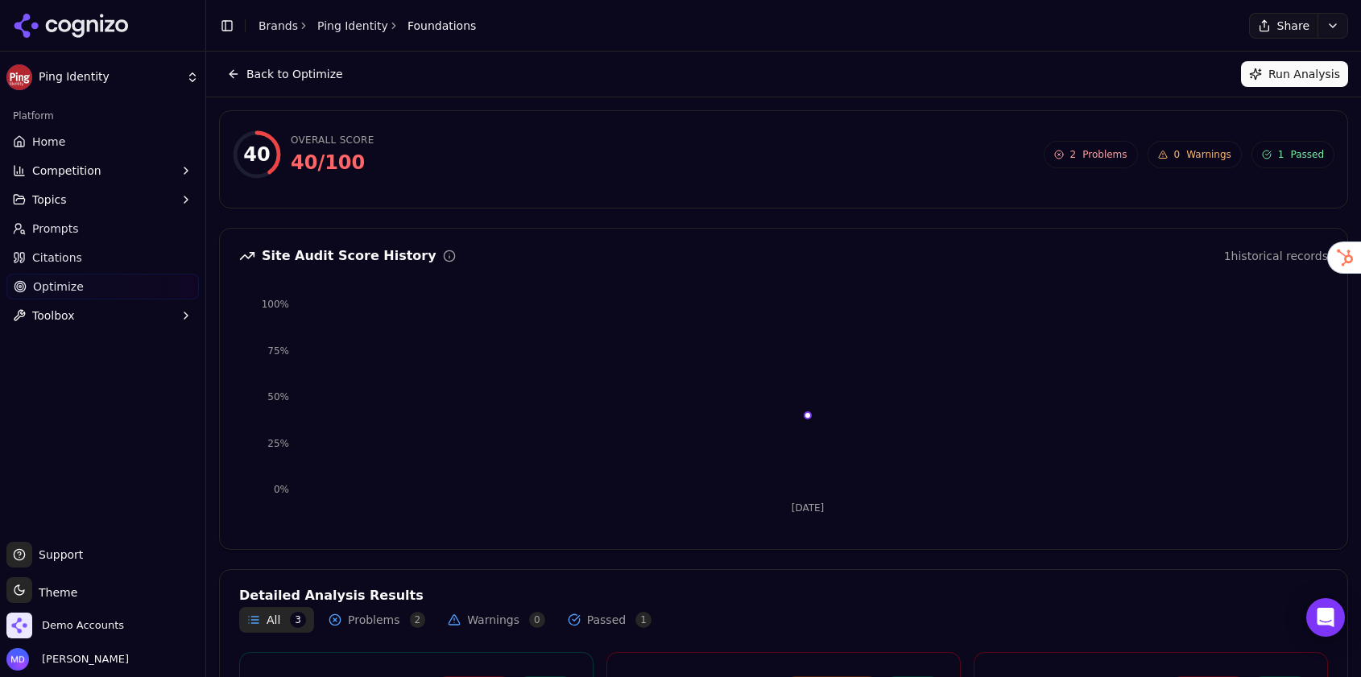
click at [88, 290] on link "Optimize" at bounding box center [102, 287] width 192 height 26
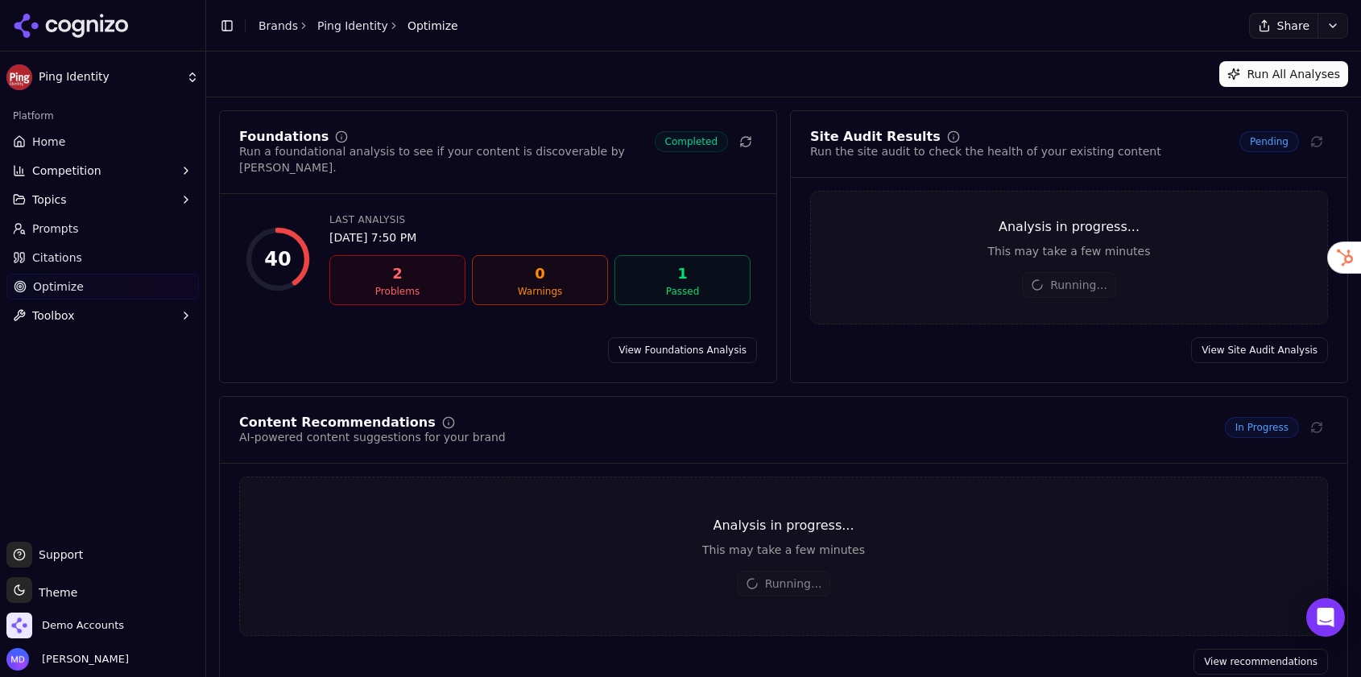
click at [35, 149] on span "Home" at bounding box center [48, 142] width 33 height 16
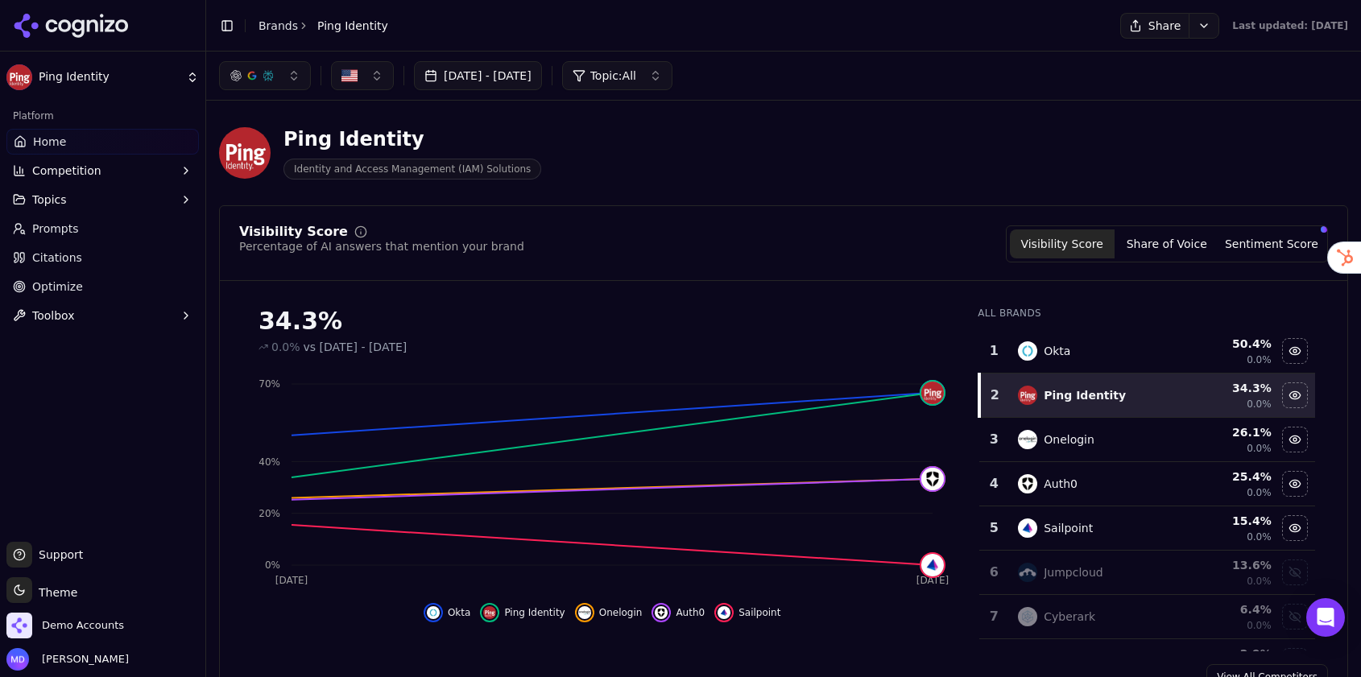
click at [273, 23] on link "Brands" at bounding box center [278, 25] width 39 height 13
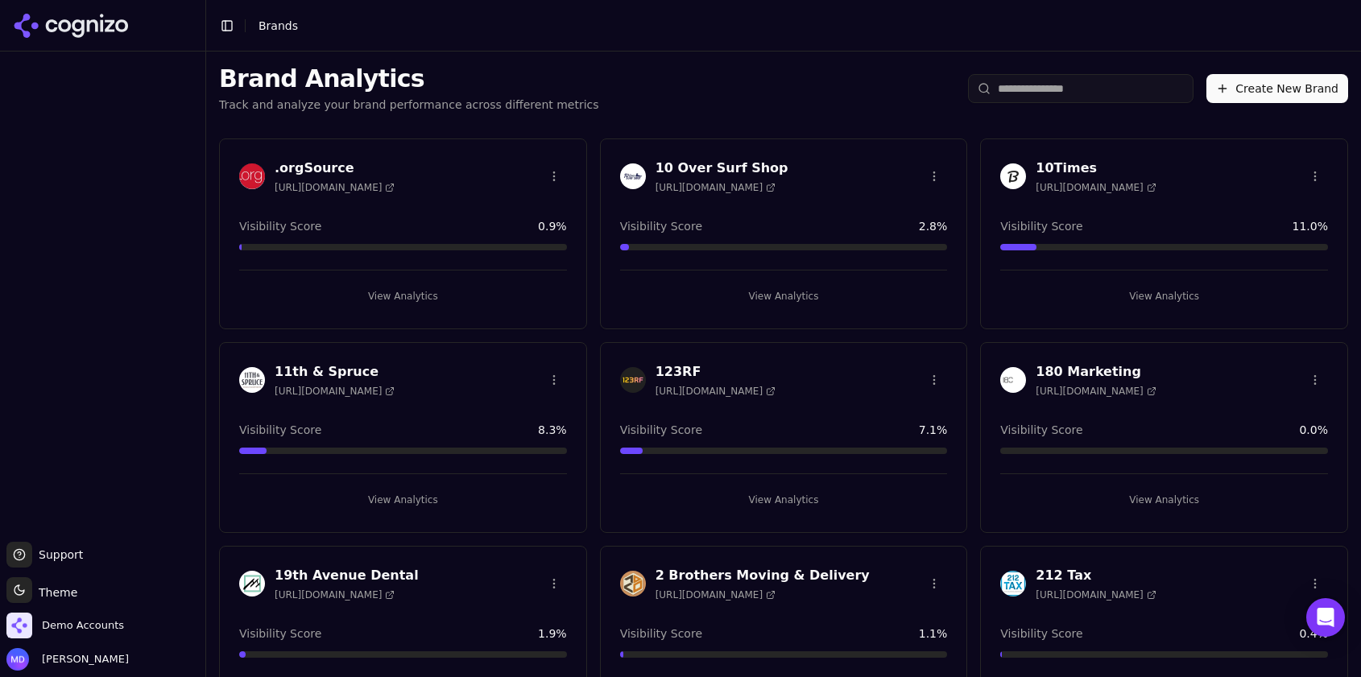
click at [1099, 88] on input "search" at bounding box center [1081, 88] width 226 height 29
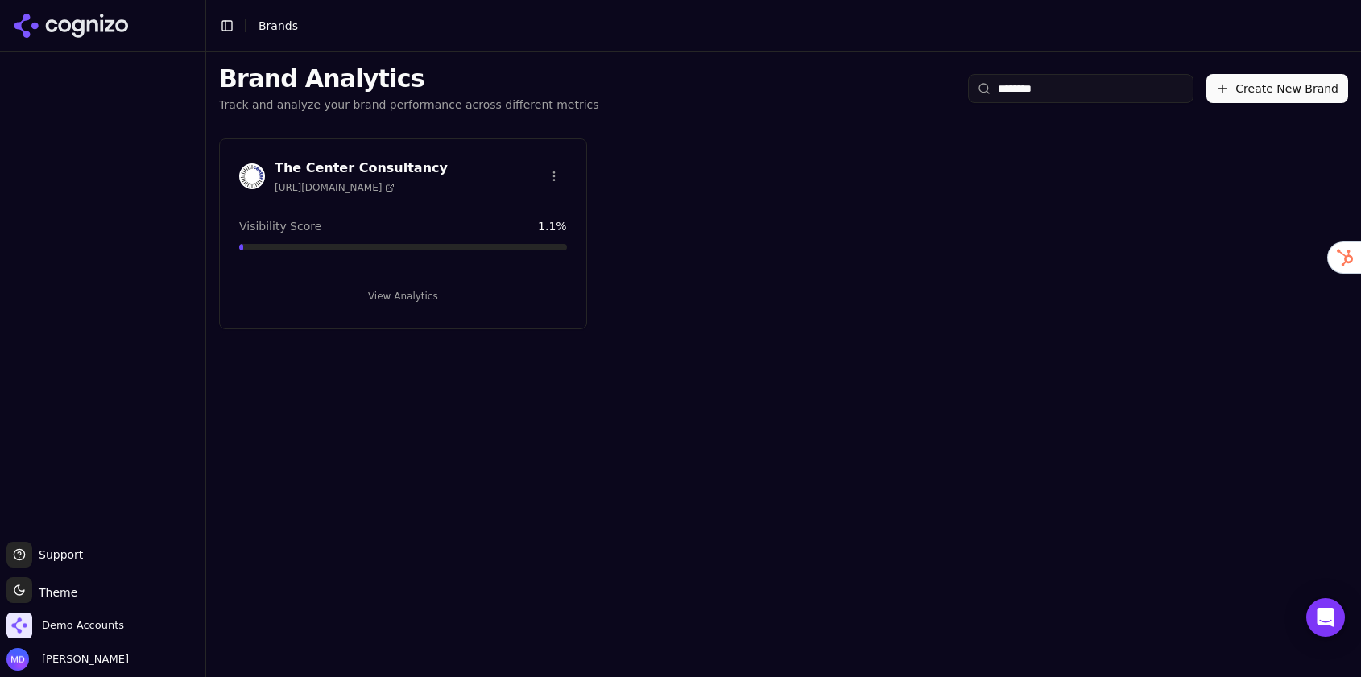
type input "********"
click at [367, 305] on button "View Analytics" at bounding box center [403, 296] width 328 height 26
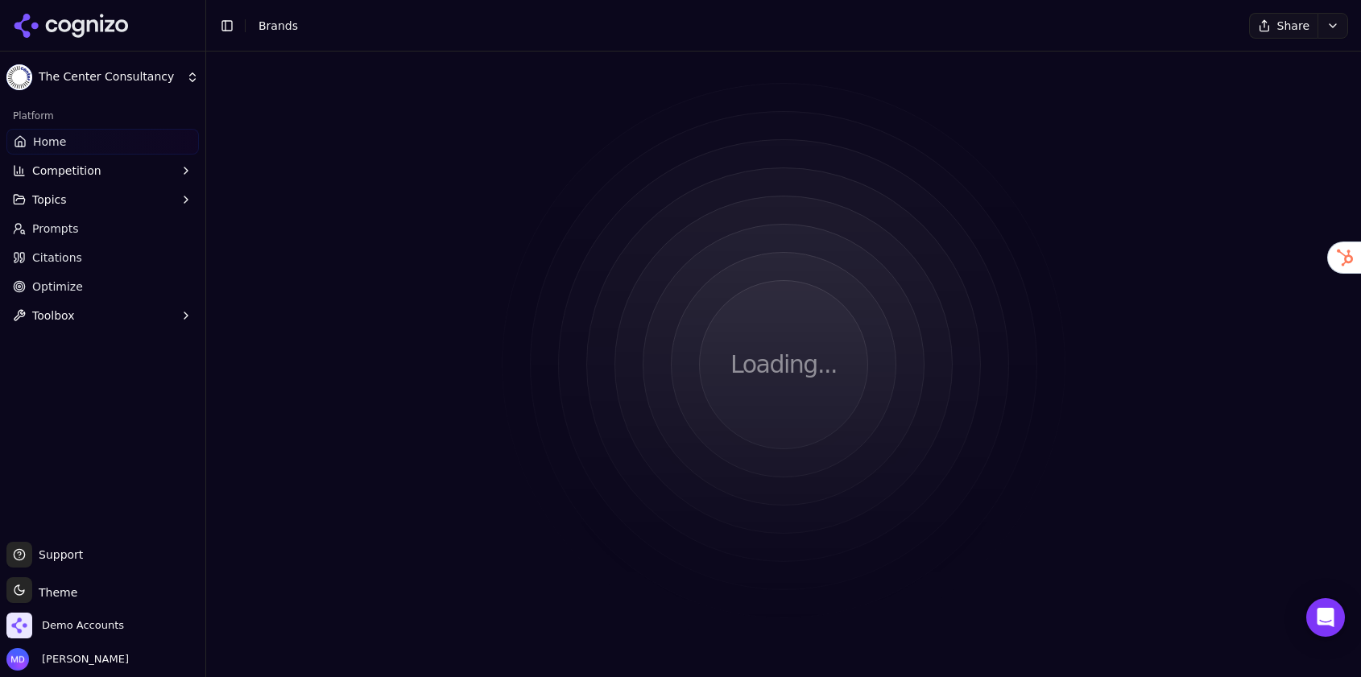
click at [42, 283] on span "Optimize" at bounding box center [57, 287] width 51 height 16
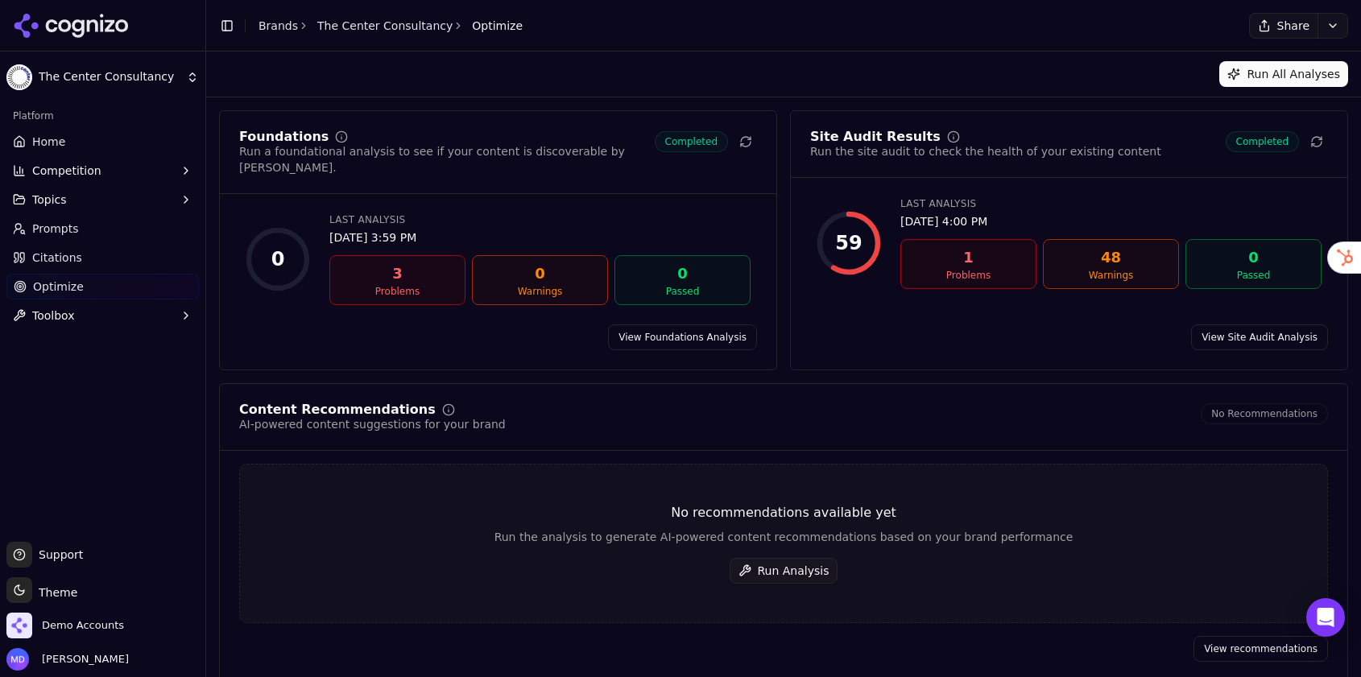
click at [759, 558] on button "Run Analysis" at bounding box center [784, 571] width 109 height 26
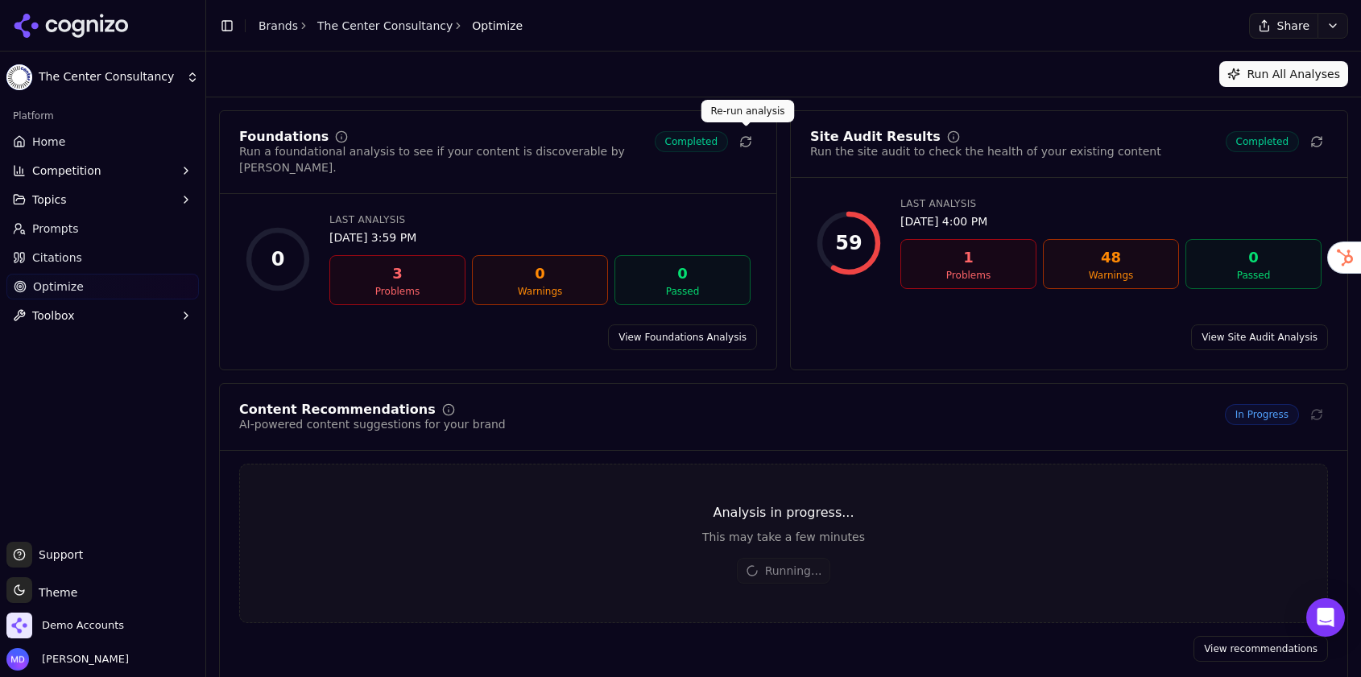
click at [751, 140] on icon at bounding box center [745, 141] width 13 height 13
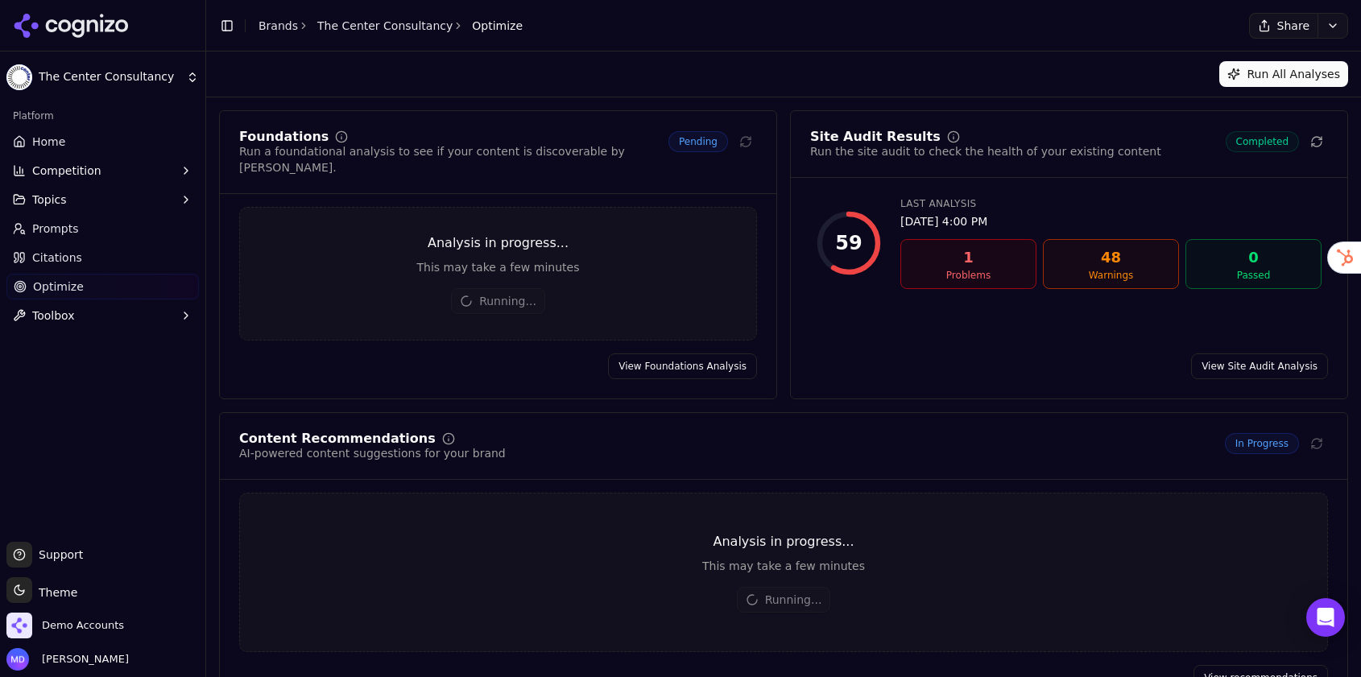
click at [283, 28] on link "Brands" at bounding box center [278, 25] width 39 height 13
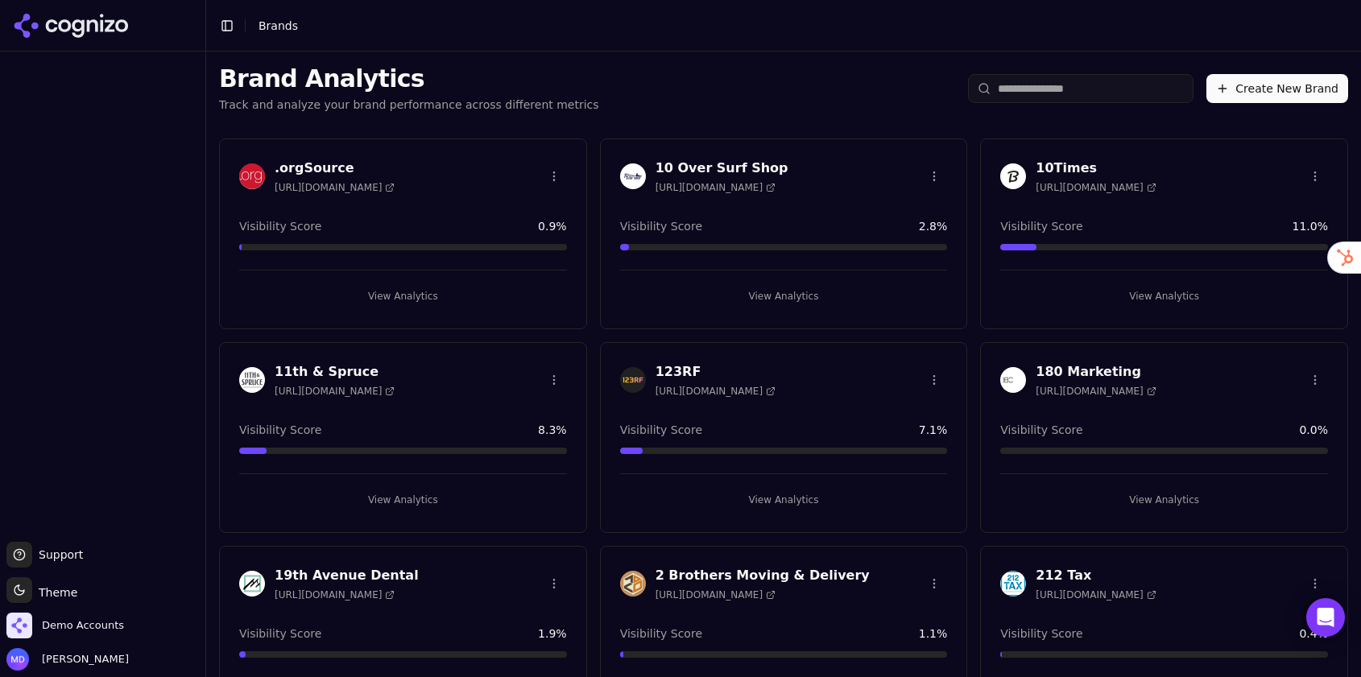
click at [1148, 85] on input "search" at bounding box center [1081, 88] width 226 height 29
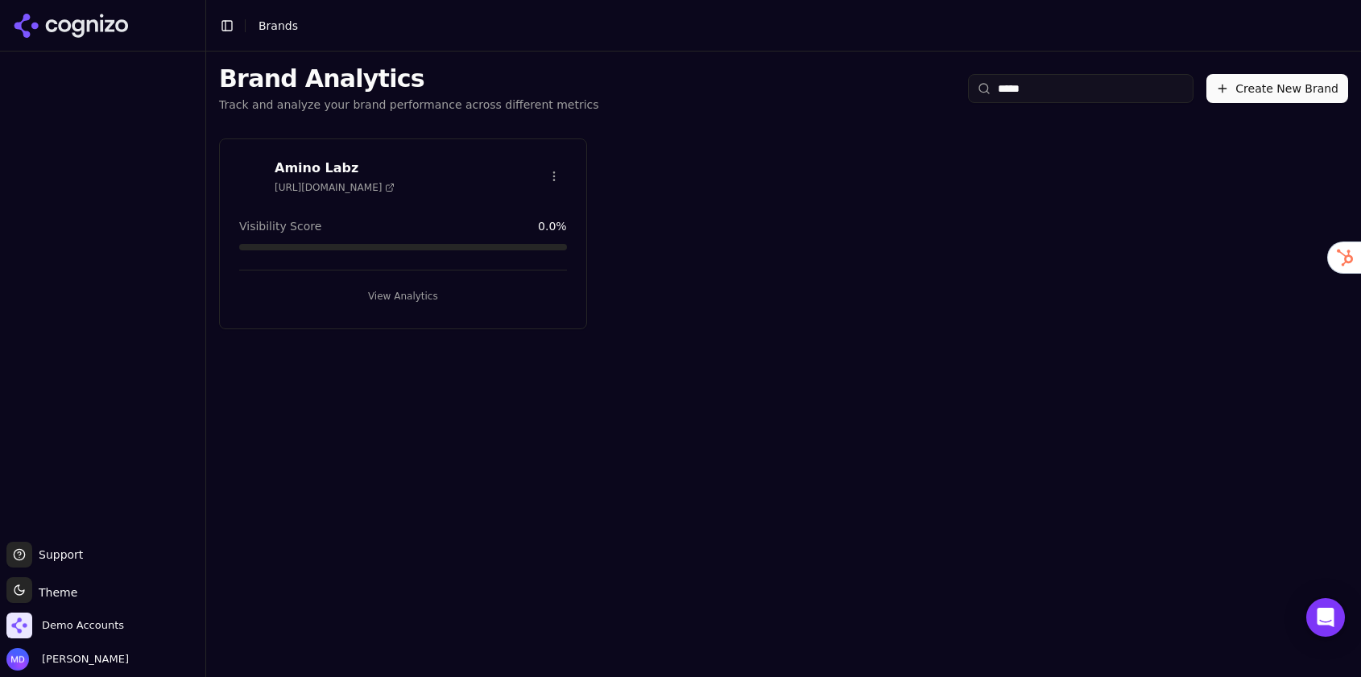
type input "*****"
click at [441, 277] on div "View Analytics" at bounding box center [403, 289] width 328 height 39
click at [432, 294] on button "View Analytics" at bounding box center [403, 296] width 328 height 26
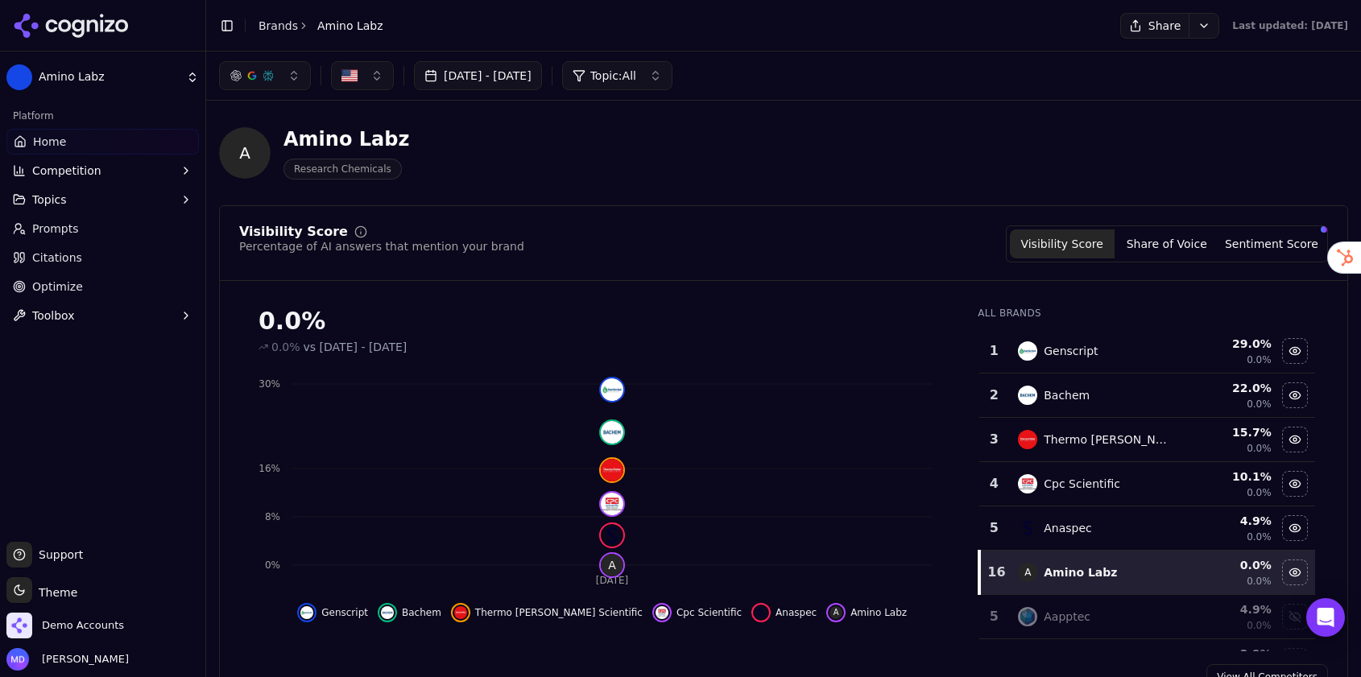
click at [72, 284] on span "Optimize" at bounding box center [57, 287] width 51 height 16
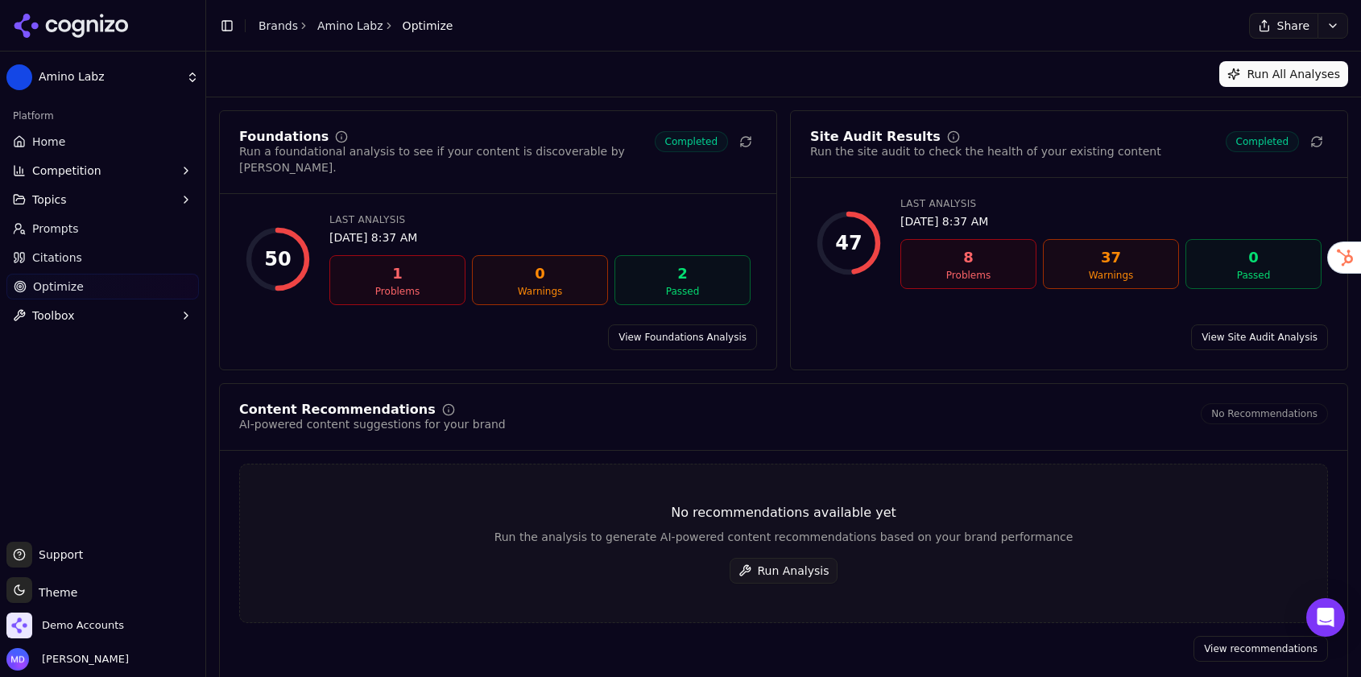
click at [773, 563] on button "Run Analysis" at bounding box center [784, 571] width 109 height 26
click at [62, 223] on span "Prompts" at bounding box center [55, 229] width 47 height 16
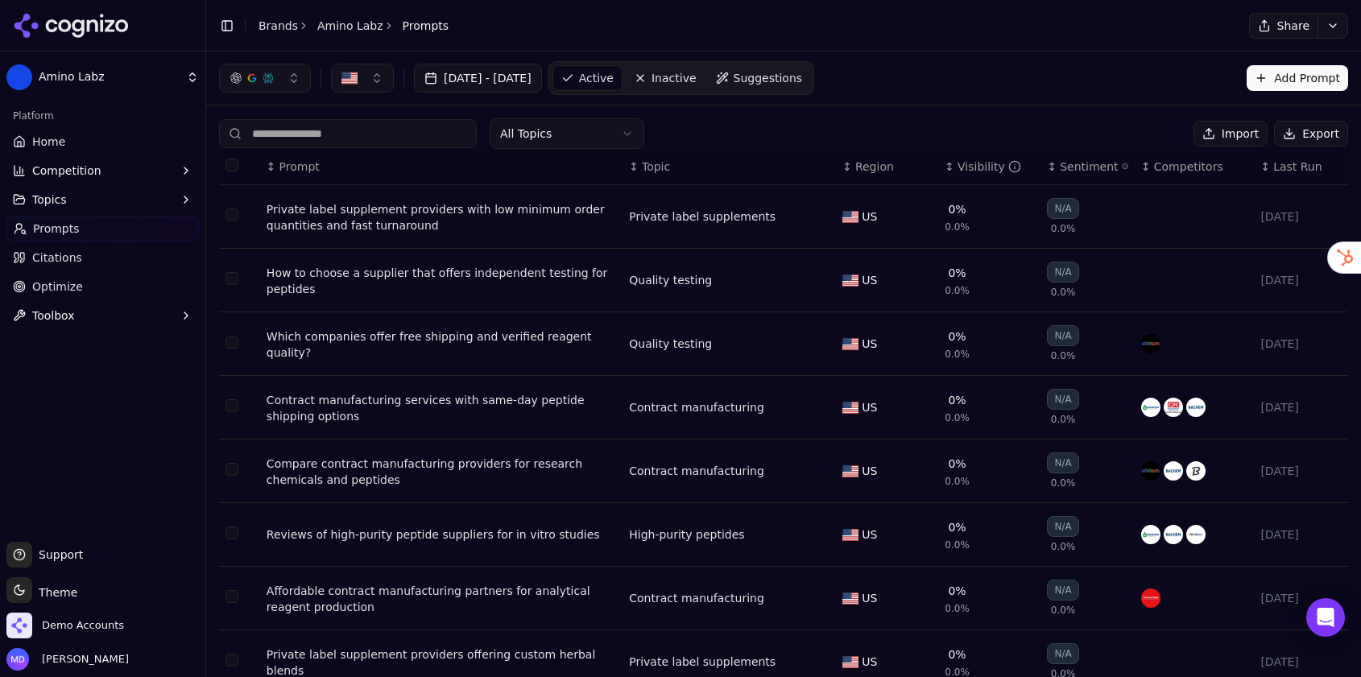
click at [51, 150] on link "Home" at bounding box center [102, 142] width 192 height 26
